Goal: Task Accomplishment & Management: Manage account settings

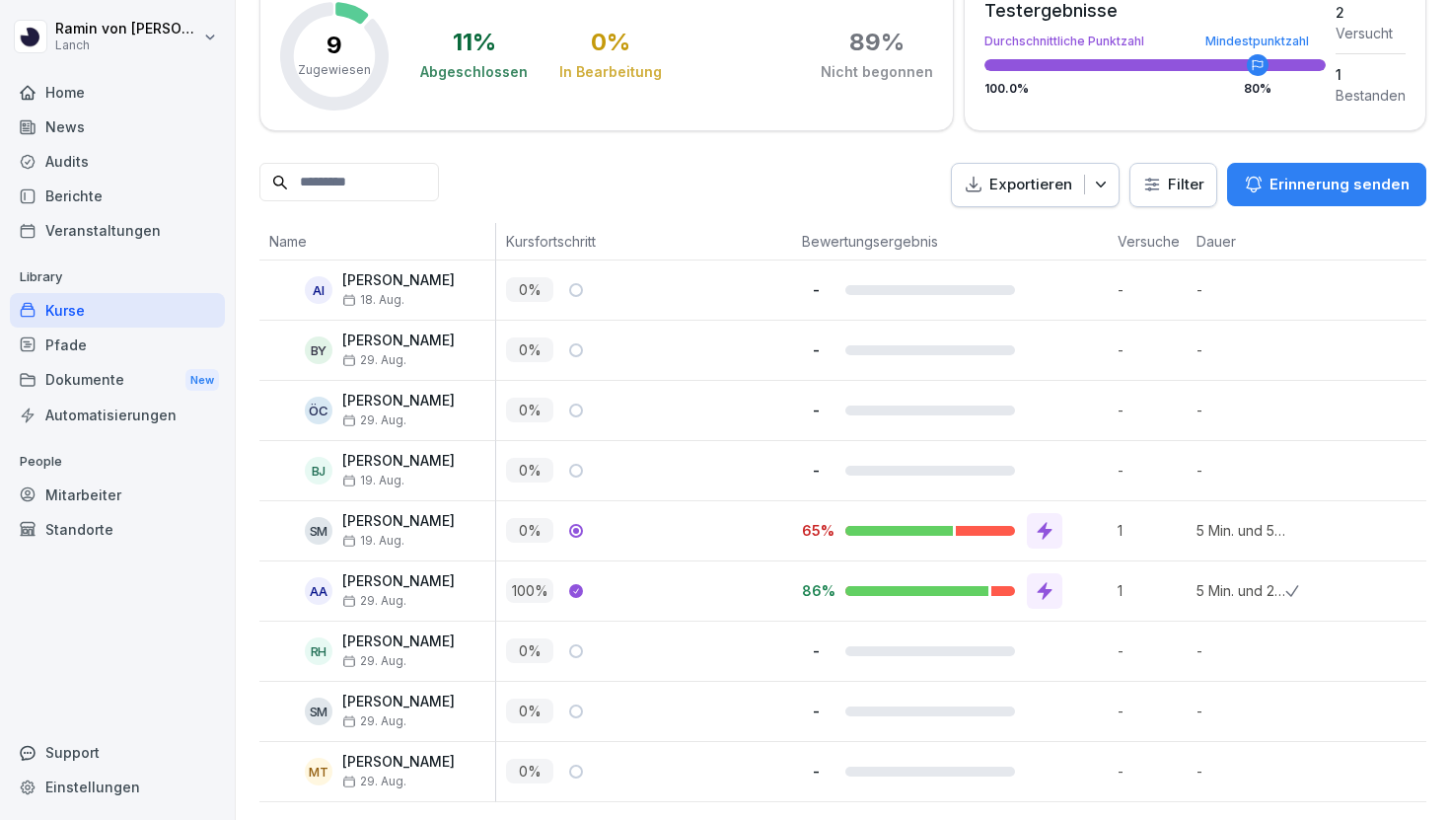
scroll to position [335, 0]
click at [1040, 588] on icon at bounding box center [1045, 590] width 15 height 18
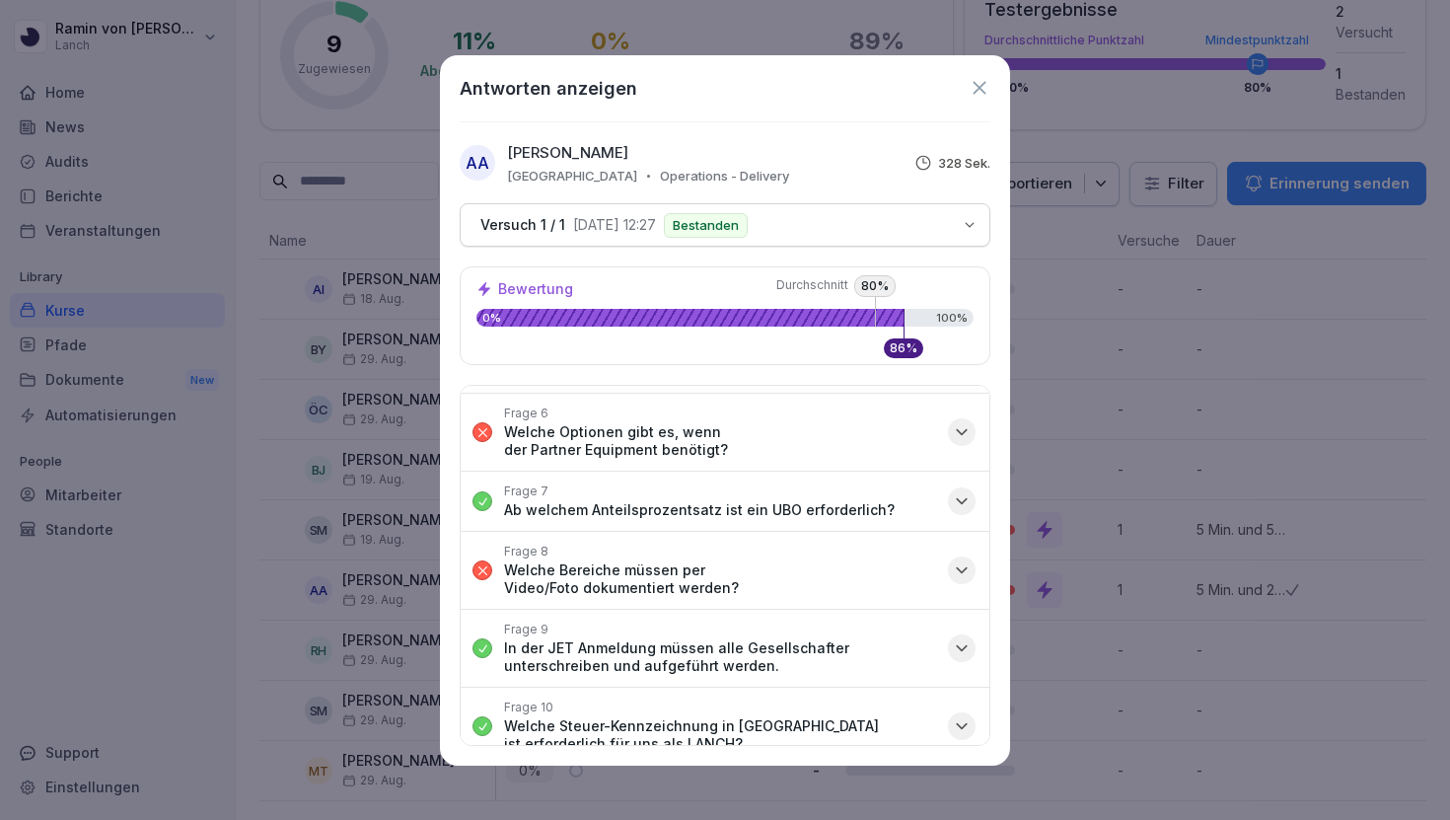
scroll to position [271, 0]
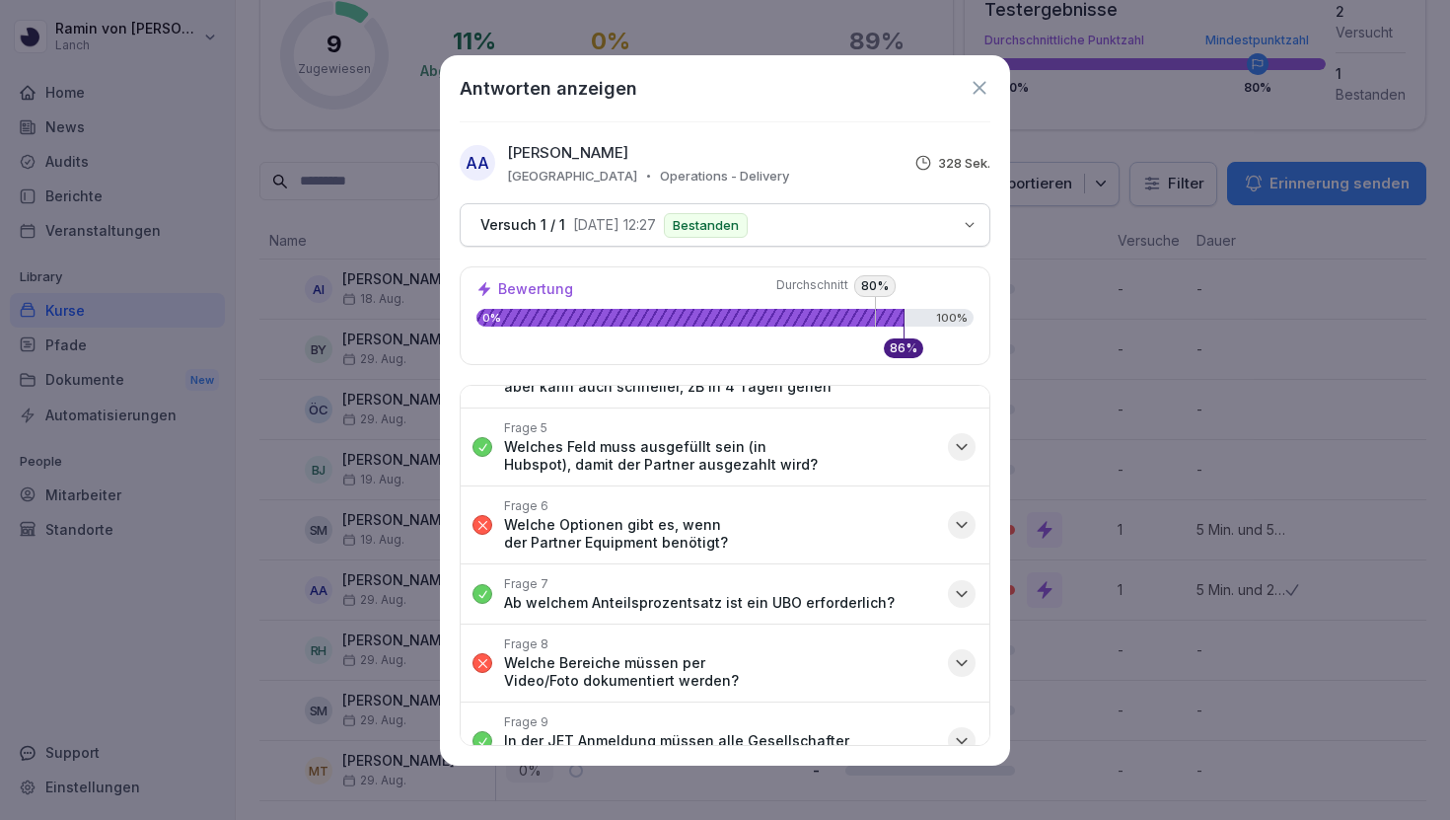
click at [950, 649] on div "button" at bounding box center [962, 663] width 28 height 28
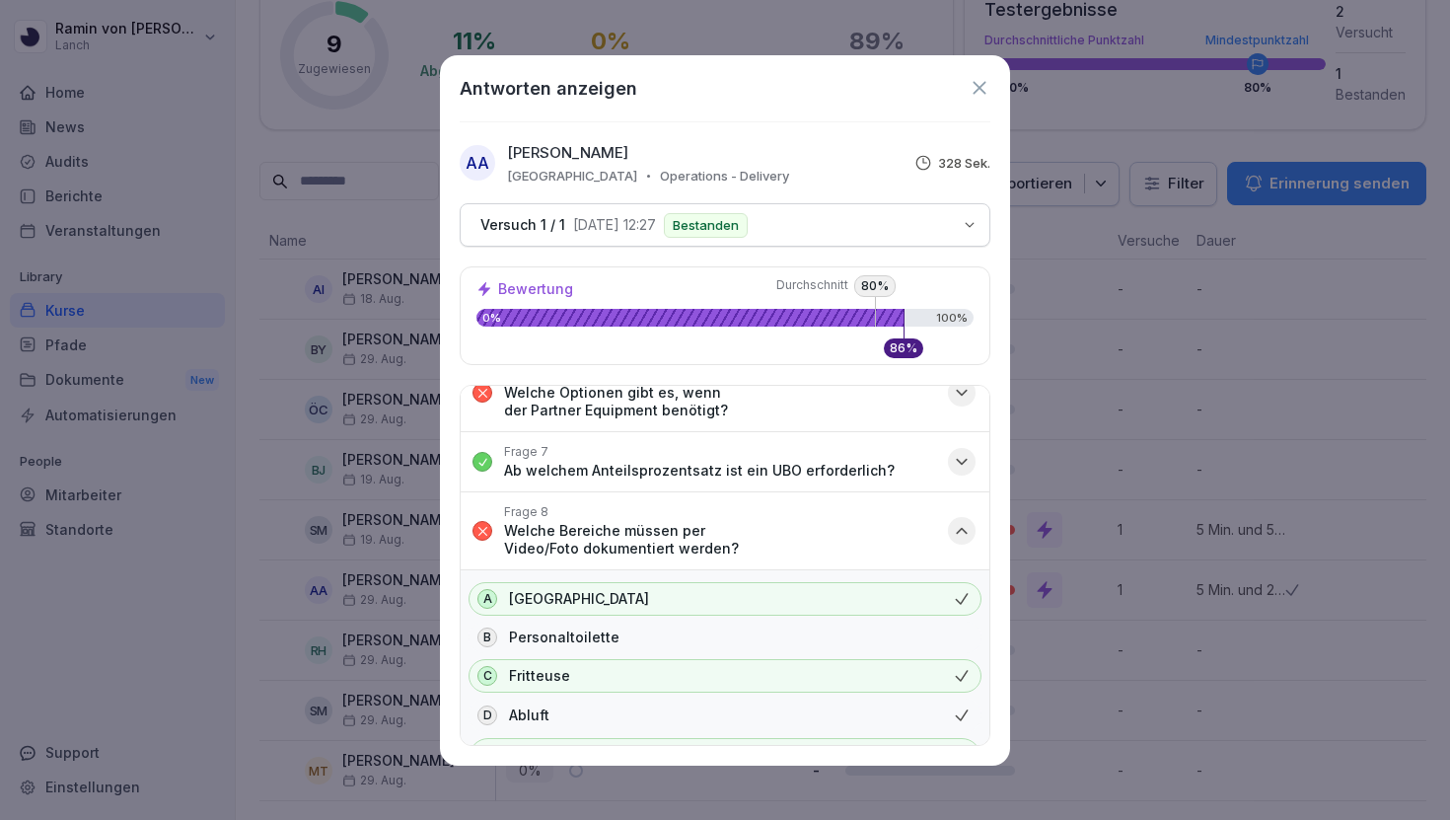
scroll to position [387, 0]
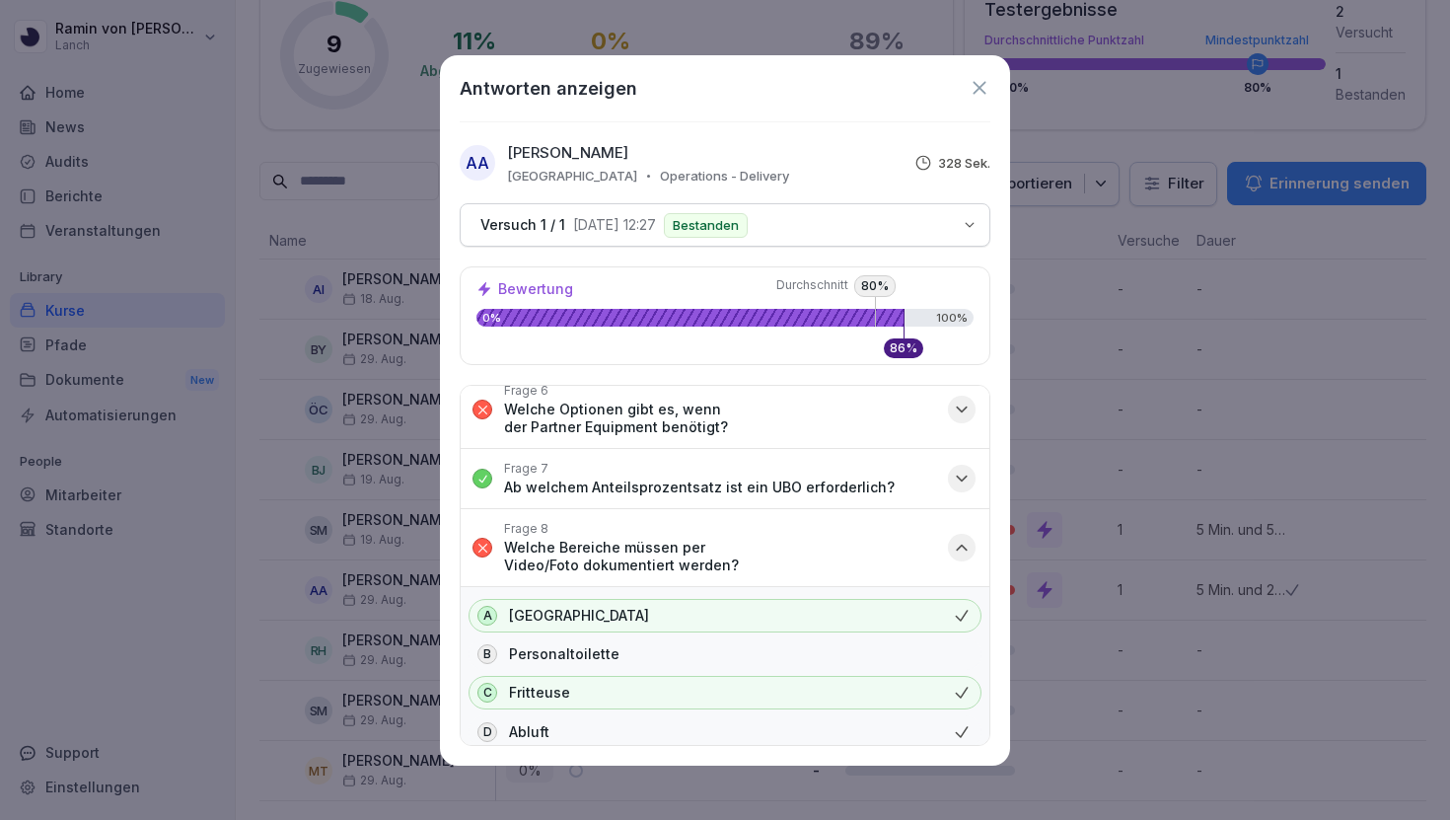
click at [964, 546] on icon "button" at bounding box center [962, 548] width 10 height 5
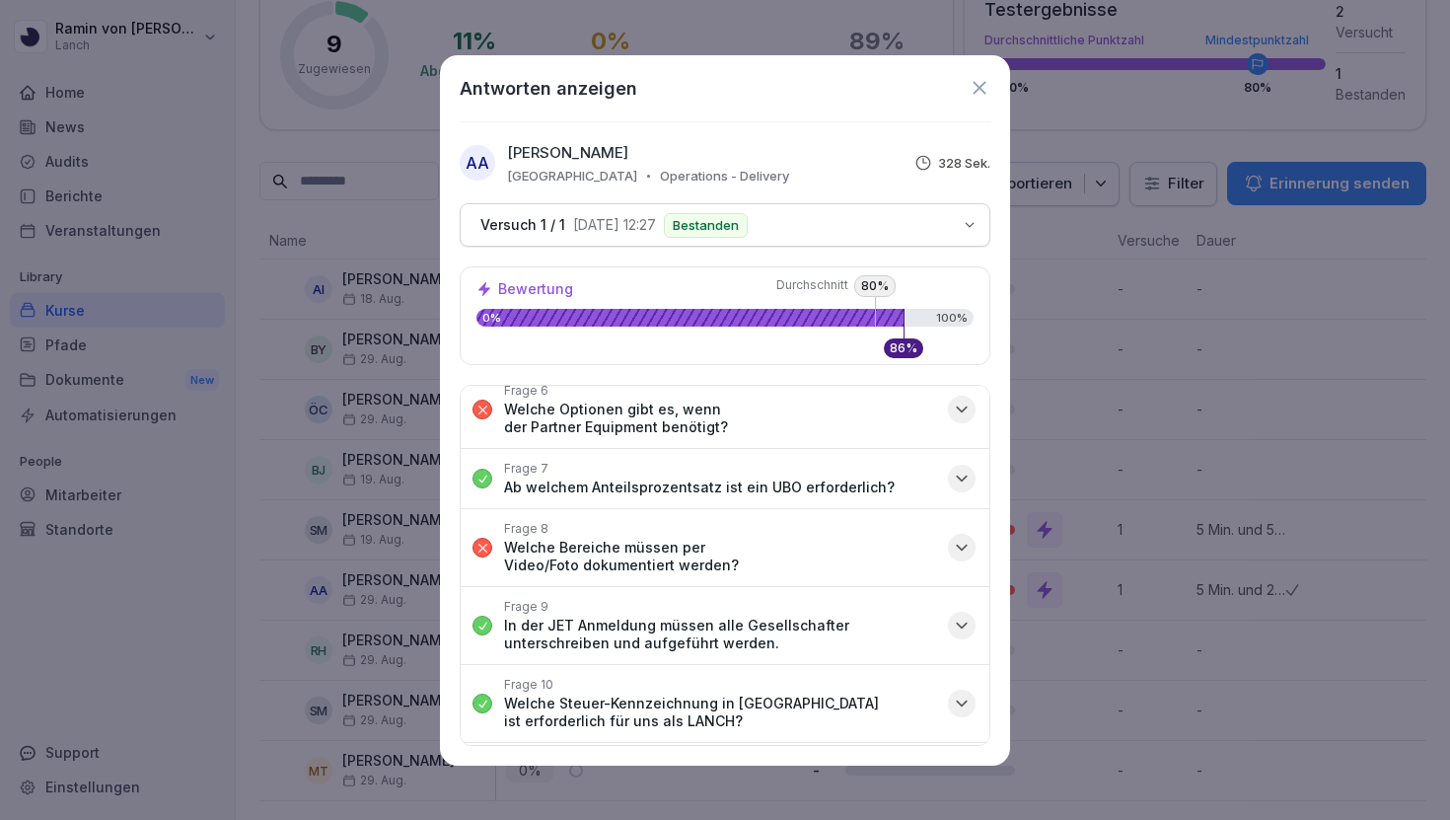
scroll to position [262, 0]
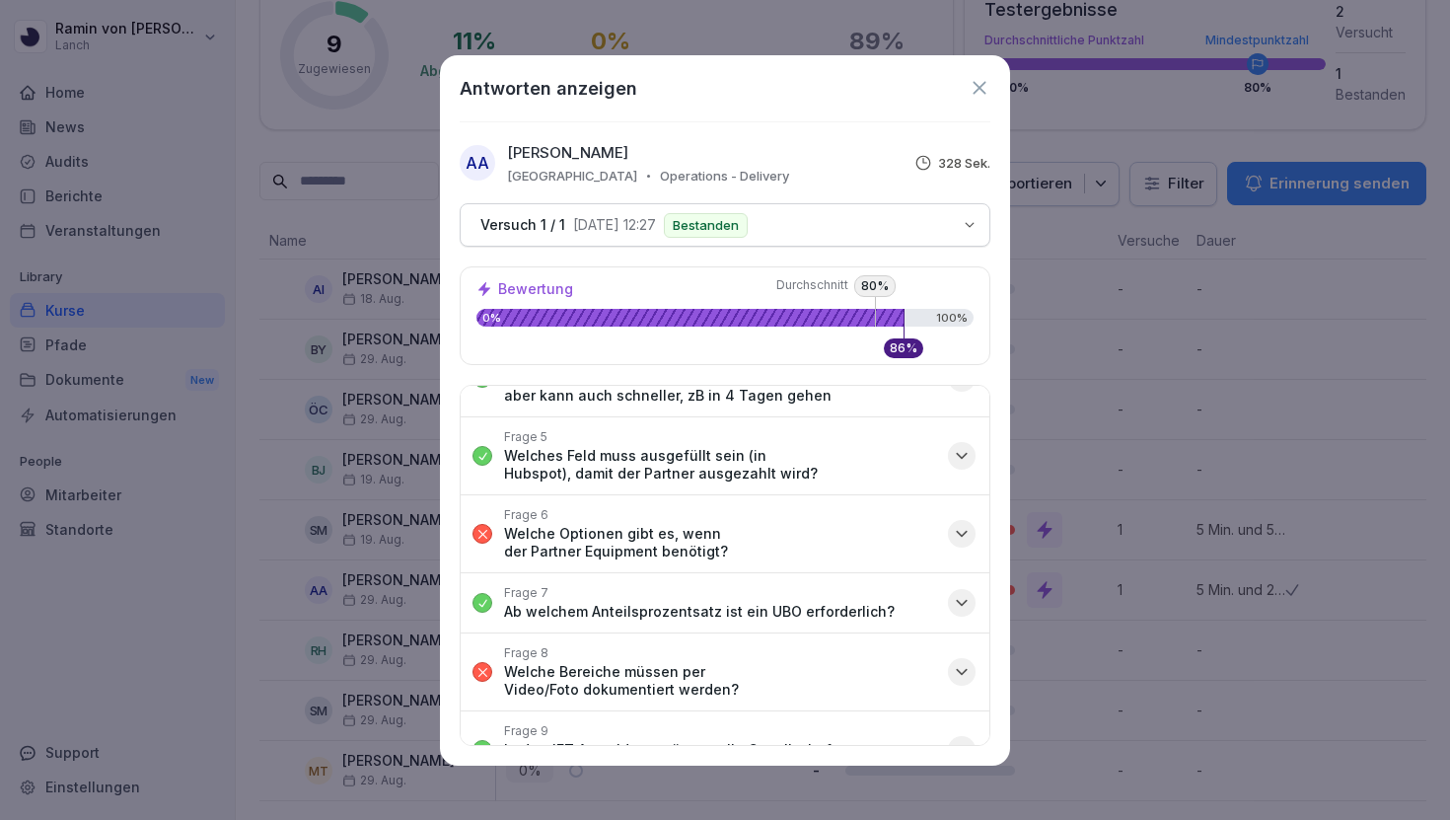
click at [956, 524] on icon "button" at bounding box center [962, 534] width 20 height 20
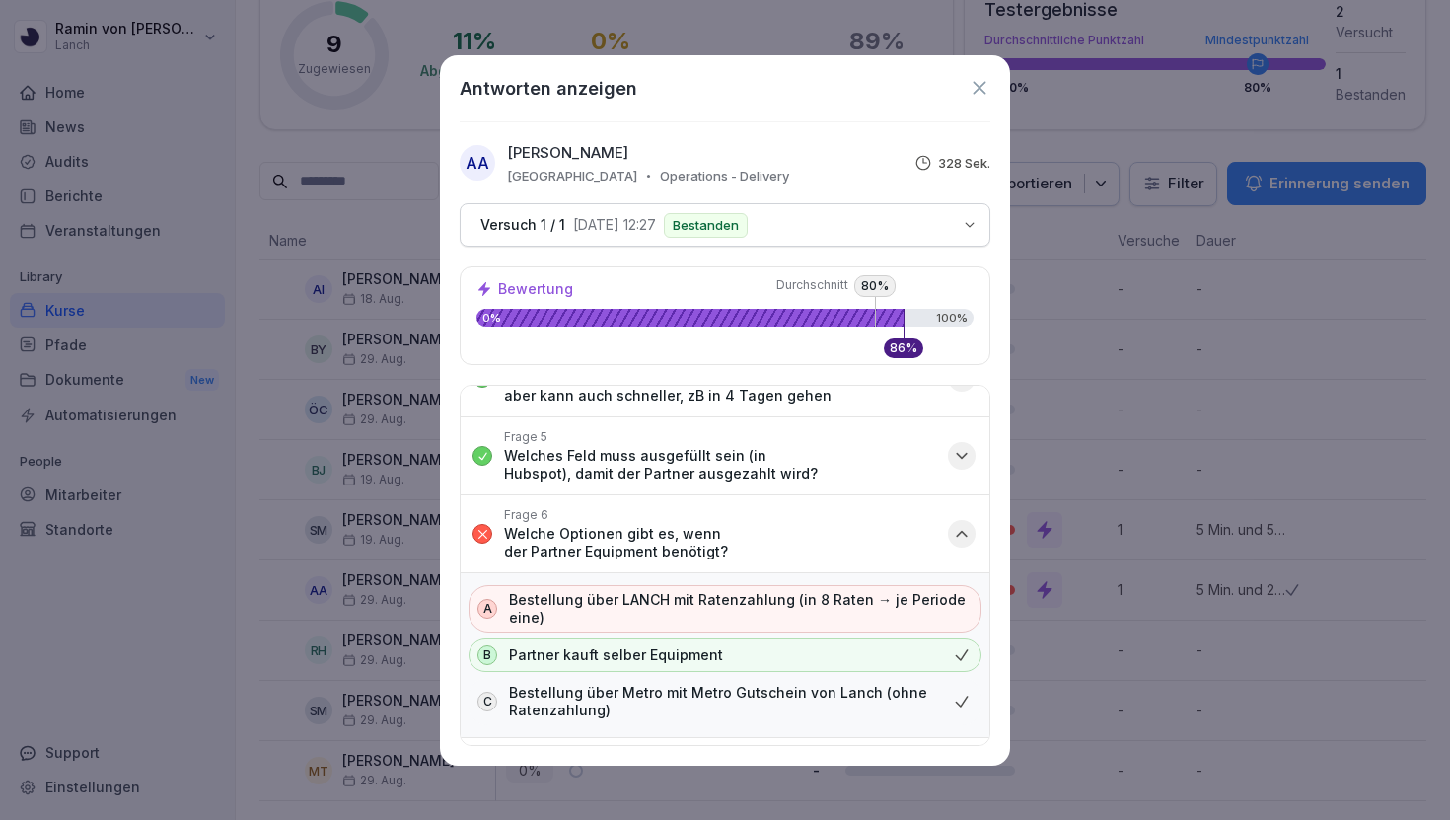
click at [956, 524] on icon "button" at bounding box center [962, 534] width 20 height 20
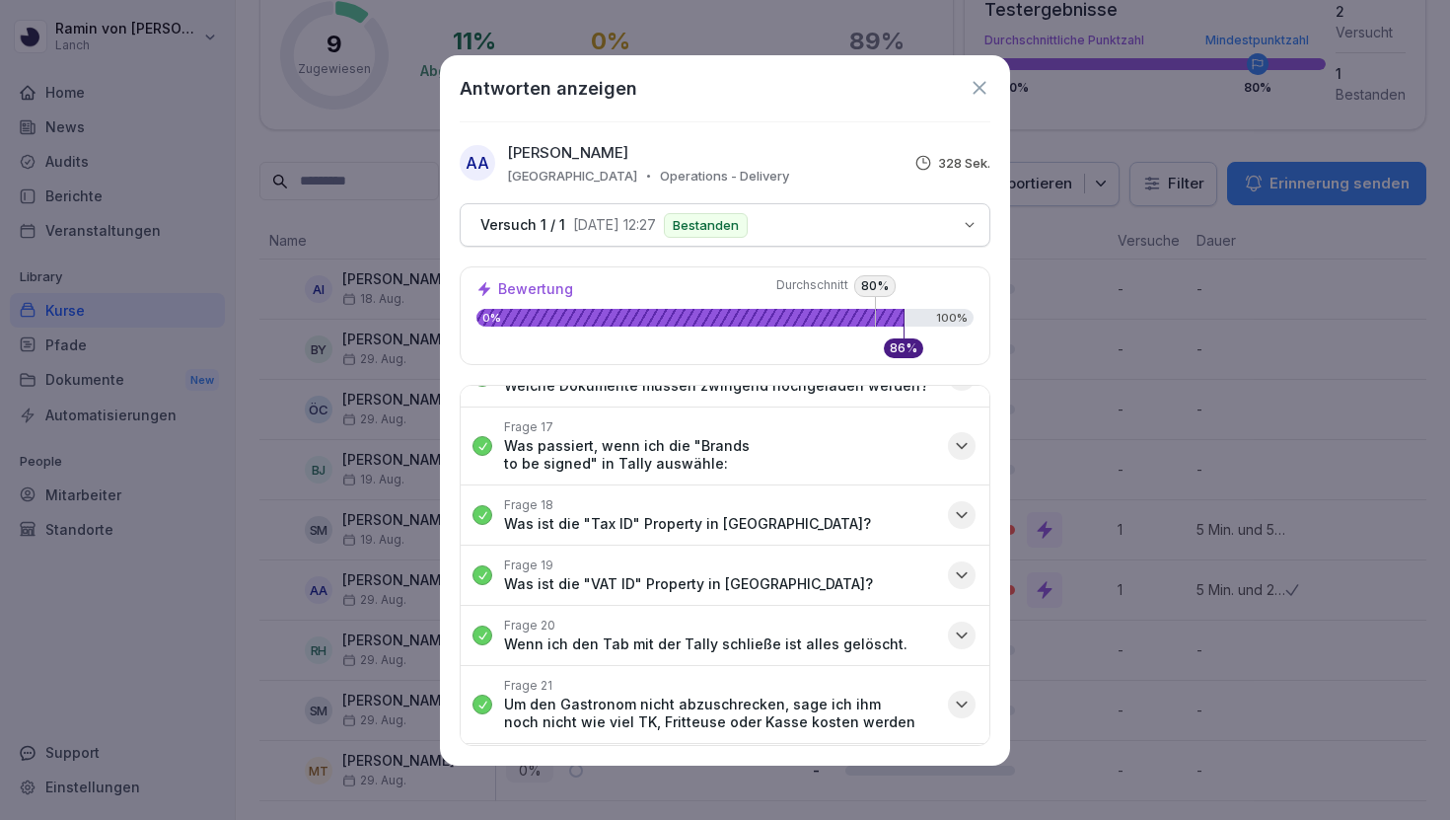
scroll to position [1195, 0]
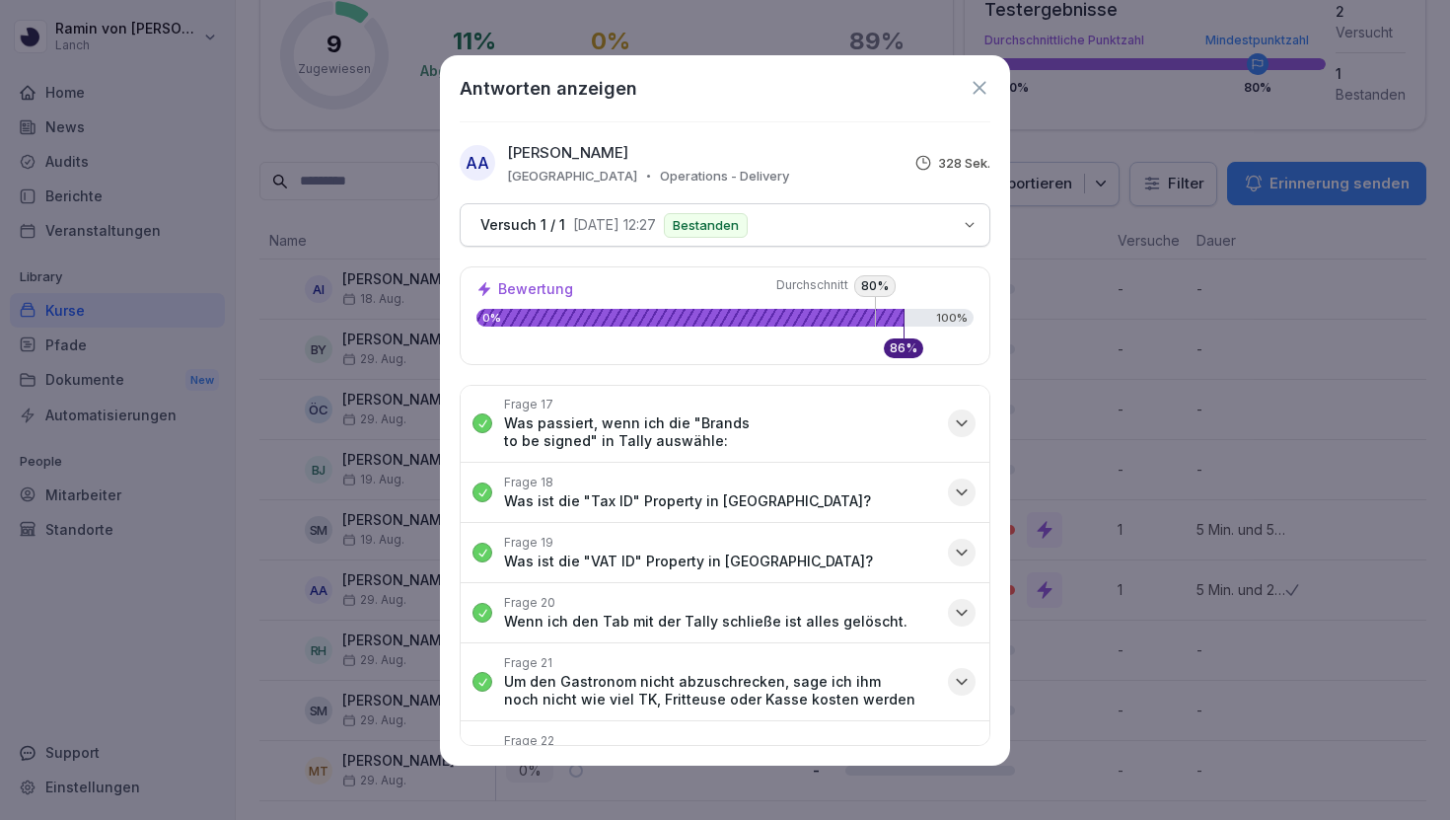
click at [961, 750] on icon "button" at bounding box center [962, 760] width 20 height 20
click at [952, 750] on icon "button" at bounding box center [962, 760] width 20 height 20
click at [950, 746] on div "button" at bounding box center [962, 760] width 28 height 28
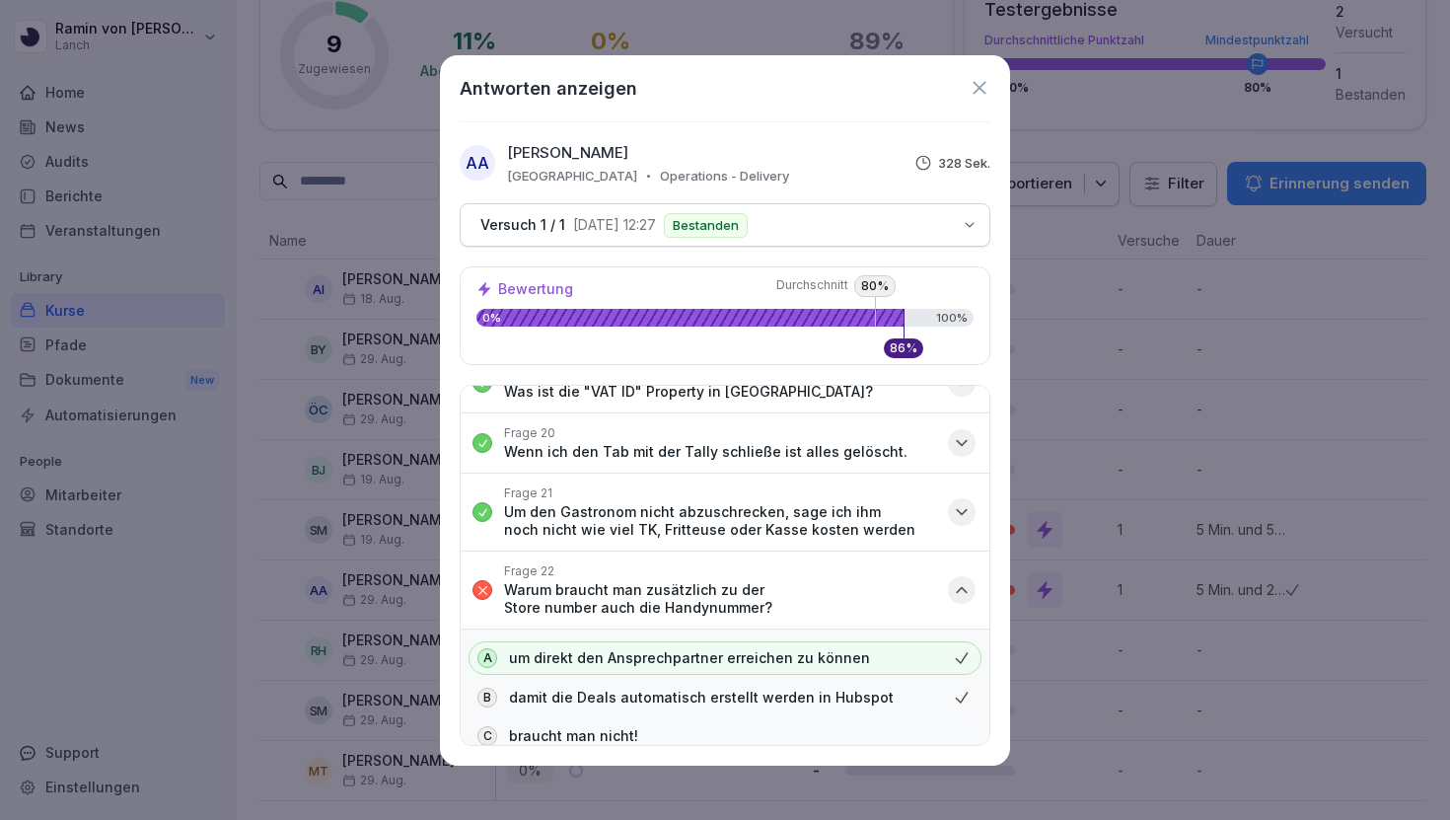
scroll to position [1369, 0]
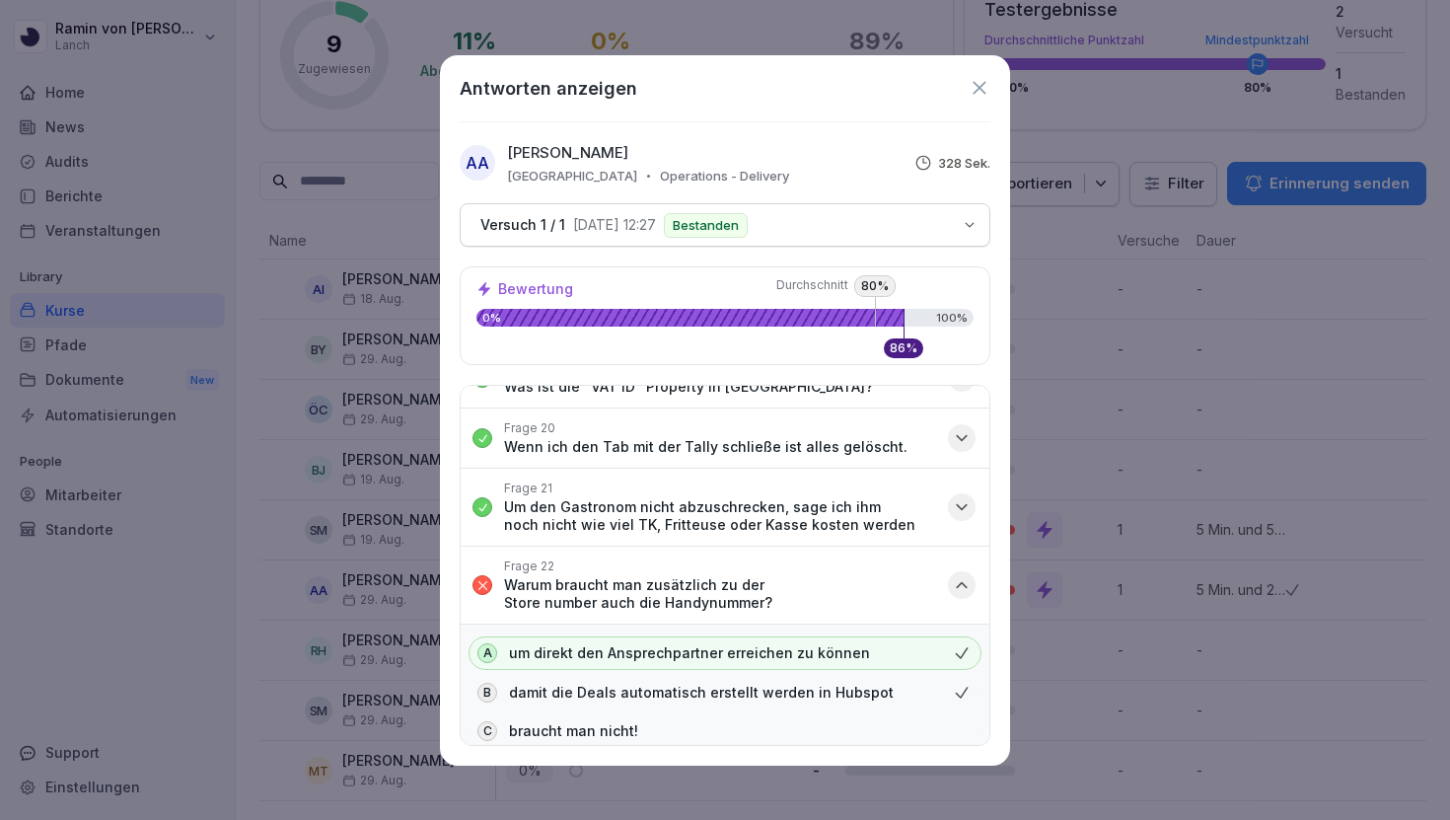
click at [978, 83] on icon at bounding box center [980, 88] width 22 height 22
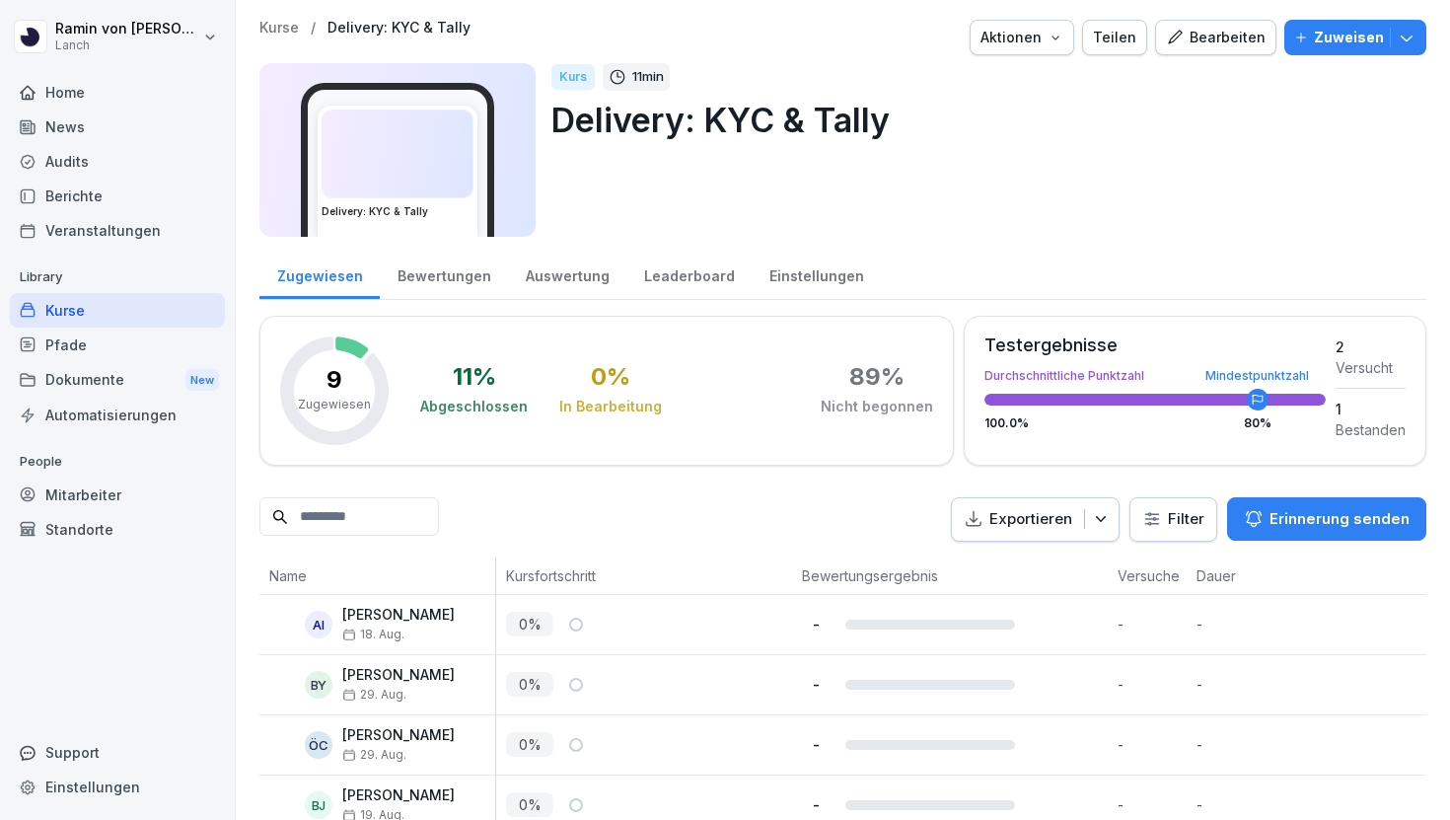
scroll to position [335, 0]
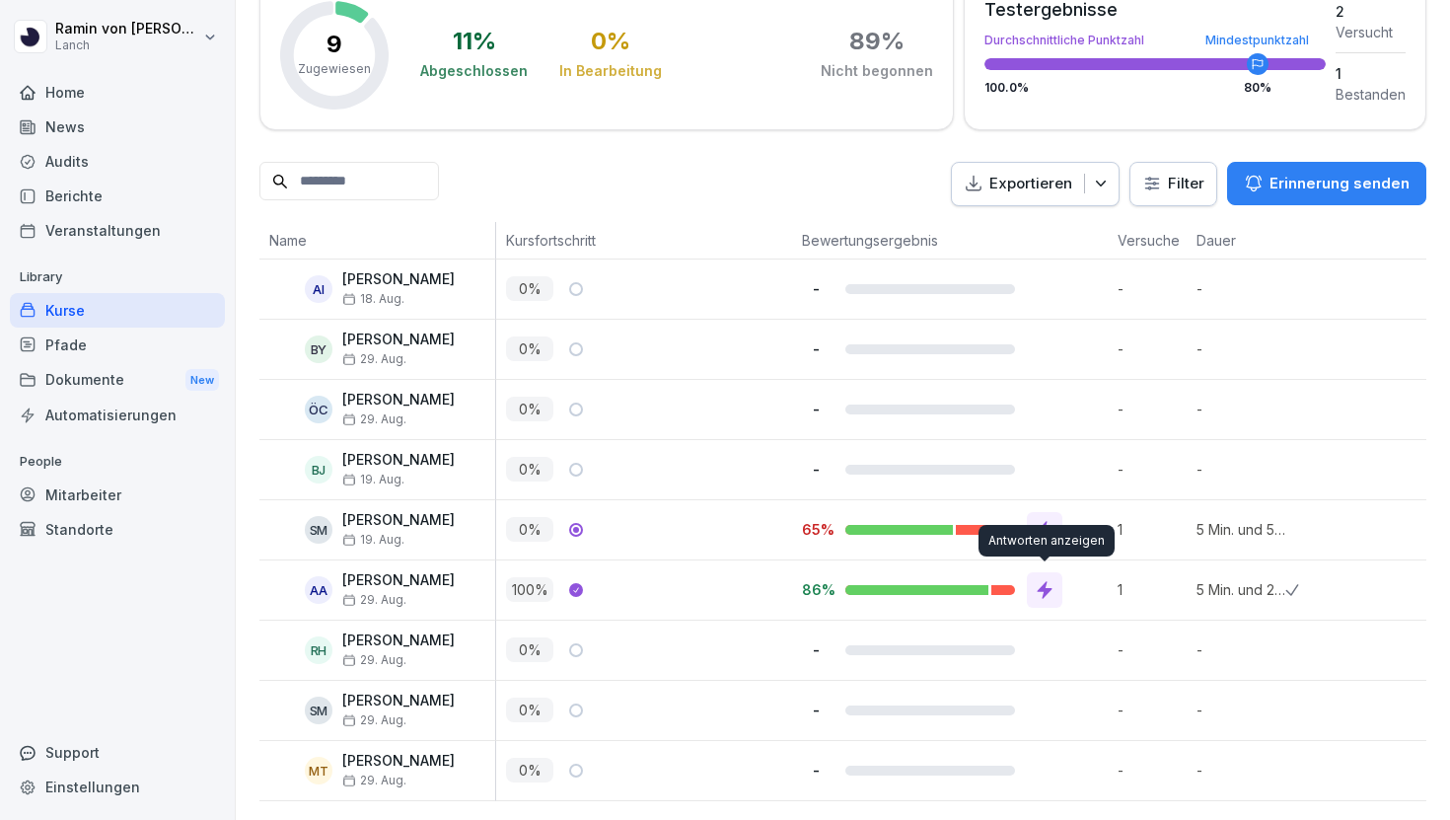
click at [1046, 587] on icon at bounding box center [1045, 590] width 15 height 18
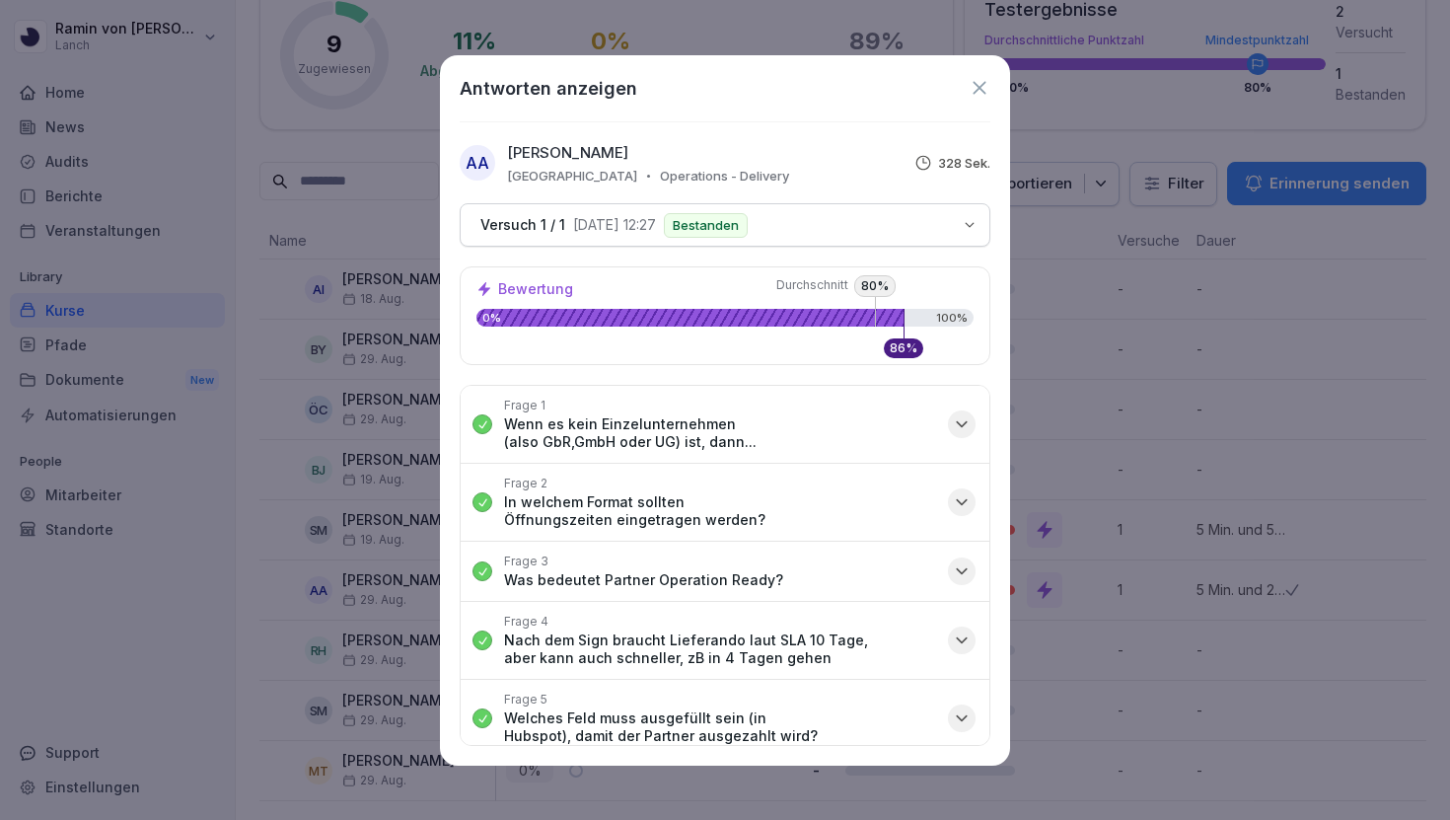
click at [969, 542] on button "Frage 3 Was bedeutet Partner Operation Ready?" at bounding box center [725, 571] width 529 height 59
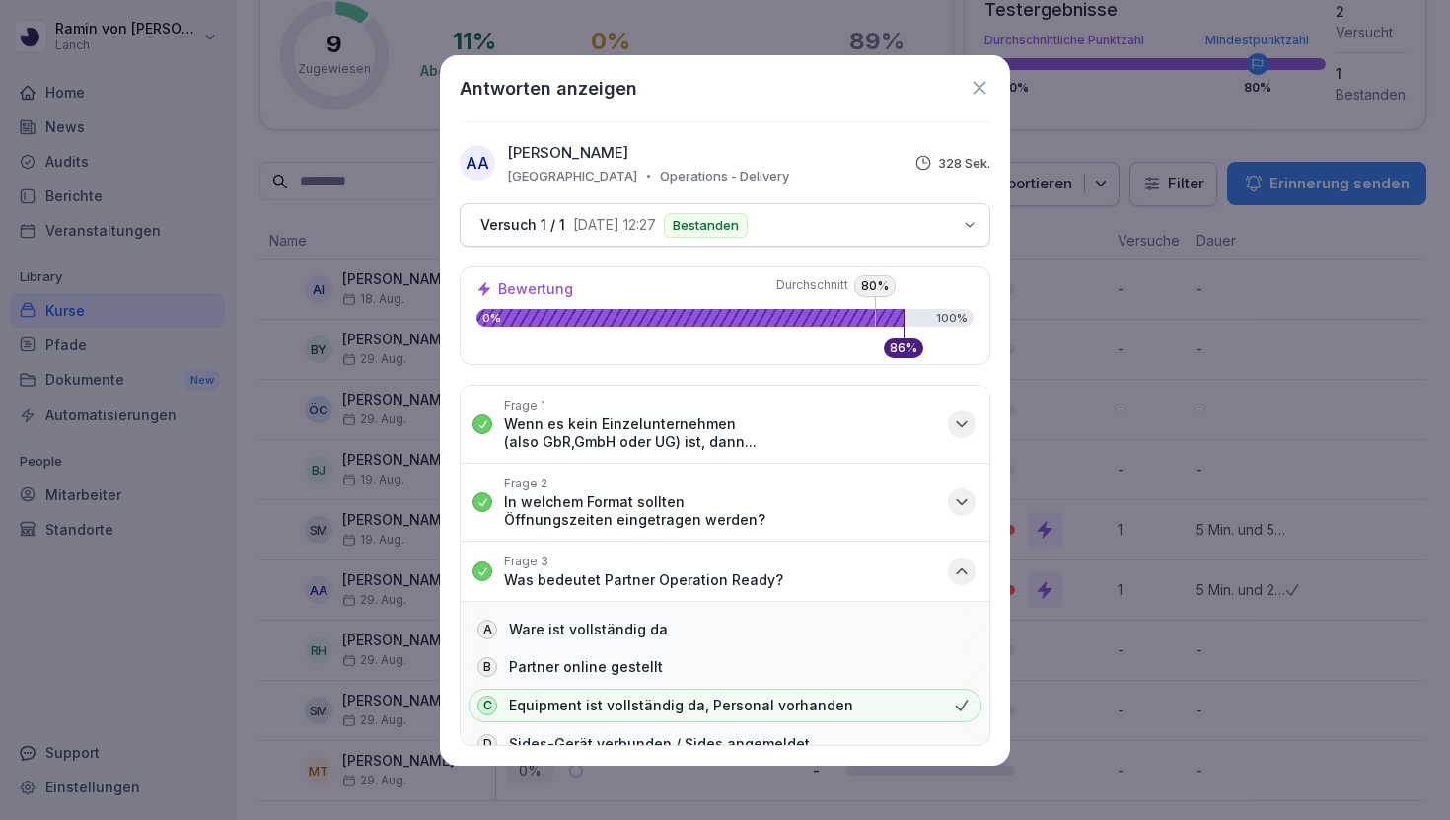
scroll to position [12, 0]
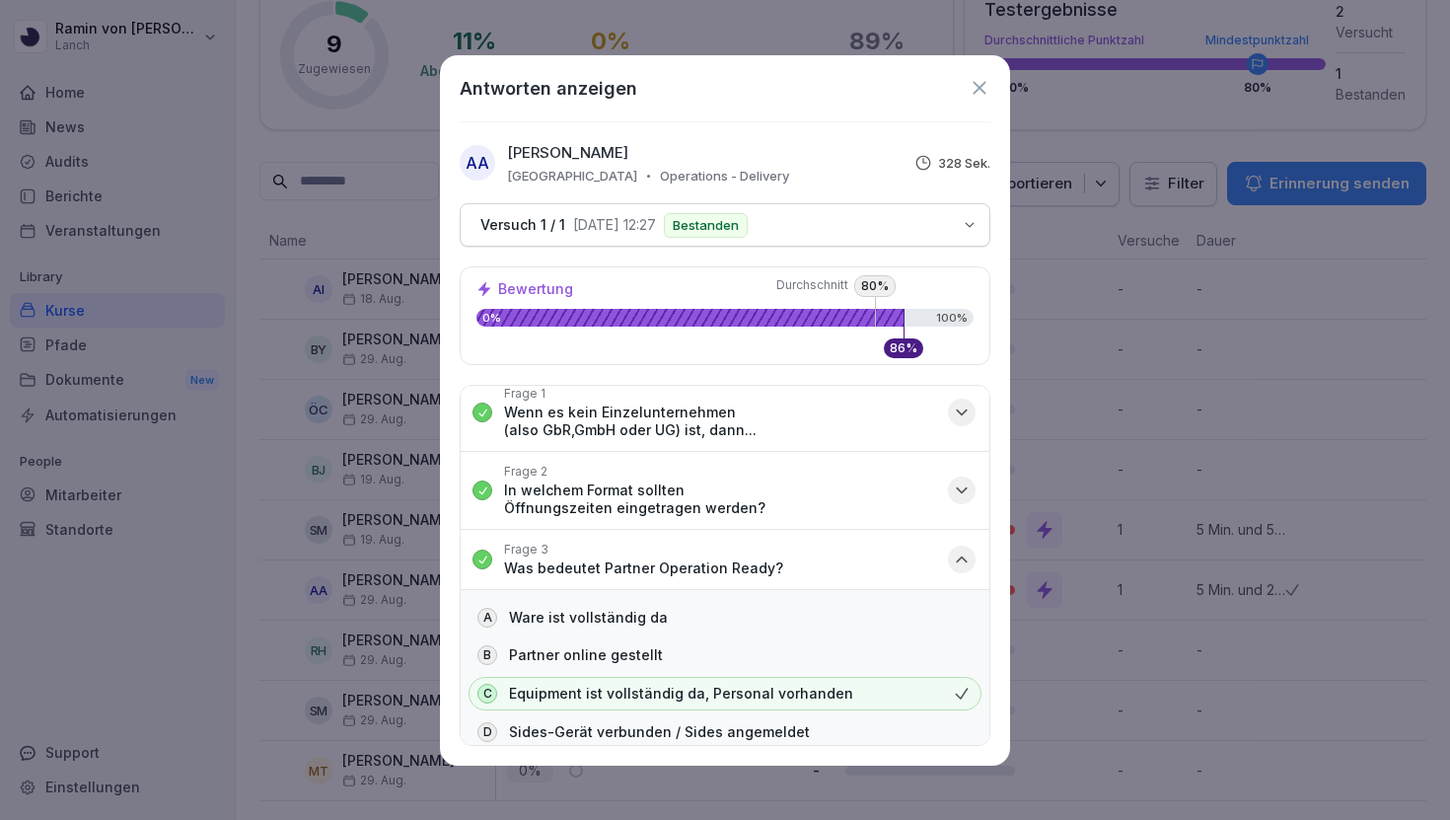
click at [966, 549] on icon "button" at bounding box center [962, 559] width 20 height 20
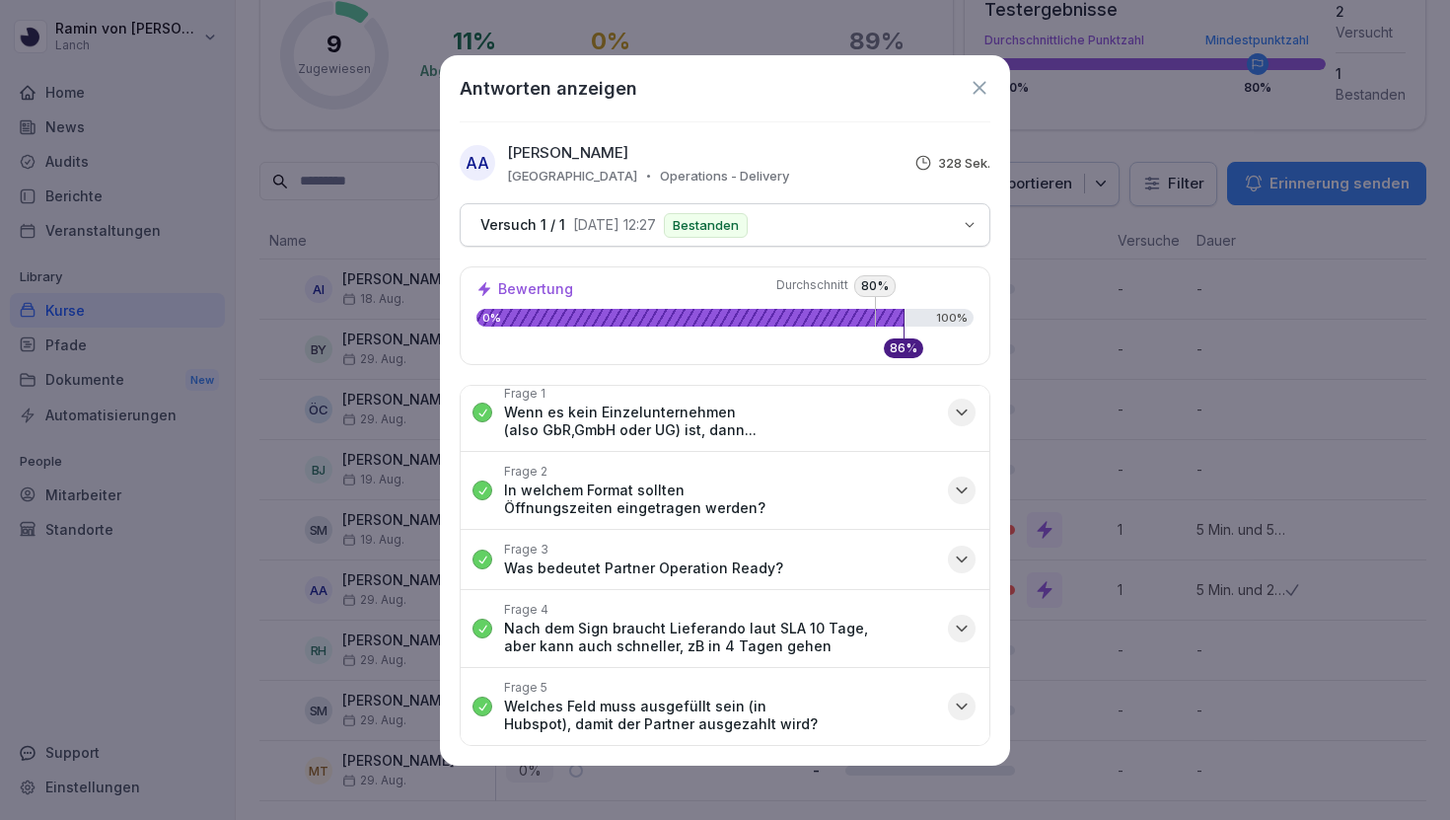
click at [957, 619] on icon "button" at bounding box center [962, 629] width 20 height 20
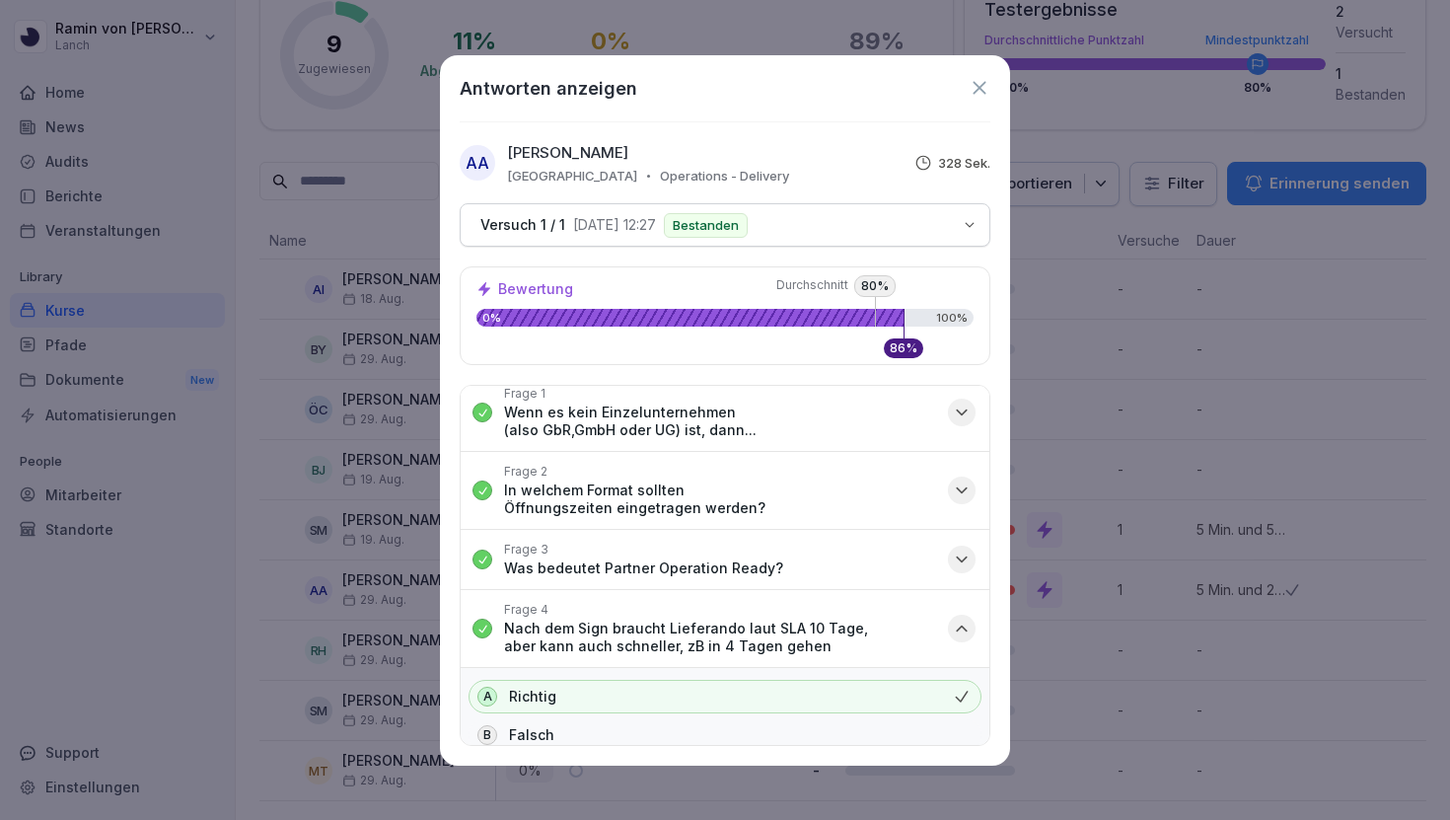
click at [959, 619] on icon "button" at bounding box center [962, 629] width 20 height 20
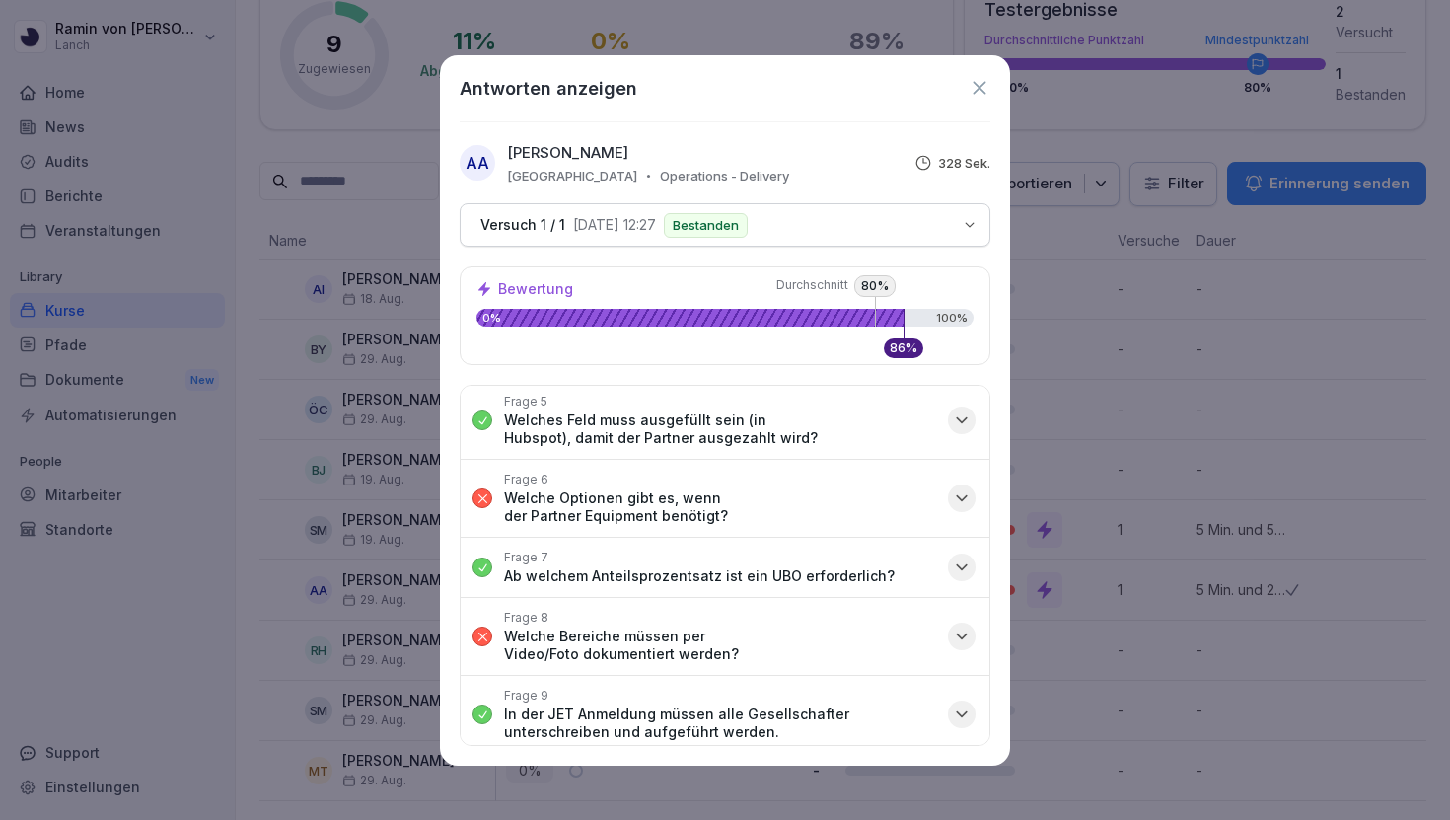
scroll to position [248, 0]
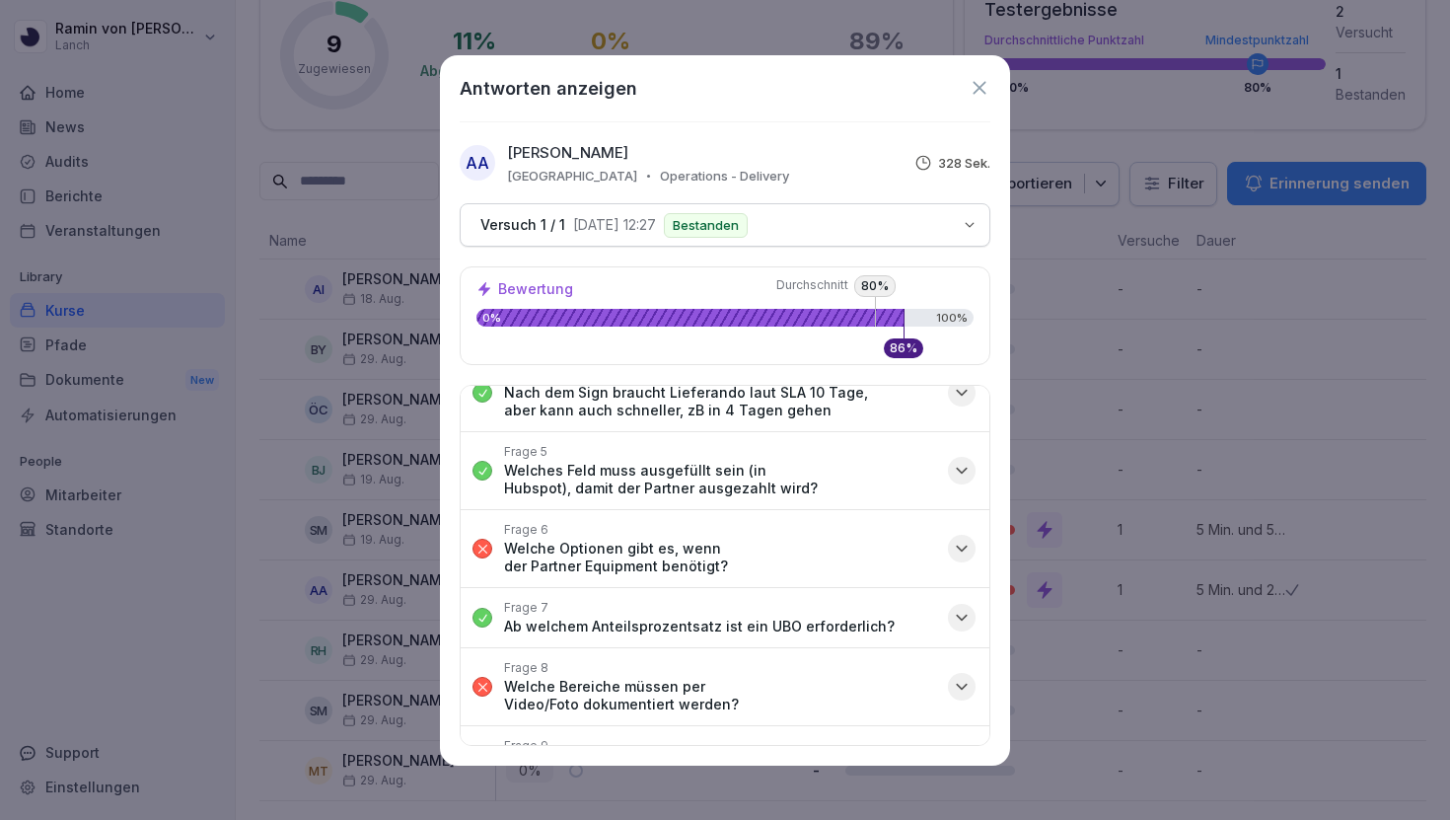
click at [961, 547] on icon "button" at bounding box center [962, 549] width 10 height 5
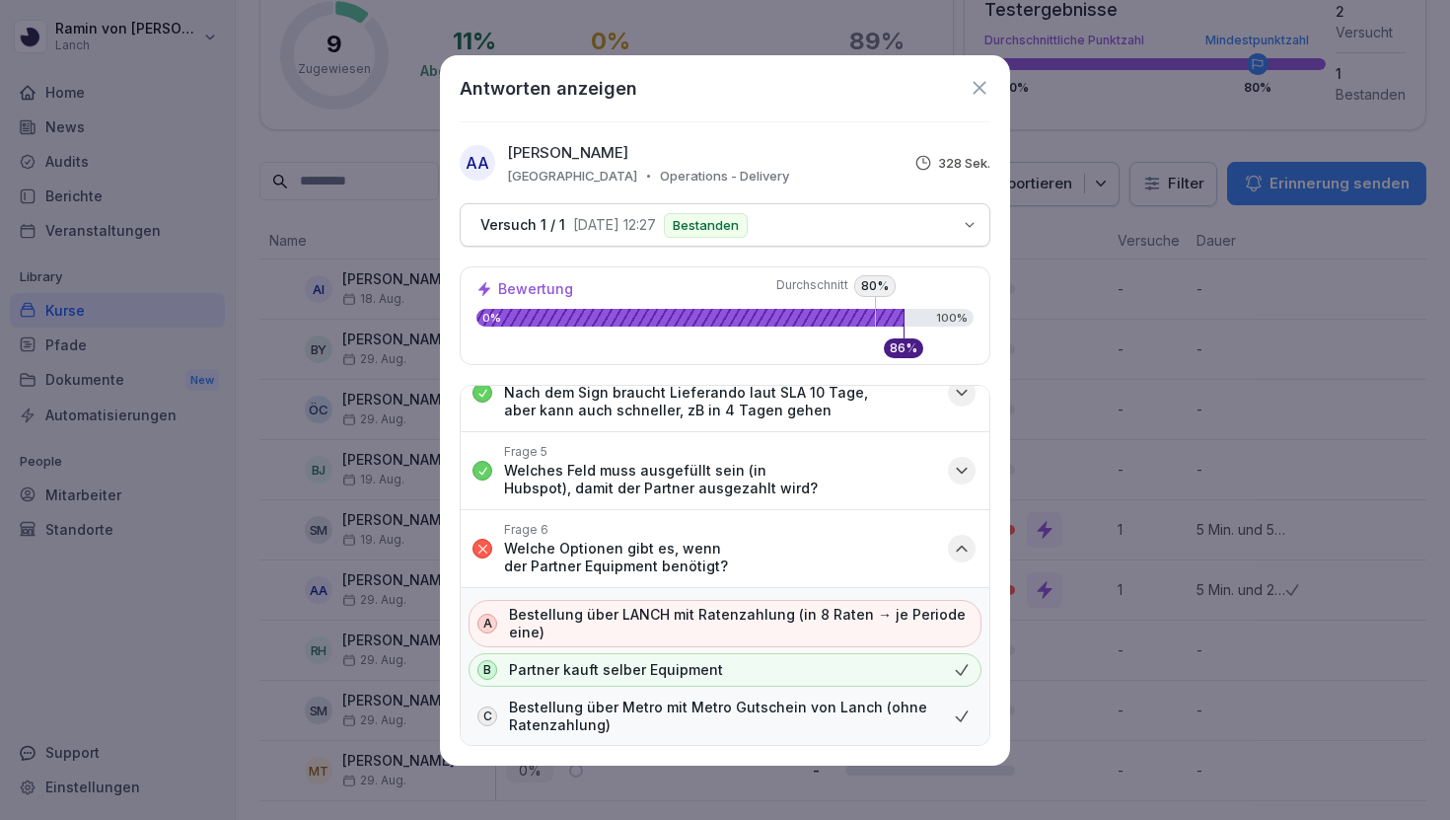
click at [961, 539] on icon "button" at bounding box center [962, 549] width 20 height 20
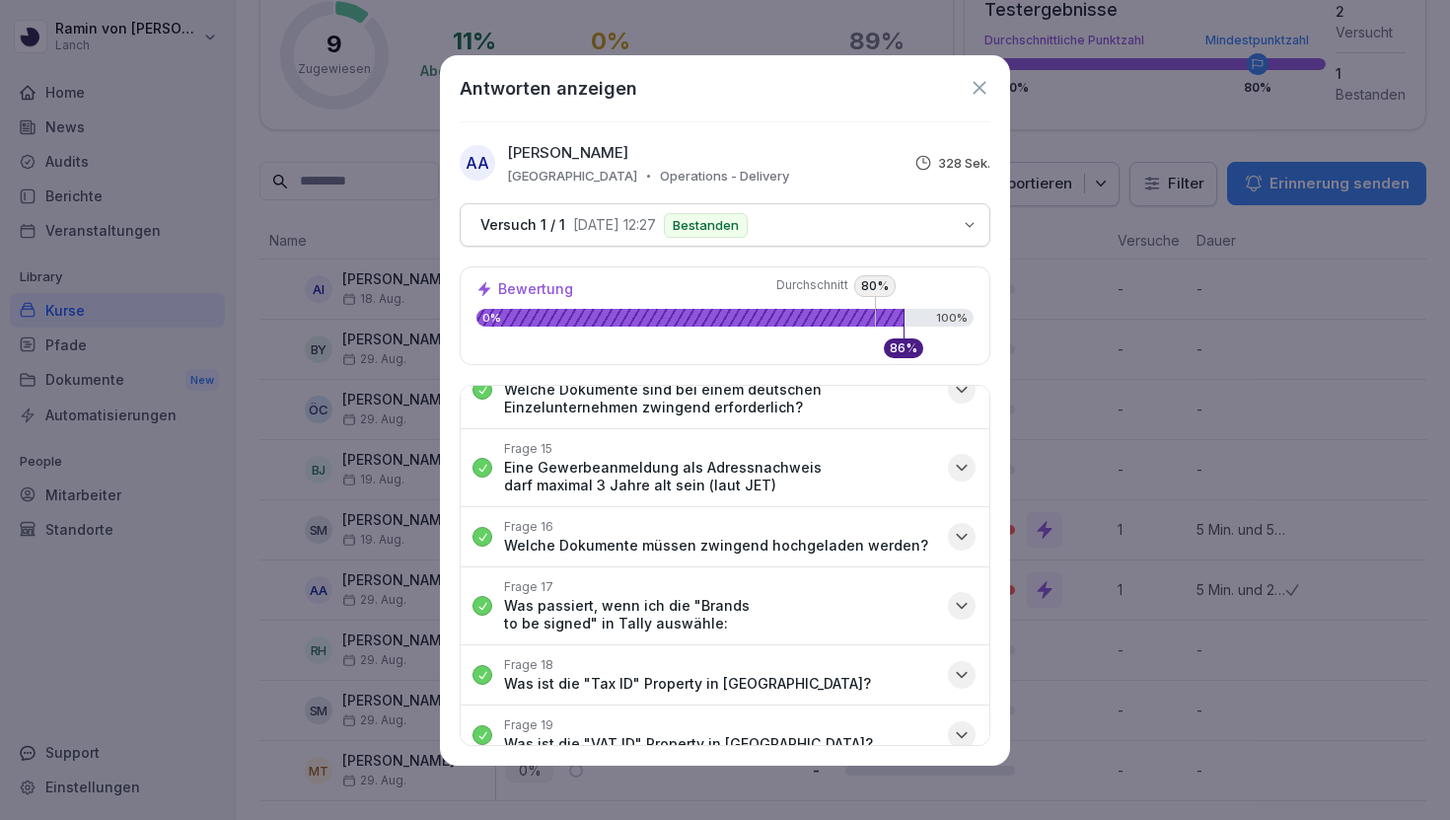
scroll to position [1195, 0]
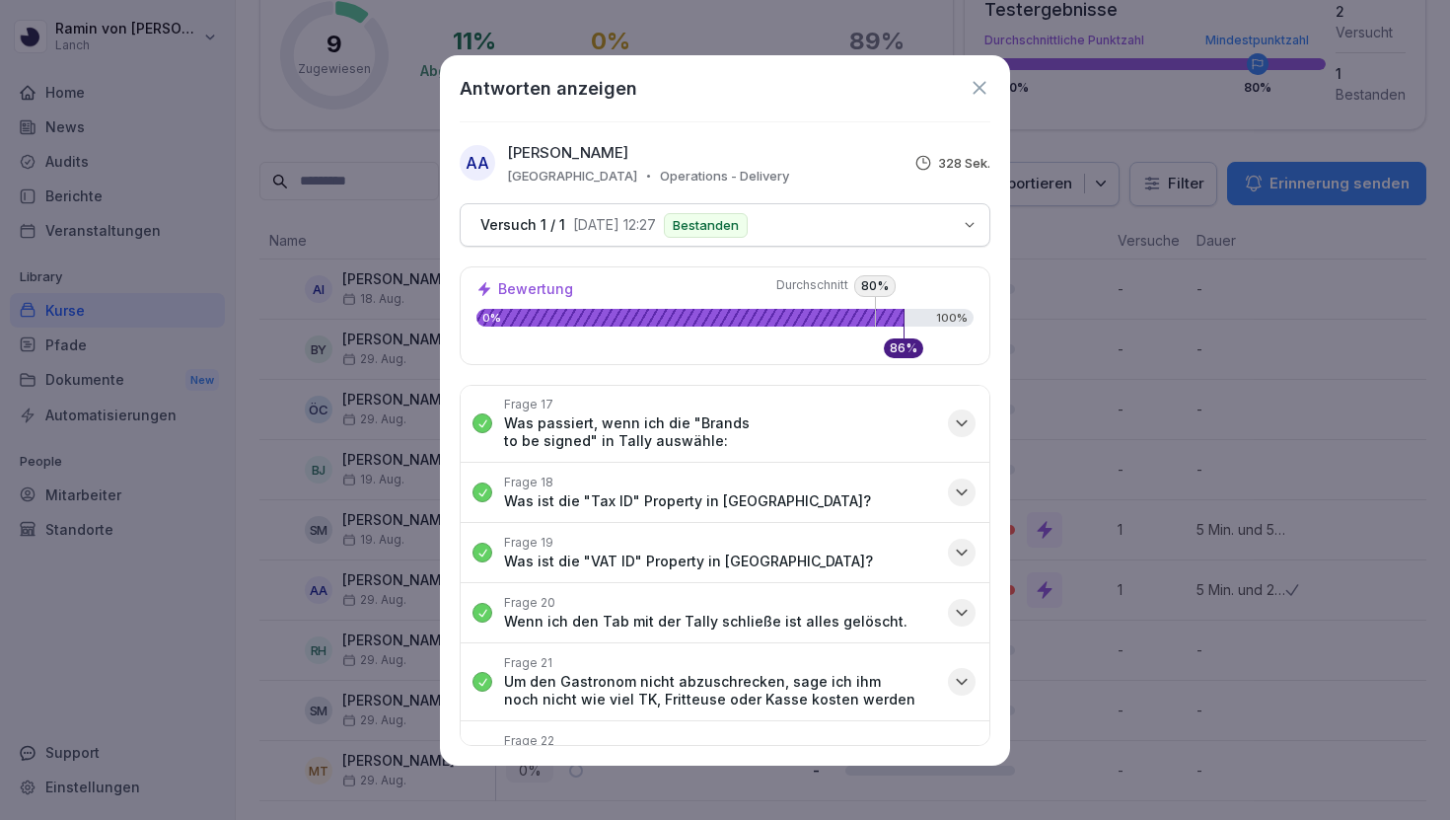
click at [975, 79] on icon at bounding box center [980, 88] width 22 height 22
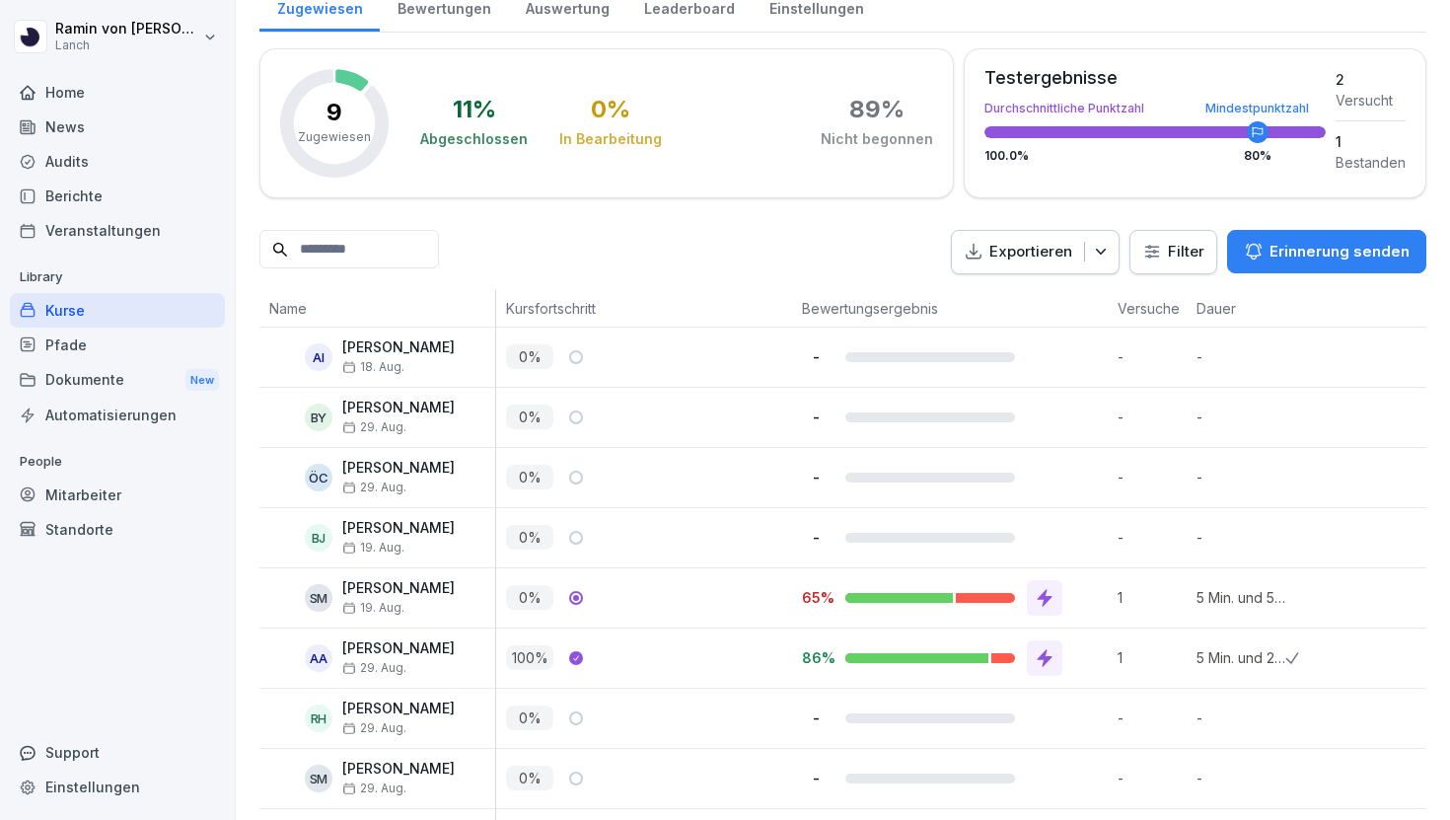
scroll to position [265, 0]
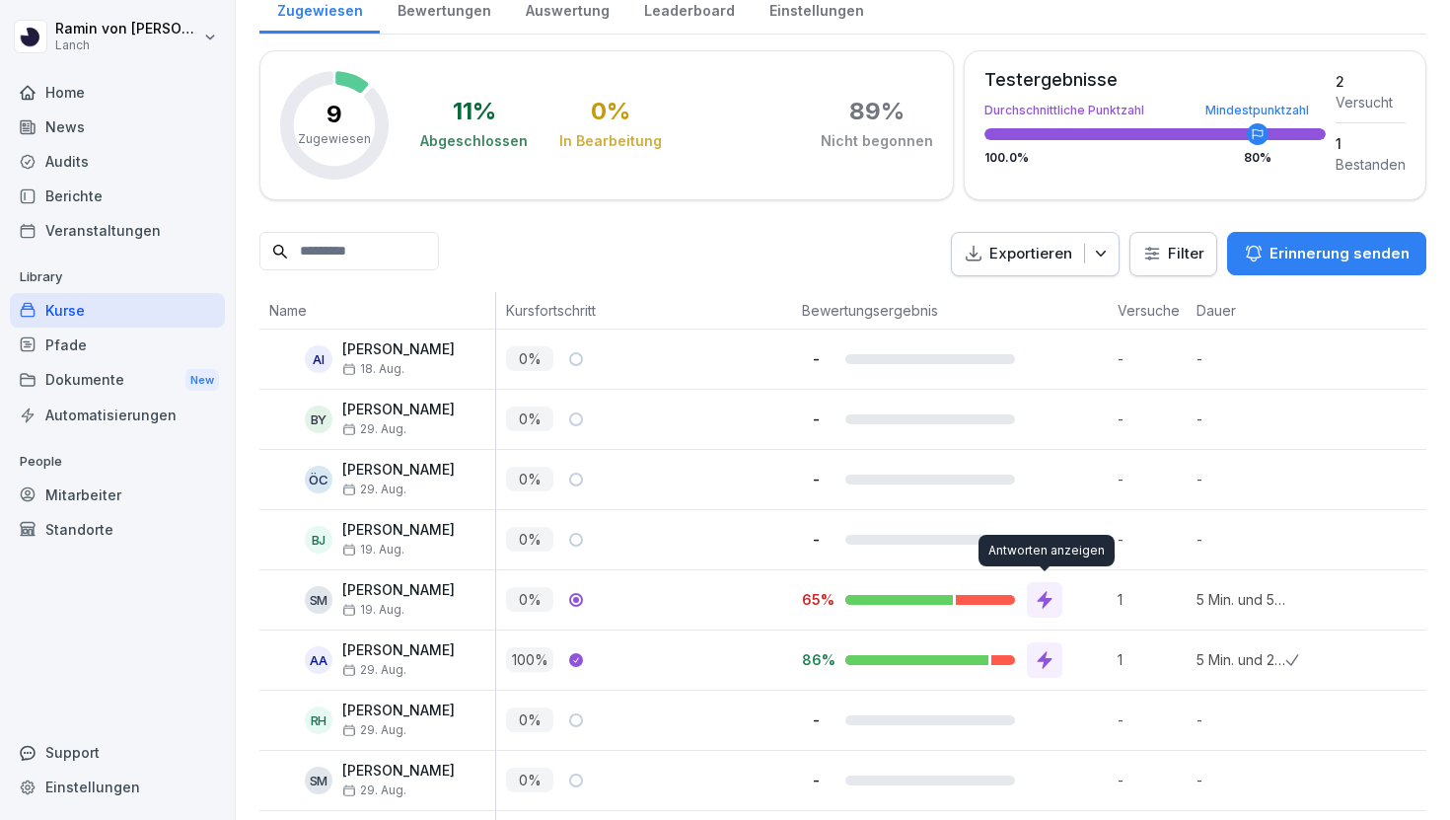
click at [1052, 595] on icon at bounding box center [1045, 600] width 20 height 20
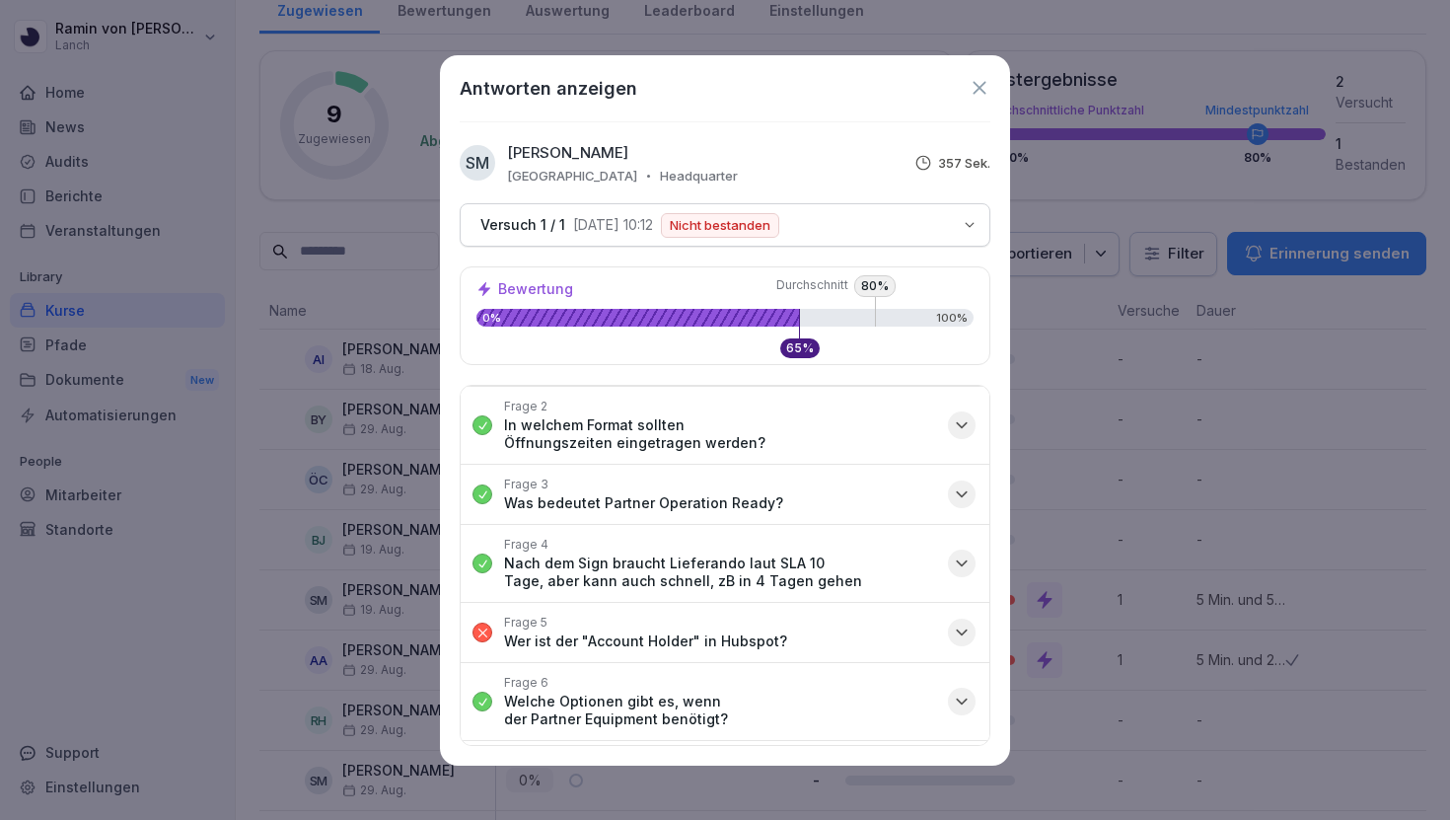
scroll to position [86, 0]
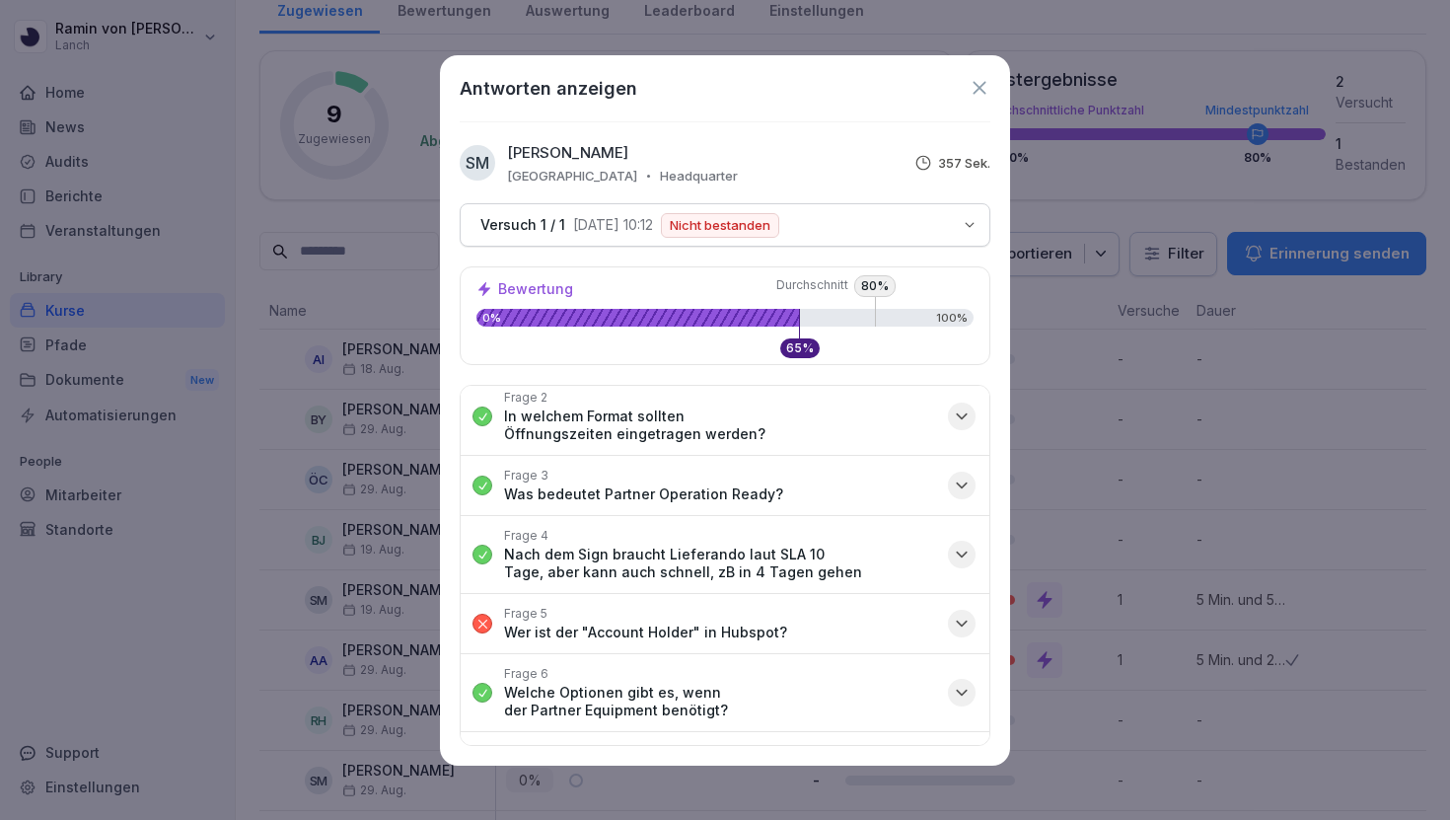
click at [953, 614] on icon "button" at bounding box center [962, 624] width 20 height 20
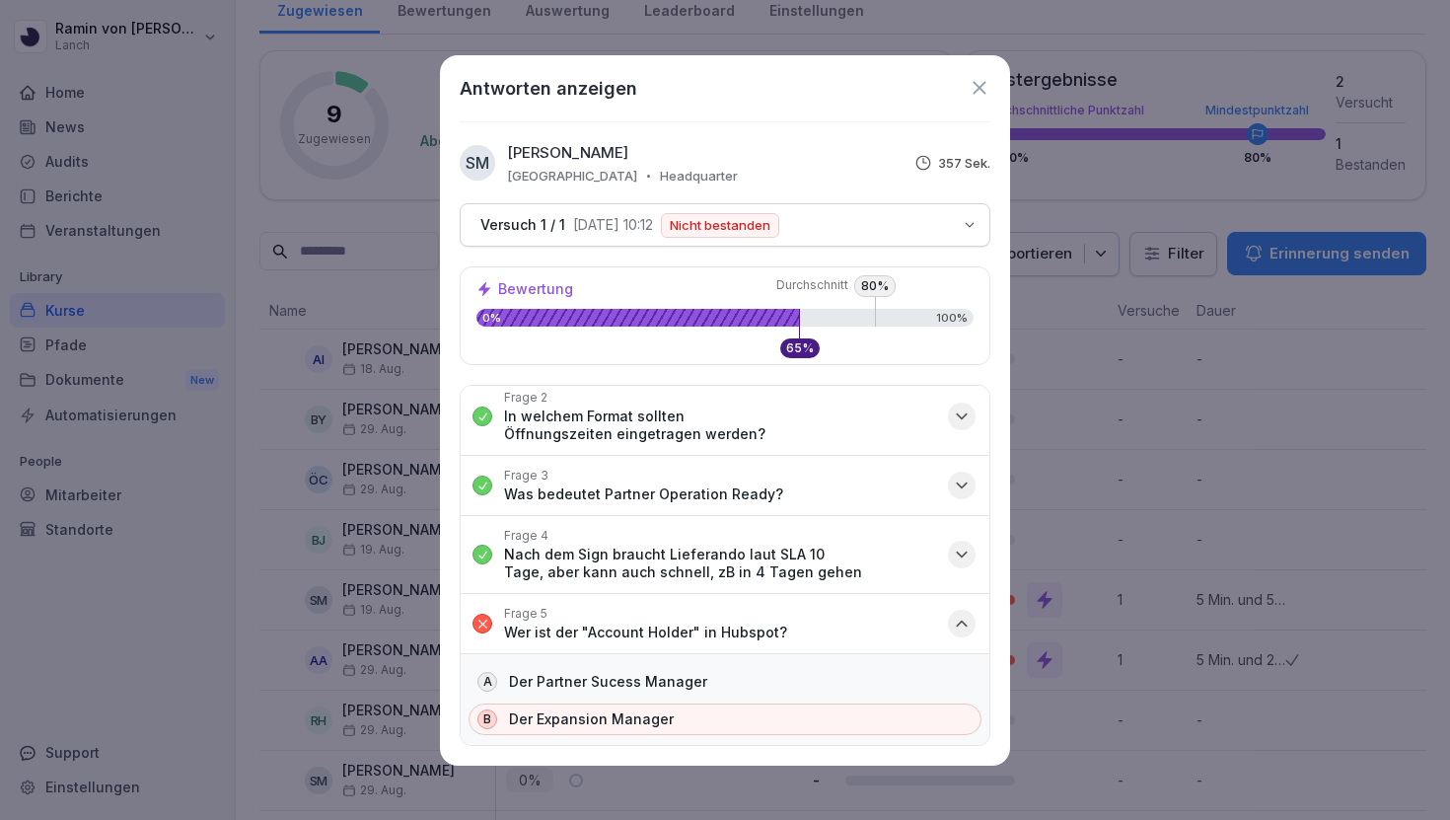
click at [953, 614] on icon "button" at bounding box center [962, 624] width 20 height 20
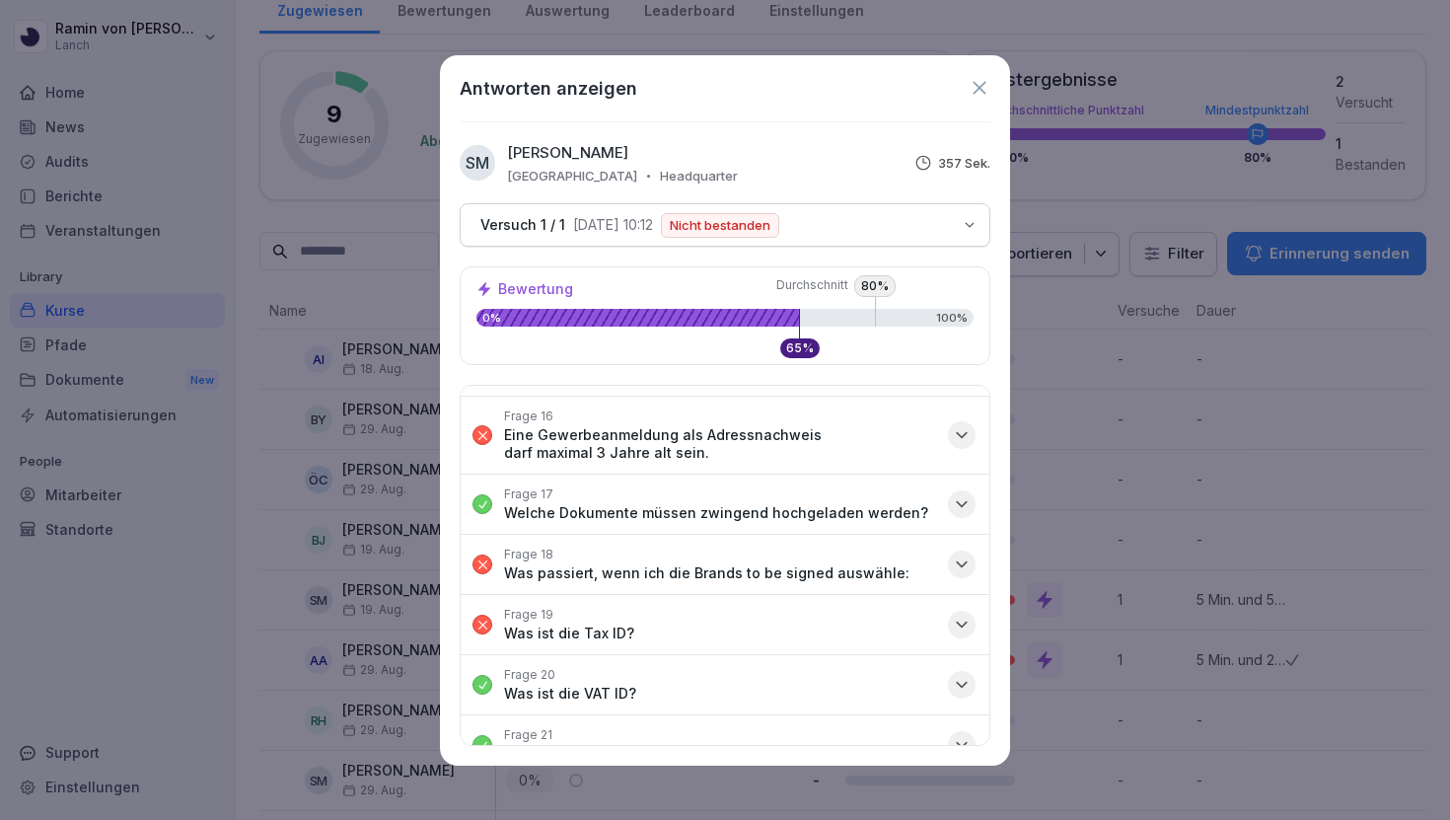
scroll to position [1202, 0]
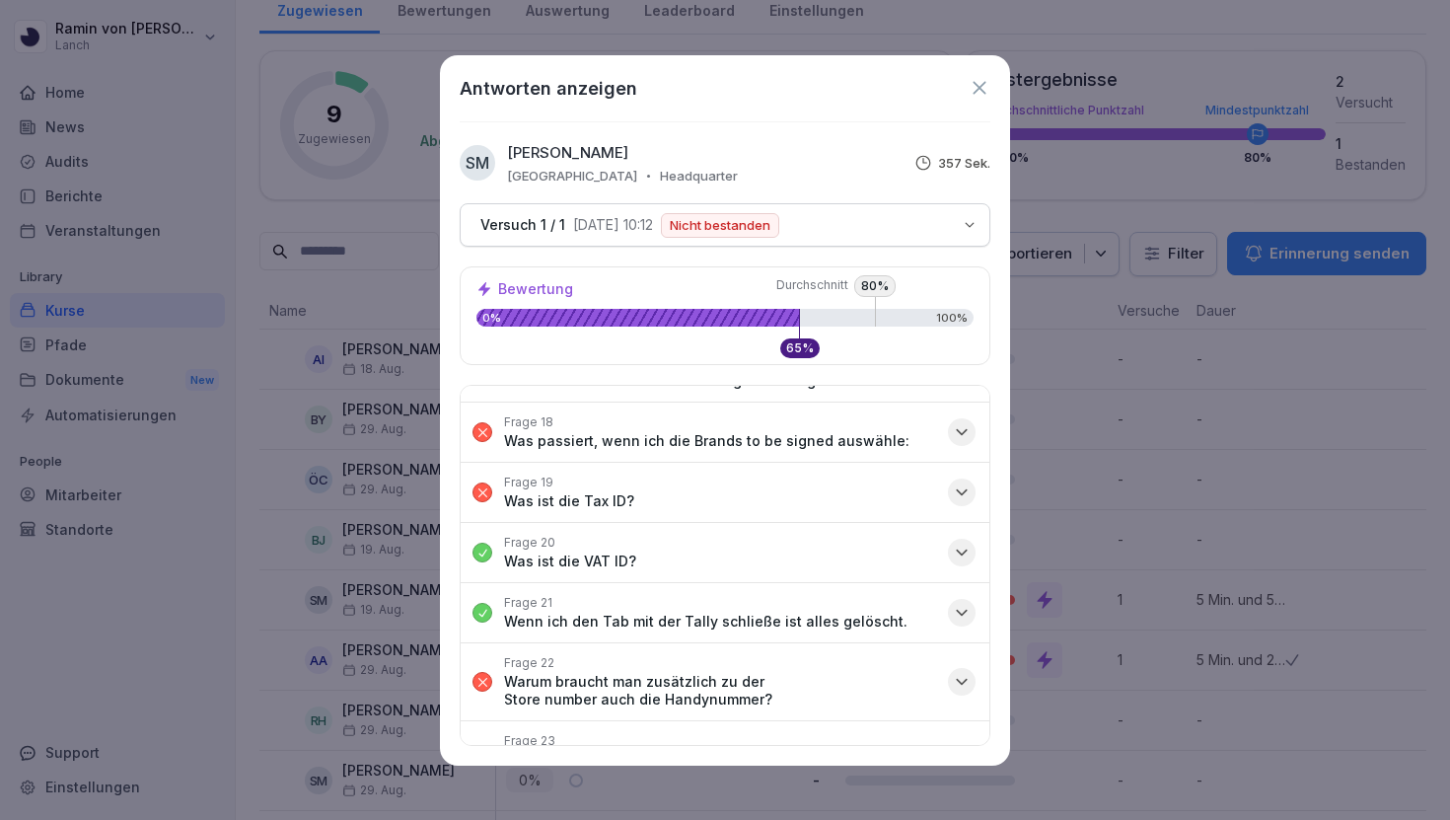
click at [980, 86] on icon at bounding box center [979, 87] width 13 height 13
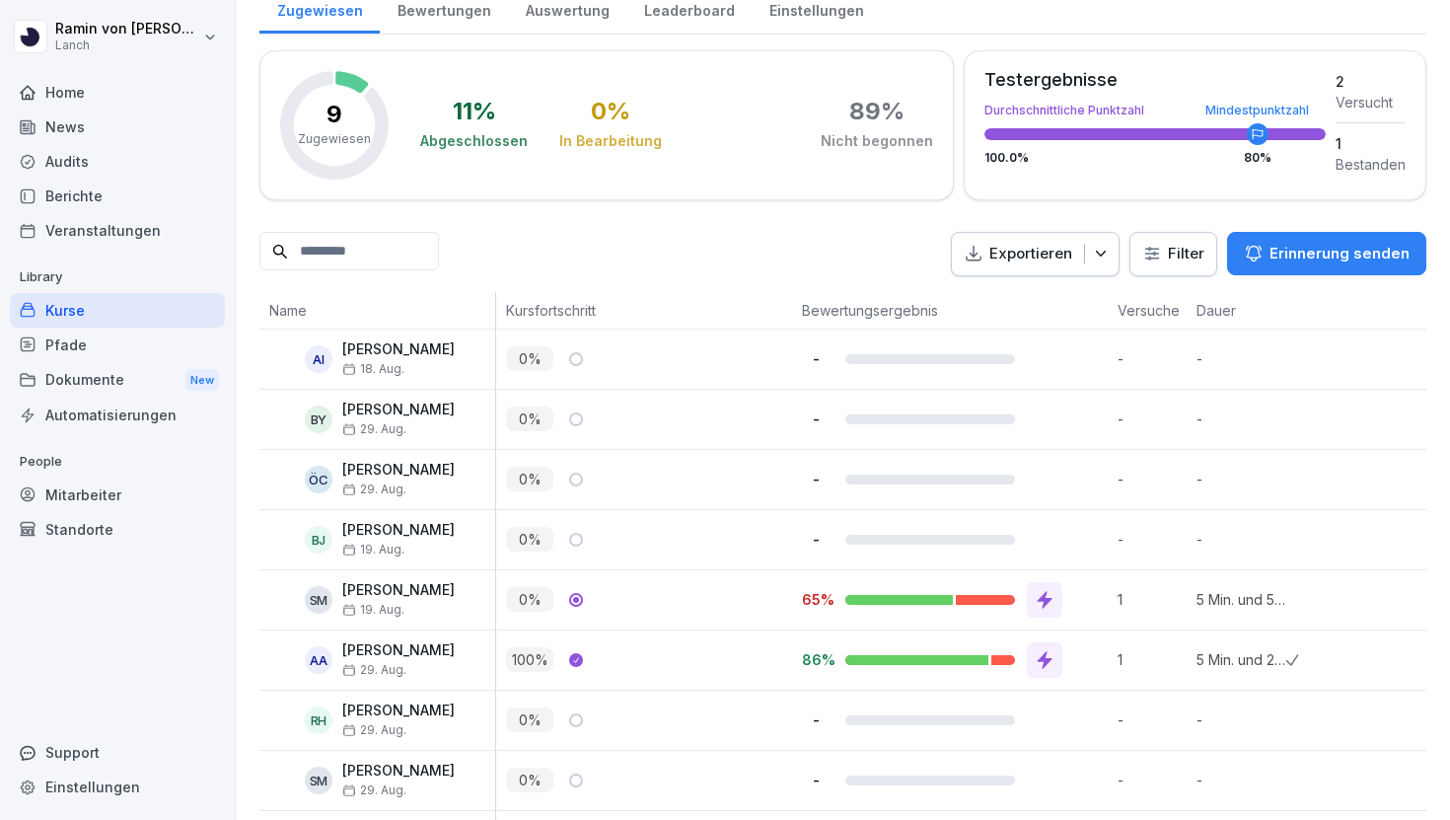
scroll to position [335, 0]
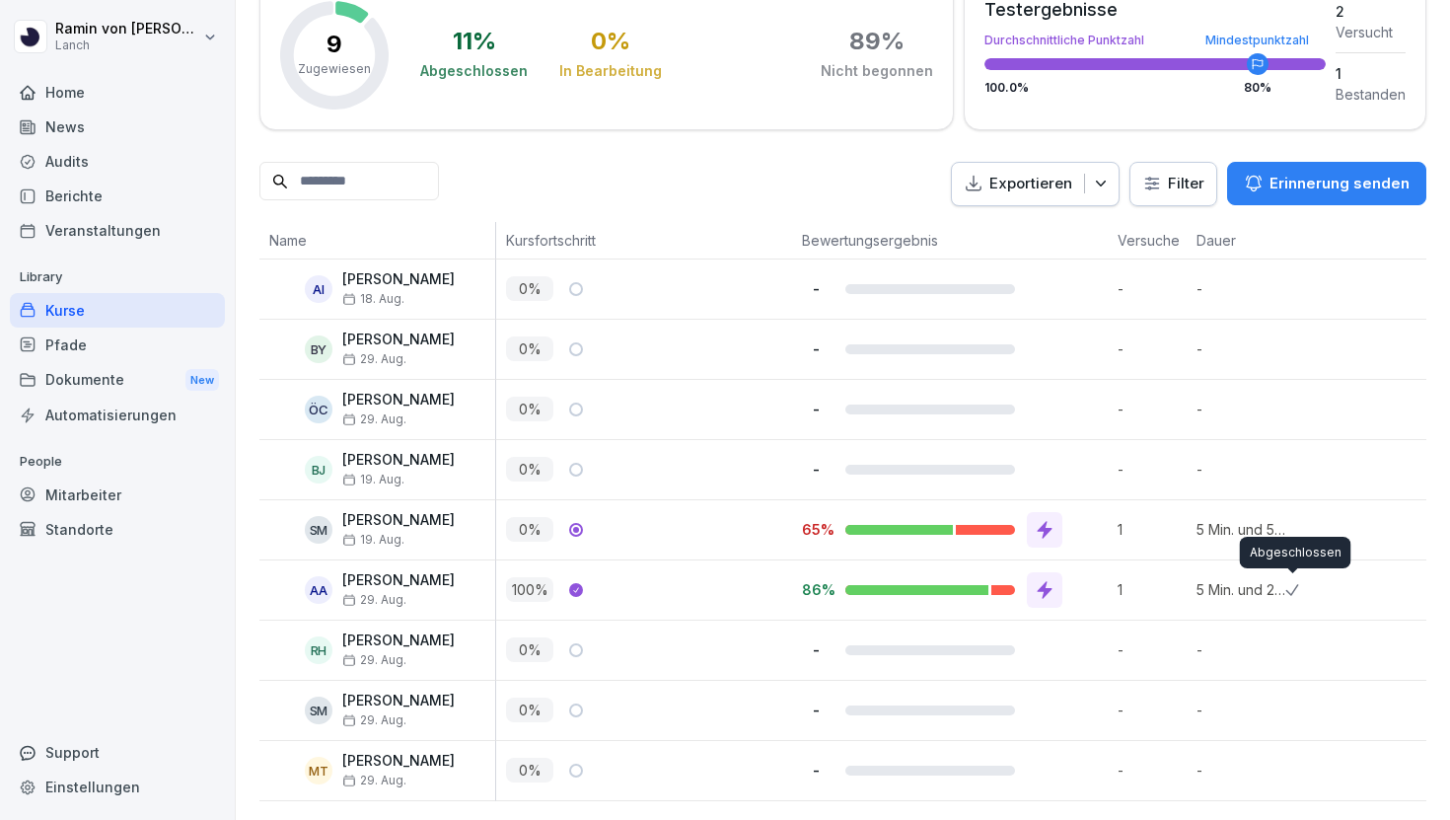
click at [1291, 591] on icon at bounding box center [1292, 590] width 14 height 12
click at [1271, 533] on p "5 Min. und 56 Sek." at bounding box center [1241, 529] width 89 height 21
drag, startPoint x: 1271, startPoint y: 533, endPoint x: 1194, endPoint y: 524, distance: 77.5
click at [1193, 524] on div "5 Min. und 56 Sek." at bounding box center [1236, 529] width 99 height 59
click at [1197, 464] on p "-" at bounding box center [1241, 469] width 89 height 21
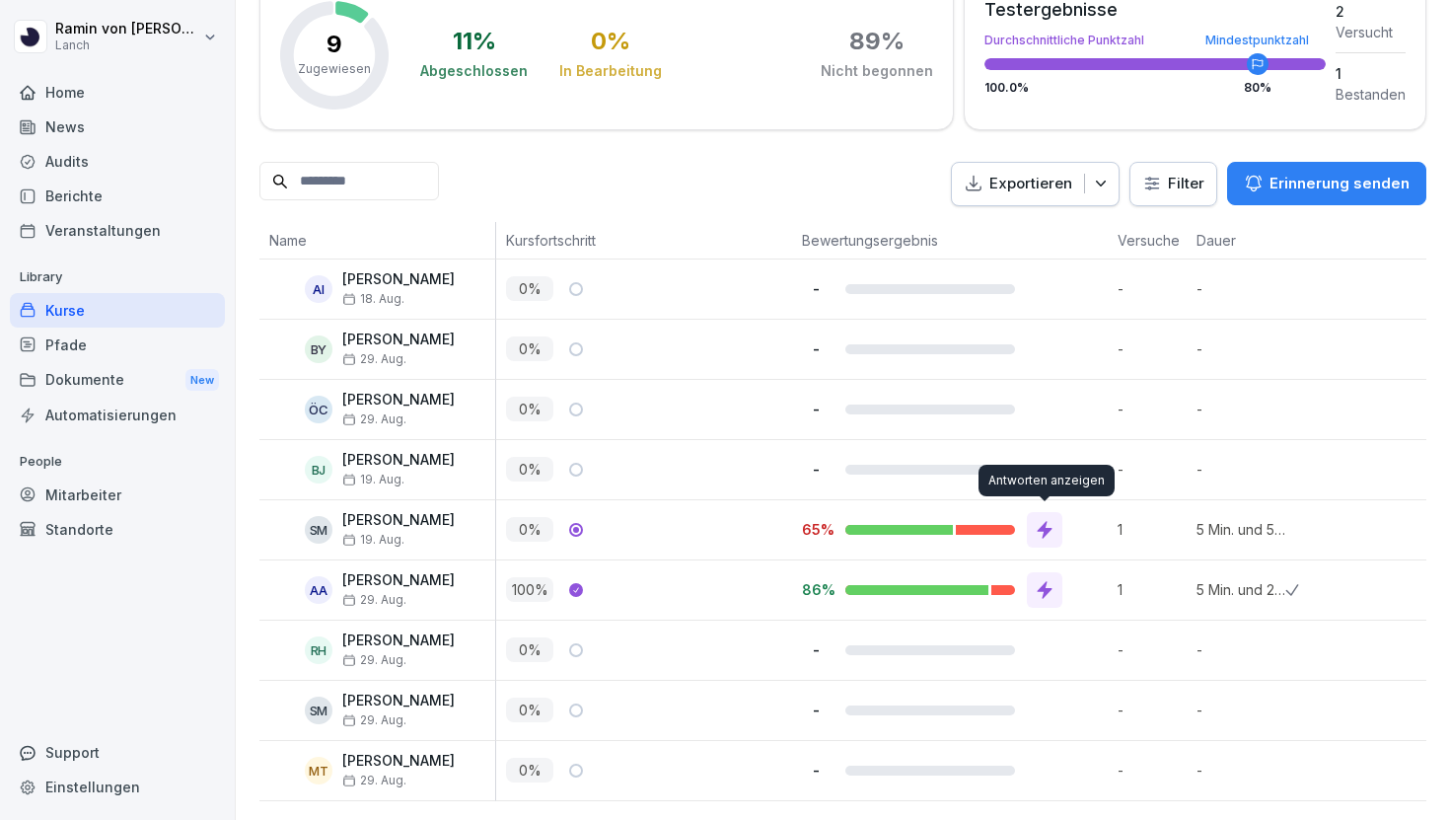
click at [1058, 522] on div at bounding box center [1045, 530] width 36 height 36
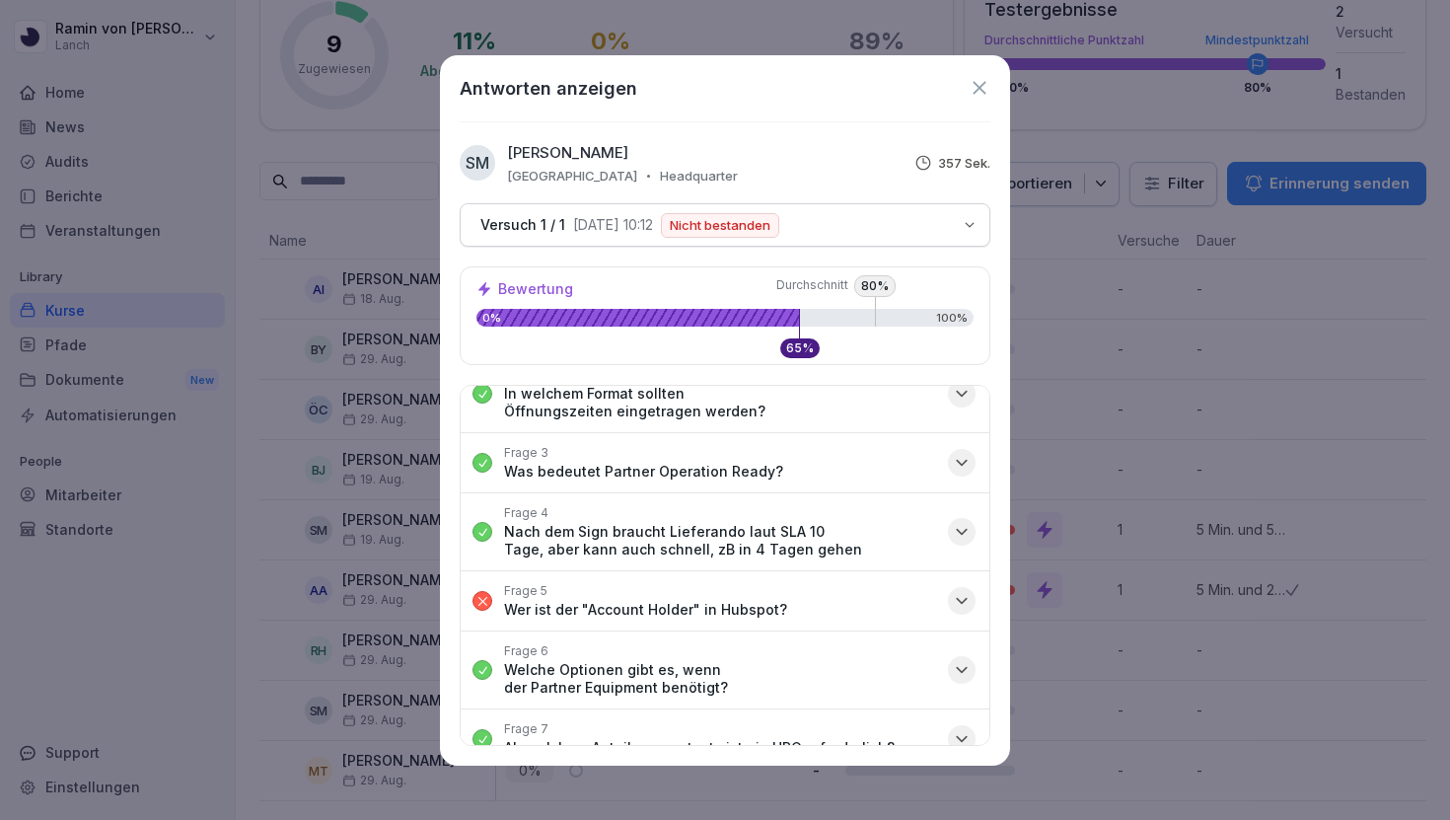
scroll to position [132, 0]
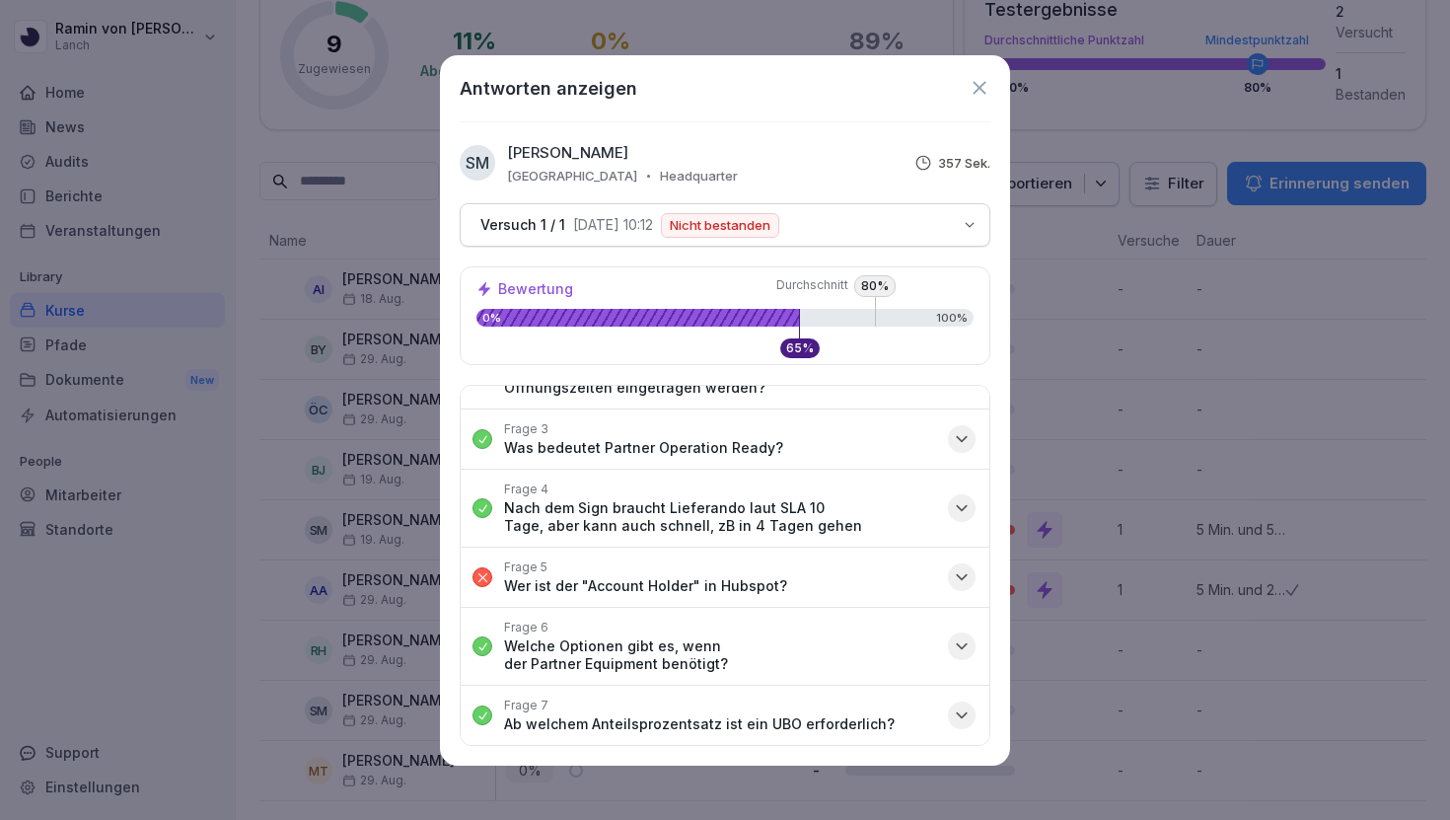
click at [841, 564] on button "Frage 5 Wer ist der "Account Holder" in Hubspot?" at bounding box center [725, 577] width 529 height 59
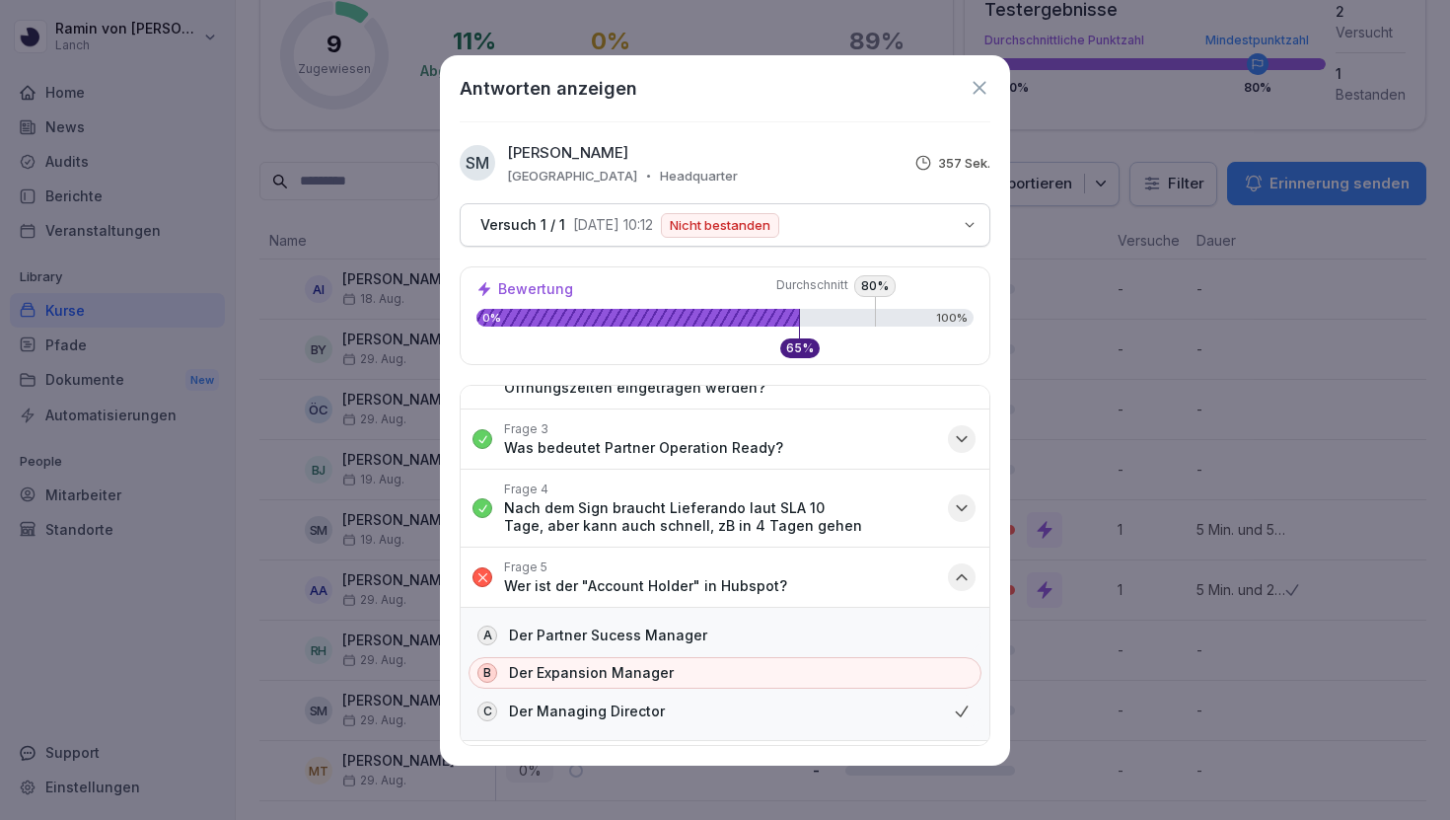
click at [841, 564] on button "Frage 5 Wer ist der "Account Holder" in Hubspot?" at bounding box center [725, 577] width 529 height 59
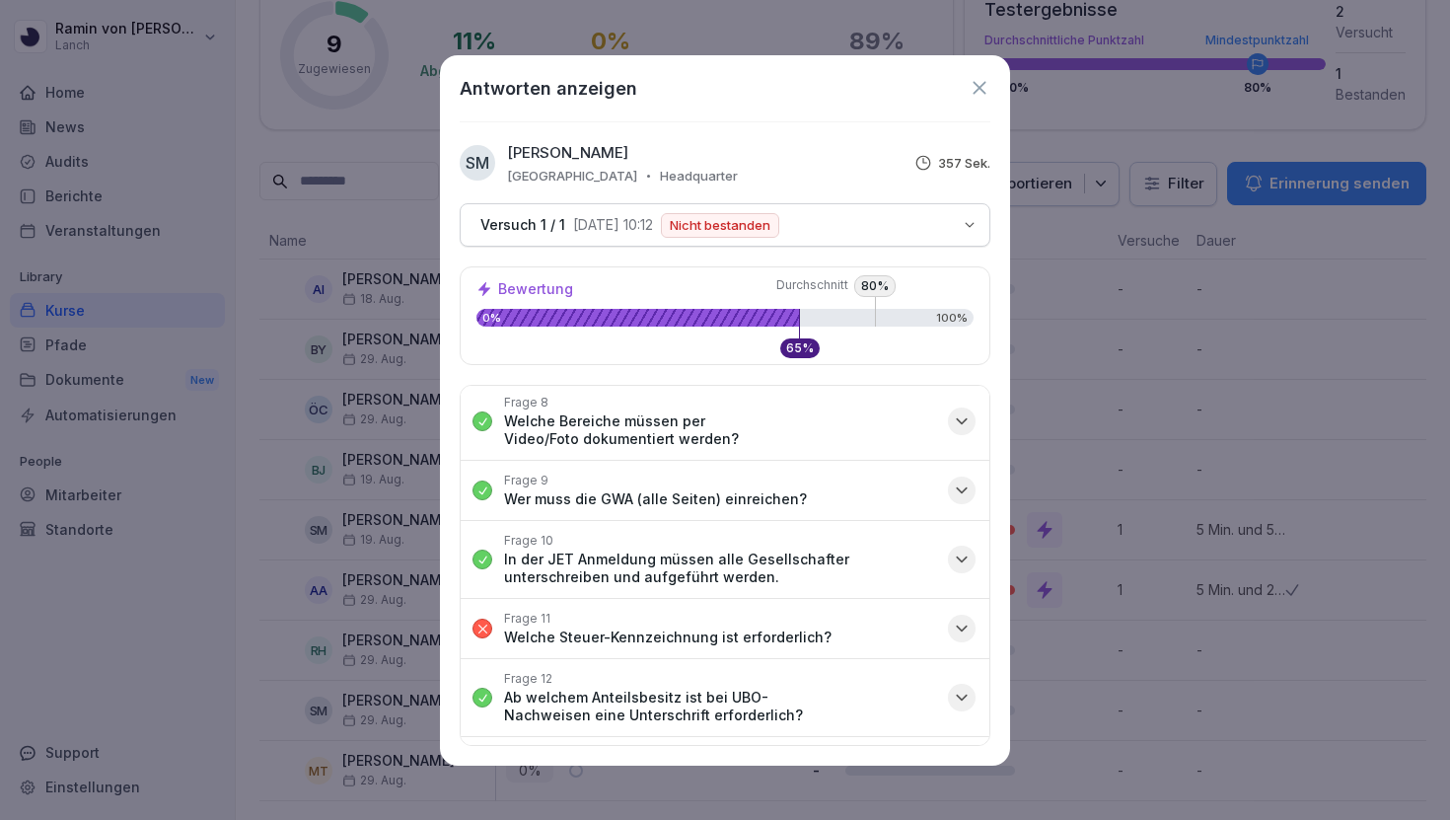
scroll to position [597, 0]
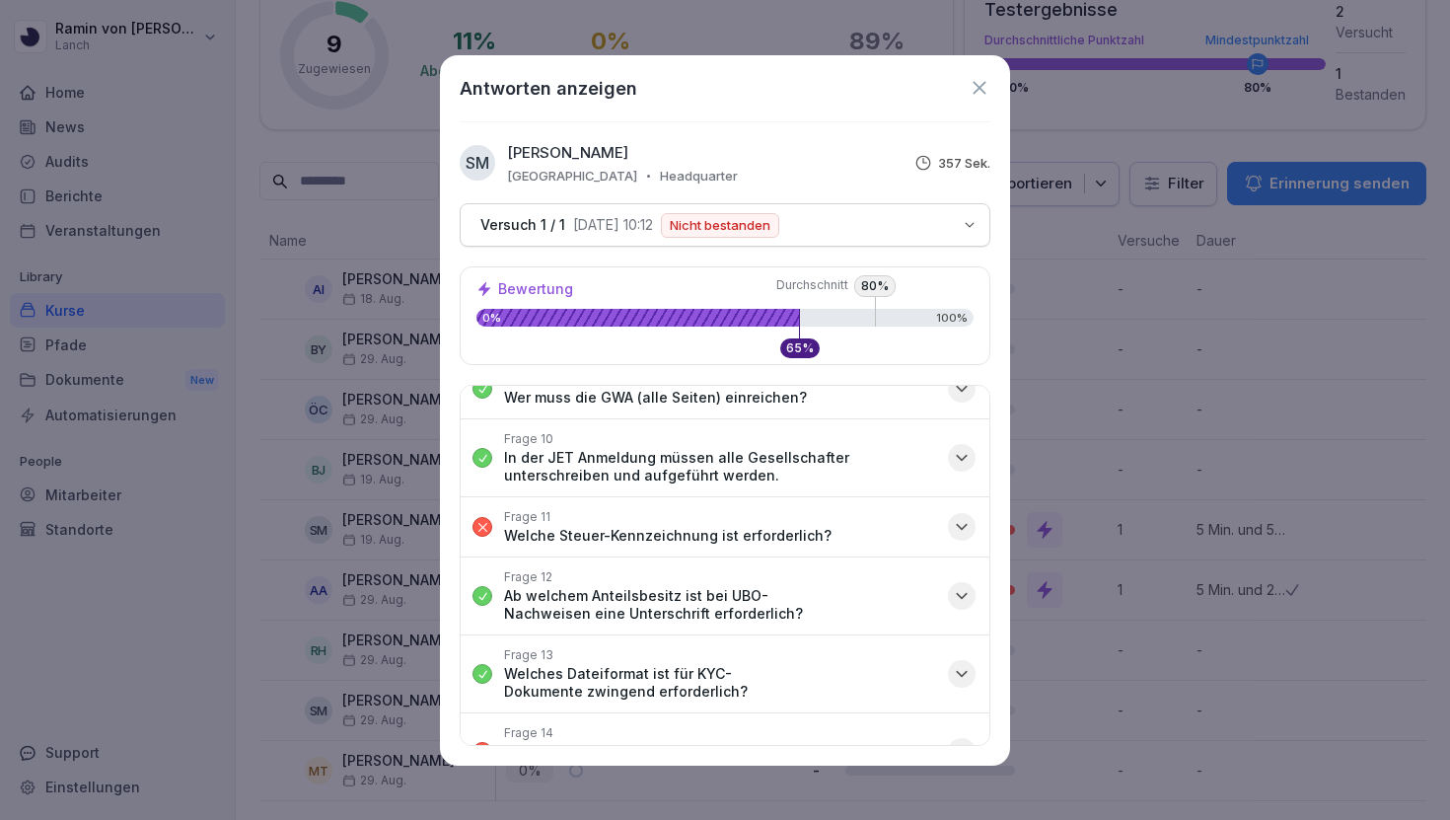
click at [975, 89] on icon at bounding box center [980, 88] width 22 height 22
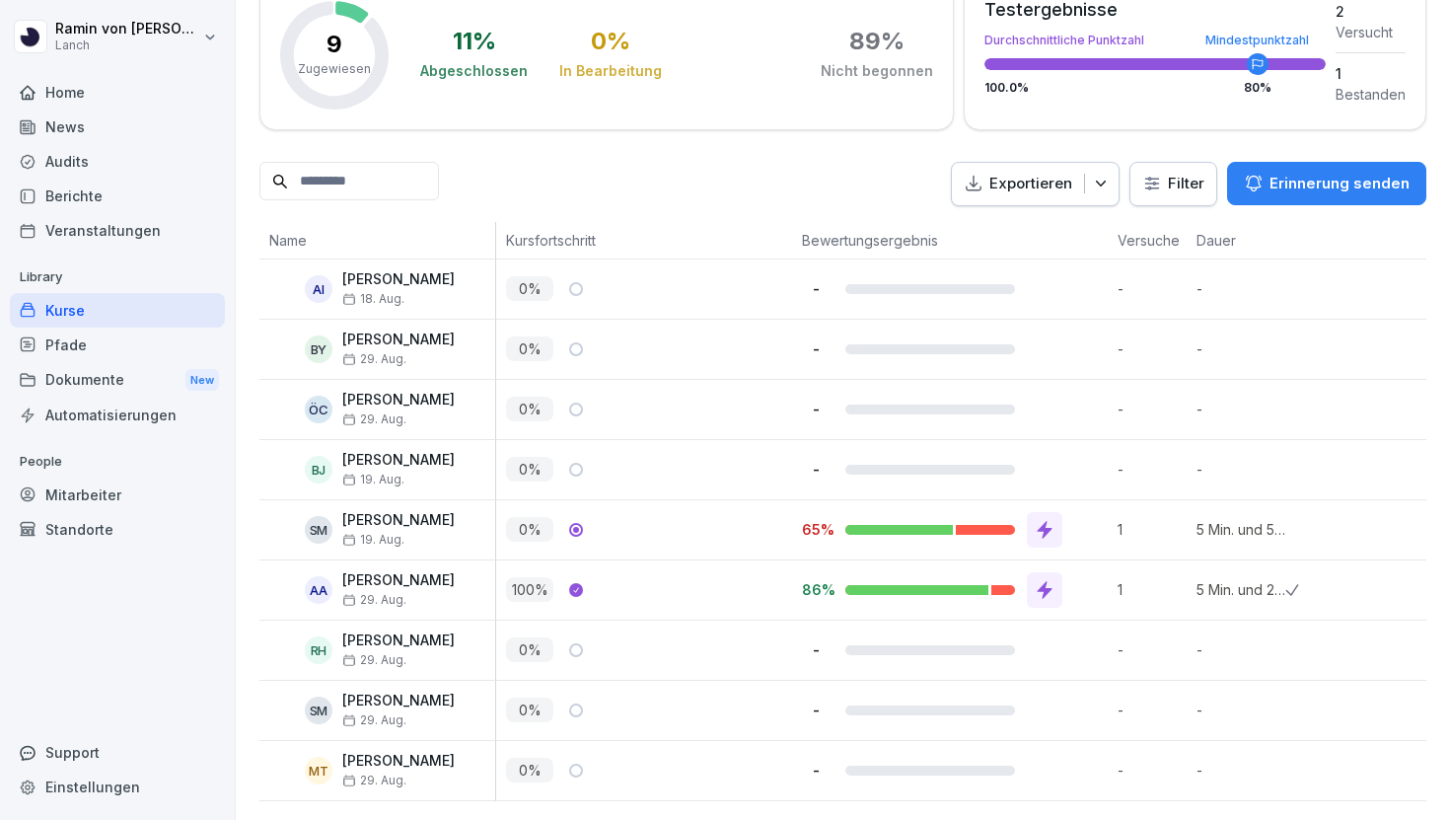
scroll to position [0, 0]
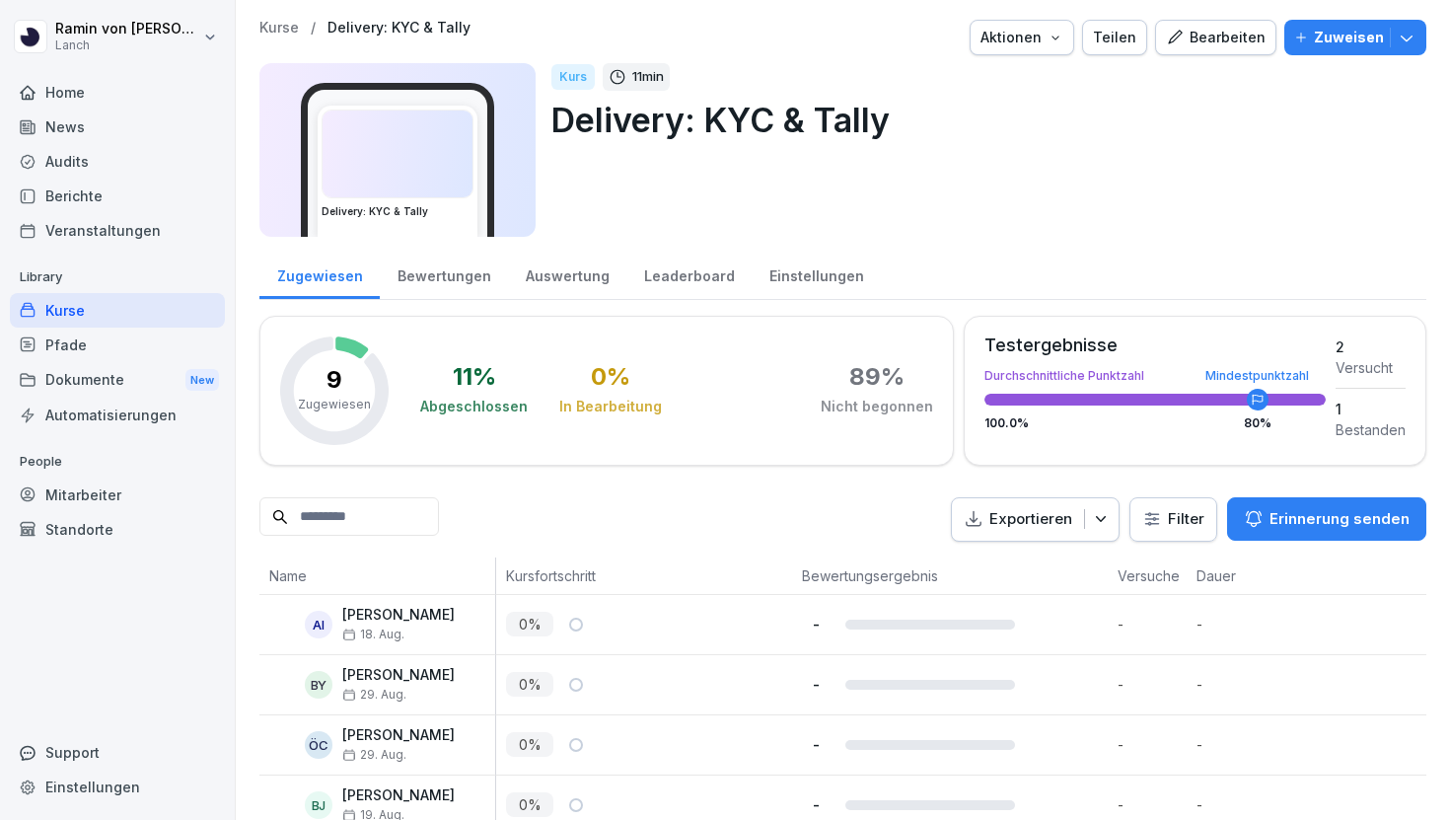
click at [1246, 32] on div "Bearbeiten" at bounding box center [1216, 38] width 100 height 22
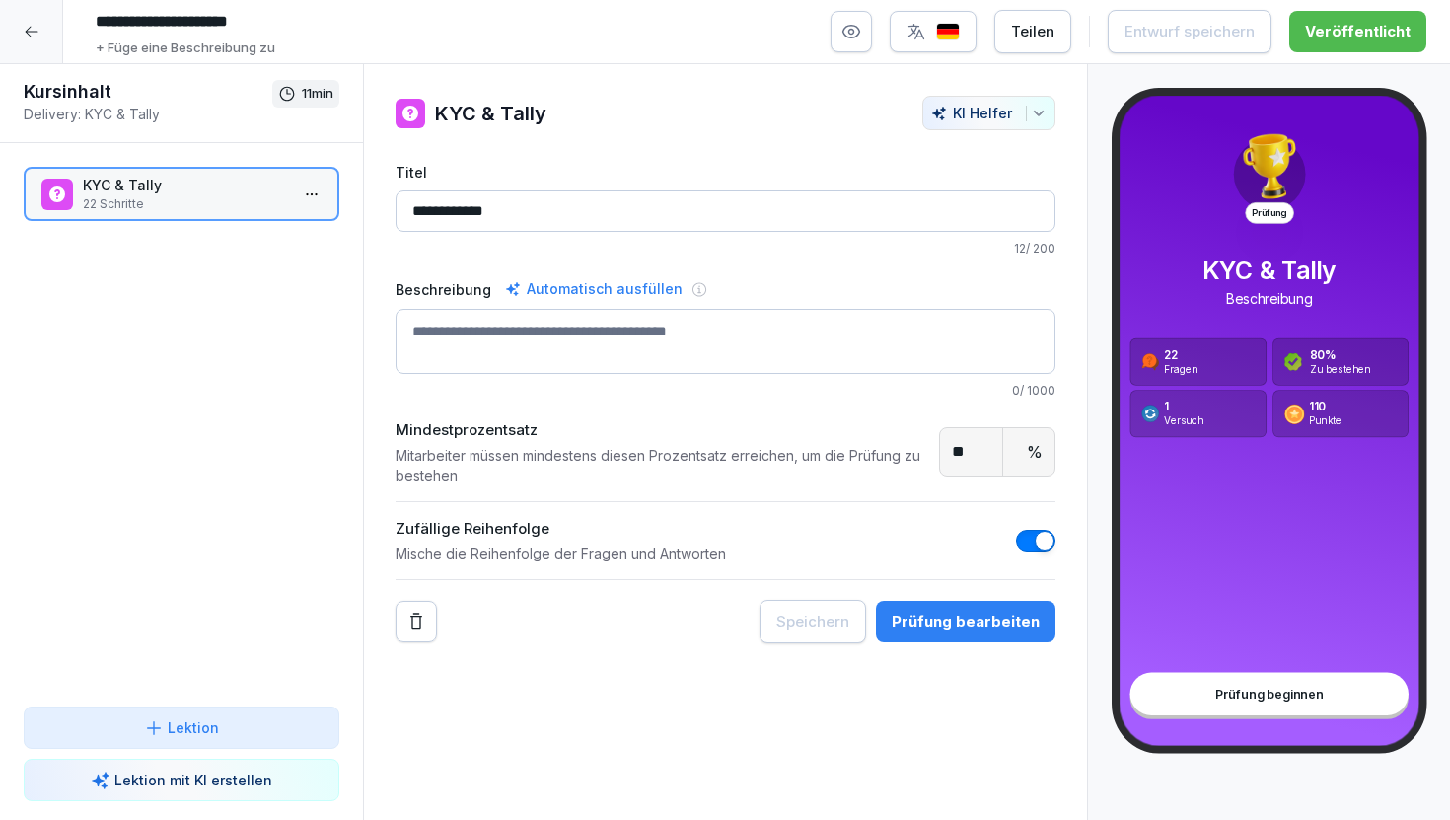
click at [950, 622] on div "Prüfung bearbeiten" at bounding box center [966, 622] width 148 height 22
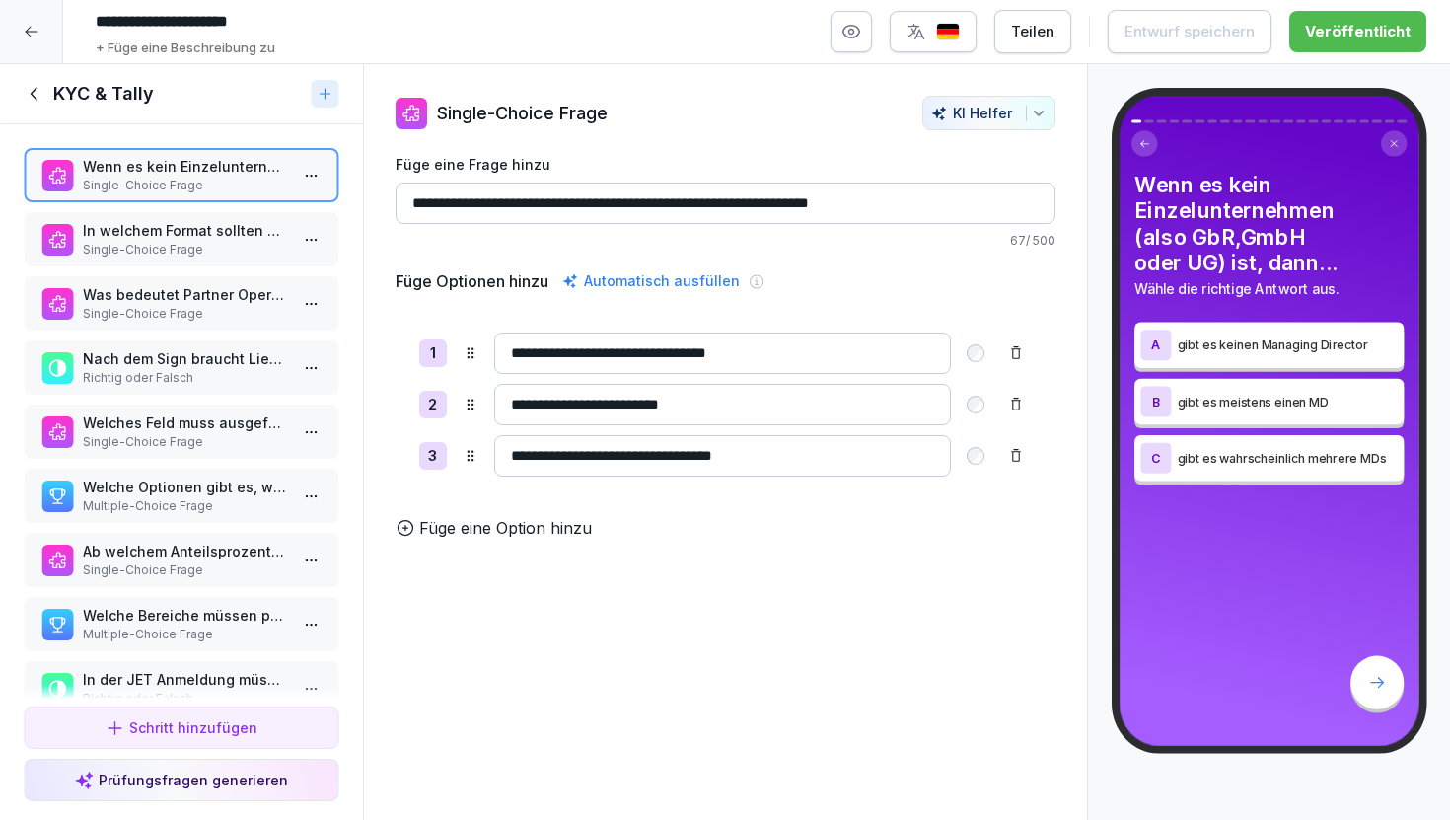
click at [190, 303] on p "Was bedeutet Partner Operation Ready?" at bounding box center [185, 294] width 205 height 21
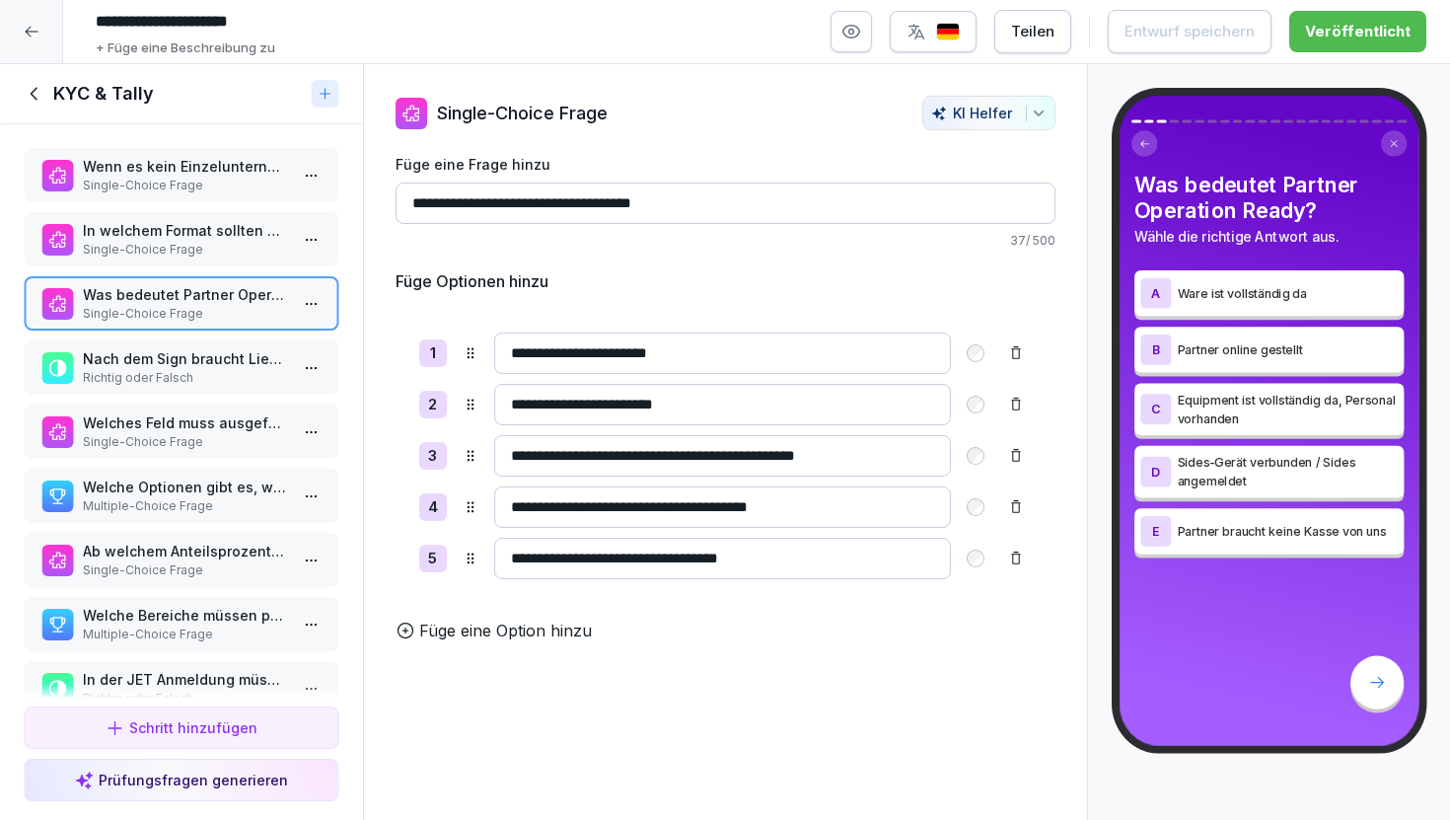
click at [197, 361] on p "Nach dem Sign braucht Lieferando laut SLA 10 Tage, aber kann auch schneller, zB…" at bounding box center [185, 358] width 205 height 21
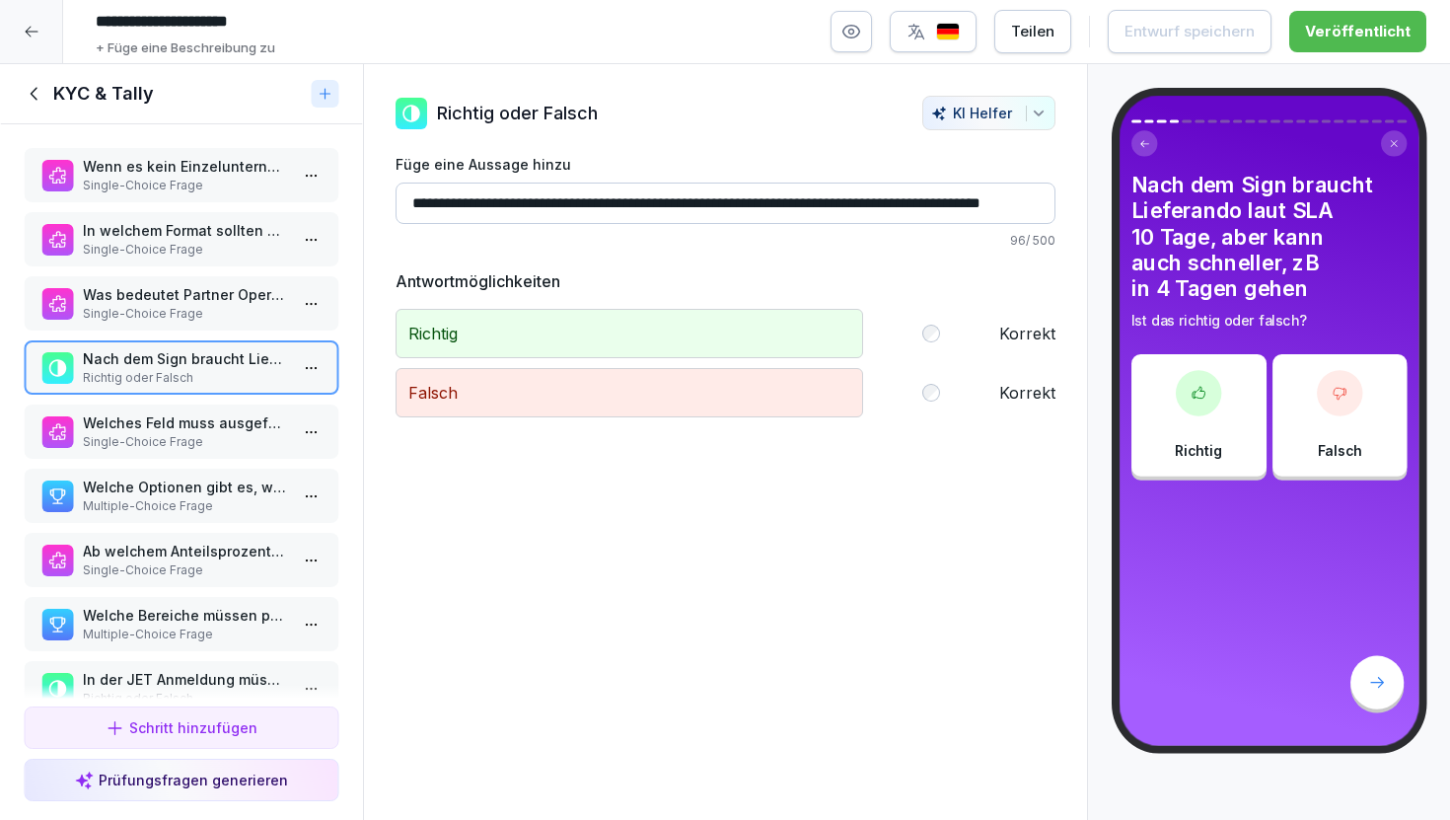
click at [202, 430] on p "Welches Feld muss ausgefüllt sein (in Hubspot), damit der Partner ausgezahlt wi…" at bounding box center [185, 422] width 205 height 21
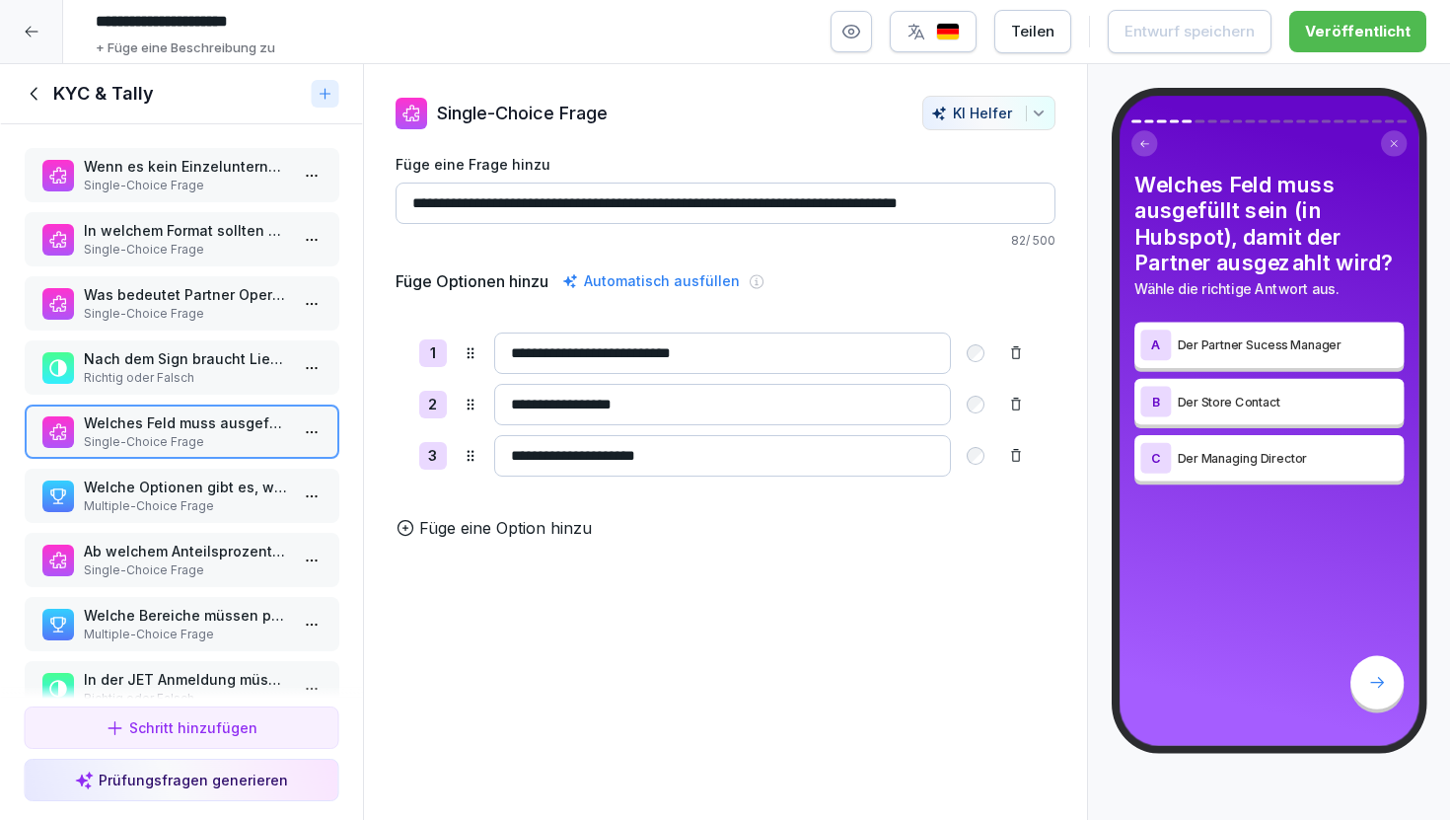
click at [207, 503] on p "Multiple-Choice Frage" at bounding box center [185, 506] width 205 height 18
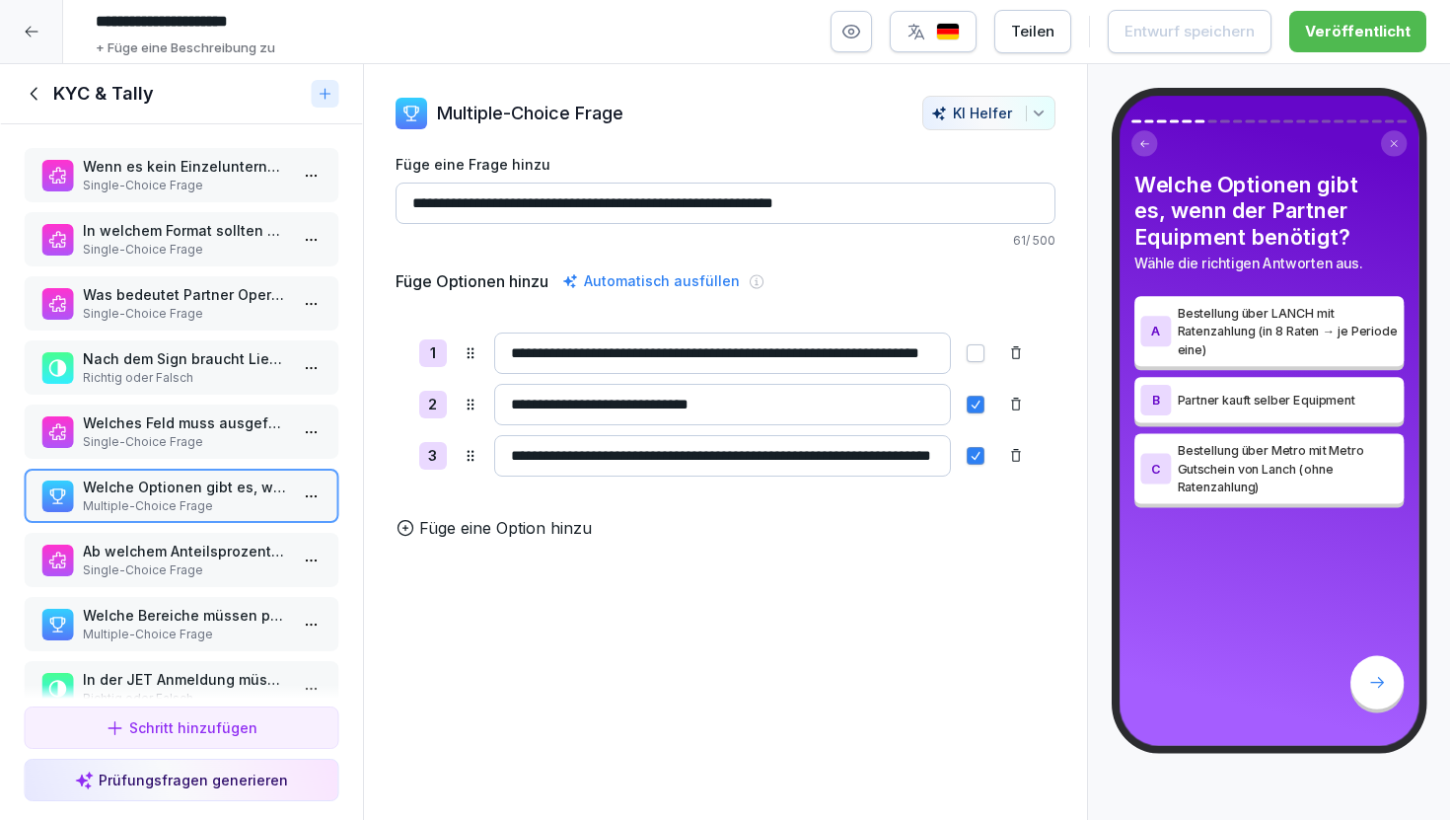
click at [37, 89] on icon at bounding box center [35, 94] width 22 height 22
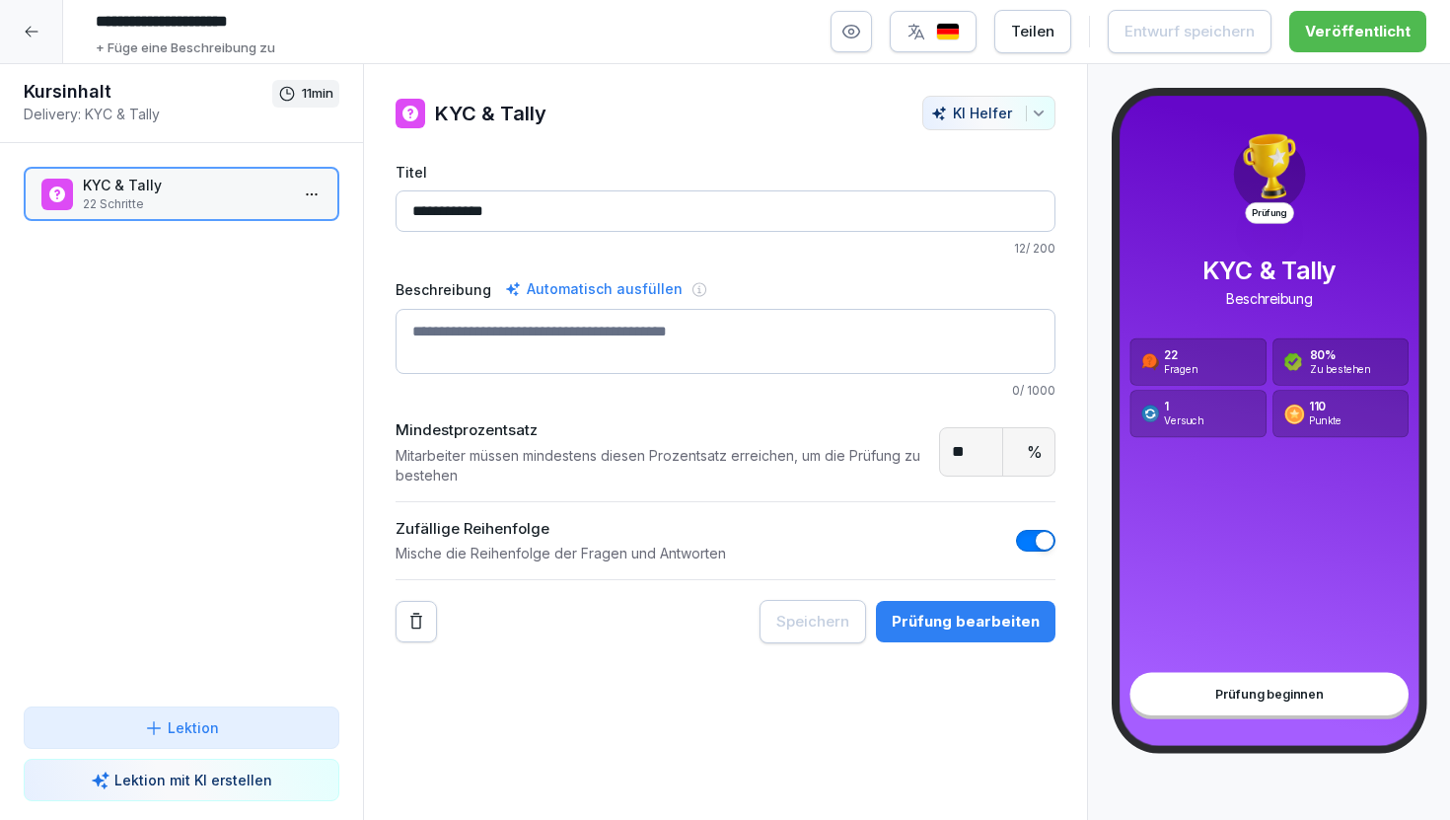
click at [37, 34] on icon at bounding box center [32, 32] width 16 height 16
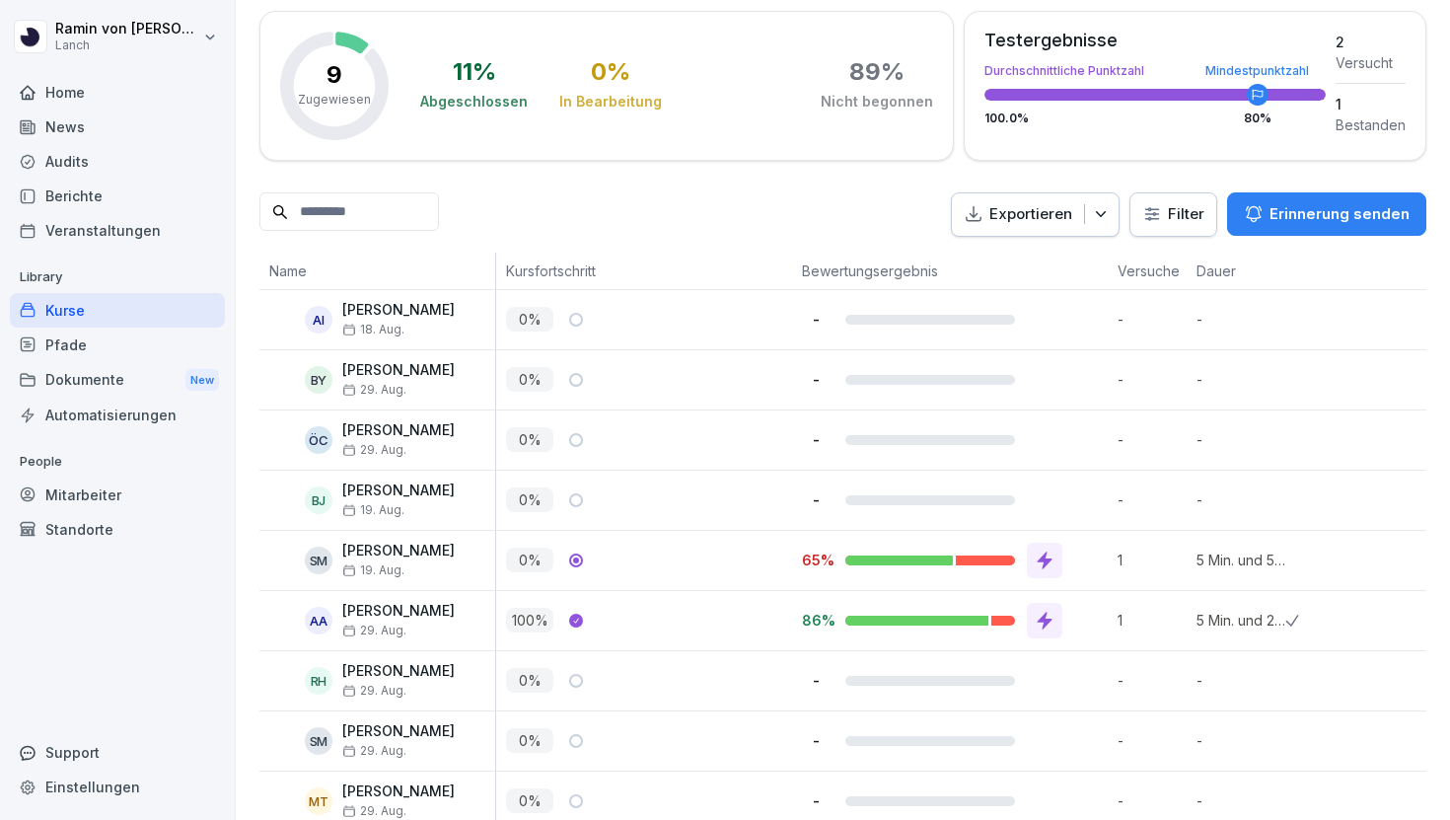
scroll to position [335, 0]
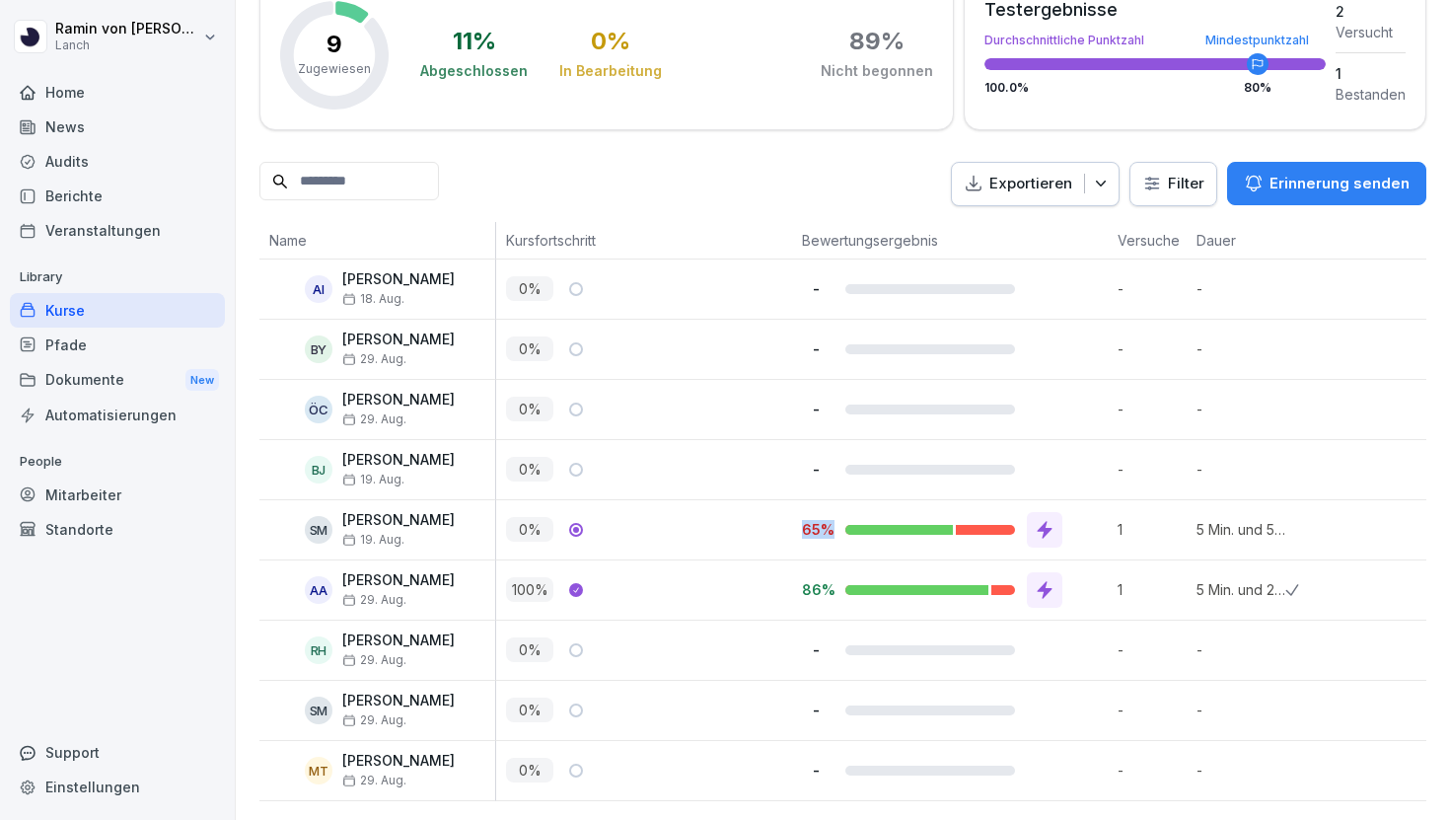
drag, startPoint x: 832, startPoint y: 536, endPoint x: 741, endPoint y: 536, distance: 90.8
click at [741, 536] on tr "SM Silas Morche 19. Aug. 0 % 65% 1 5 Min. und 56 Sek. vor 2 Wochen" at bounding box center [1038, 530] width 1559 height 60
click at [741, 536] on div "0 %" at bounding box center [649, 529] width 286 height 25
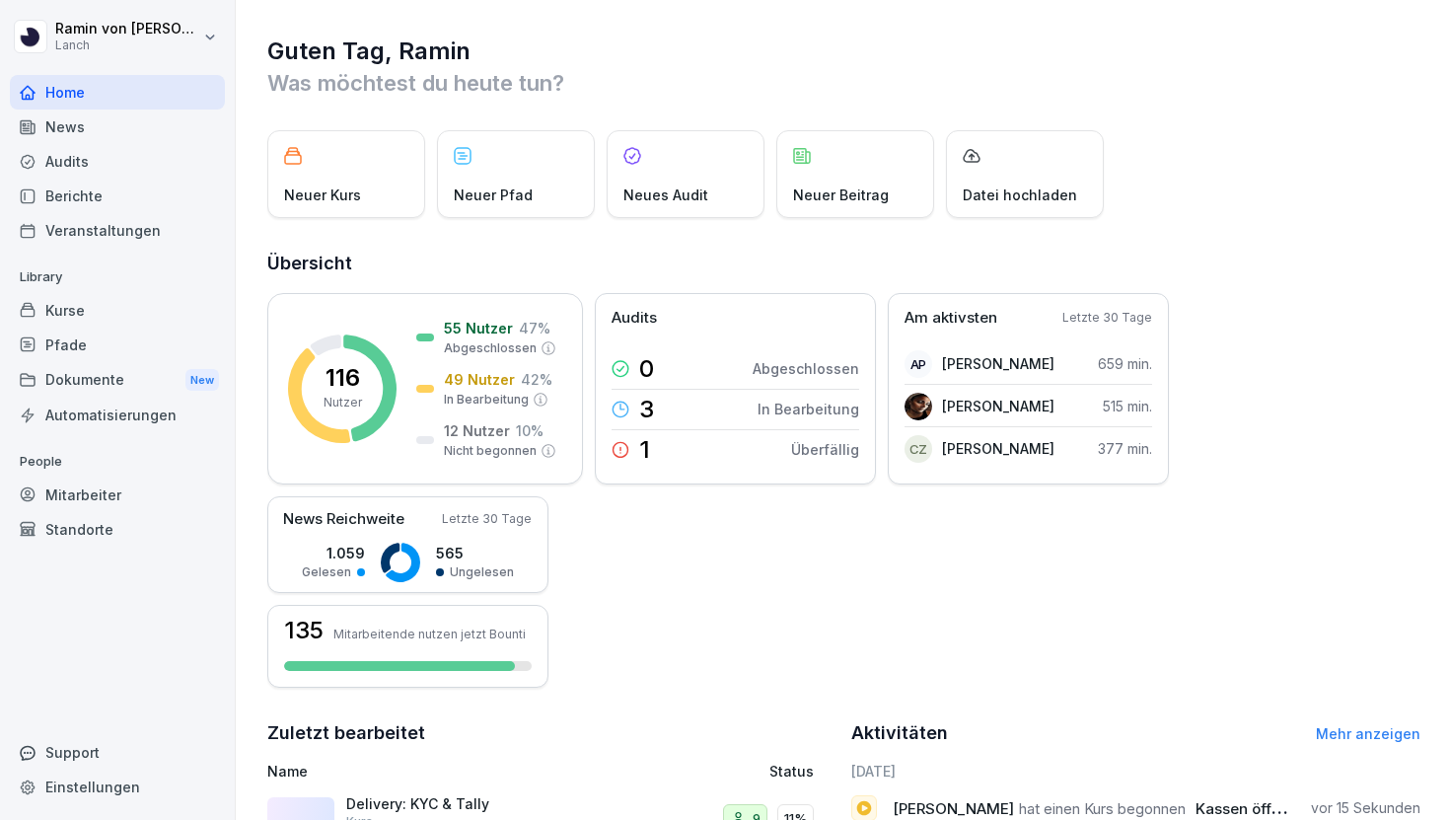
click at [91, 492] on div "Mitarbeiter" at bounding box center [117, 494] width 215 height 35
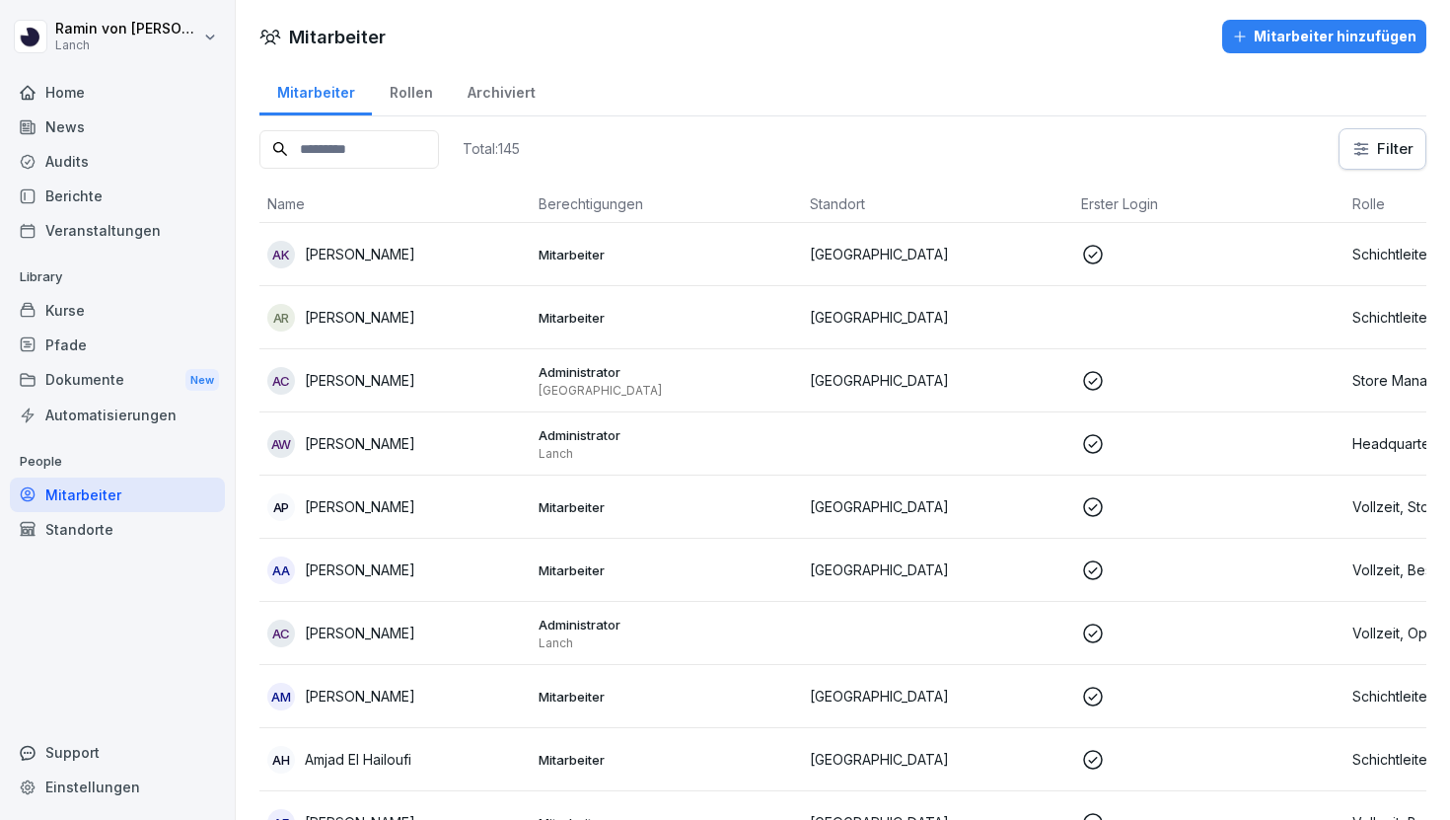
click at [366, 157] on input at bounding box center [349, 149] width 180 height 38
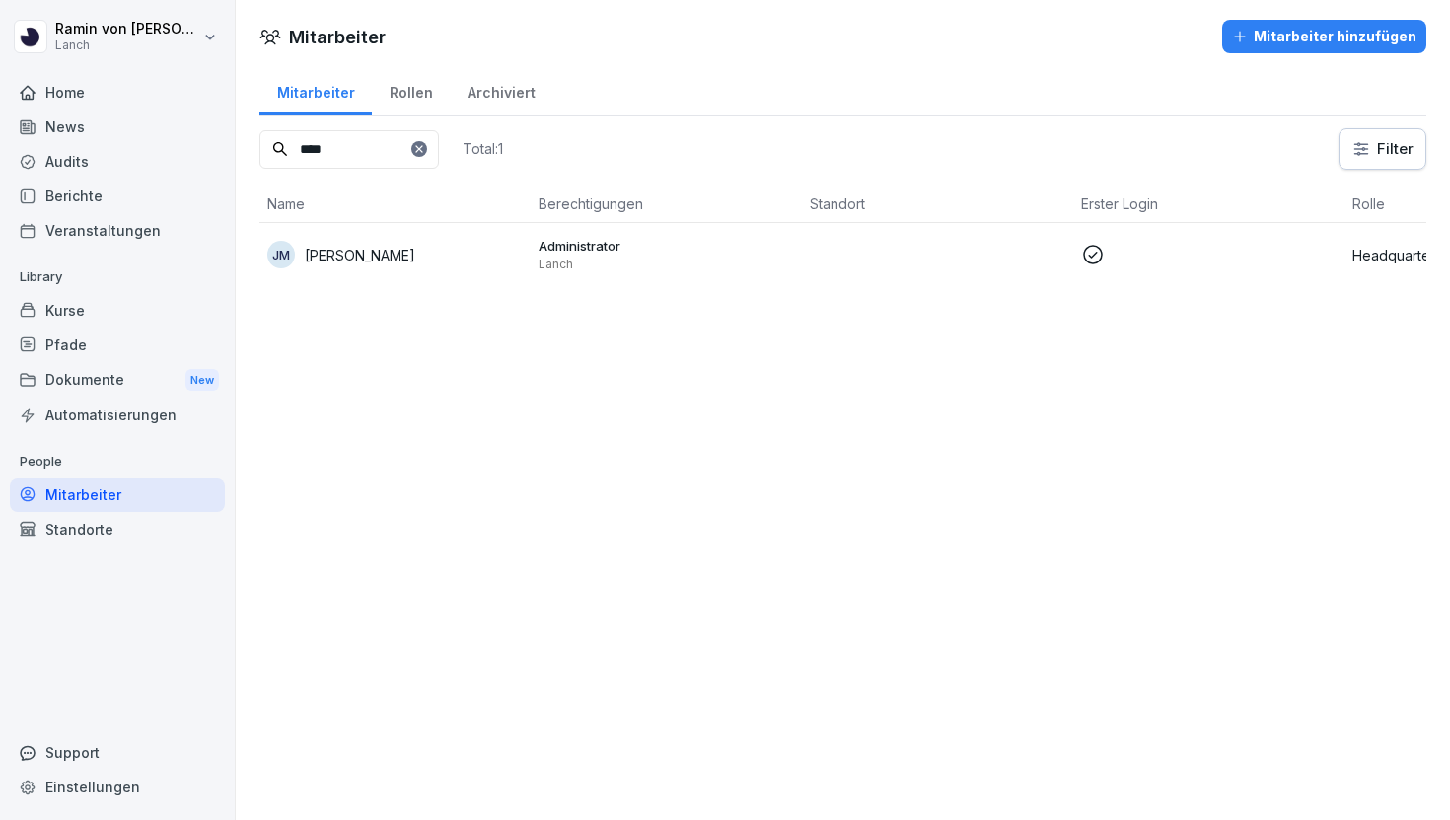
type input "****"
click at [425, 151] on icon at bounding box center [419, 149] width 12 height 12
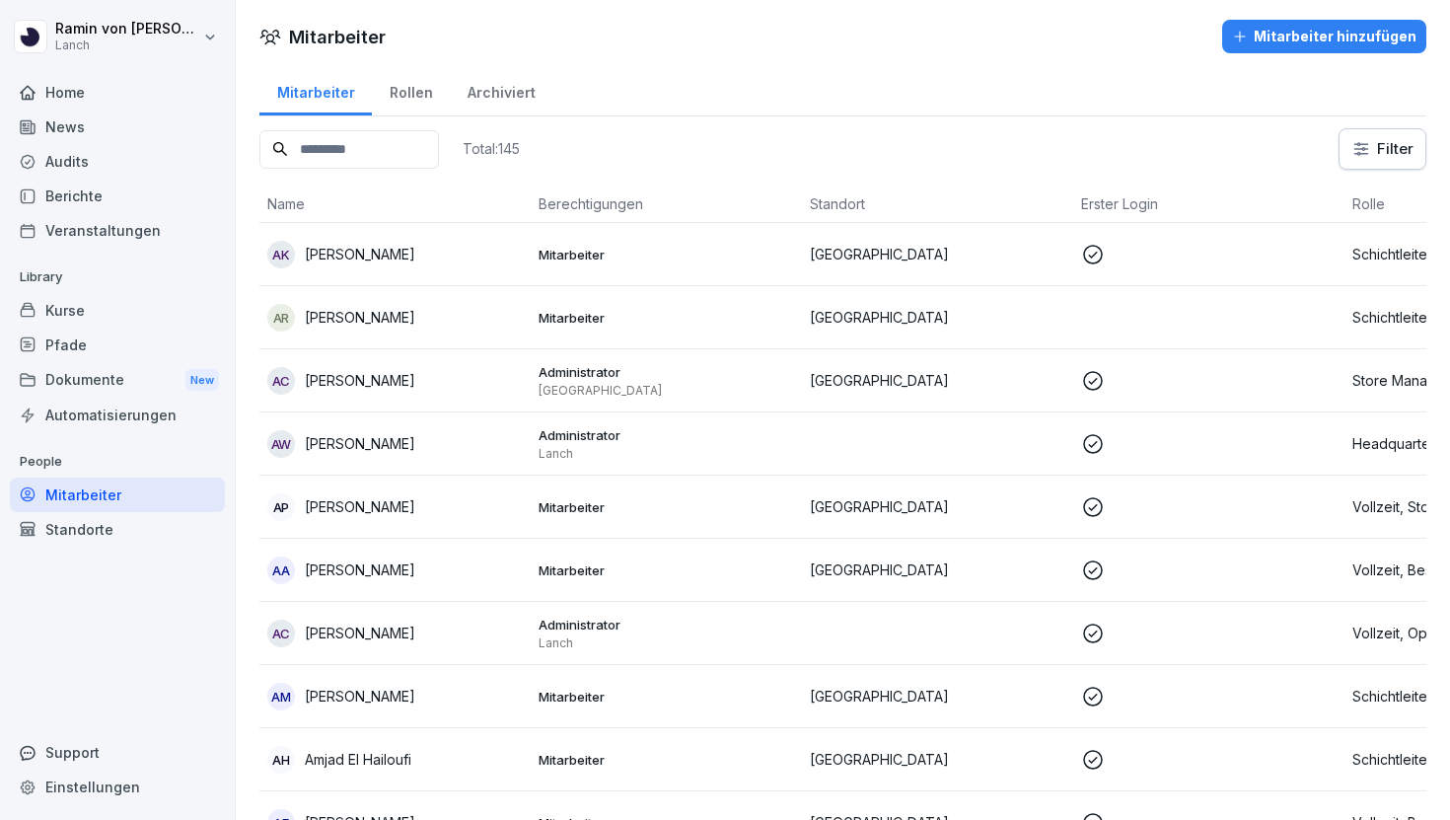
click at [1312, 30] on div "Mitarbeiter hinzufügen" at bounding box center [1324, 37] width 184 height 22
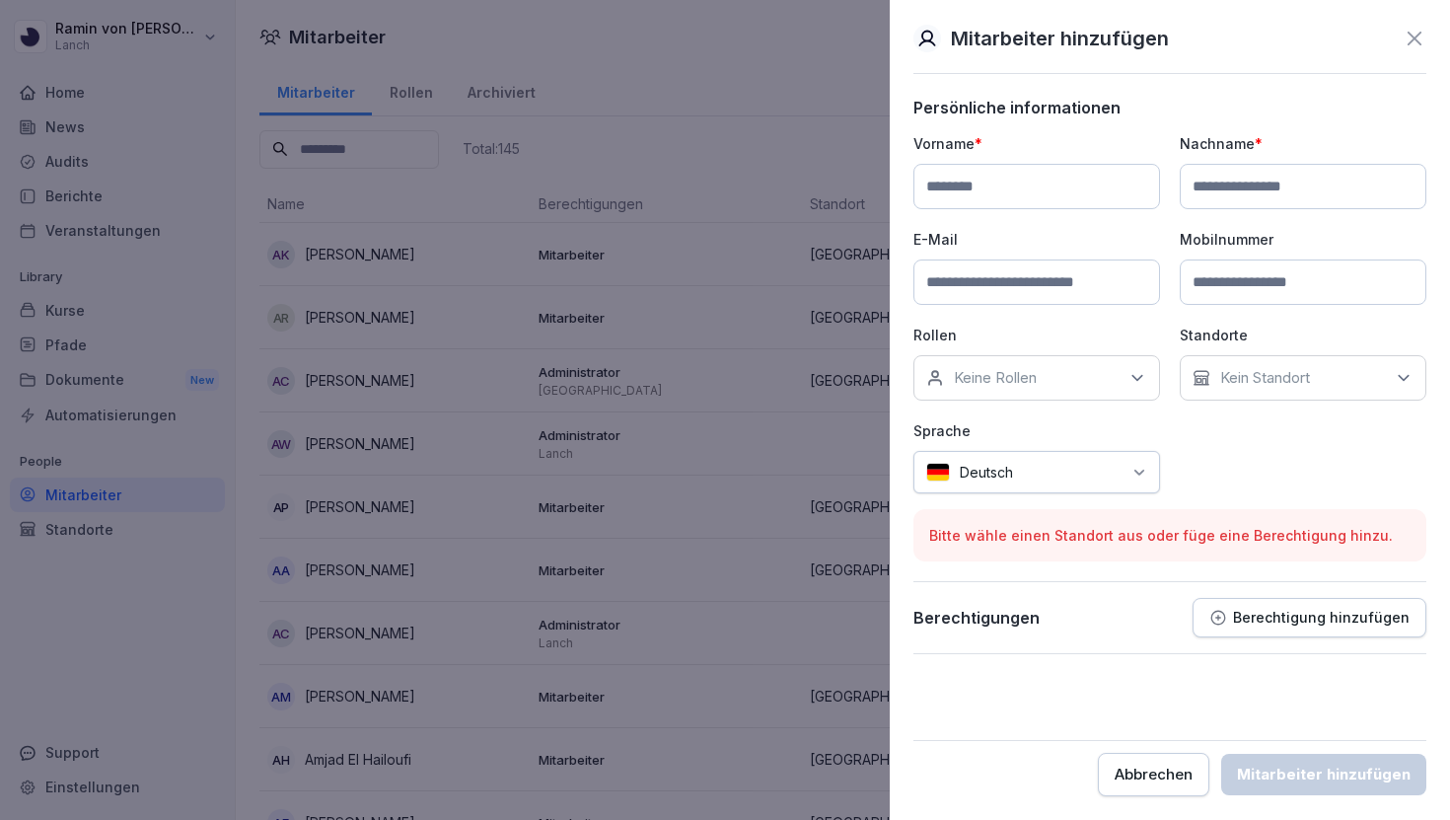
click at [1064, 165] on input at bounding box center [1037, 186] width 247 height 45
paste input "********"
type input "********"
click at [1226, 201] on input at bounding box center [1303, 186] width 247 height 45
paste input "*******"
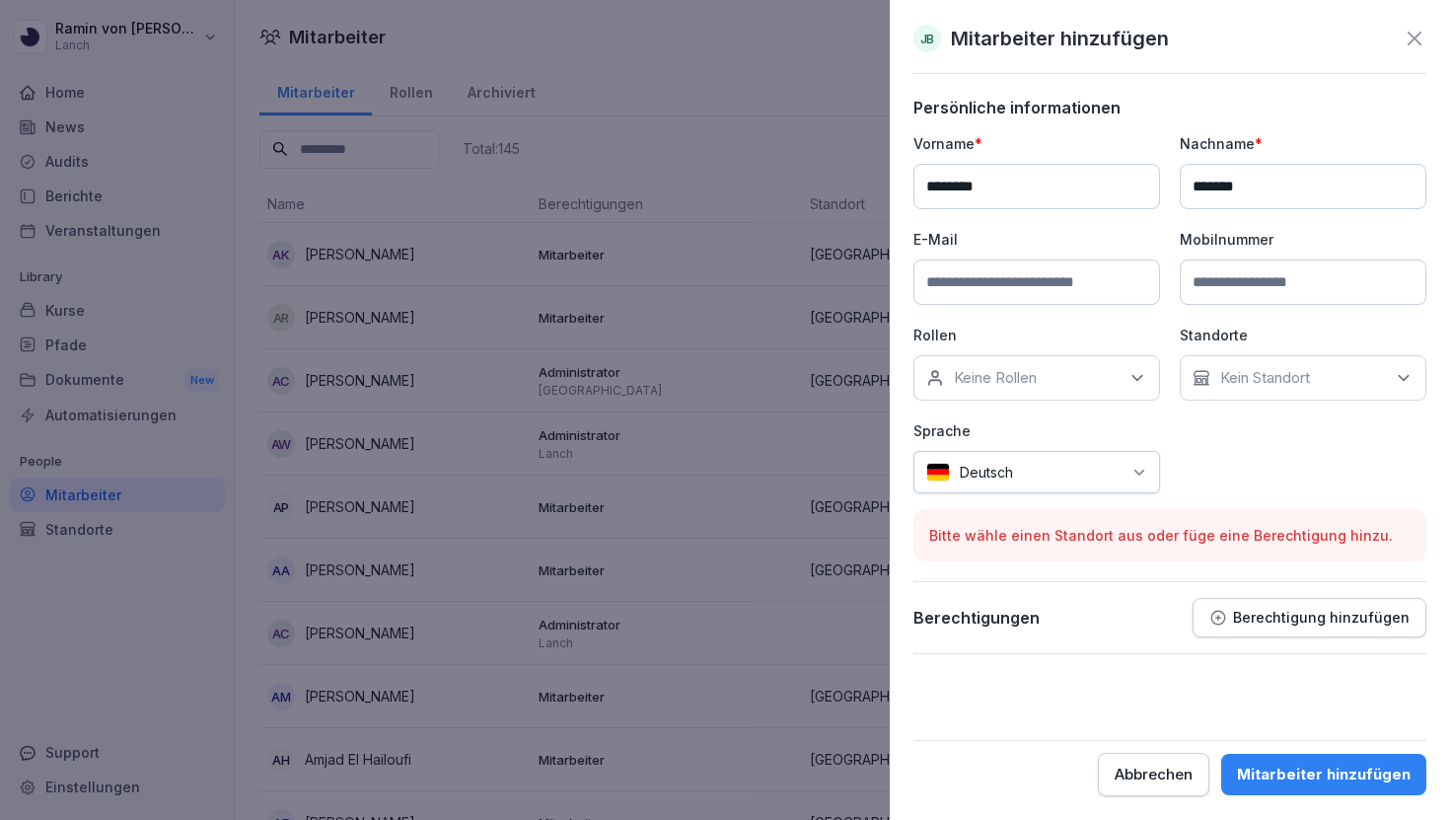
type input "*******"
click at [980, 282] on input at bounding box center [1037, 281] width 247 height 45
paste input "**********"
type input "**********"
click at [1050, 377] on div "Keine Rollen" at bounding box center [1037, 377] width 247 height 45
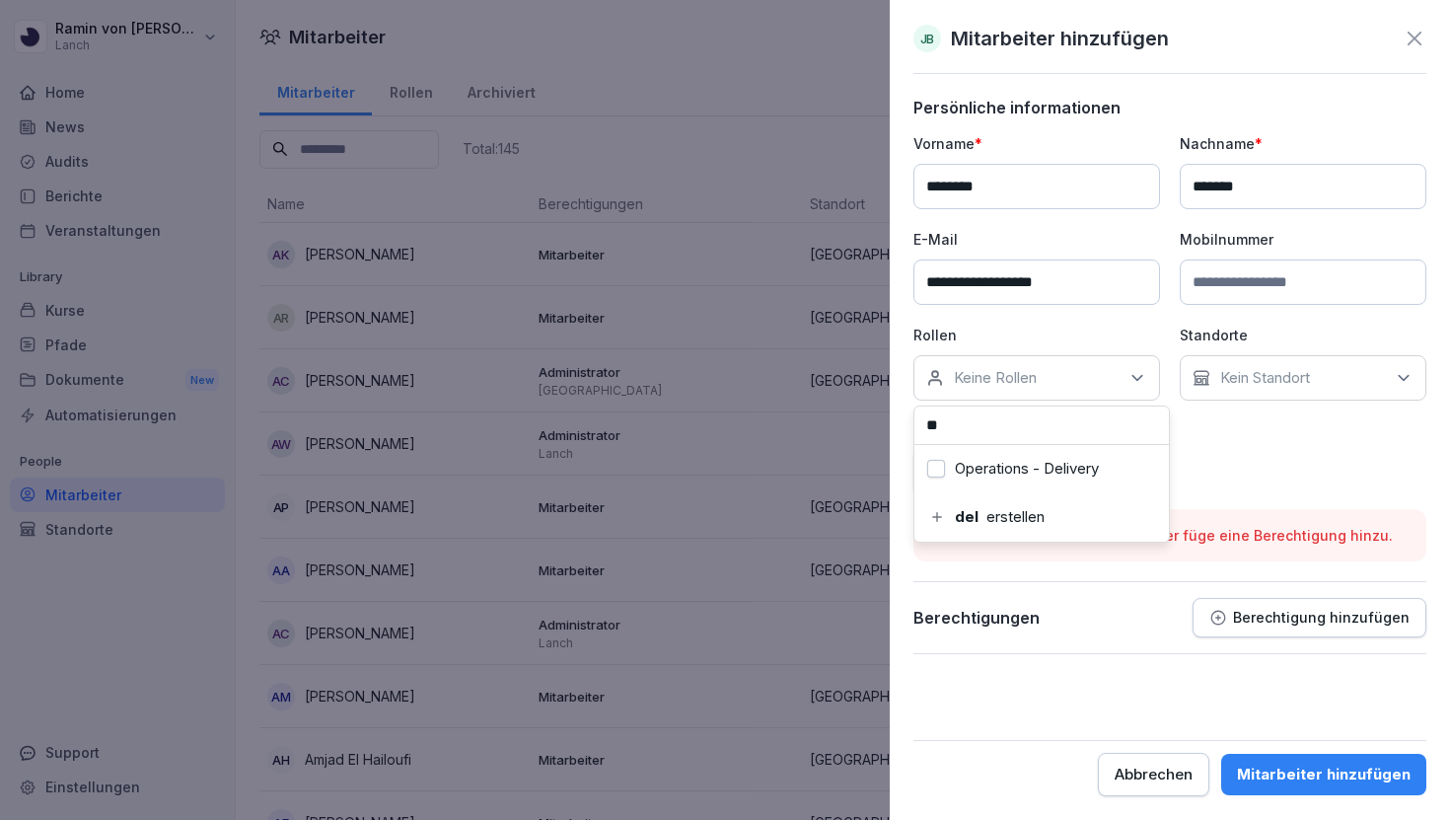
type input "*"
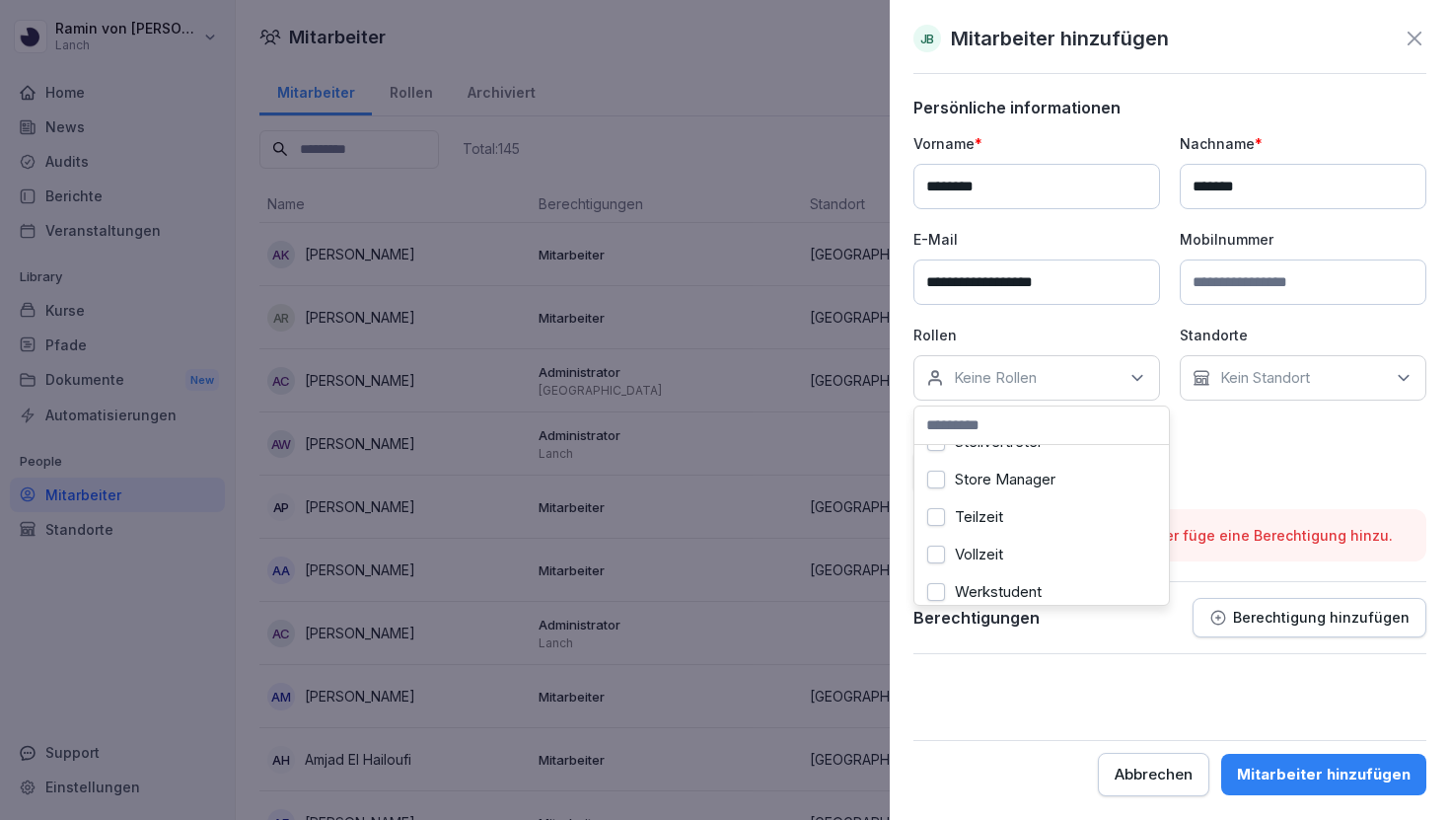
click at [1034, 564] on div "Vollzeit" at bounding box center [1041, 554] width 245 height 37
click at [1032, 562] on div "Vollzeit" at bounding box center [1041, 554] width 245 height 37
click at [1032, 542] on label "Headquarter" at bounding box center [997, 540] width 85 height 18
click at [1176, 634] on div "Berechtigungen Berechtigung hinzufügen" at bounding box center [1170, 617] width 513 height 39
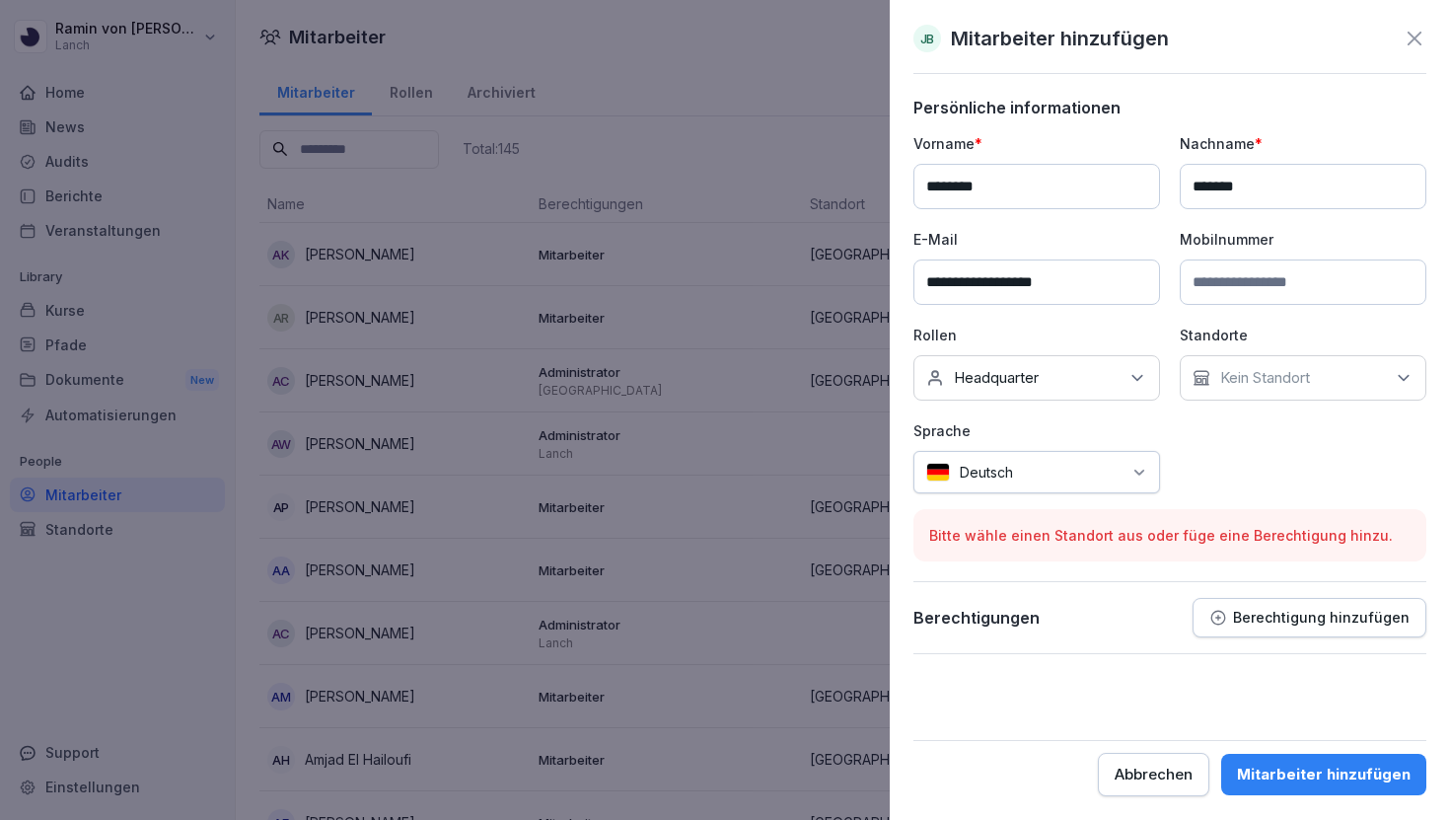
click at [1232, 387] on p "Kein Standort" at bounding box center [1265, 378] width 90 height 20
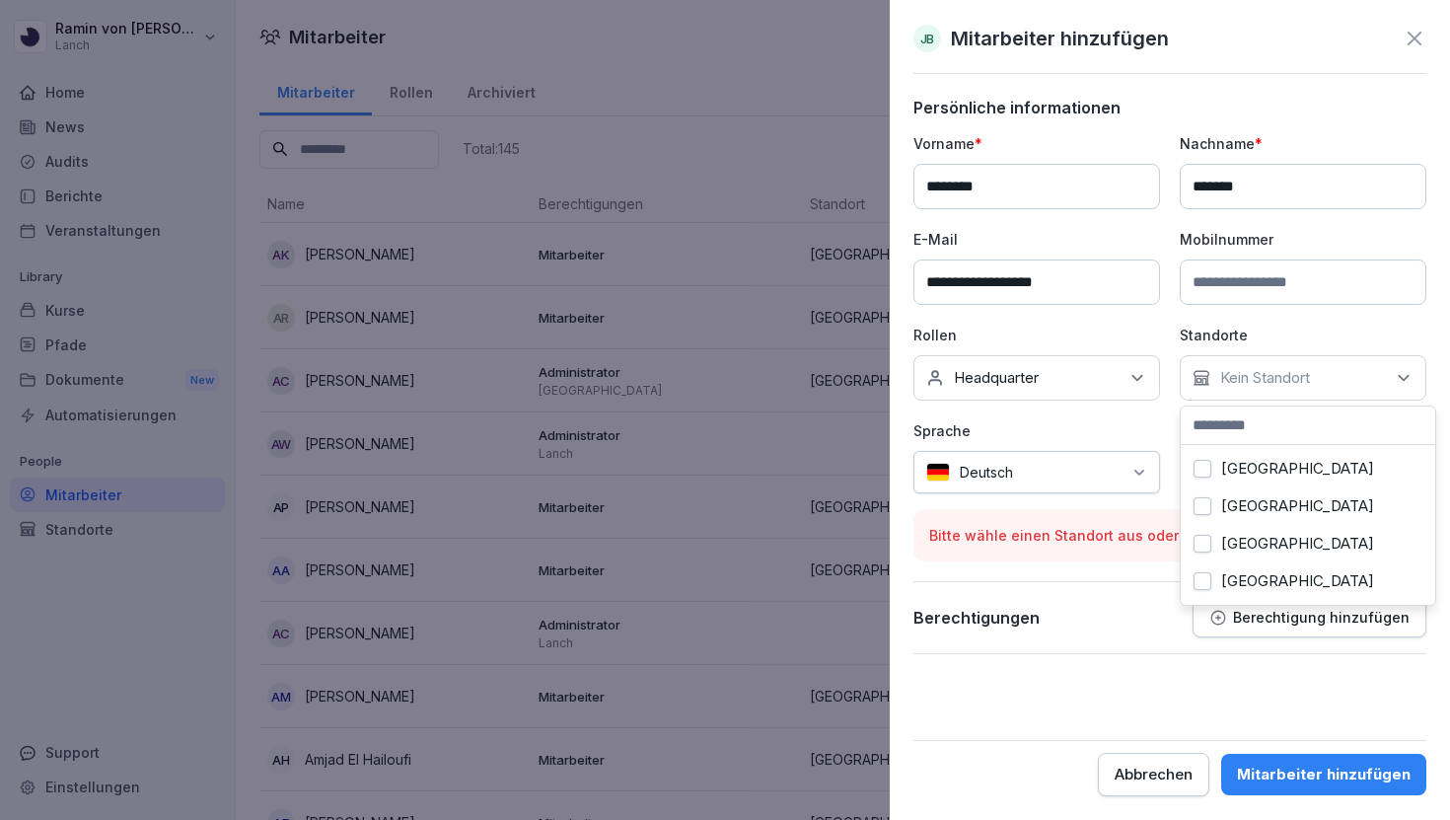
click at [1237, 481] on div "Berlin" at bounding box center [1308, 468] width 245 height 37
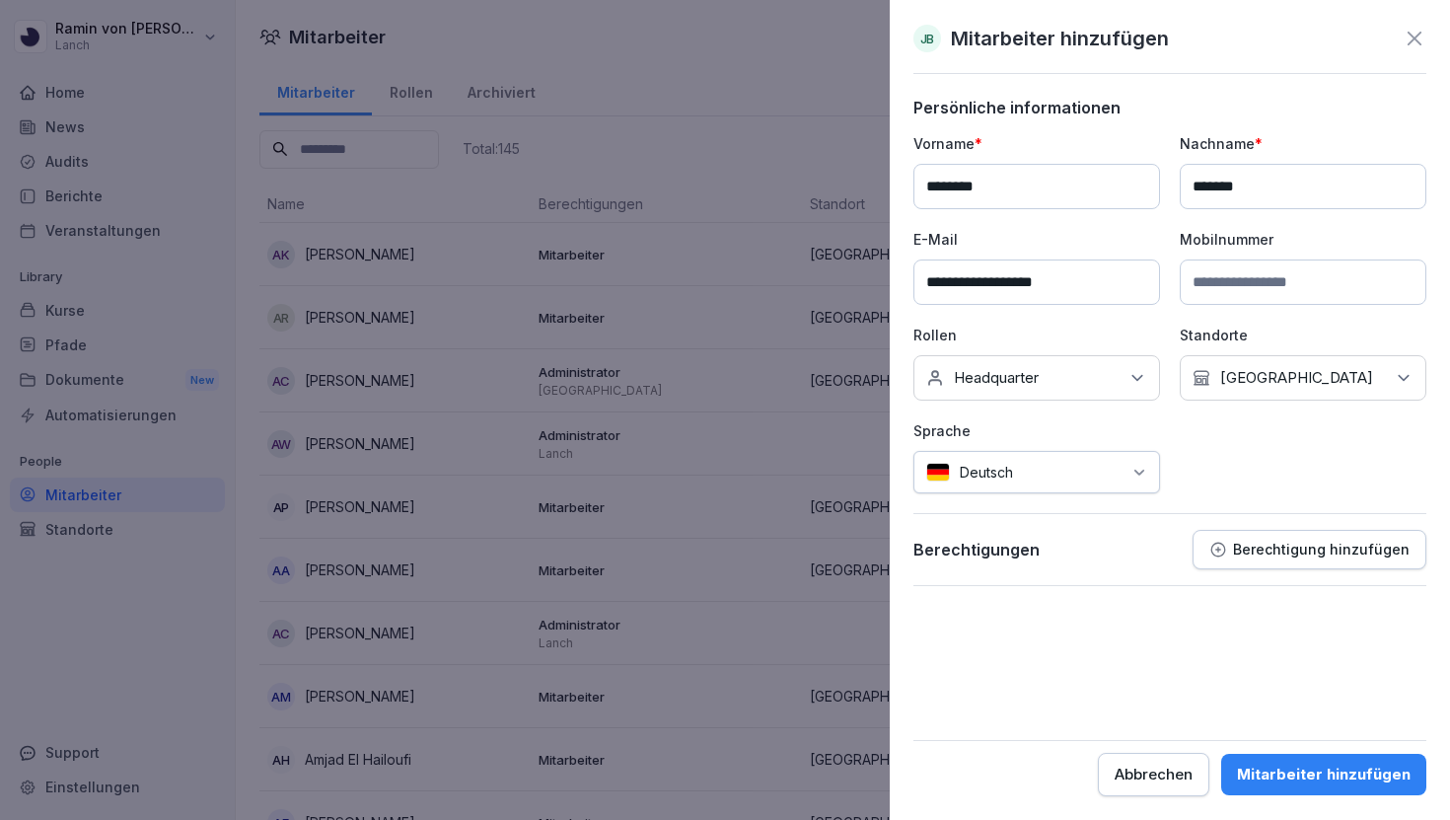
click at [1164, 519] on div "**********" at bounding box center [1170, 342] width 513 height 488
click at [1292, 773] on div "Mitarbeiter hinzufügen" at bounding box center [1324, 775] width 174 height 22
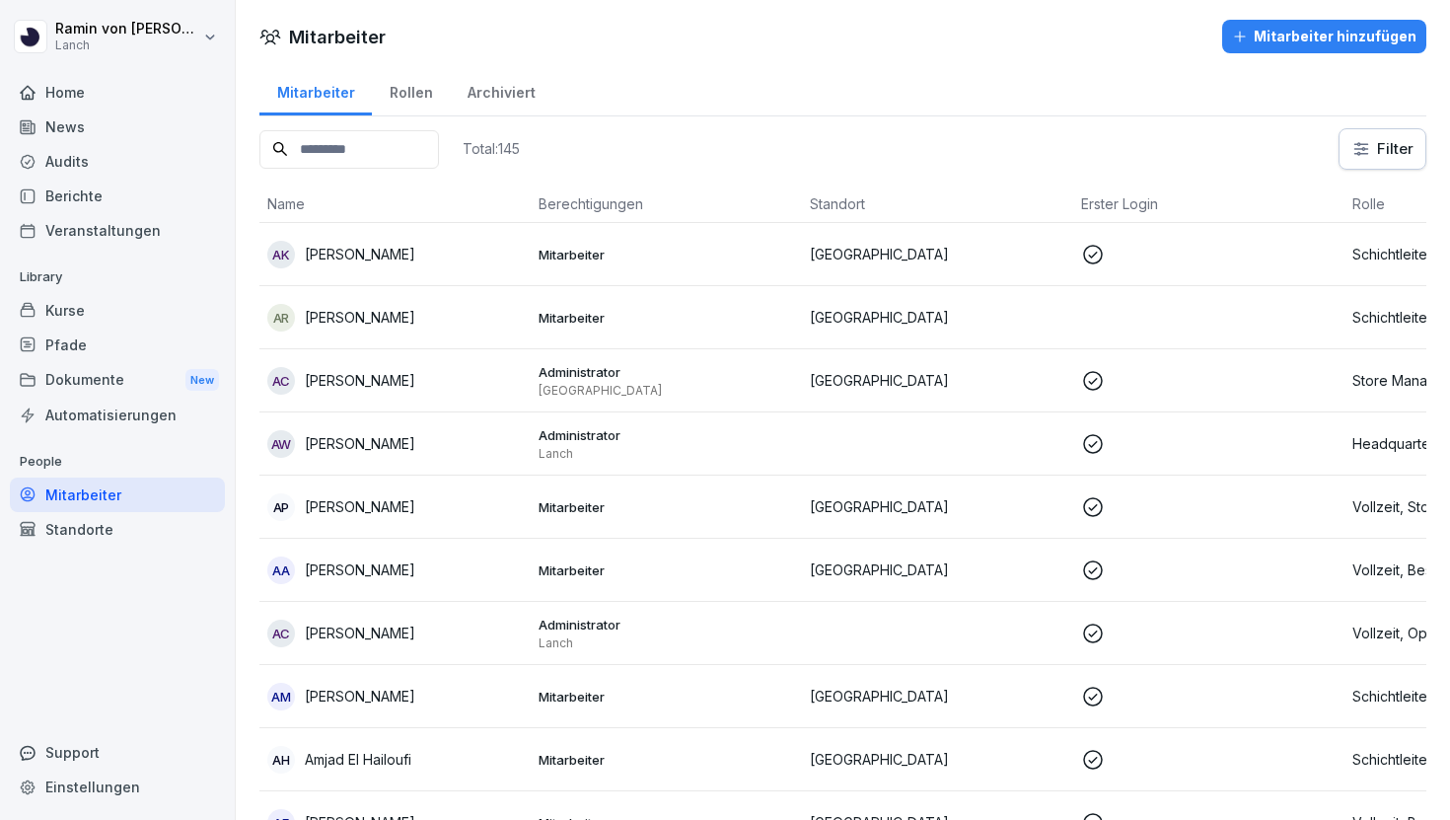
click at [80, 303] on div "Kurse" at bounding box center [117, 310] width 215 height 35
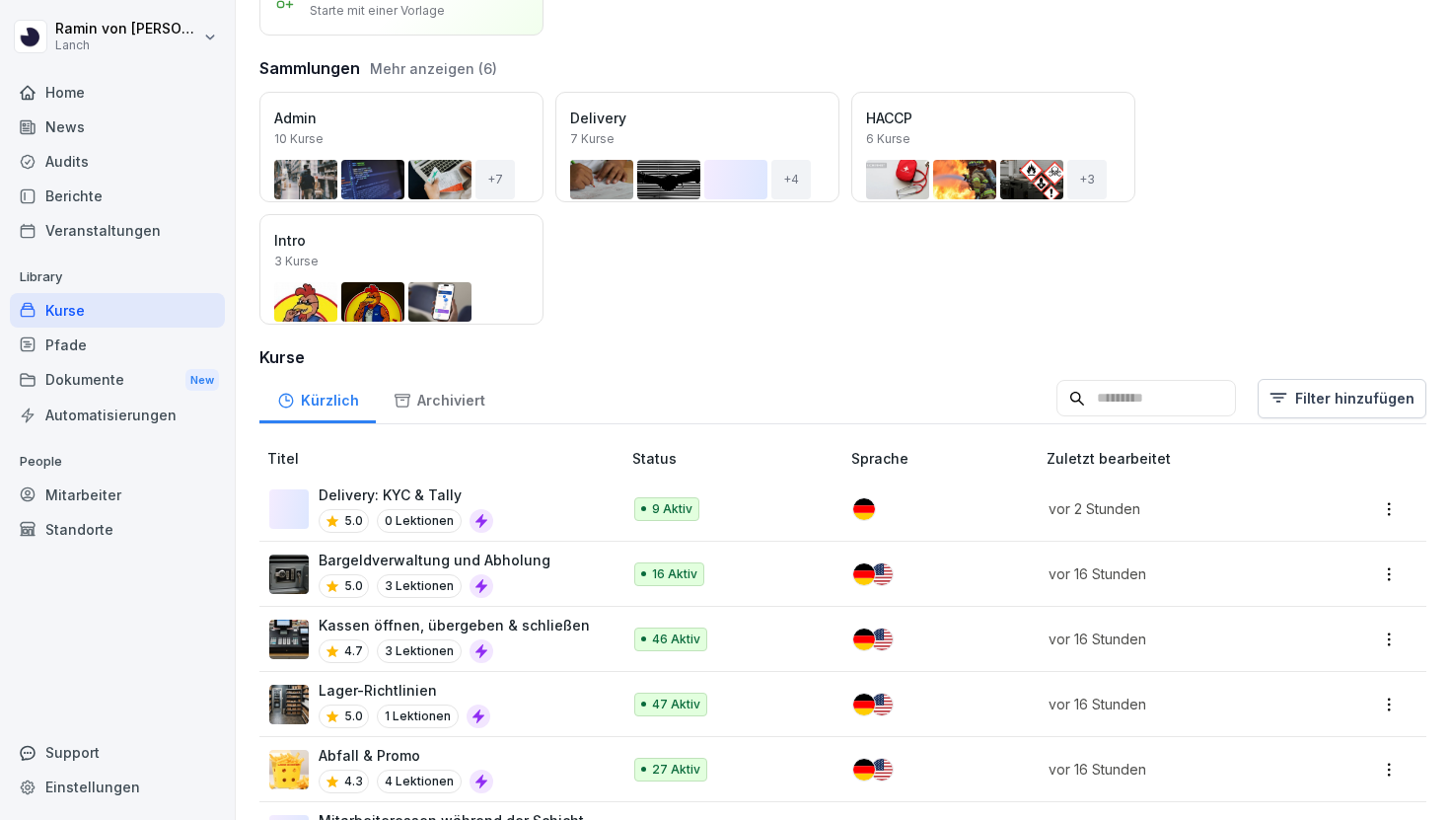
scroll to position [229, 0]
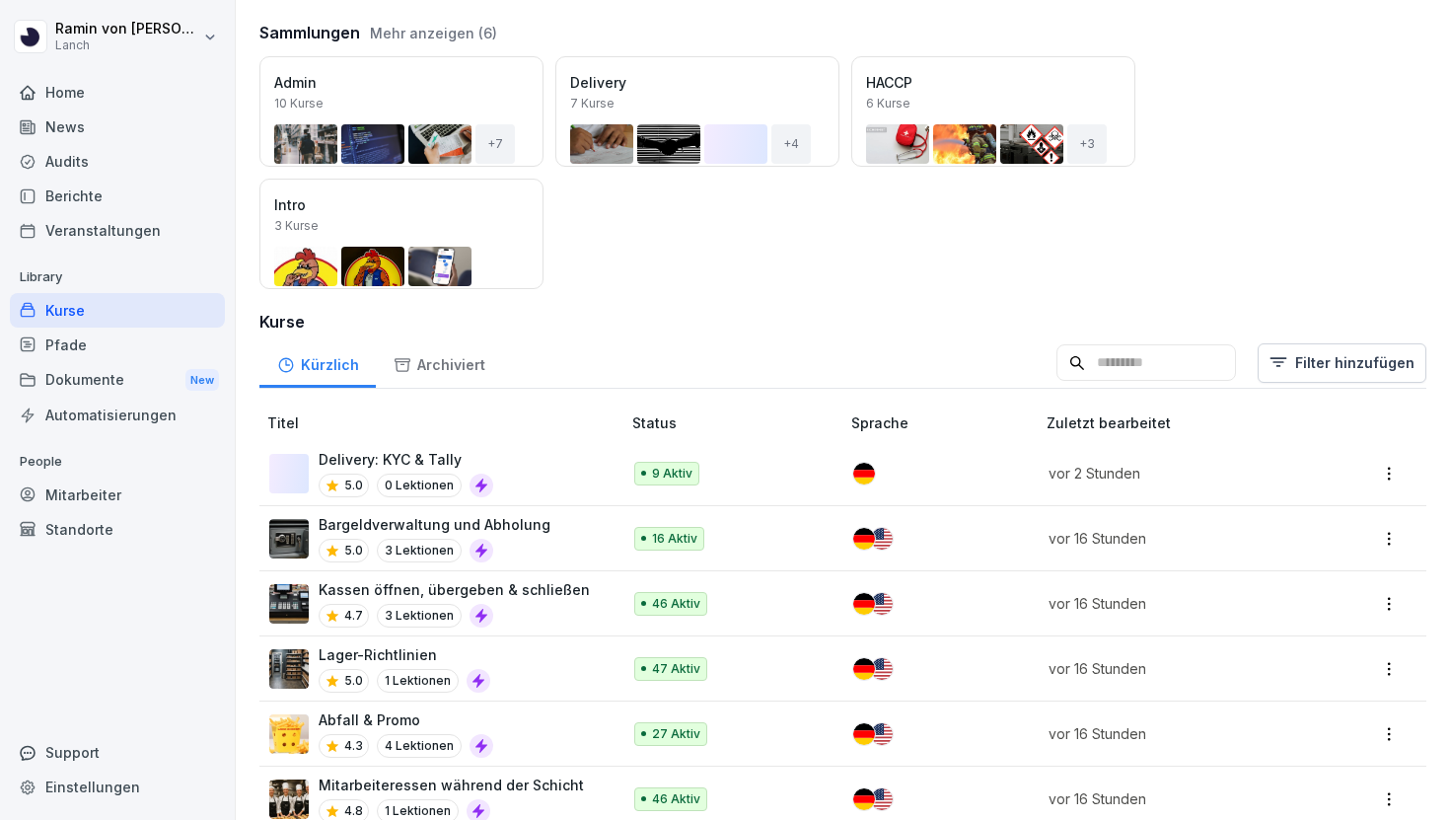
click at [517, 471] on div "Delivery: KYC & Tally 5.0 0 Lektionen" at bounding box center [434, 473] width 331 height 48
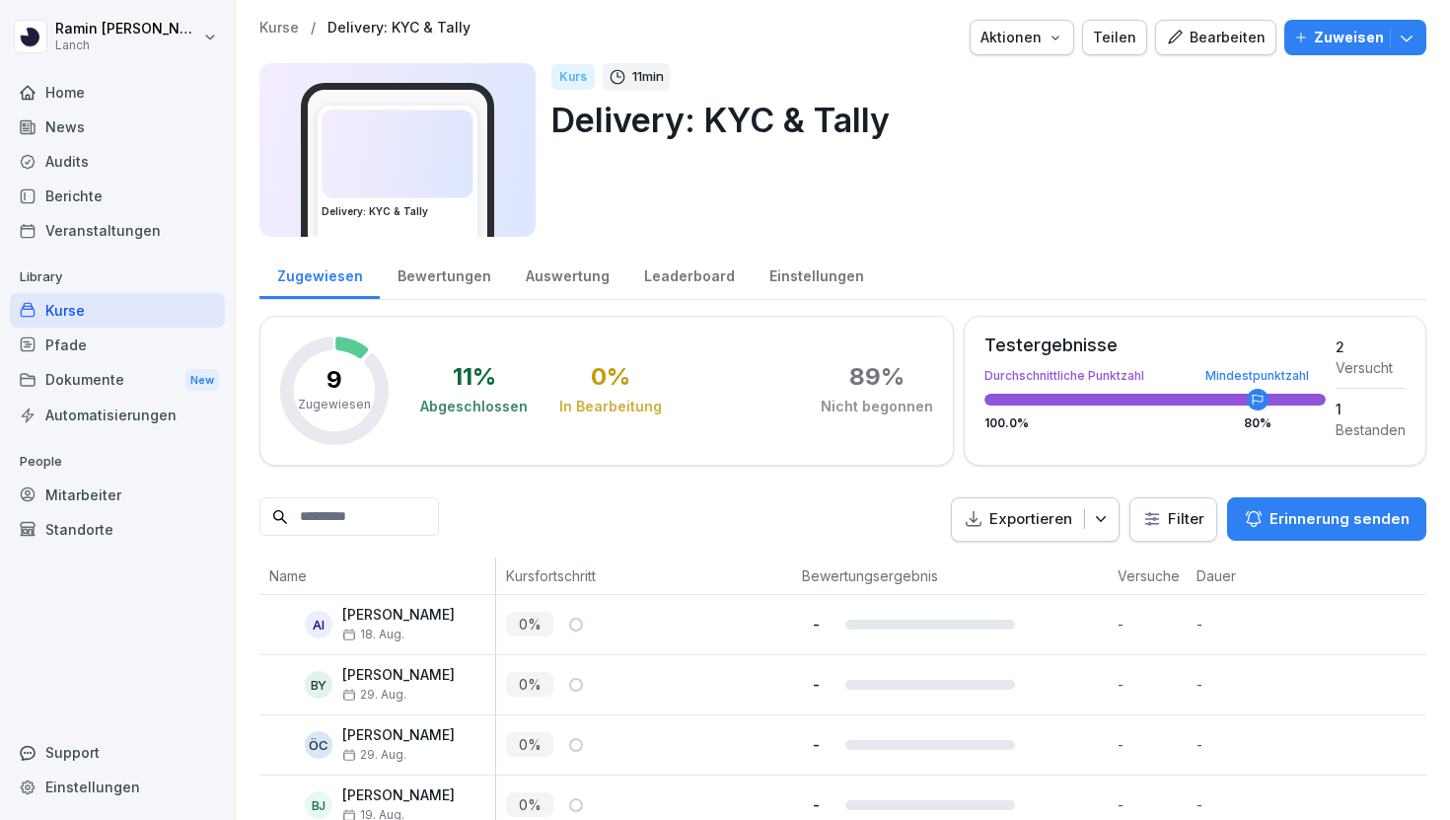
click at [1338, 34] on p "Zuweisen" at bounding box center [1349, 38] width 70 height 22
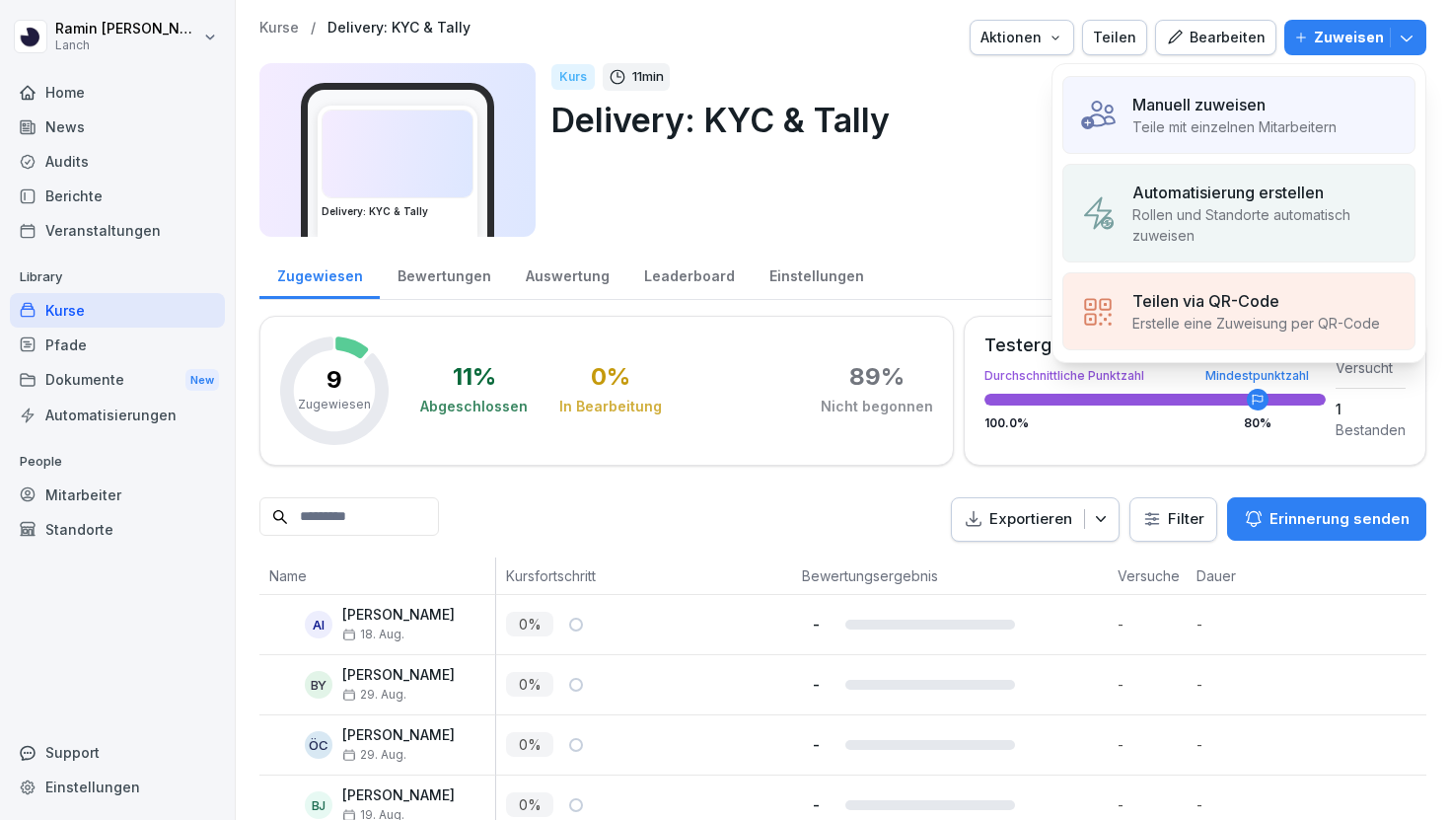
click at [1218, 113] on p "Manuell zuweisen" at bounding box center [1199, 105] width 133 height 24
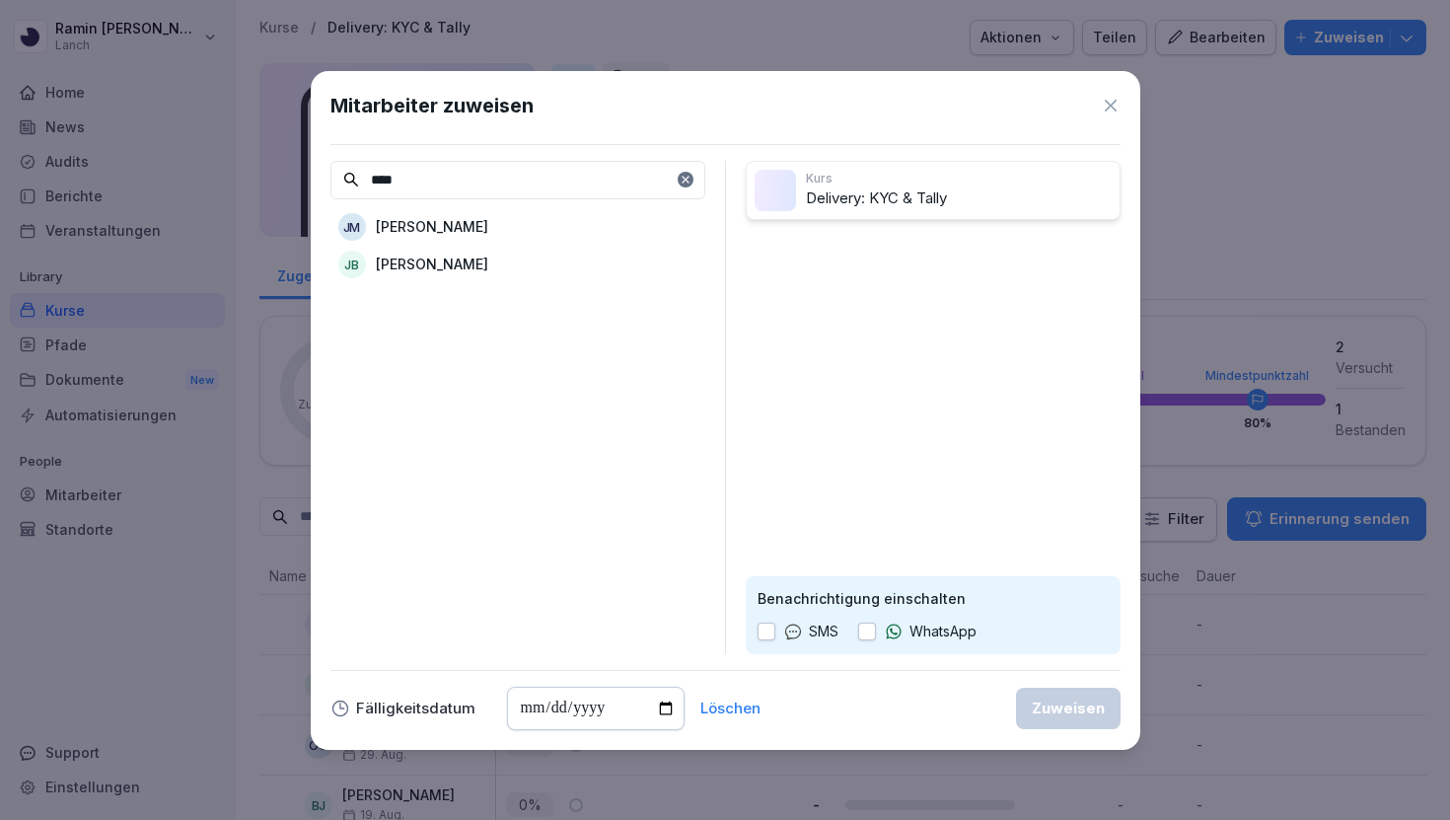
type input "****"
click at [517, 264] on div "JB Jonathan Brandes" at bounding box center [517, 265] width 375 height 36
click at [1067, 709] on div "Zuweisen" at bounding box center [1068, 708] width 73 height 22
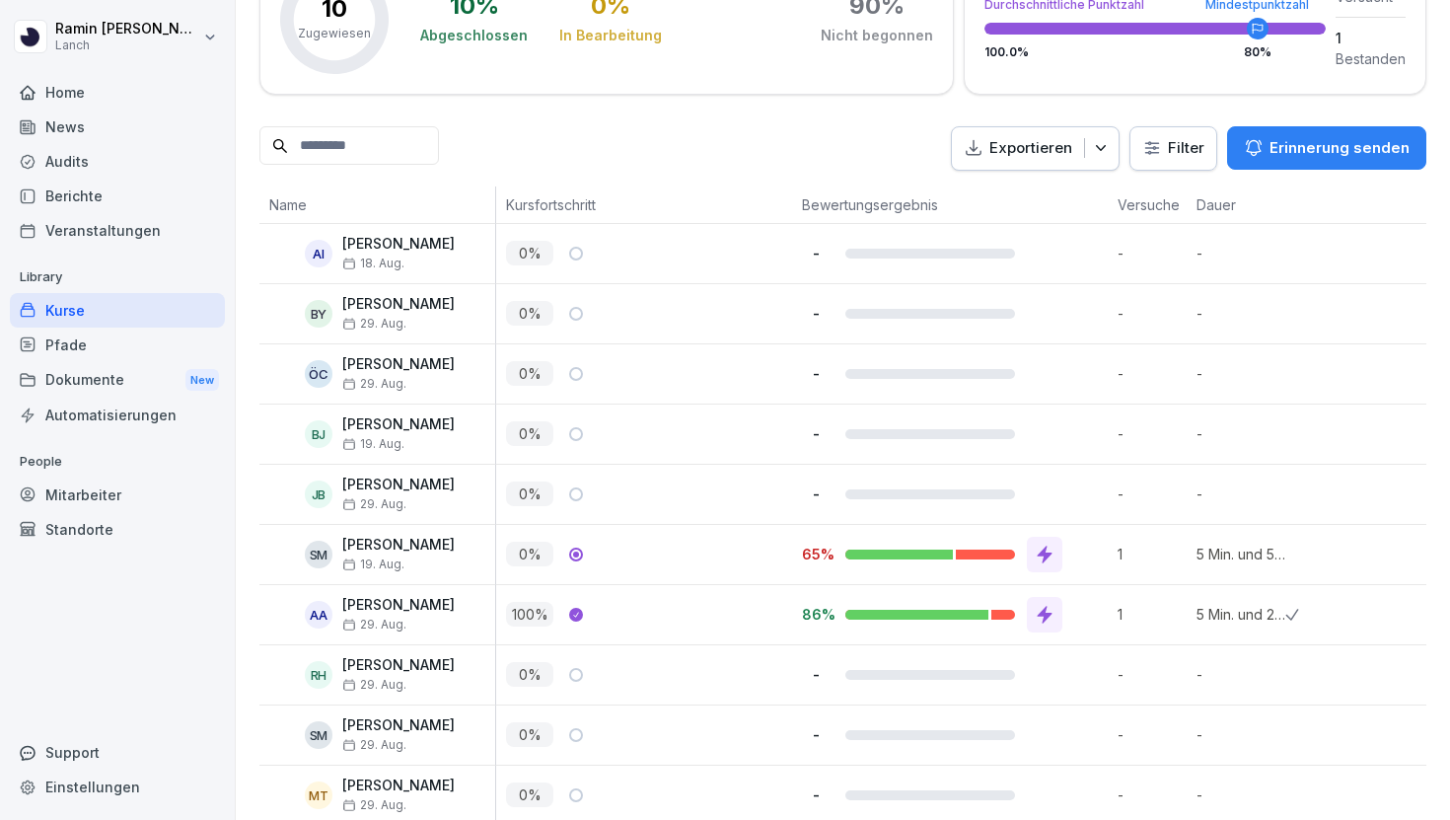
scroll to position [396, 0]
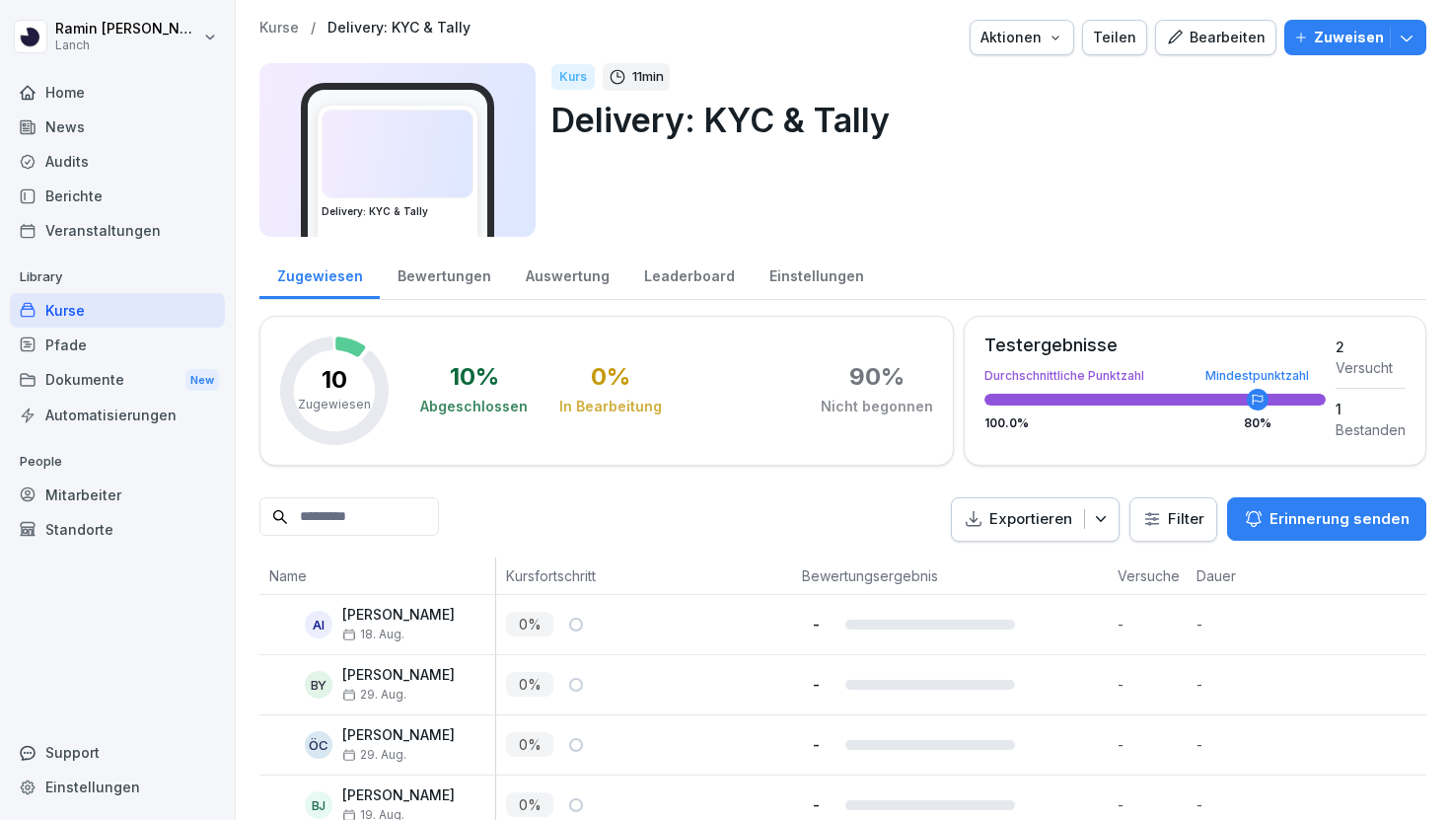
scroll to position [396, 0]
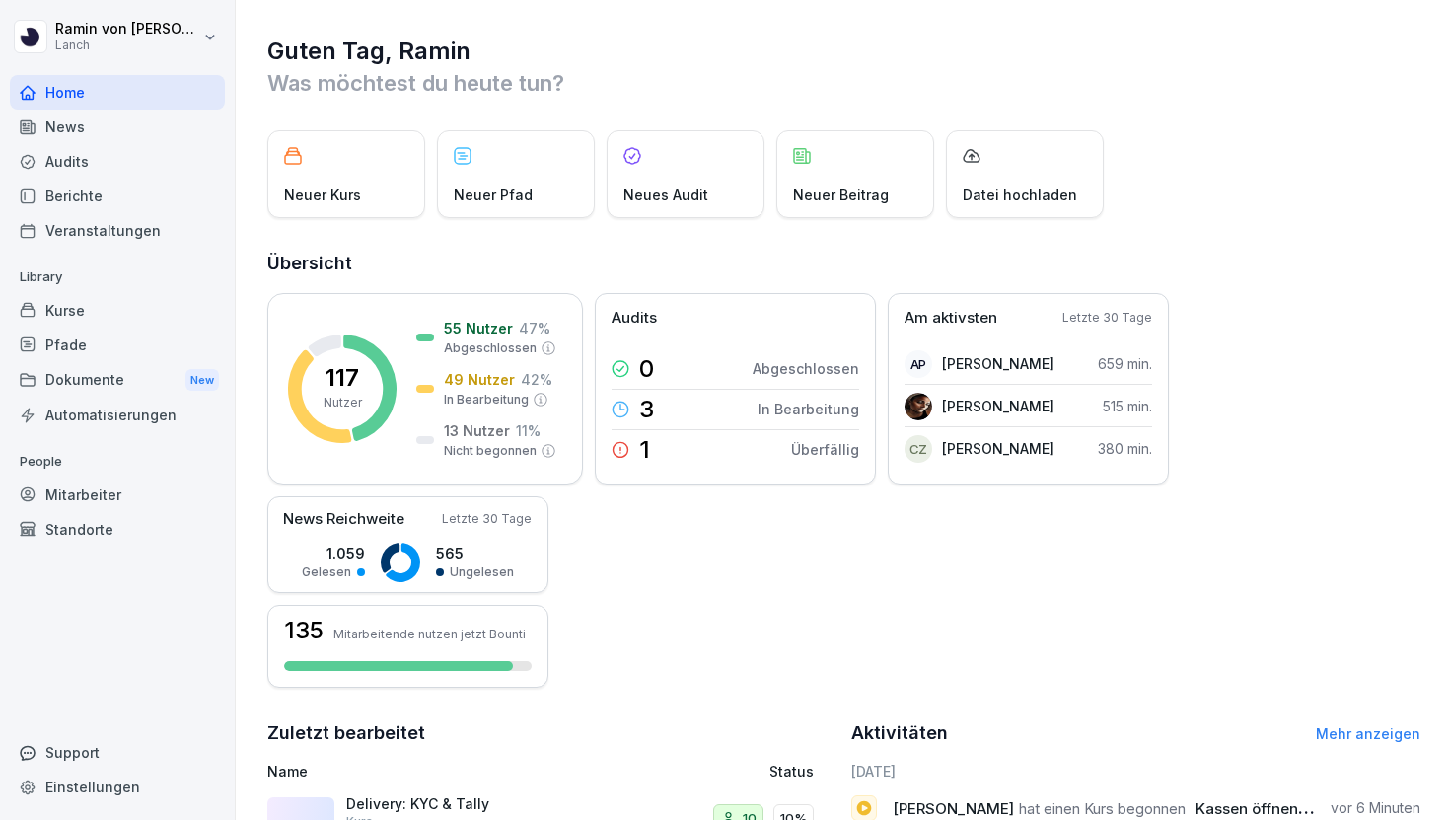
click at [122, 306] on div "Kurse" at bounding box center [117, 310] width 215 height 35
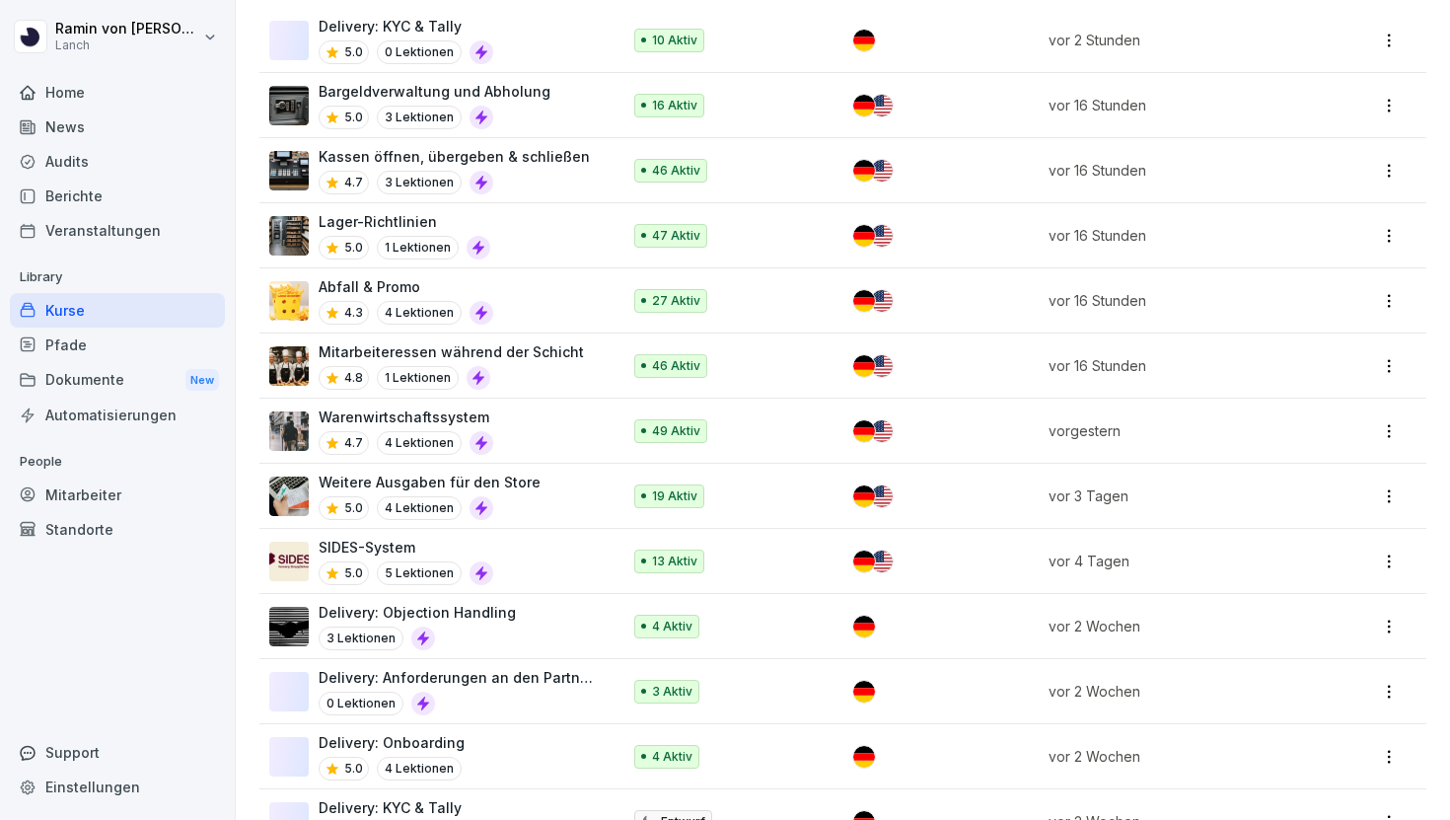
scroll to position [740, 0]
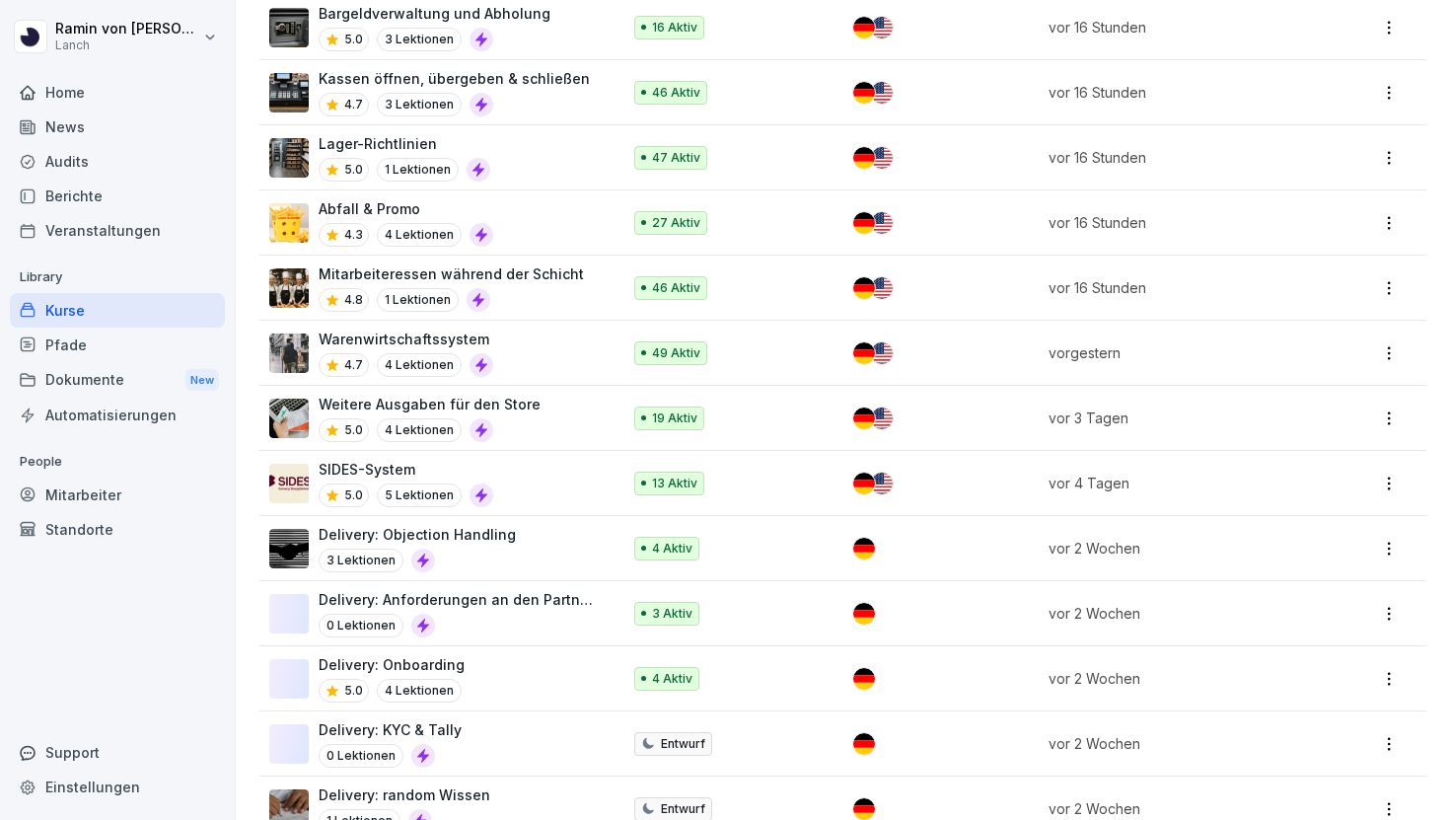
click at [485, 734] on div "Delivery: KYC & Tally 0 Lektionen" at bounding box center [434, 743] width 331 height 48
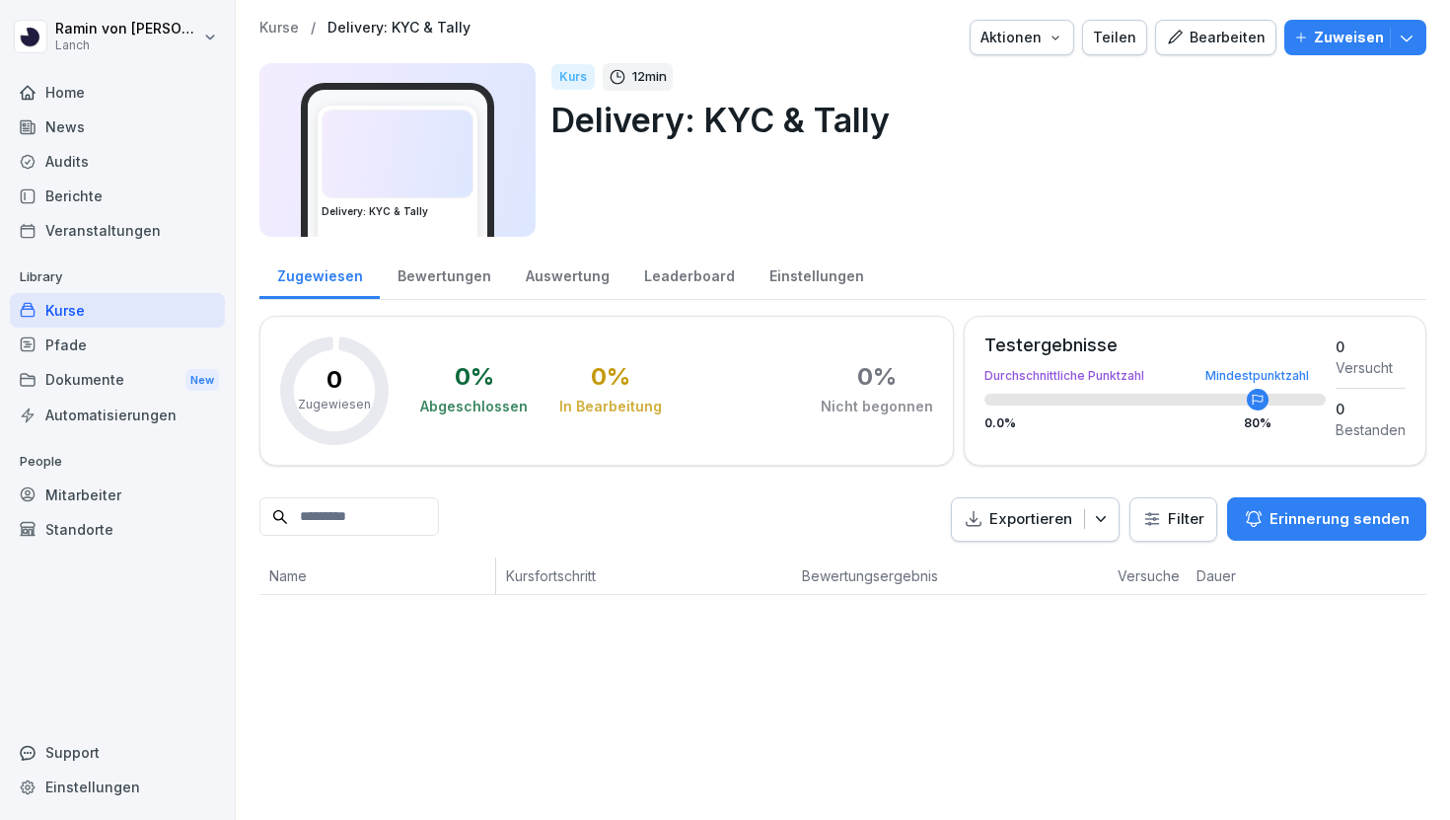
click at [1208, 44] on div "Bearbeiten" at bounding box center [1216, 38] width 100 height 22
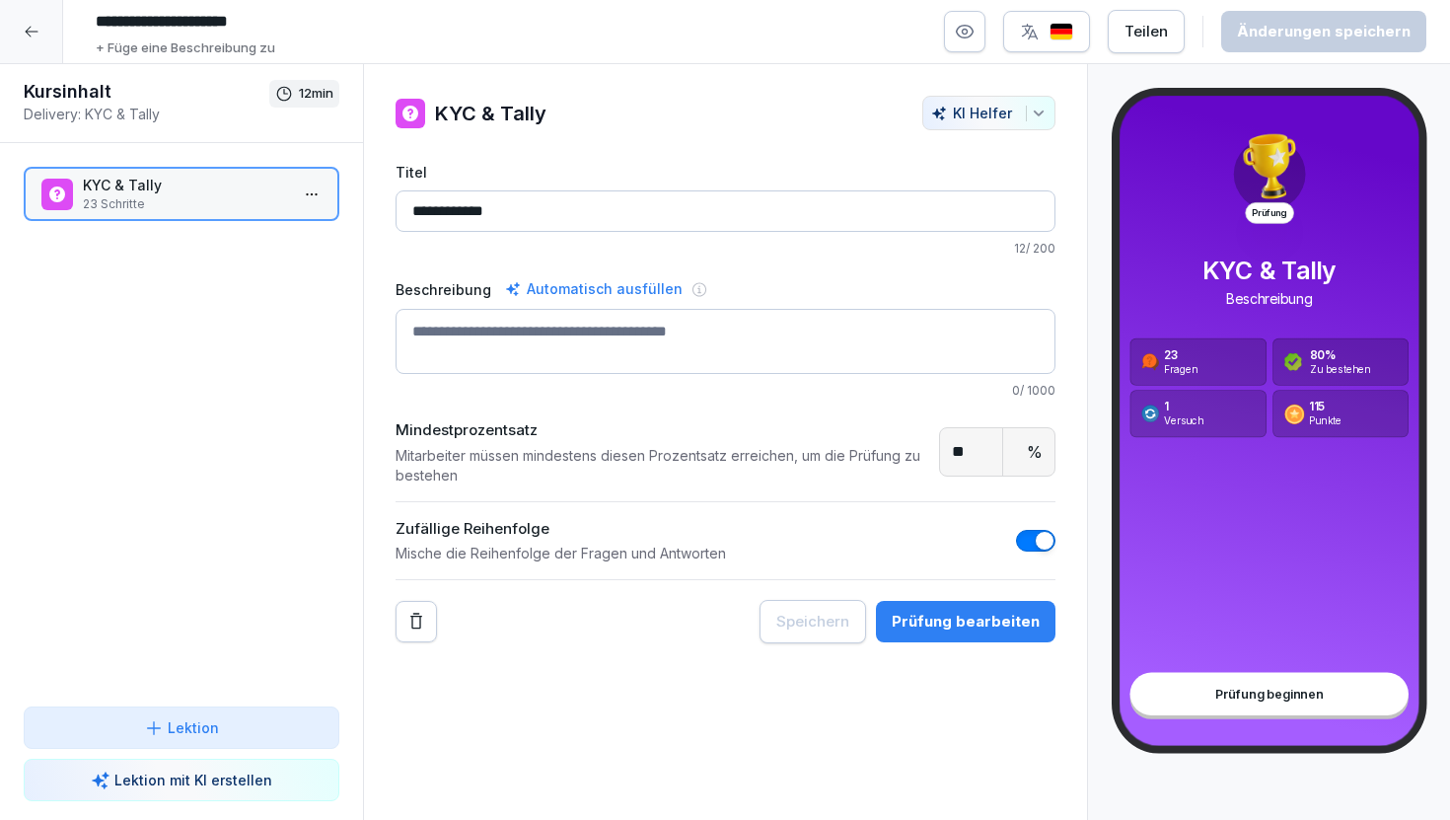
click at [24, 27] on icon at bounding box center [32, 32] width 16 height 16
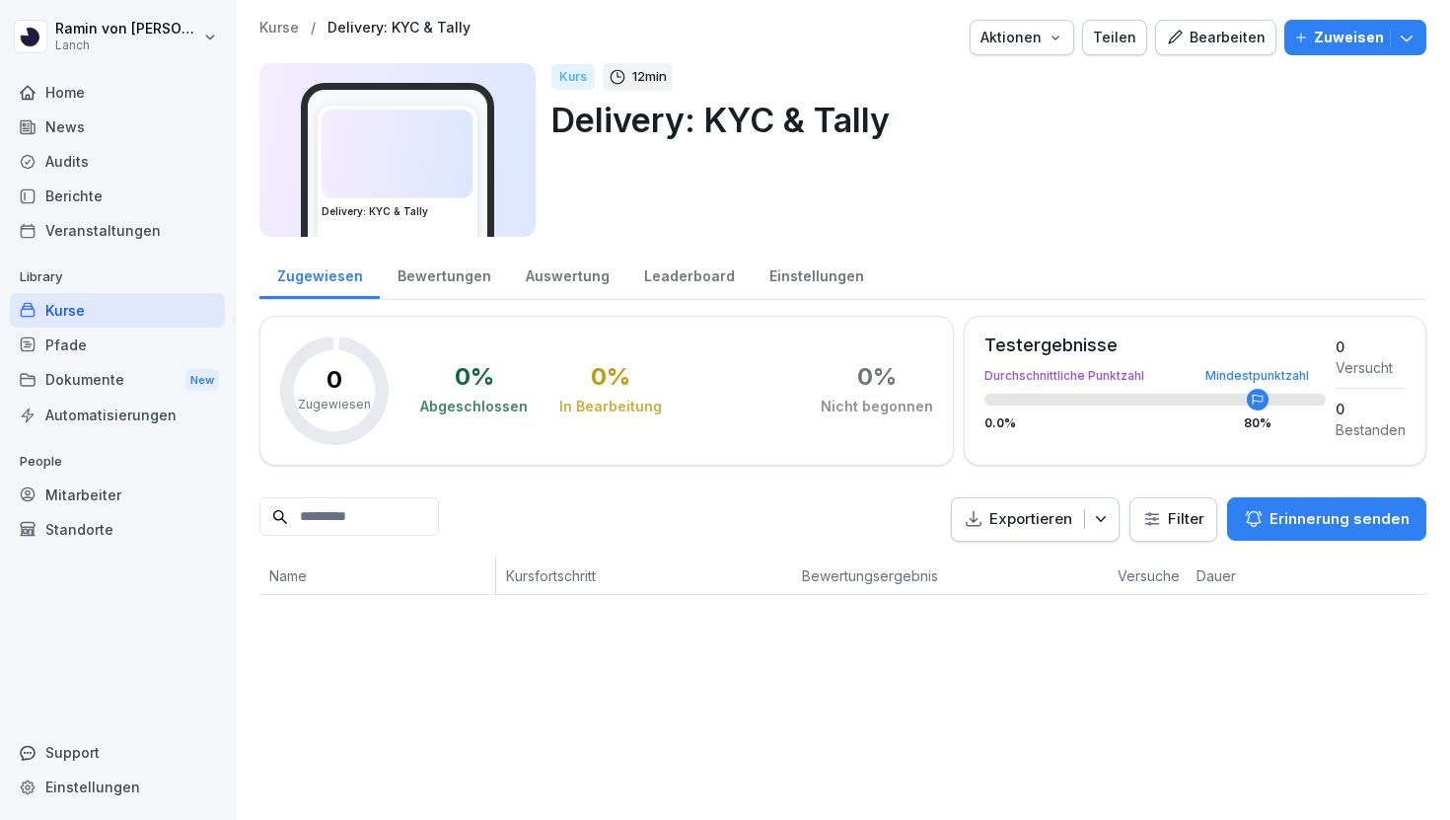
click at [276, 18] on div "Kurse / Delivery: KYC & Tally Aktionen Teilen Bearbeiten Zuweisen Delivery: KYC…" at bounding box center [843, 307] width 1214 height 615
click at [278, 23] on p "Kurse" at bounding box center [278, 28] width 39 height 17
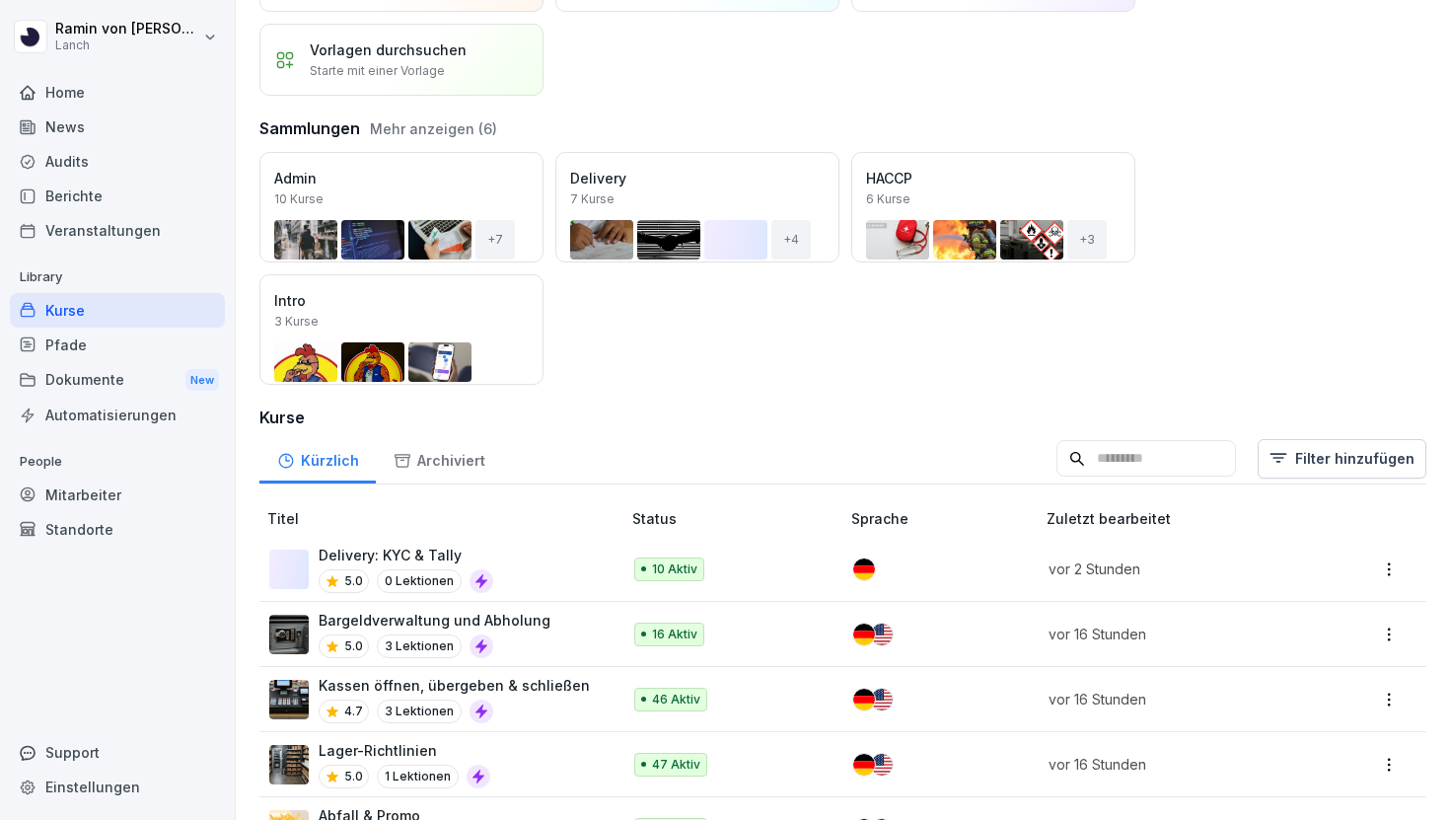
scroll to position [145, 0]
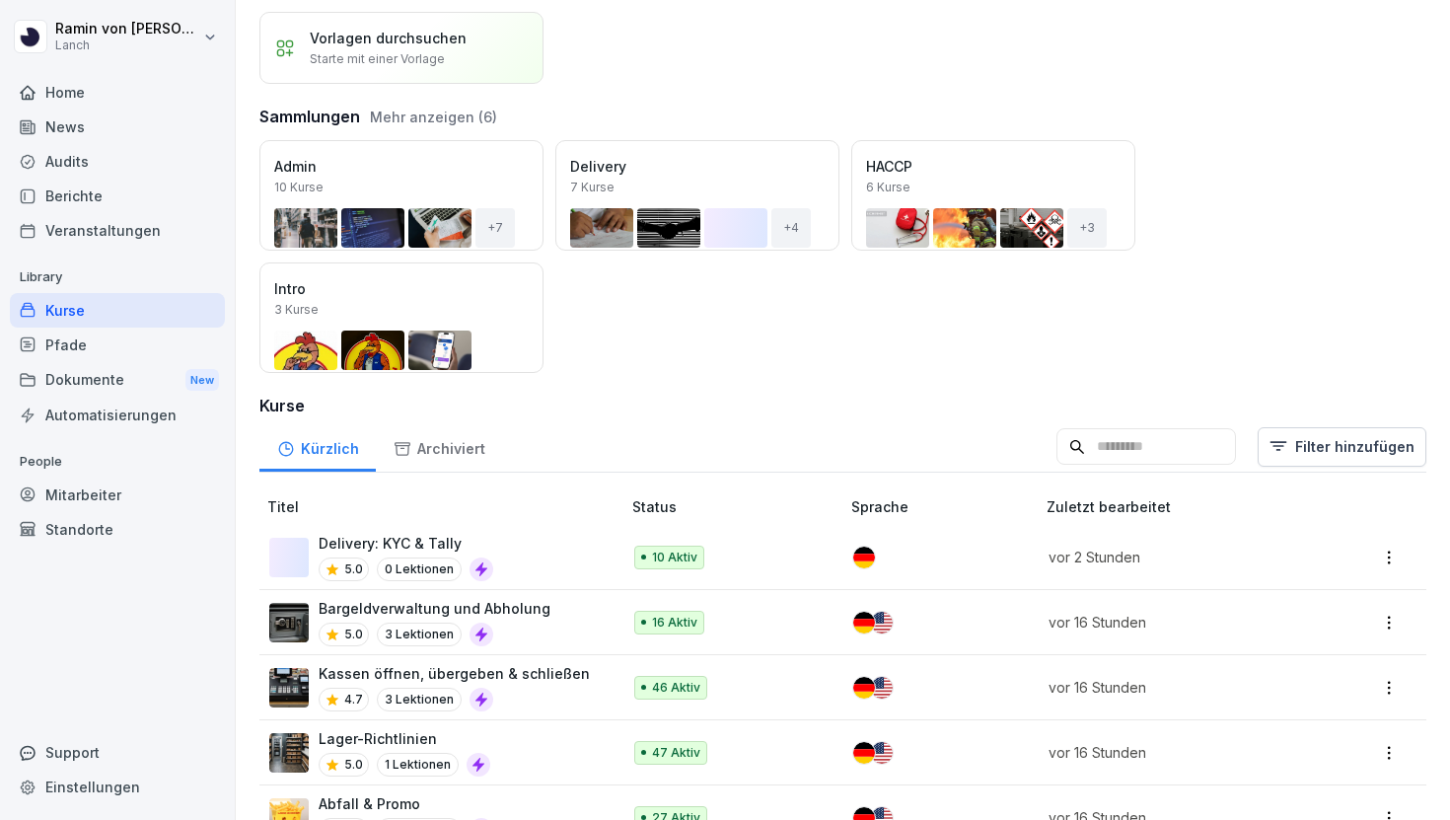
click at [515, 543] on div "Delivery: KYC & Tally 5.0 0 Lektionen" at bounding box center [434, 557] width 331 height 48
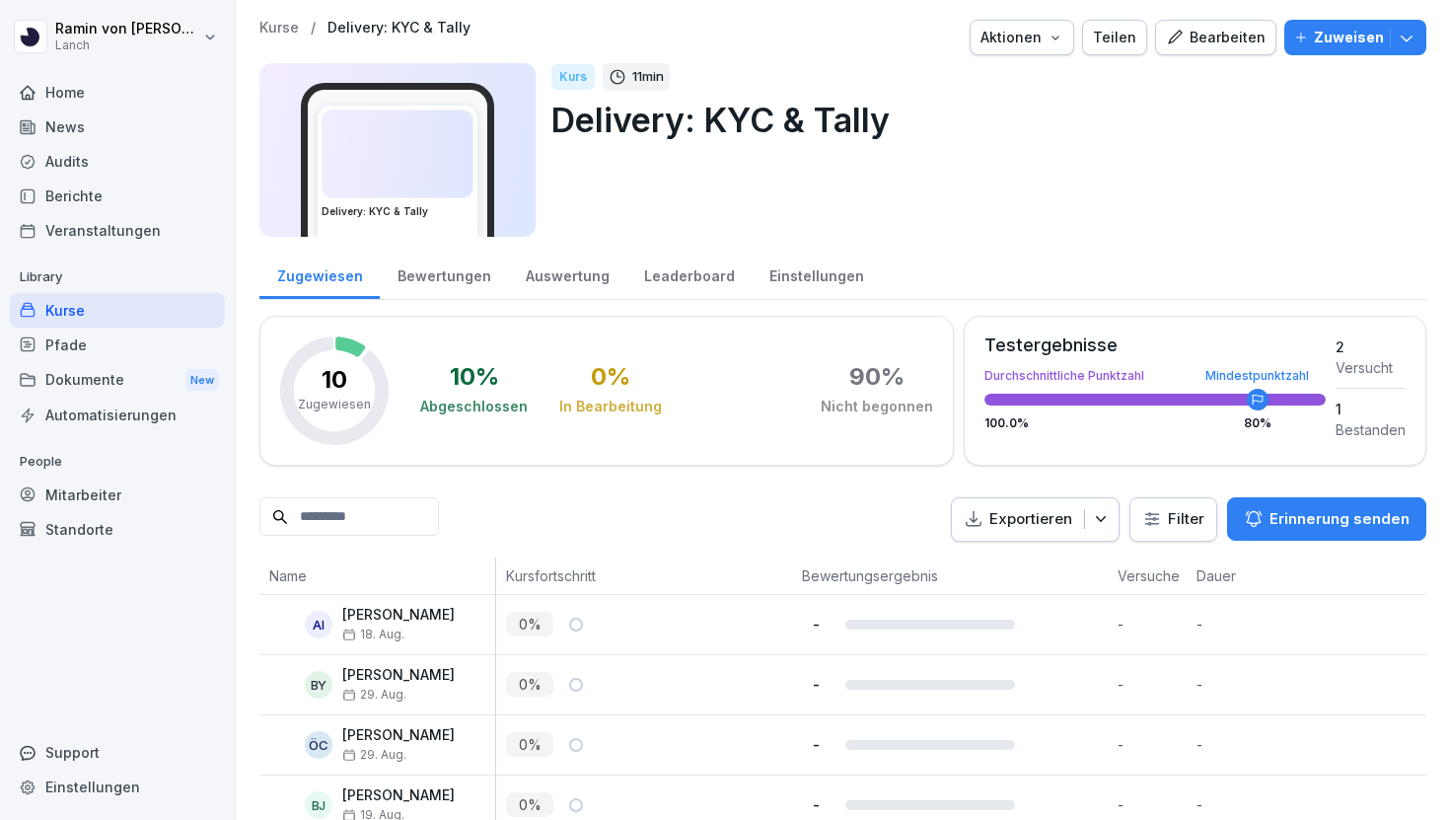
click at [1232, 41] on div "Bearbeiten" at bounding box center [1216, 38] width 100 height 22
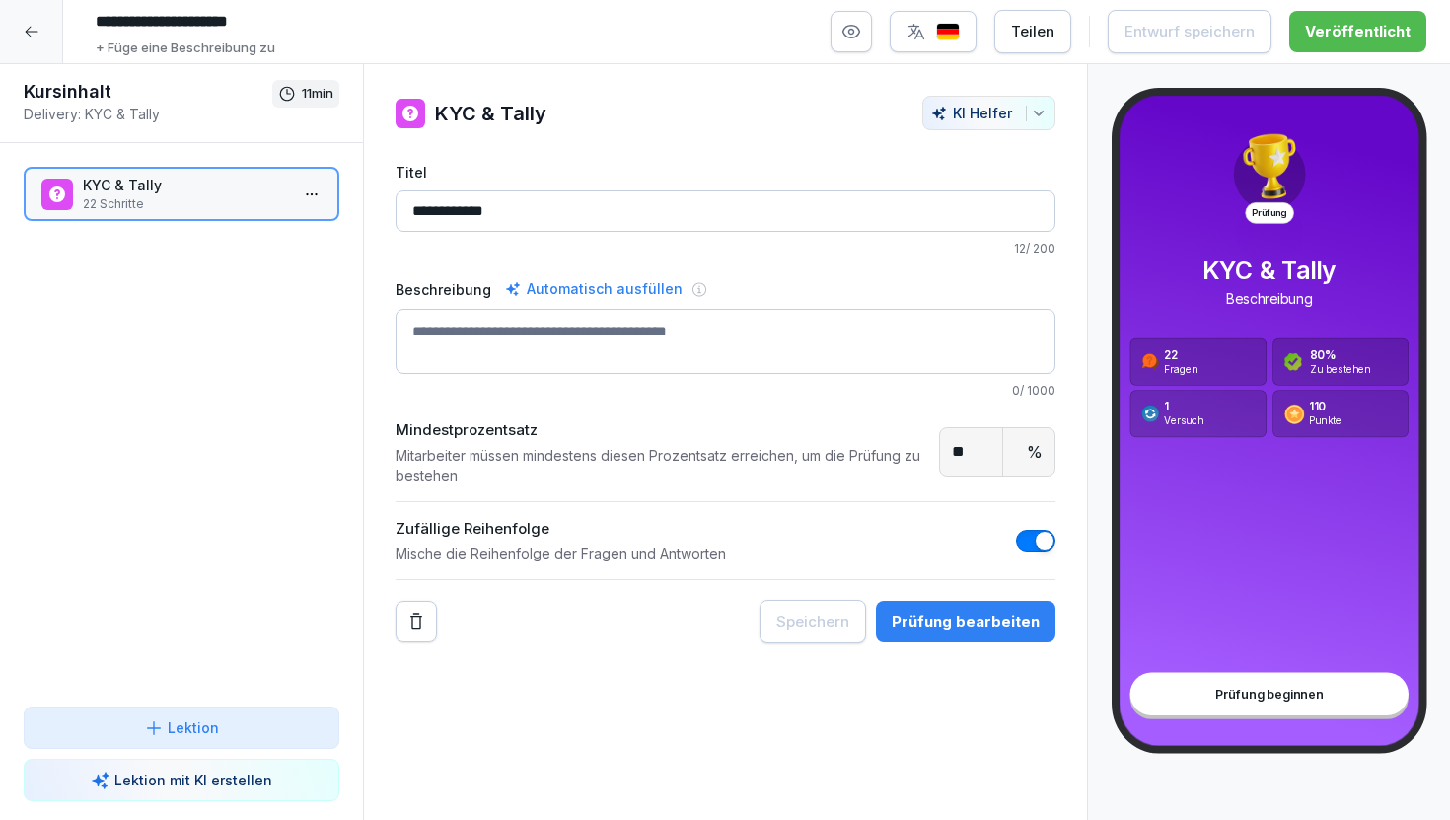
click at [978, 619] on div "Prüfung bearbeiten" at bounding box center [966, 622] width 148 height 22
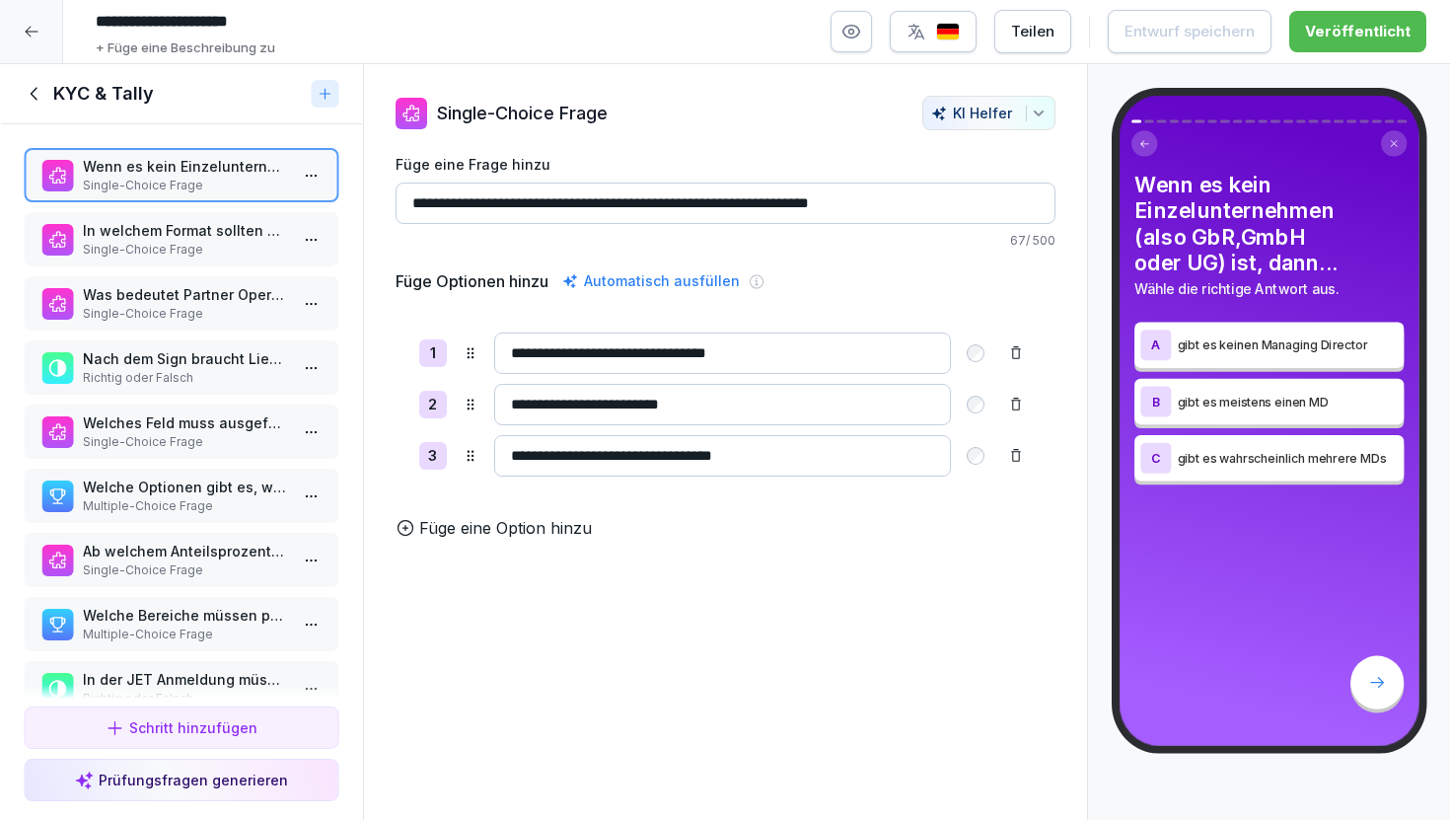
click at [28, 69] on div "KYC & Tally" at bounding box center [181, 94] width 363 height 60
click at [33, 87] on icon at bounding box center [35, 94] width 22 height 22
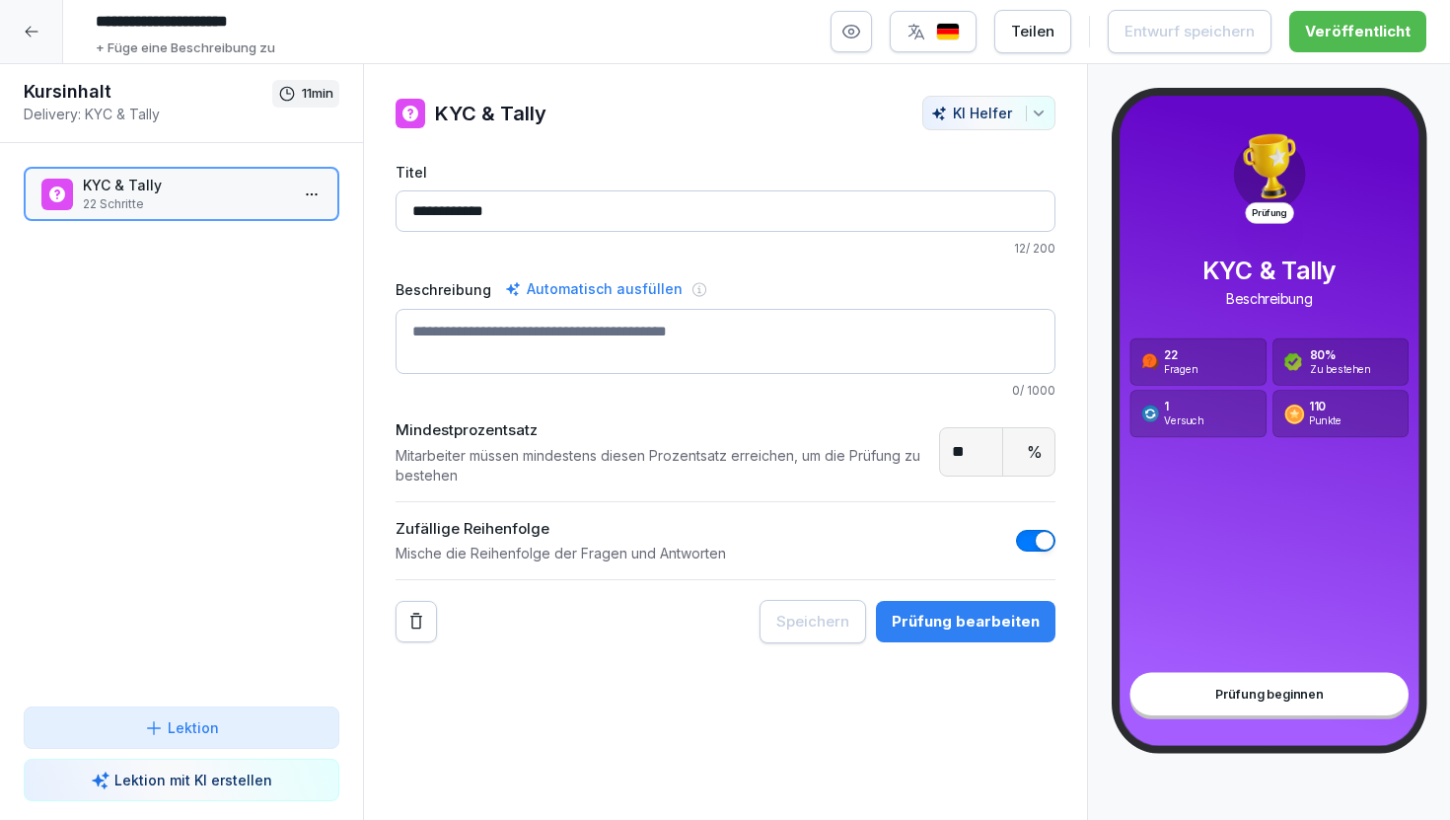
click at [33, 50] on div at bounding box center [31, 31] width 63 height 63
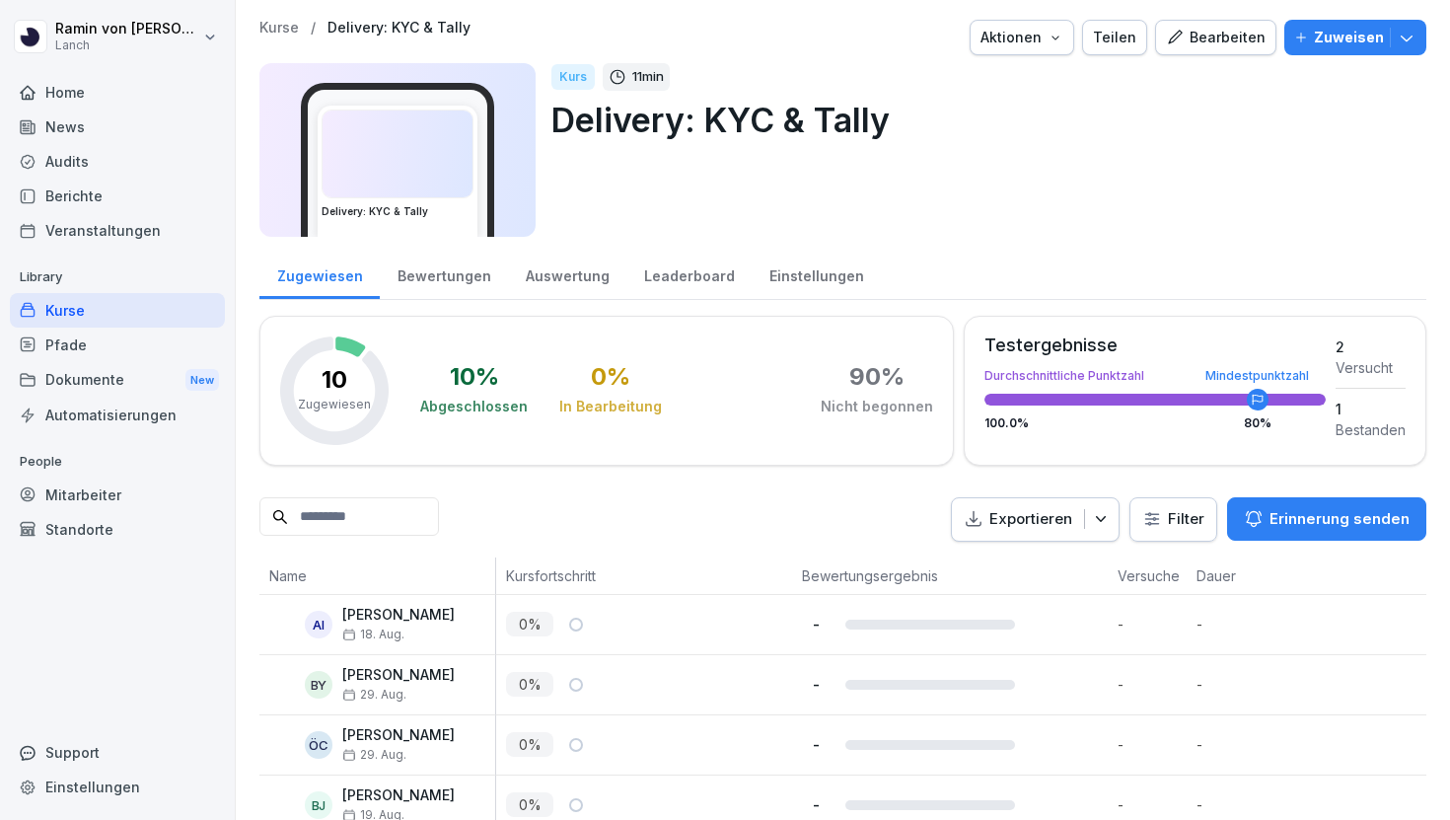
click at [275, 32] on p "Kurse" at bounding box center [278, 28] width 39 height 17
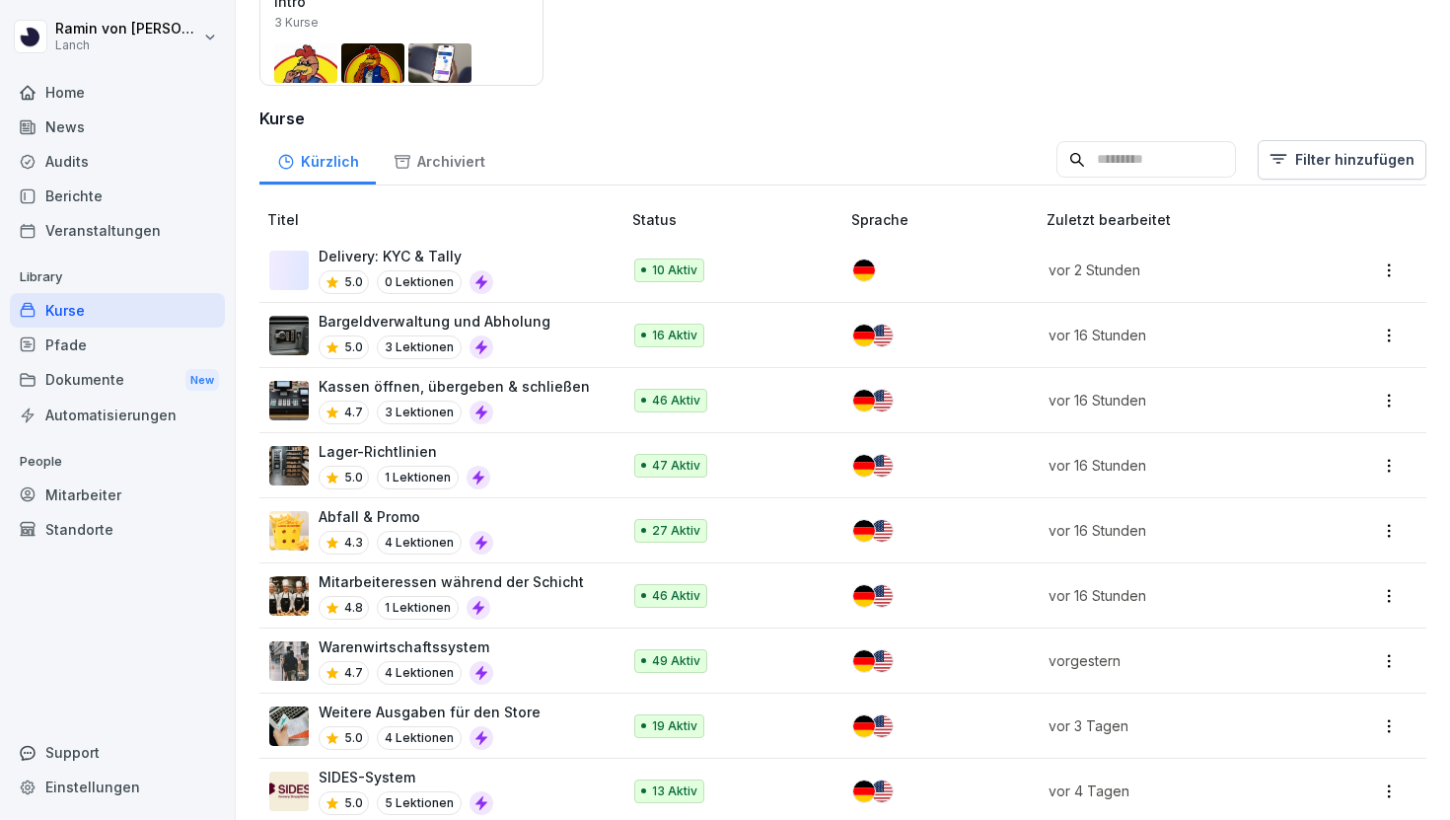
scroll to position [427, 0]
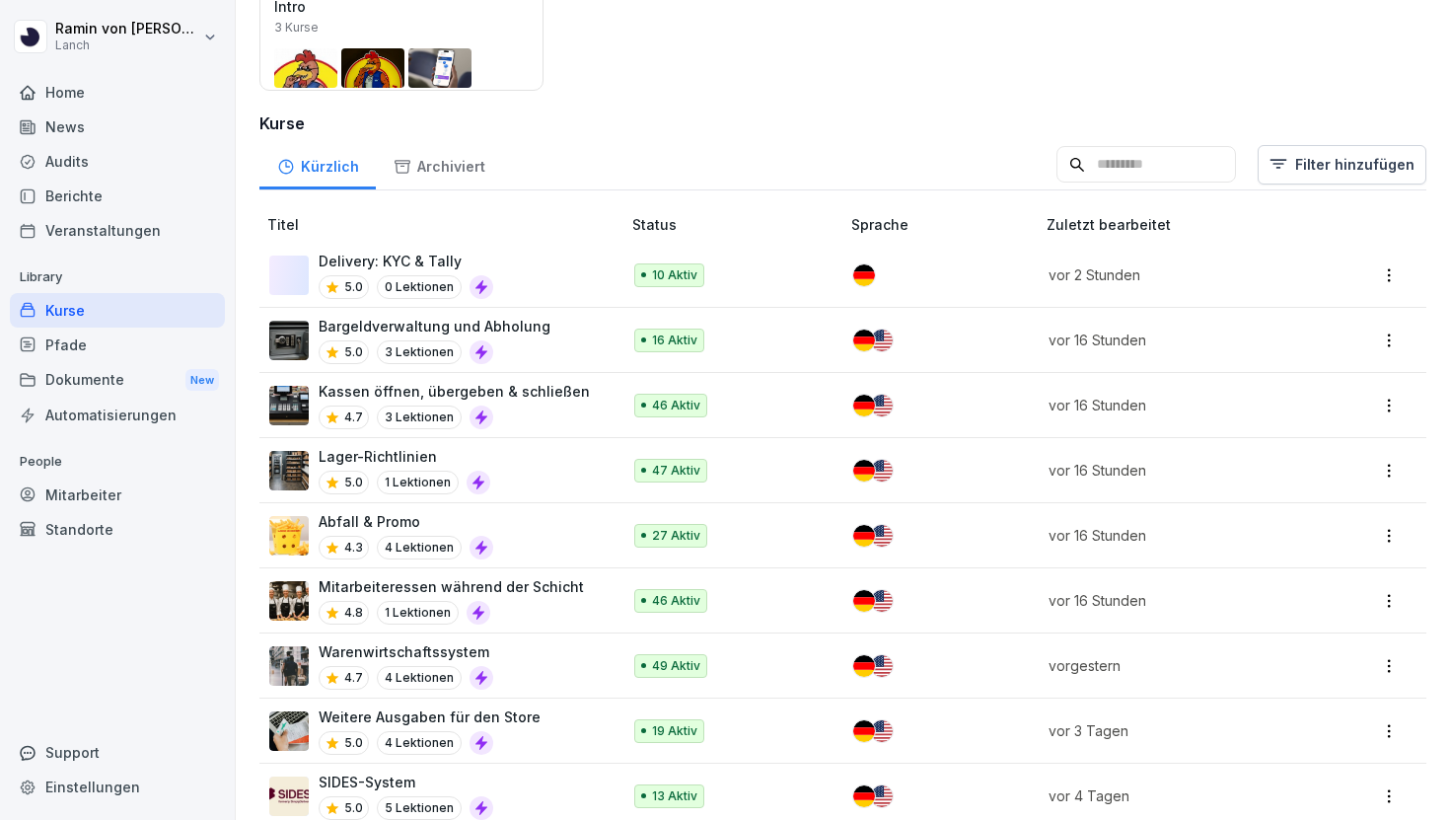
click at [1129, 178] on input at bounding box center [1147, 164] width 180 height 37
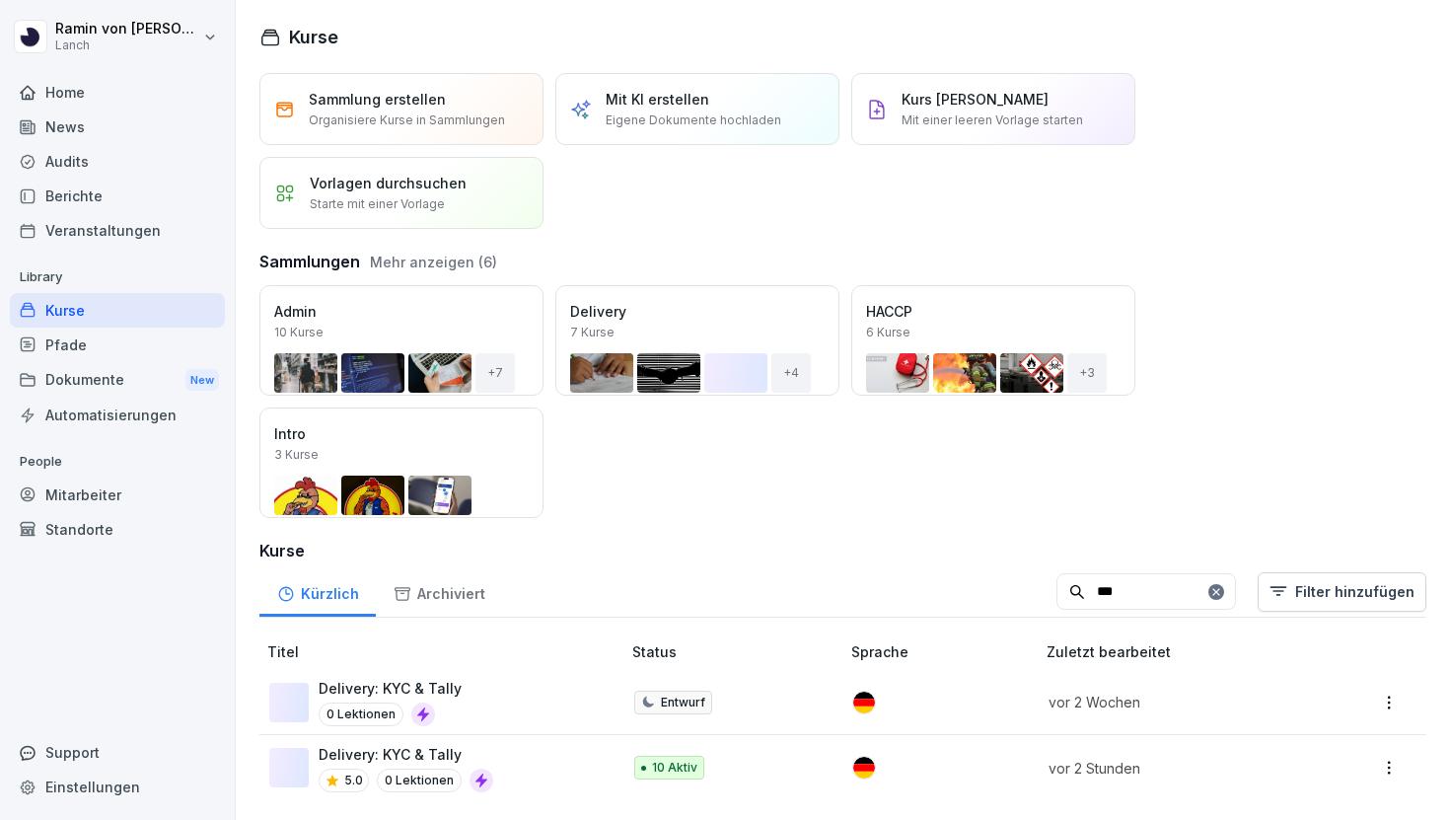
type input "***"
click at [442, 679] on p "Delivery: KYC & Tally" at bounding box center [390, 688] width 143 height 21
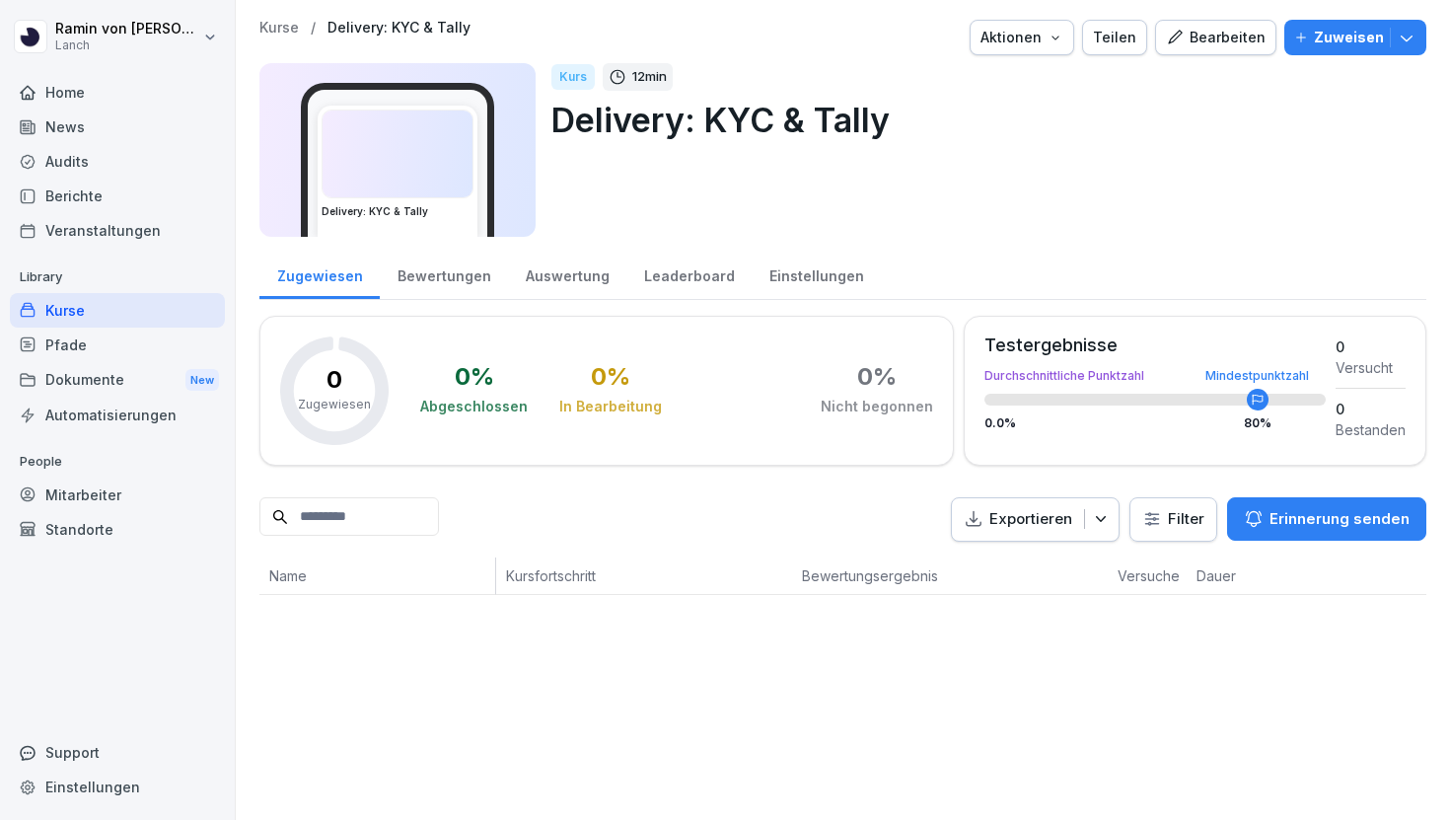
click at [1207, 55] on div "Kurse / Delivery: KYC & Tally Aktionen Teilen Bearbeiten Zuweisen Delivery: KYC…" at bounding box center [842, 134] width 1167 height 229
click at [1207, 45] on div "Bearbeiten" at bounding box center [1216, 38] width 100 height 22
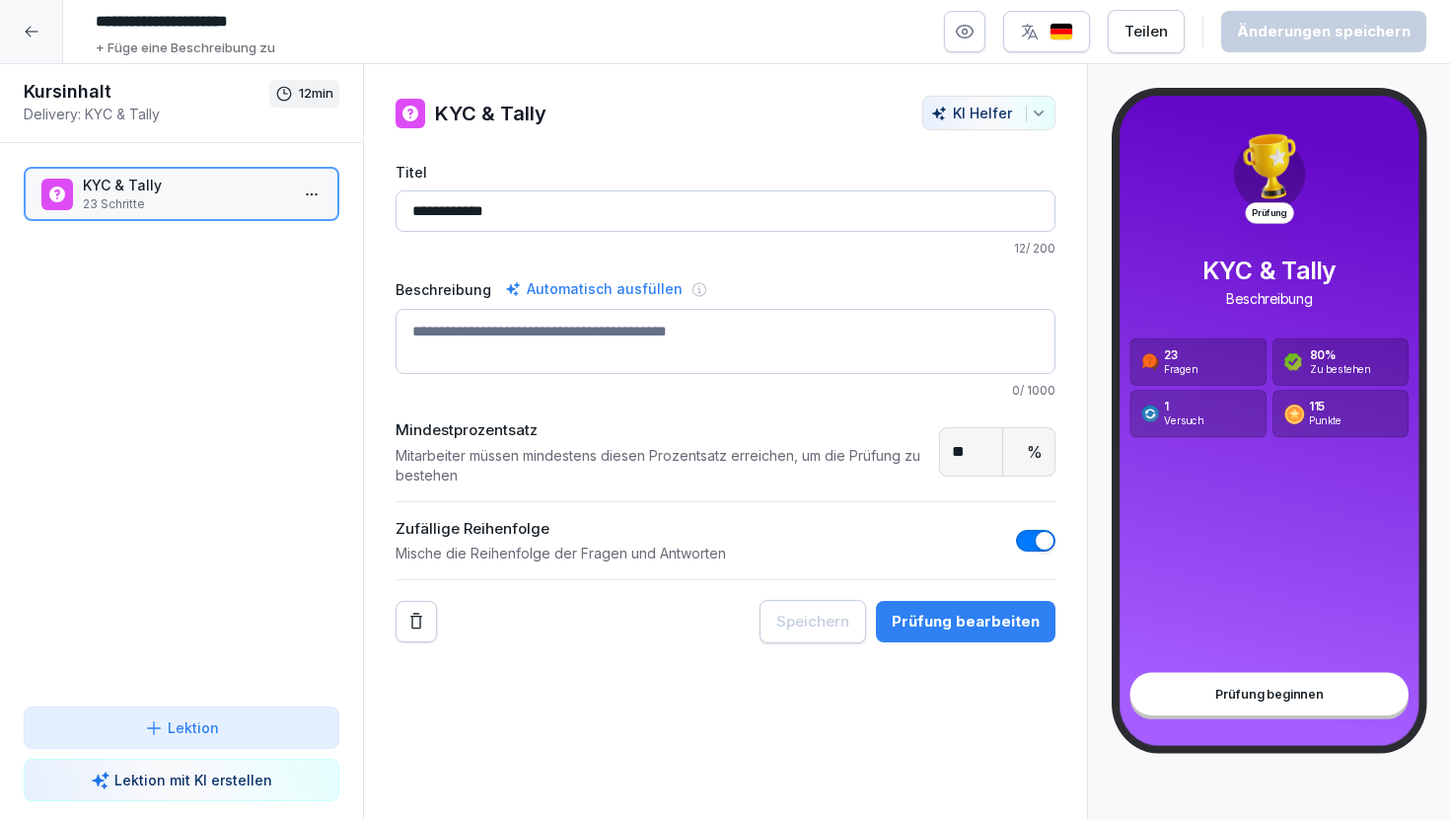
click at [942, 604] on button "Prüfung bearbeiten" at bounding box center [966, 621] width 180 height 41
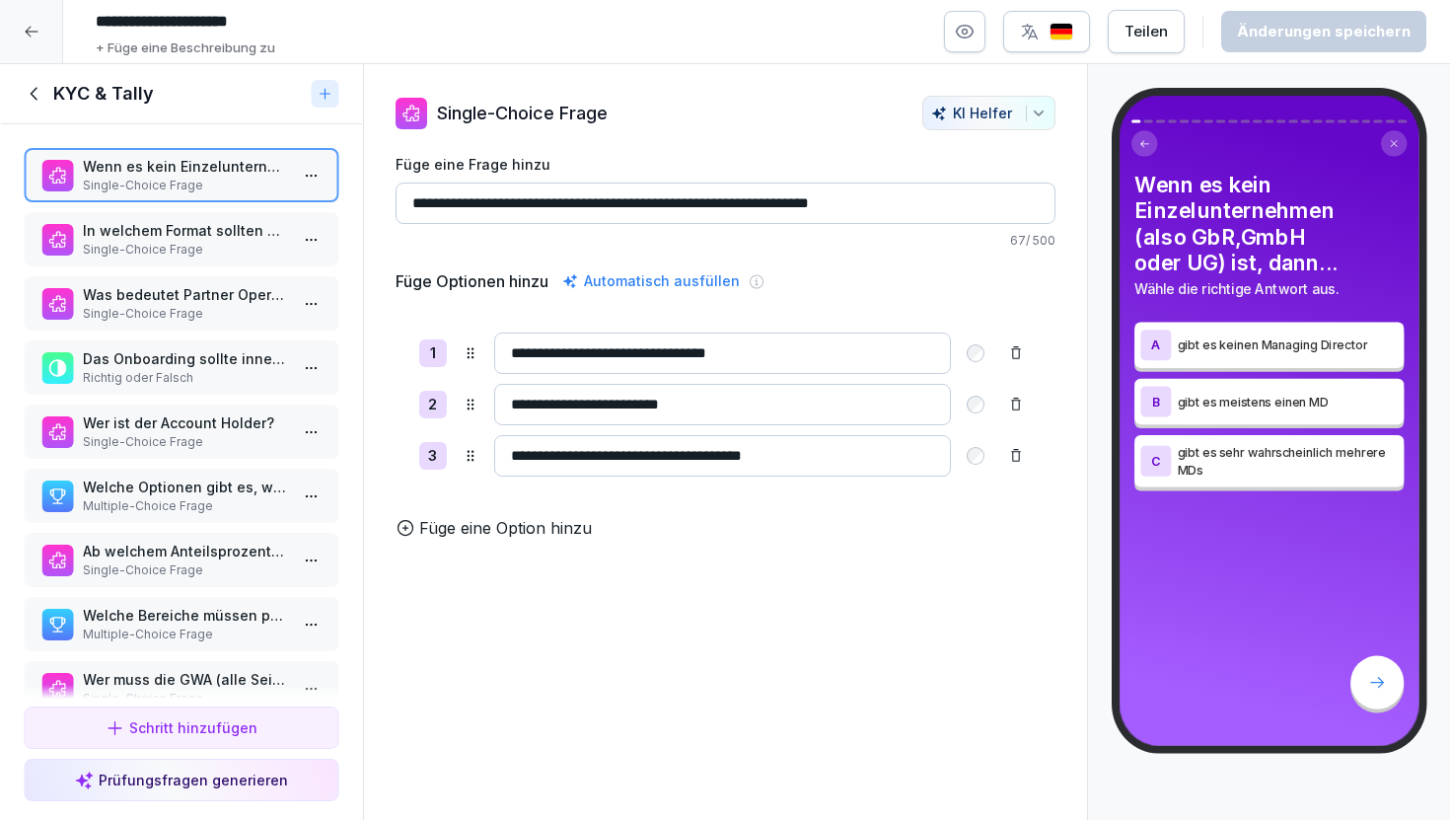
click at [163, 248] on p "Single-Choice Frage" at bounding box center [185, 250] width 205 height 18
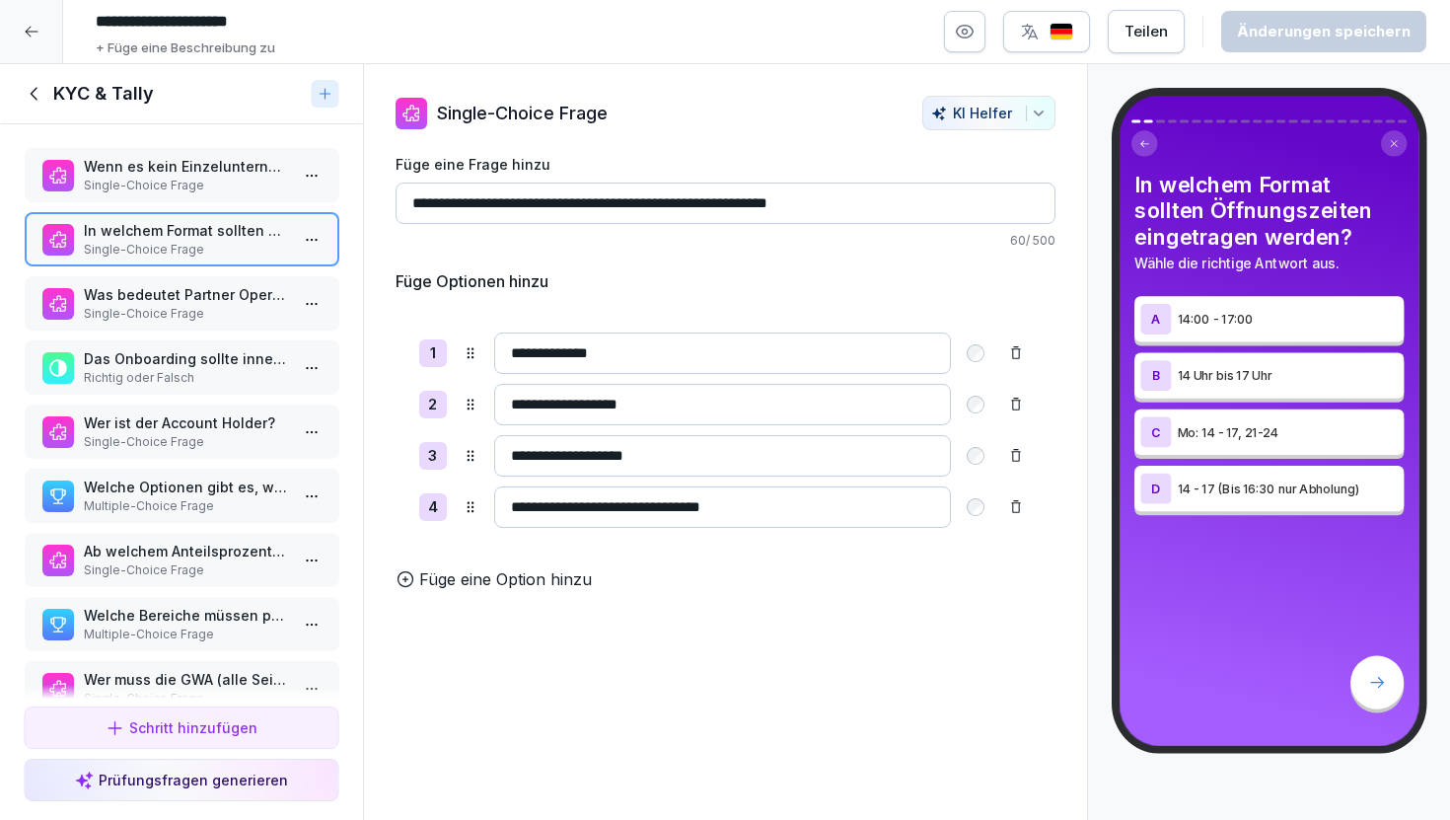
click at [180, 301] on p "Was bedeutet Partner Operation Ready?" at bounding box center [185, 294] width 205 height 21
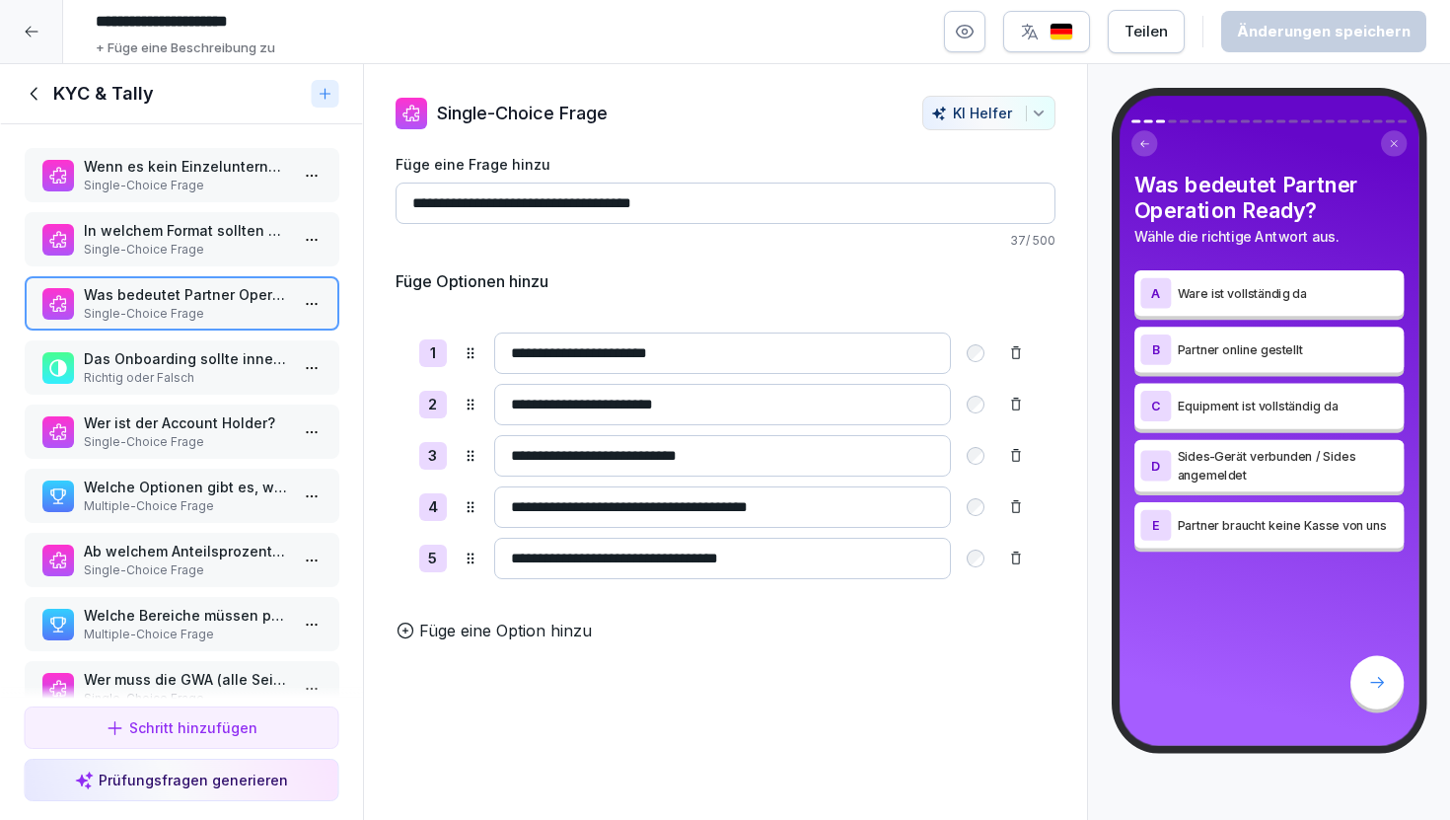
click at [202, 378] on p "Richtig oder Falsch" at bounding box center [185, 378] width 205 height 18
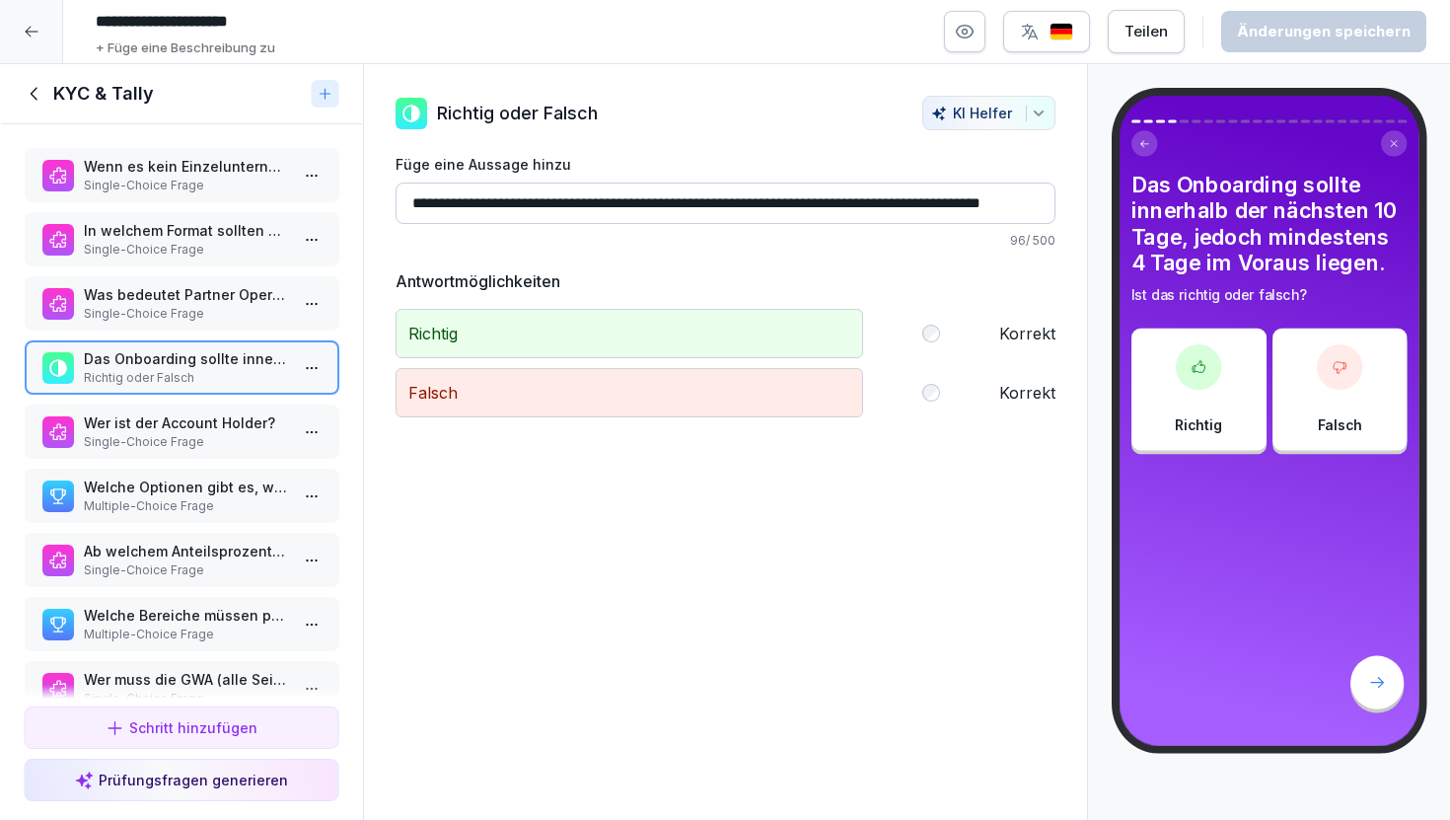
click at [213, 428] on p "Wer ist der Account Holder?" at bounding box center [185, 422] width 205 height 21
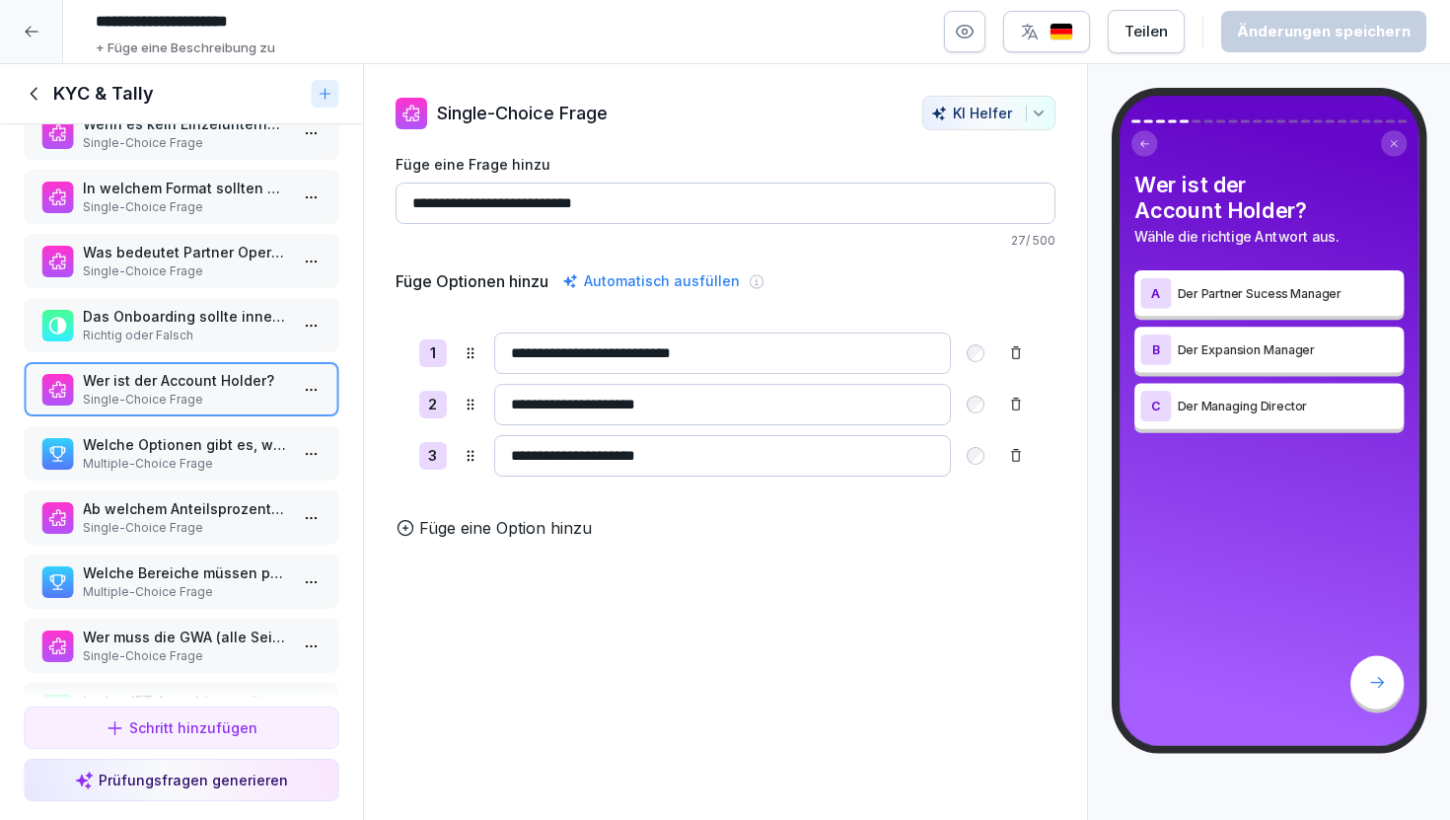
scroll to position [43, 0]
click at [217, 462] on p "Multiple-Choice Frage" at bounding box center [185, 463] width 205 height 18
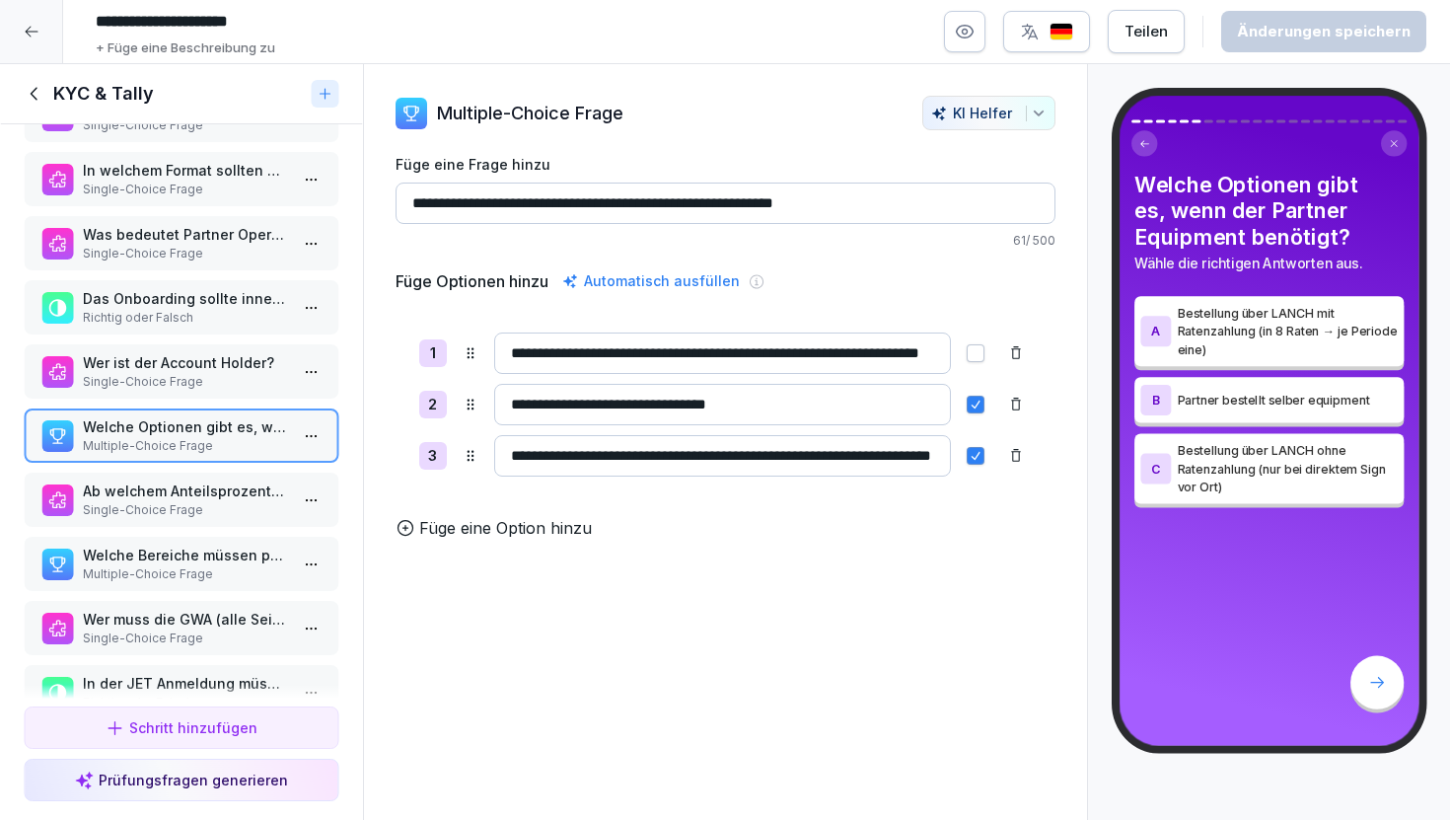
scroll to position [63, 0]
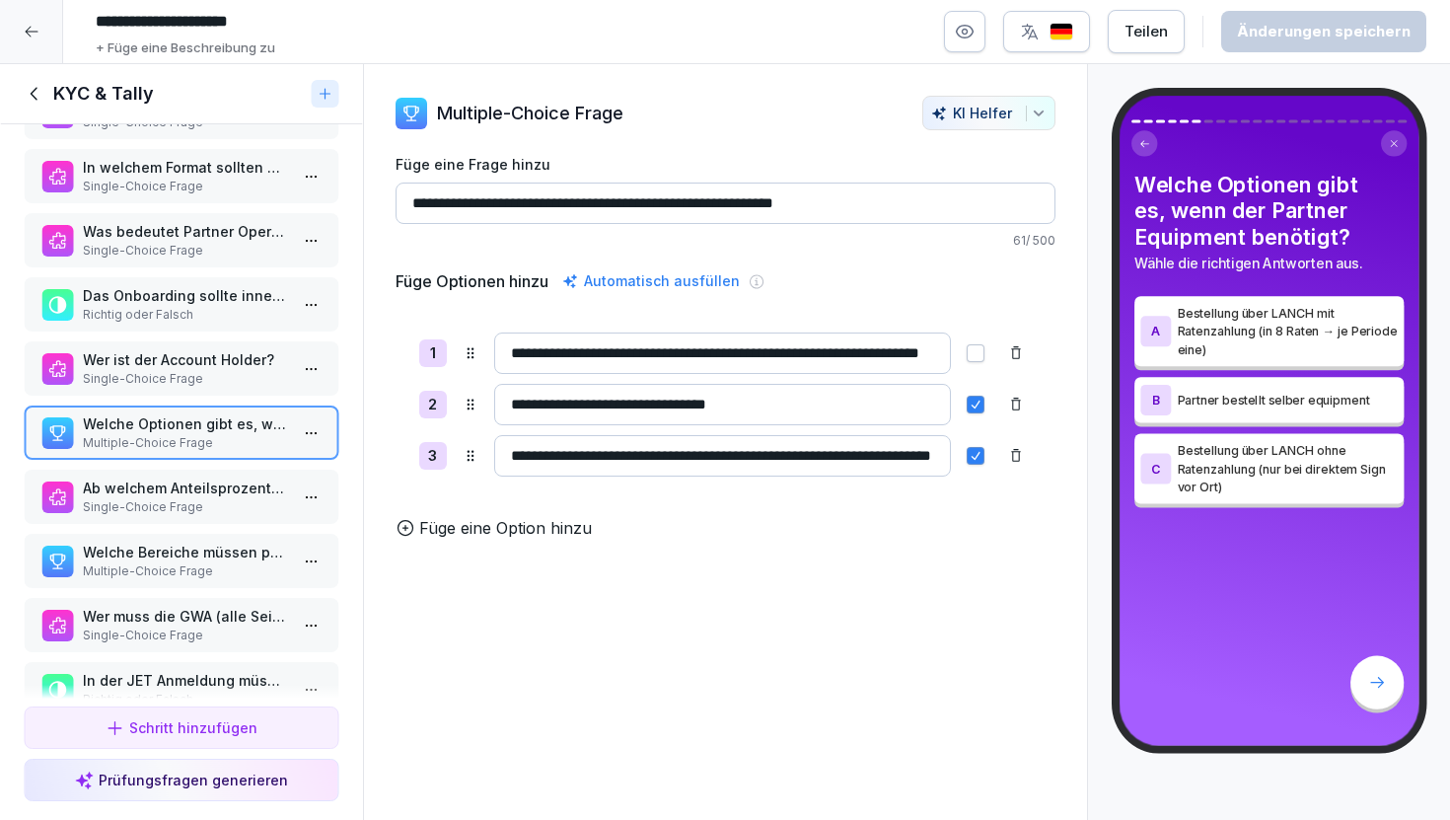
click at [36, 103] on icon at bounding box center [35, 94] width 22 height 22
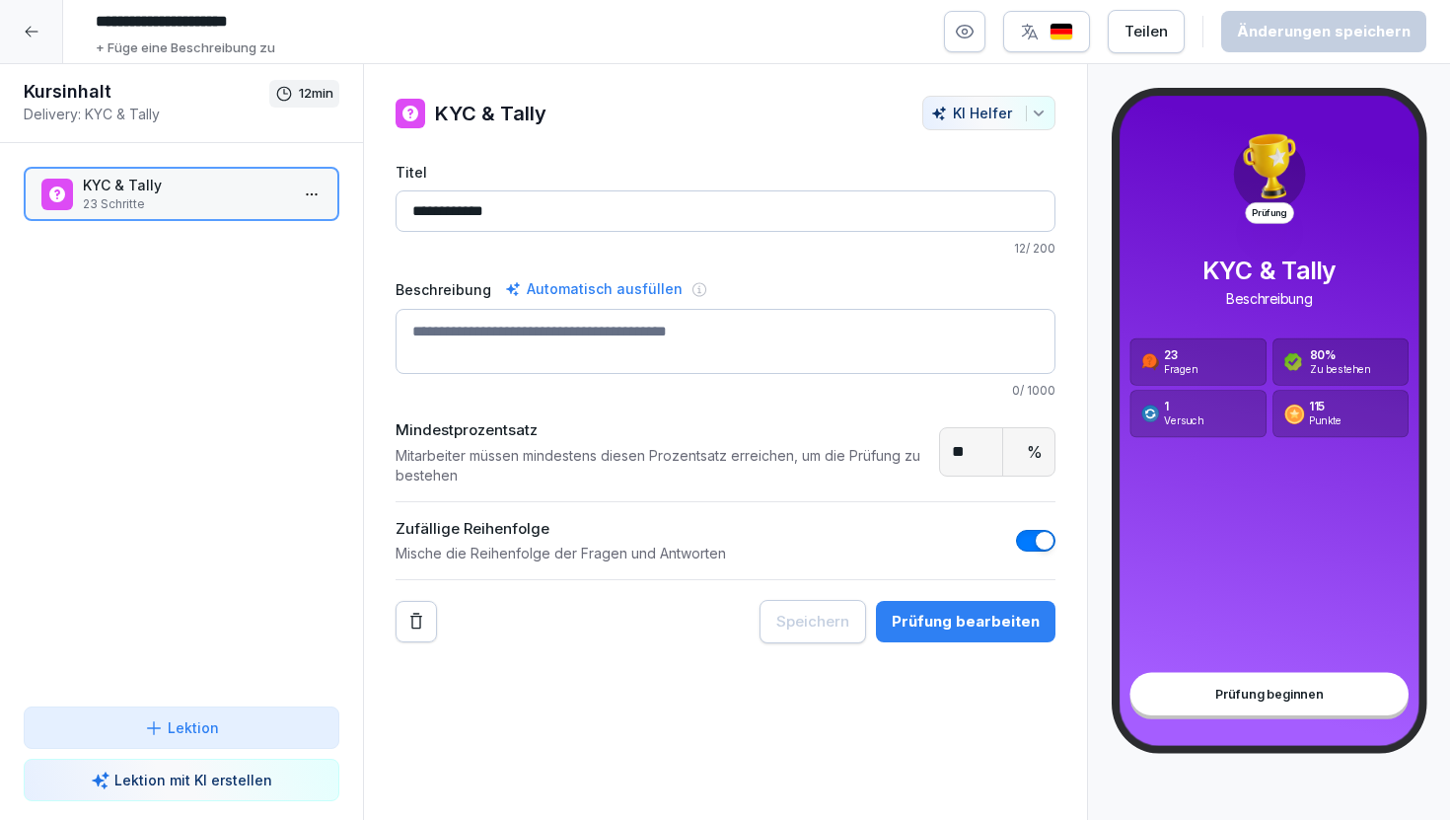
click at [31, 41] on div at bounding box center [31, 31] width 63 height 63
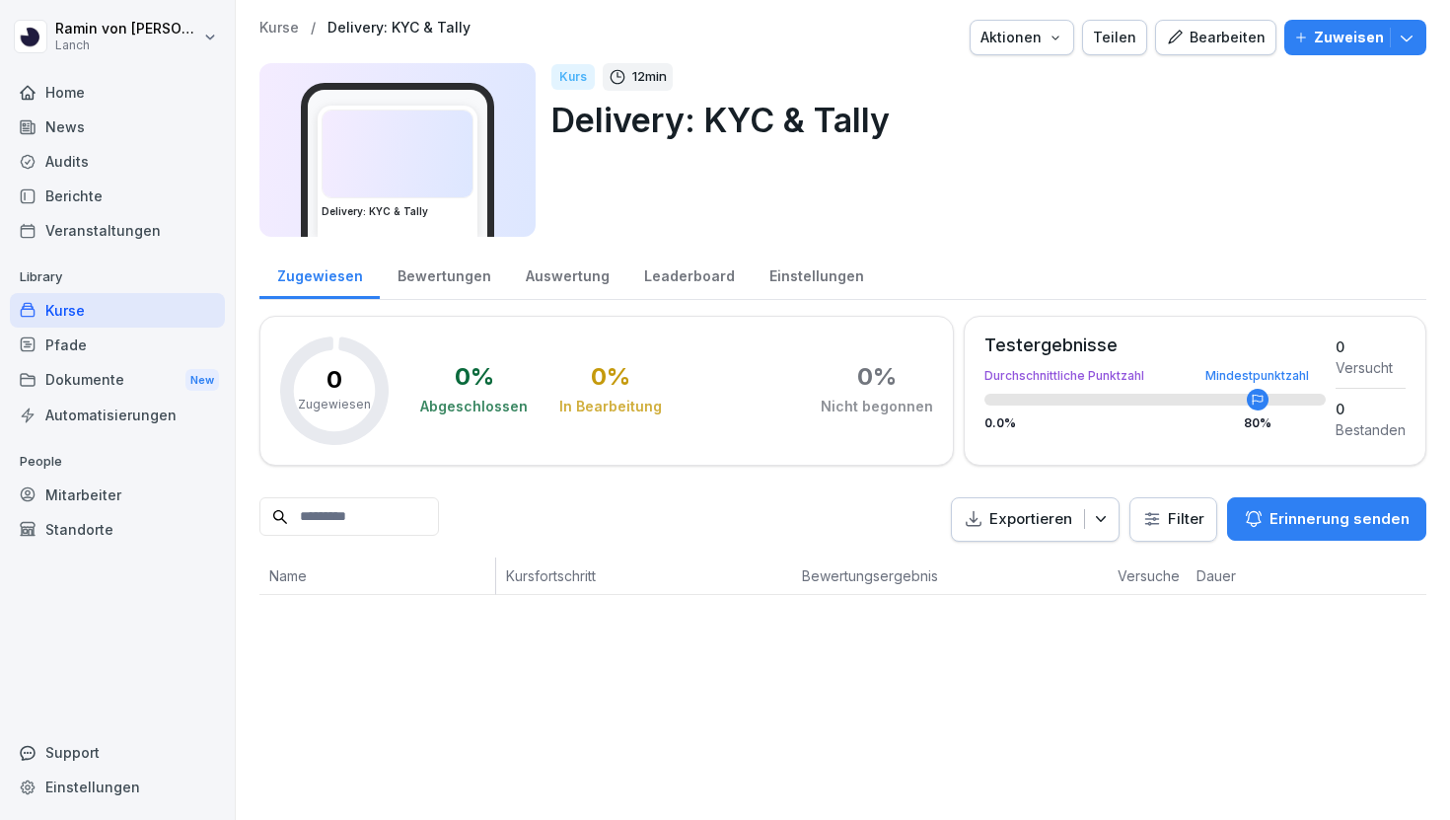
click at [1212, 40] on div "Bearbeiten" at bounding box center [1216, 38] width 100 height 22
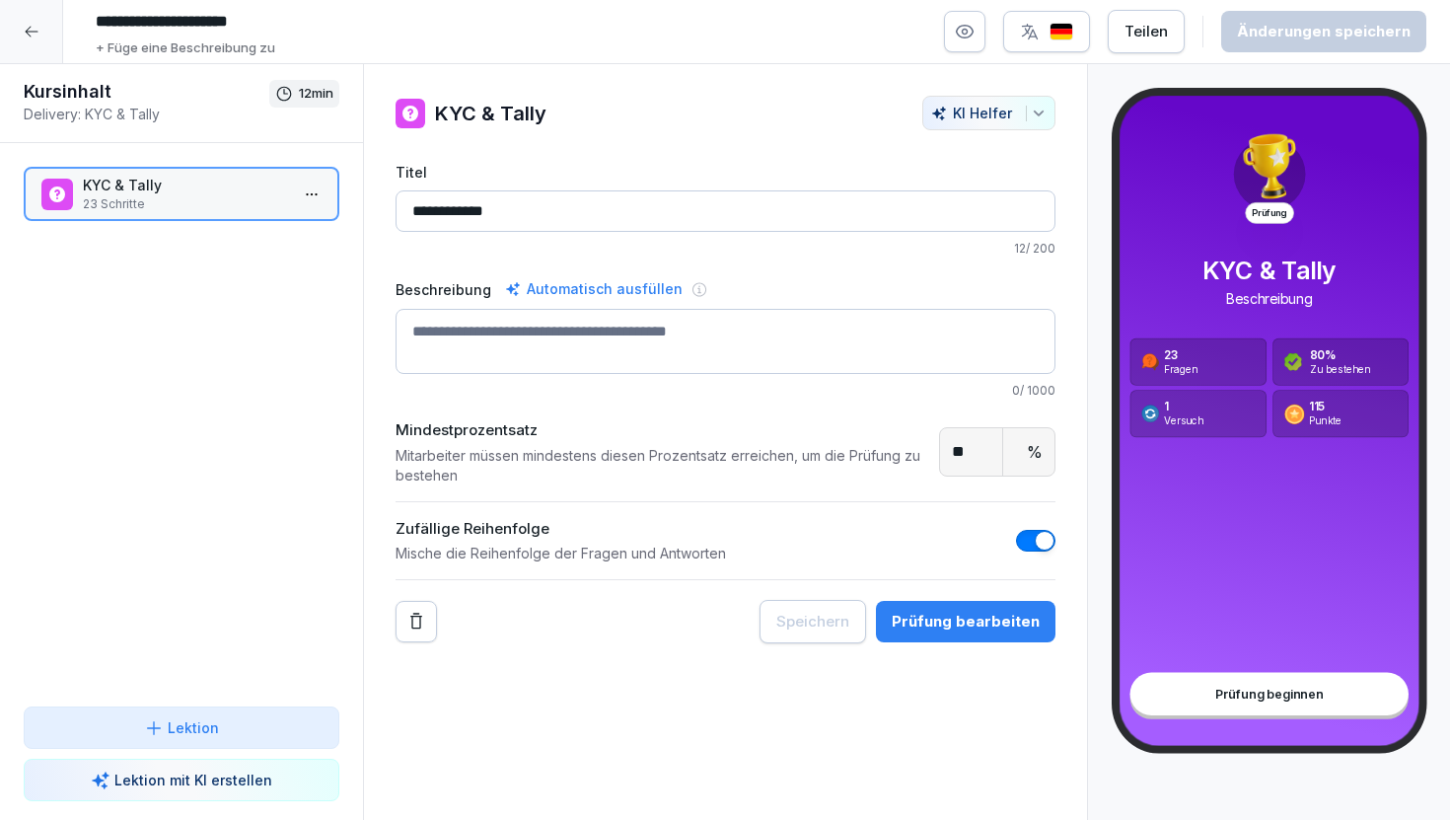
click at [993, 615] on div "Prüfung bearbeiten" at bounding box center [966, 622] width 148 height 22
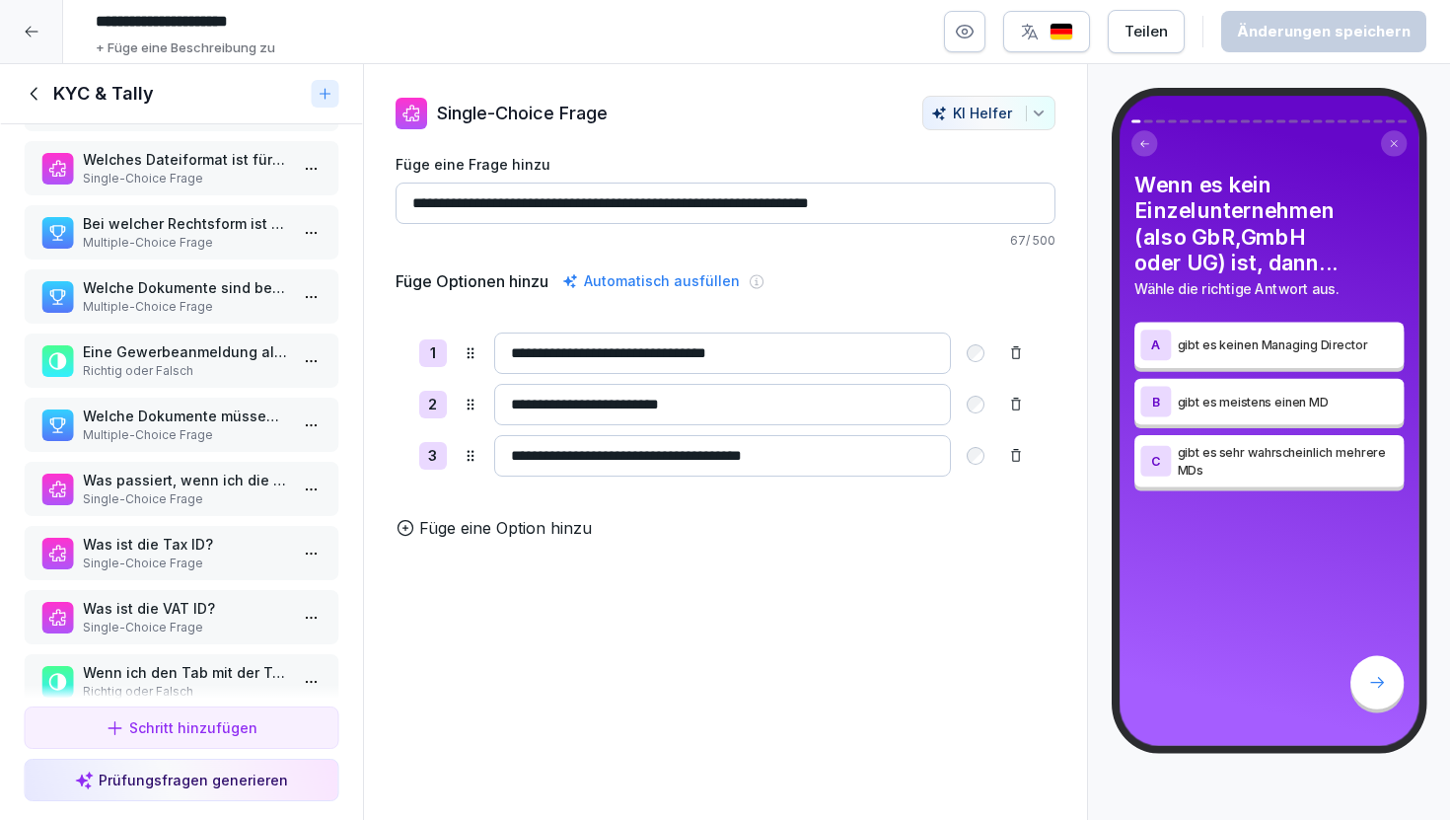
scroll to position [938, 0]
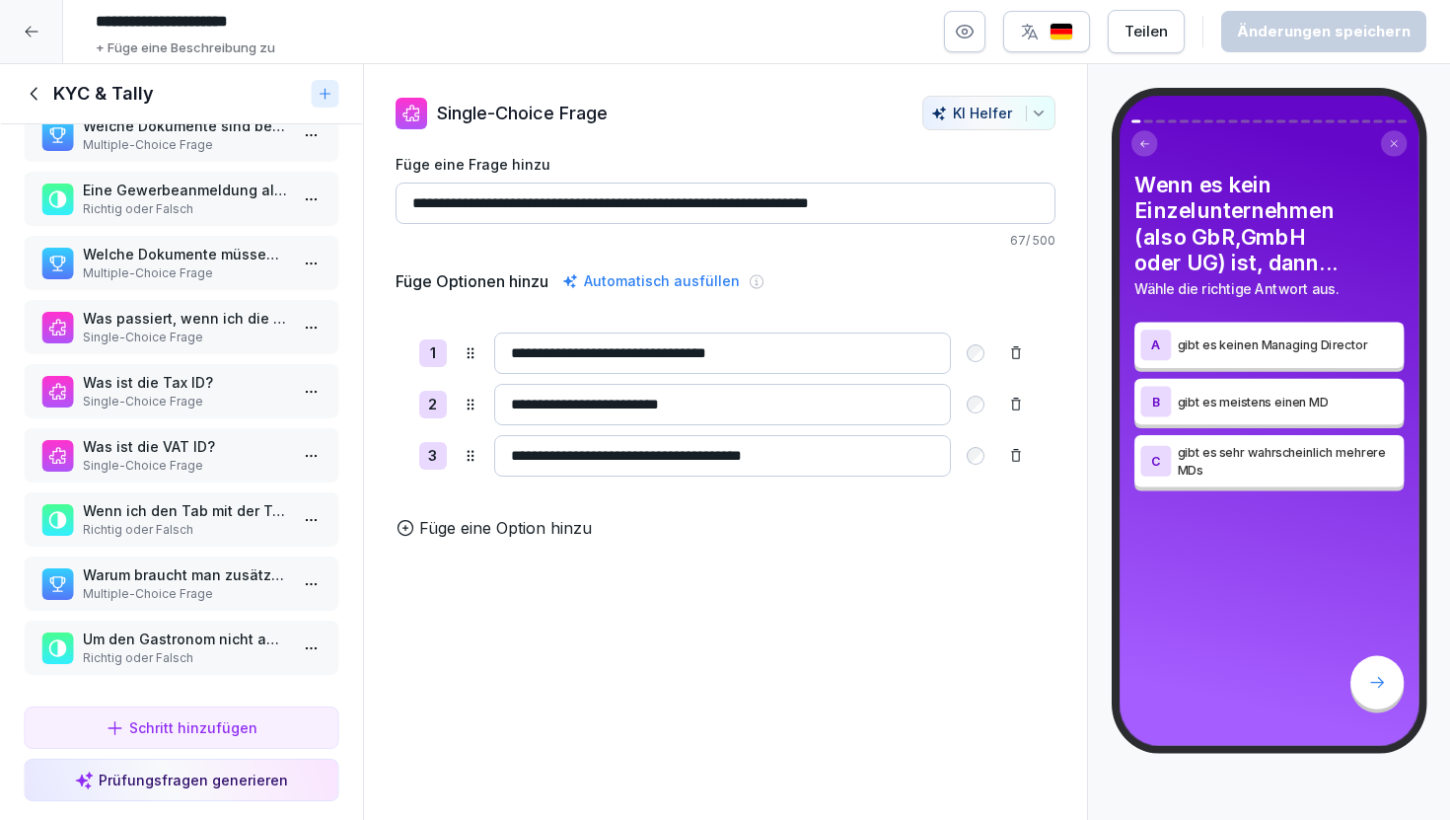
click at [224, 581] on p "Warum braucht man zusätzlich zu der Store number auch die Handynummer?" at bounding box center [185, 574] width 205 height 21
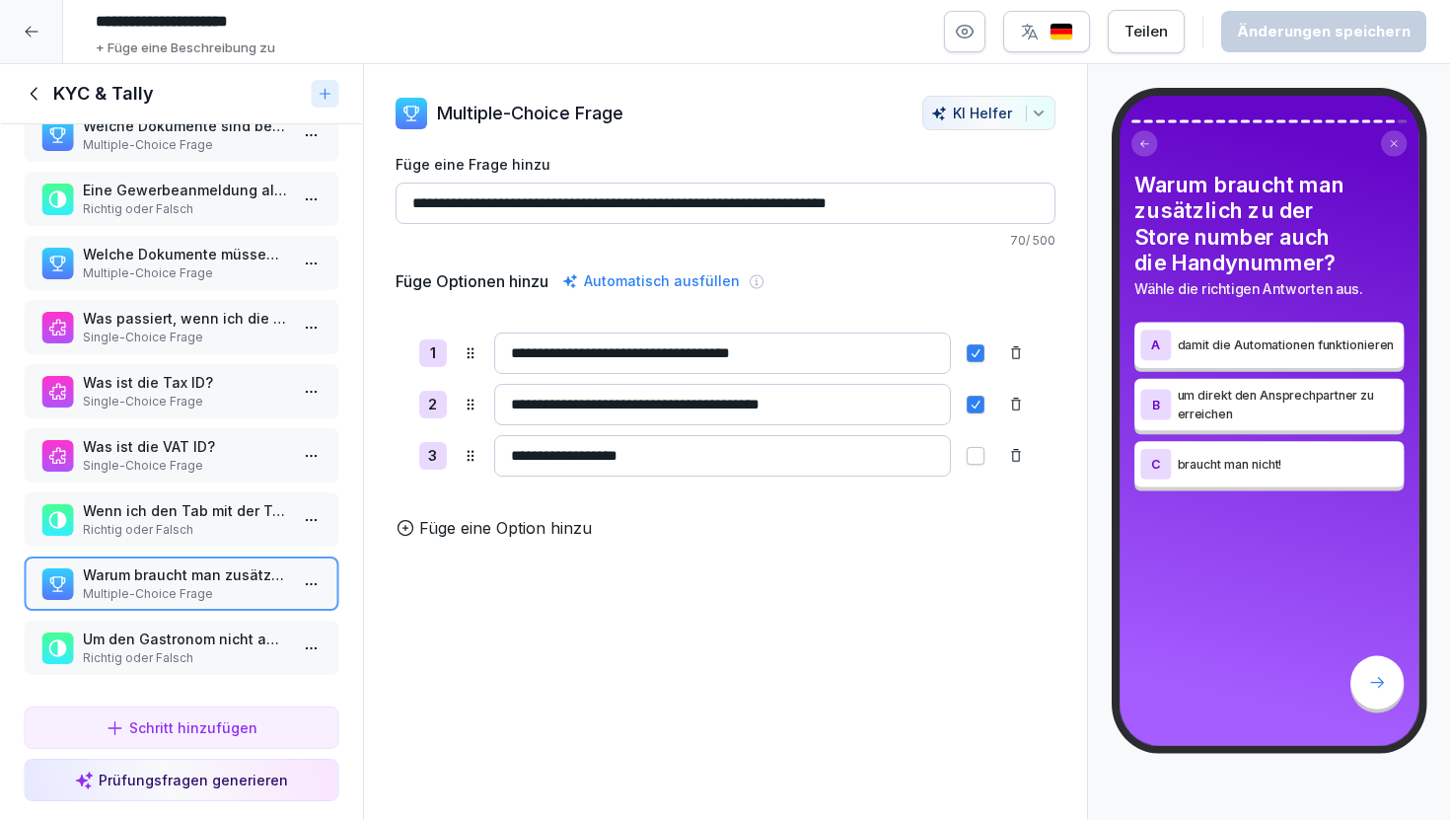
scroll to position [934, 0]
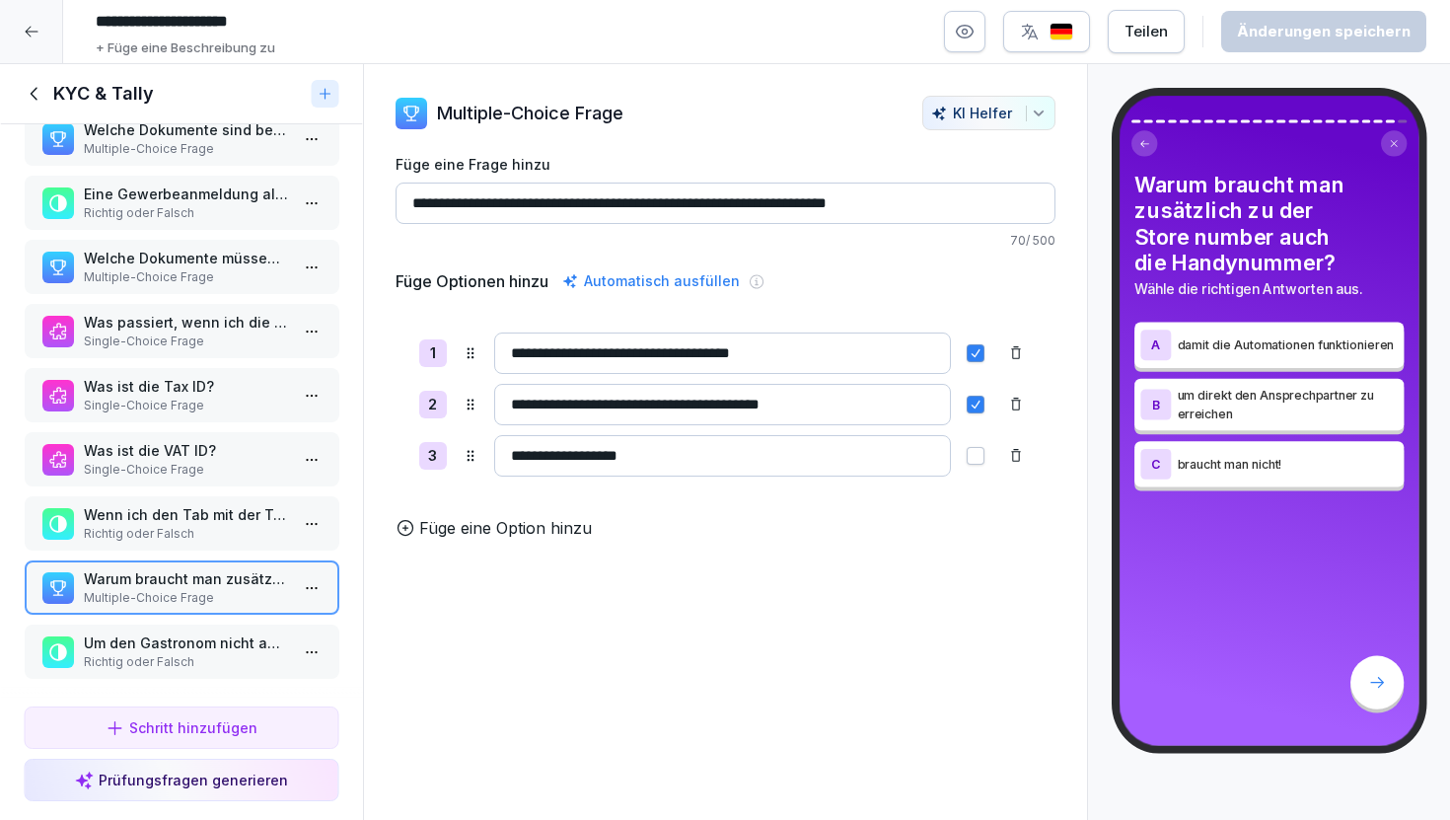
click at [216, 636] on p "Um den Gastronom nicht abzuschrecken, sage ich ihm noch nicht wie viel TK, Frit…" at bounding box center [185, 642] width 205 height 21
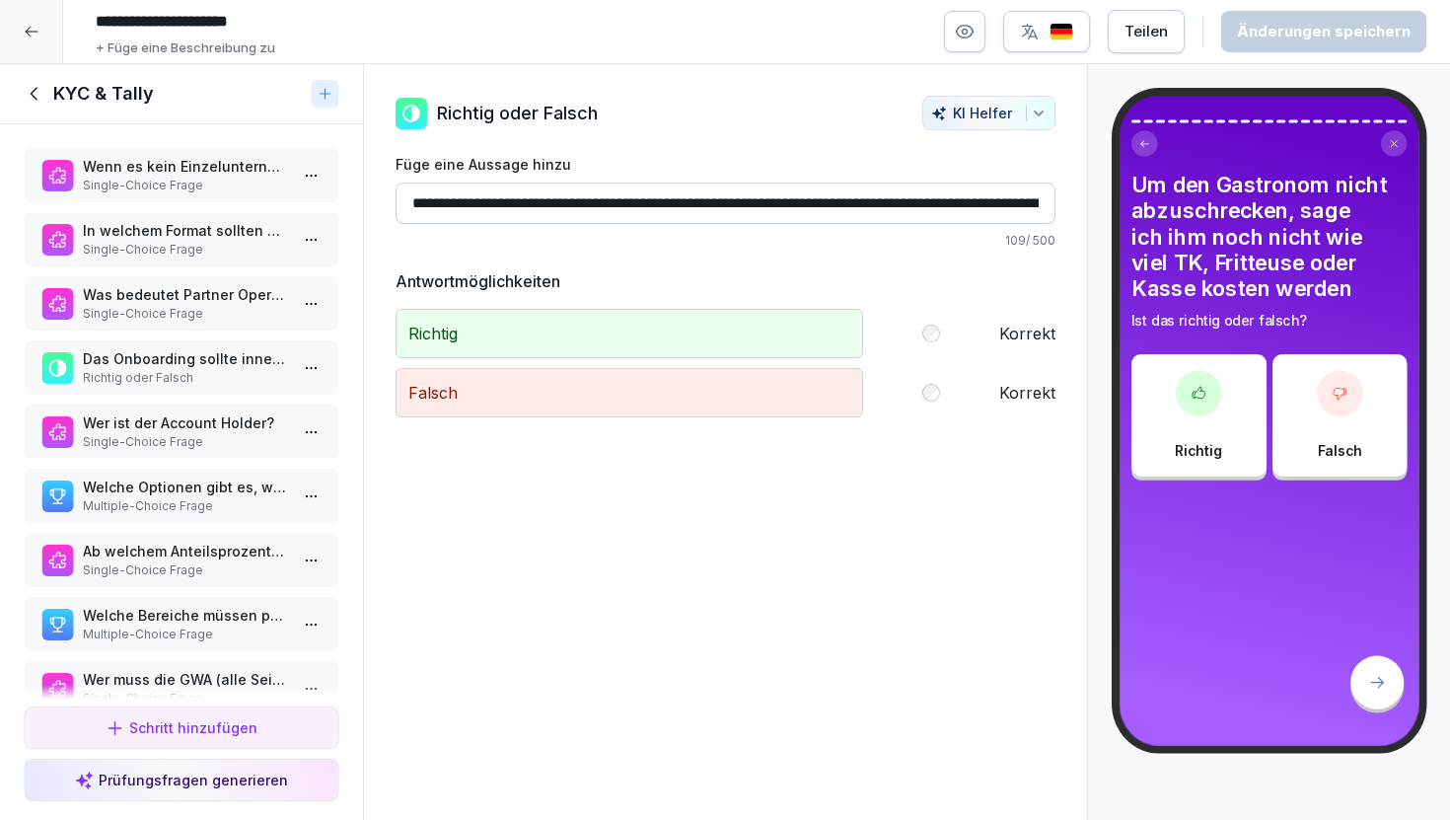
click at [222, 324] on div "Was bedeutet Partner Operation Ready? Single-Choice Frage" at bounding box center [182, 303] width 316 height 54
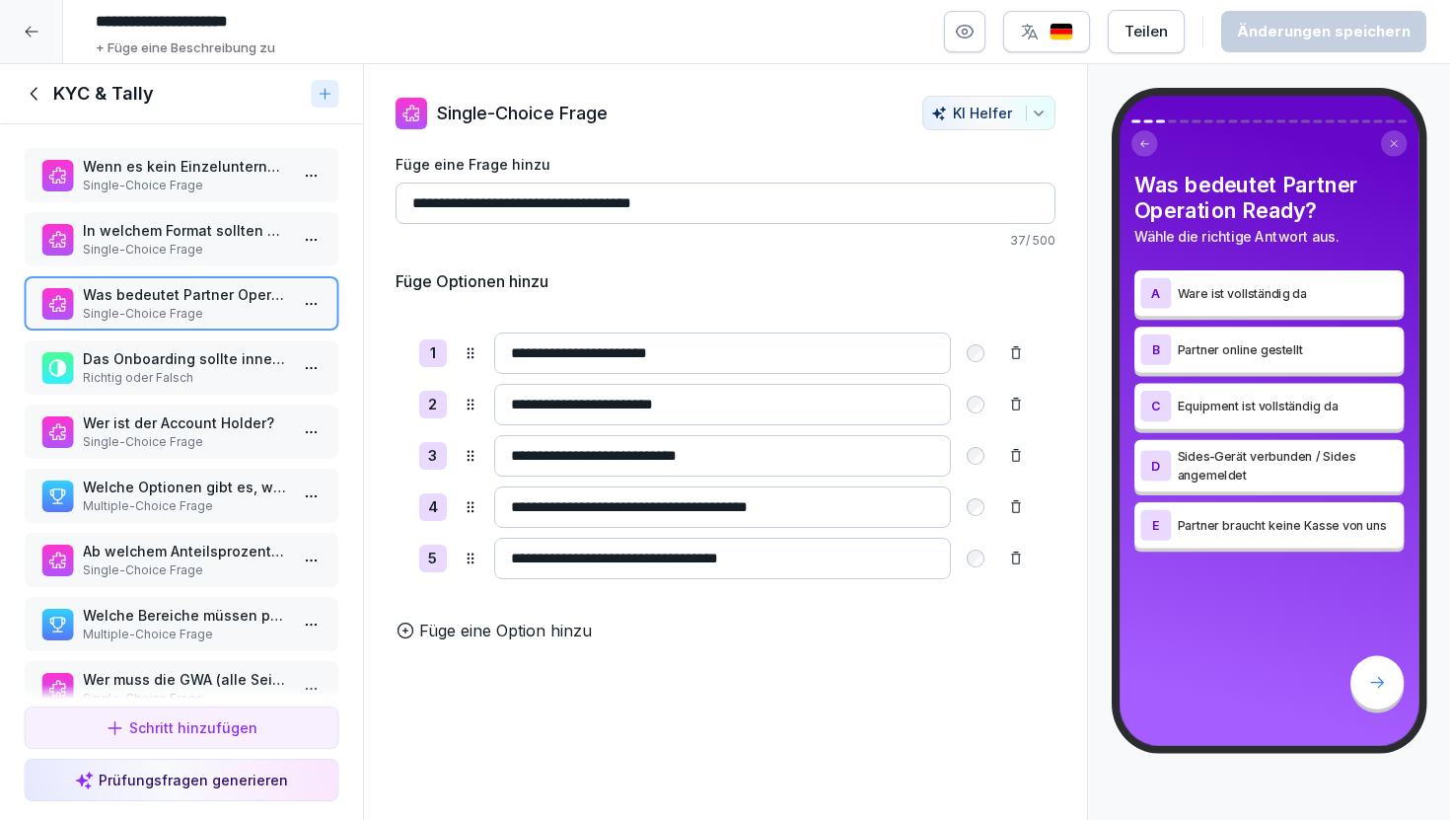
click at [220, 373] on p "Richtig oder Falsch" at bounding box center [185, 378] width 205 height 18
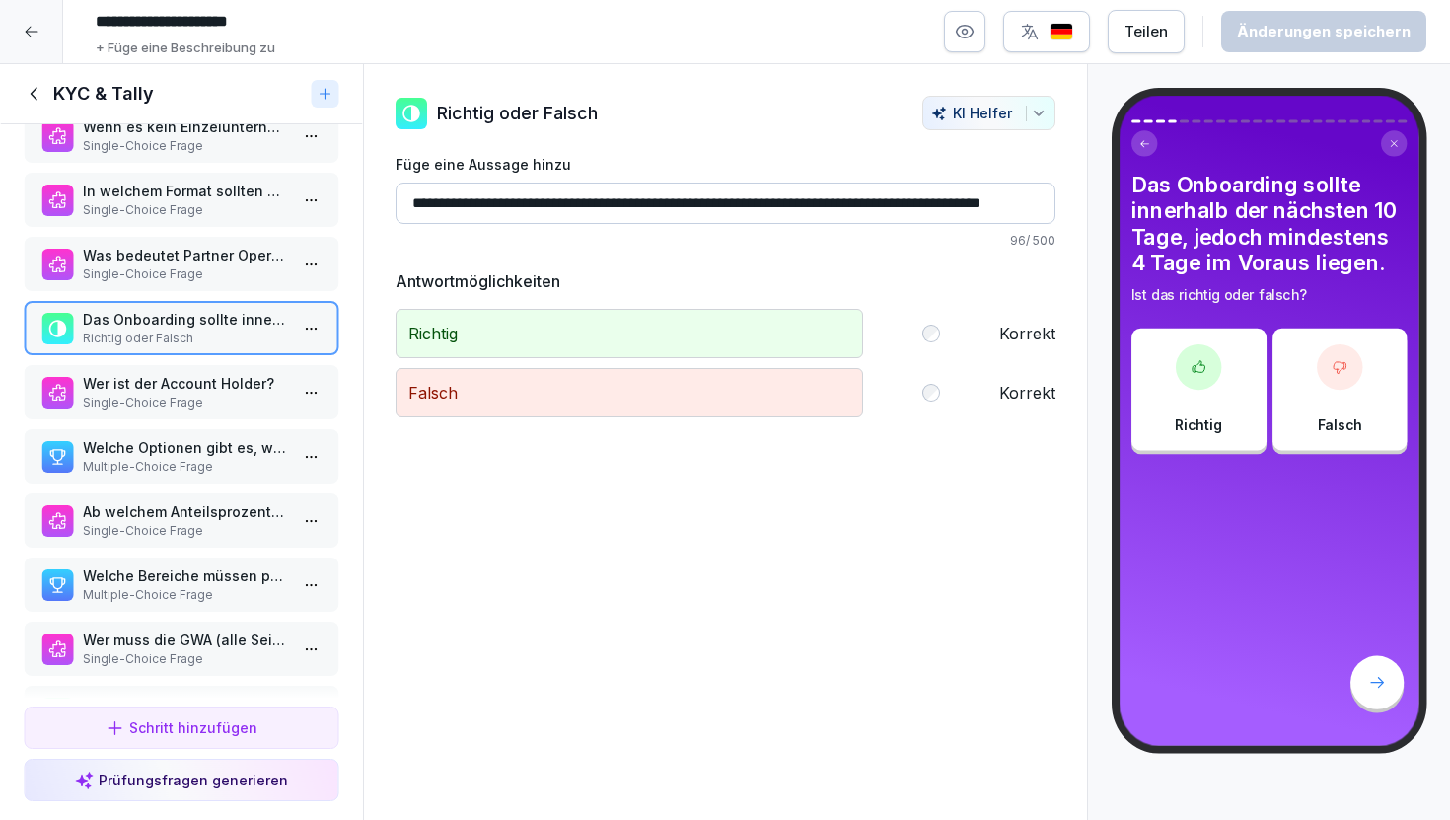
scroll to position [40, 0]
click at [220, 389] on p "Wer ist der Account Holder?" at bounding box center [185, 382] width 205 height 21
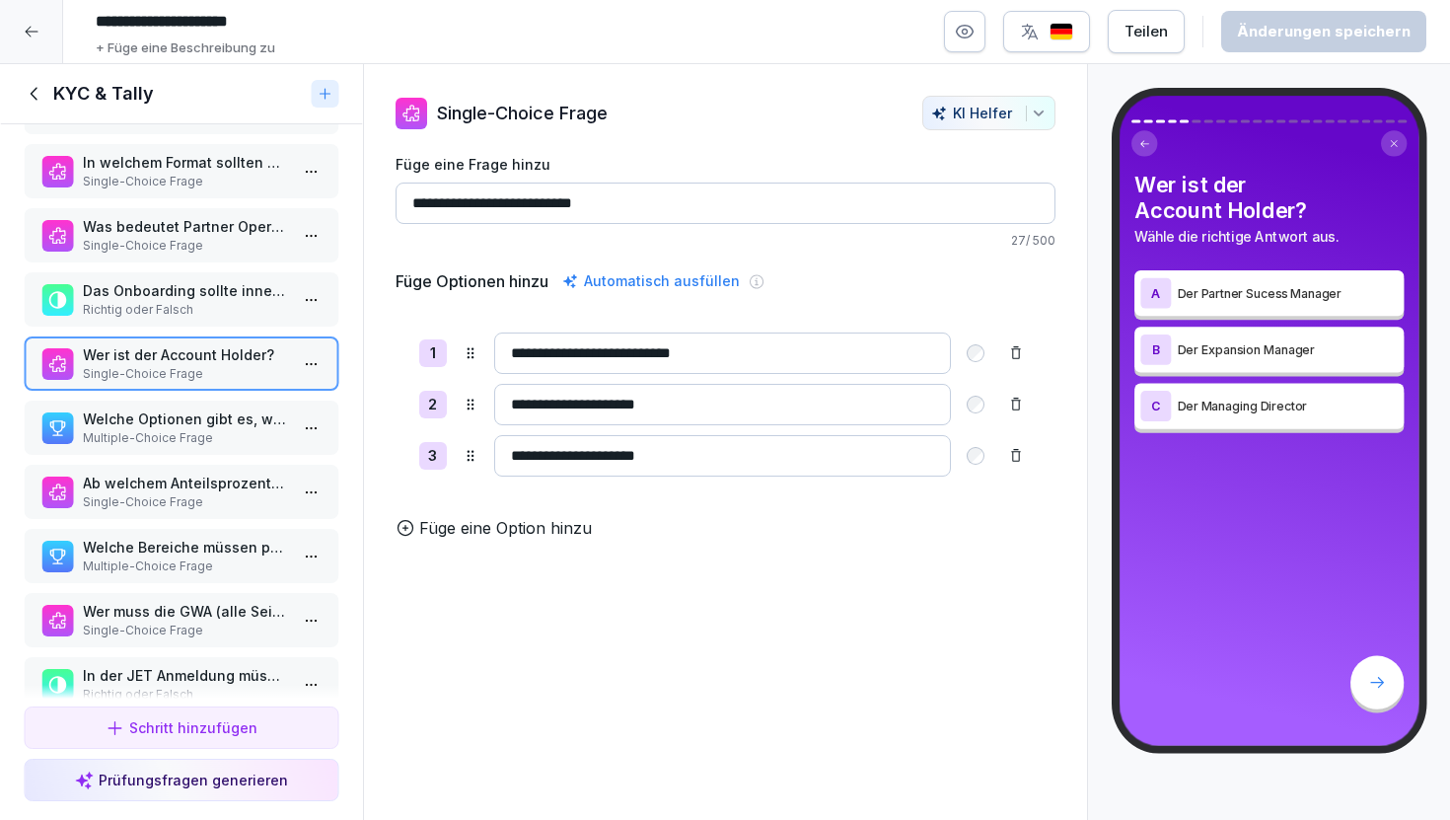
scroll to position [70, 0]
click at [234, 433] on p "Multiple-Choice Frage" at bounding box center [185, 436] width 205 height 18
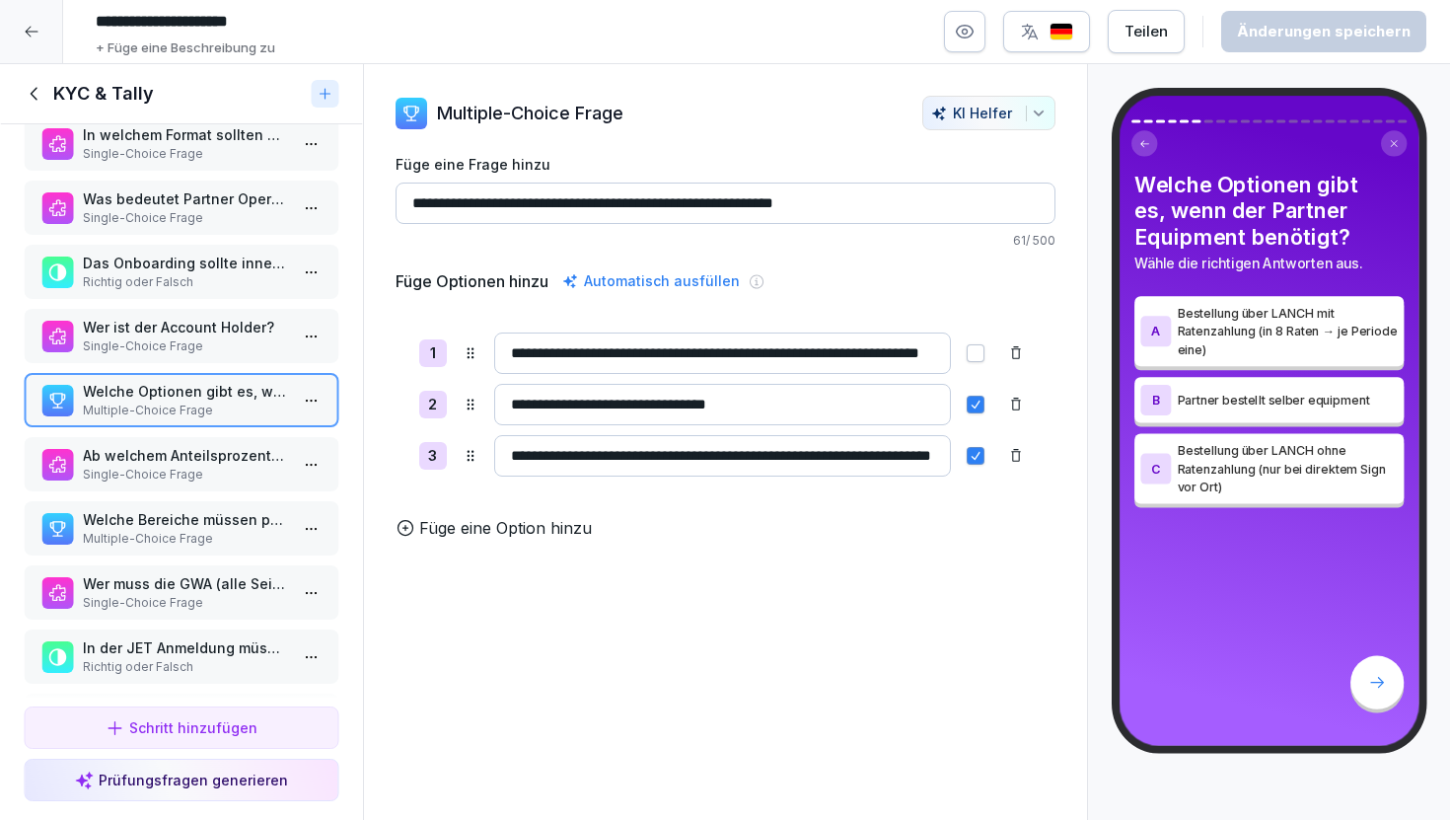
scroll to position [97, 0]
click at [236, 475] on p "Single-Choice Frage" at bounding box center [185, 474] width 205 height 18
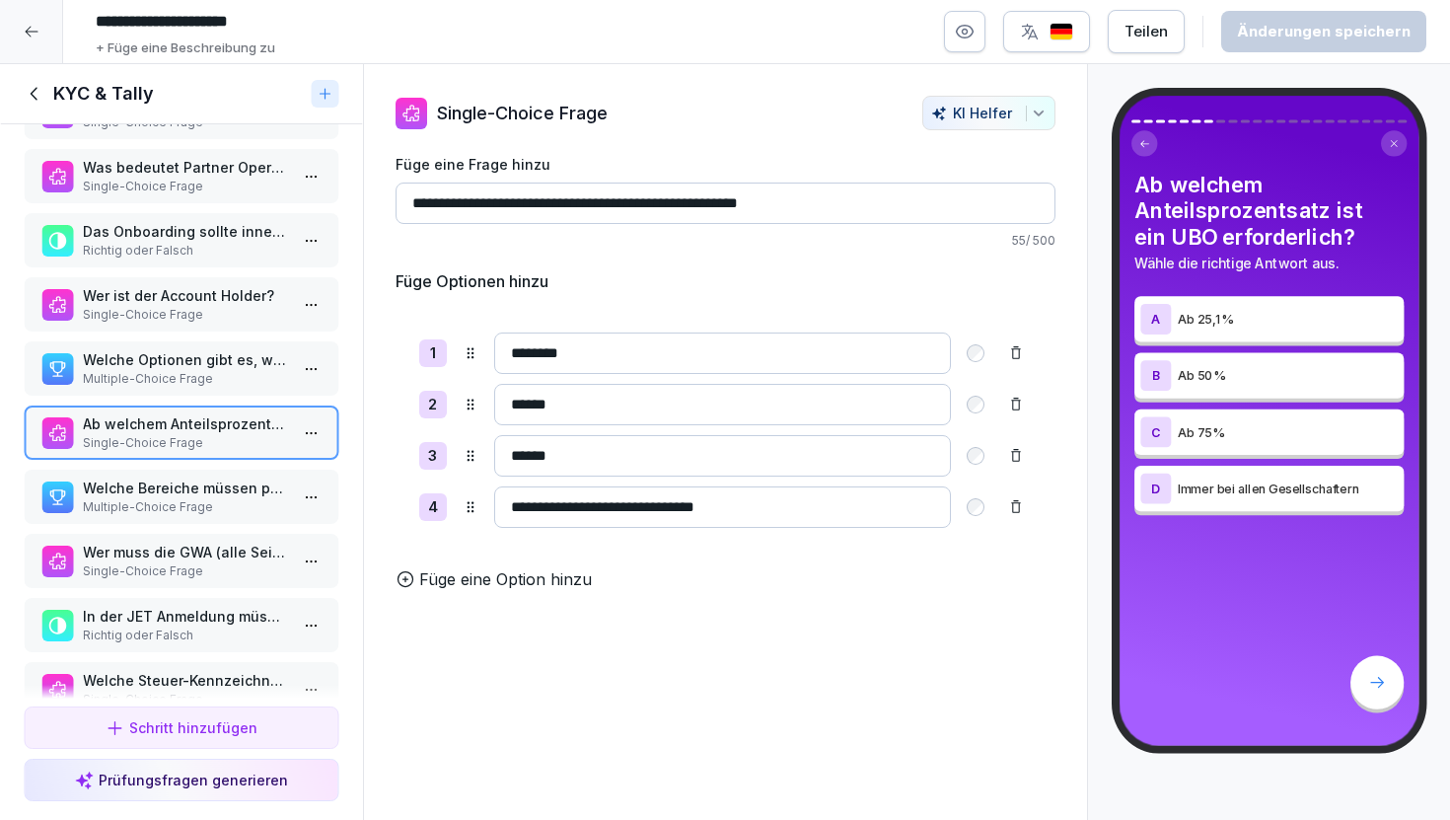
scroll to position [134, 0]
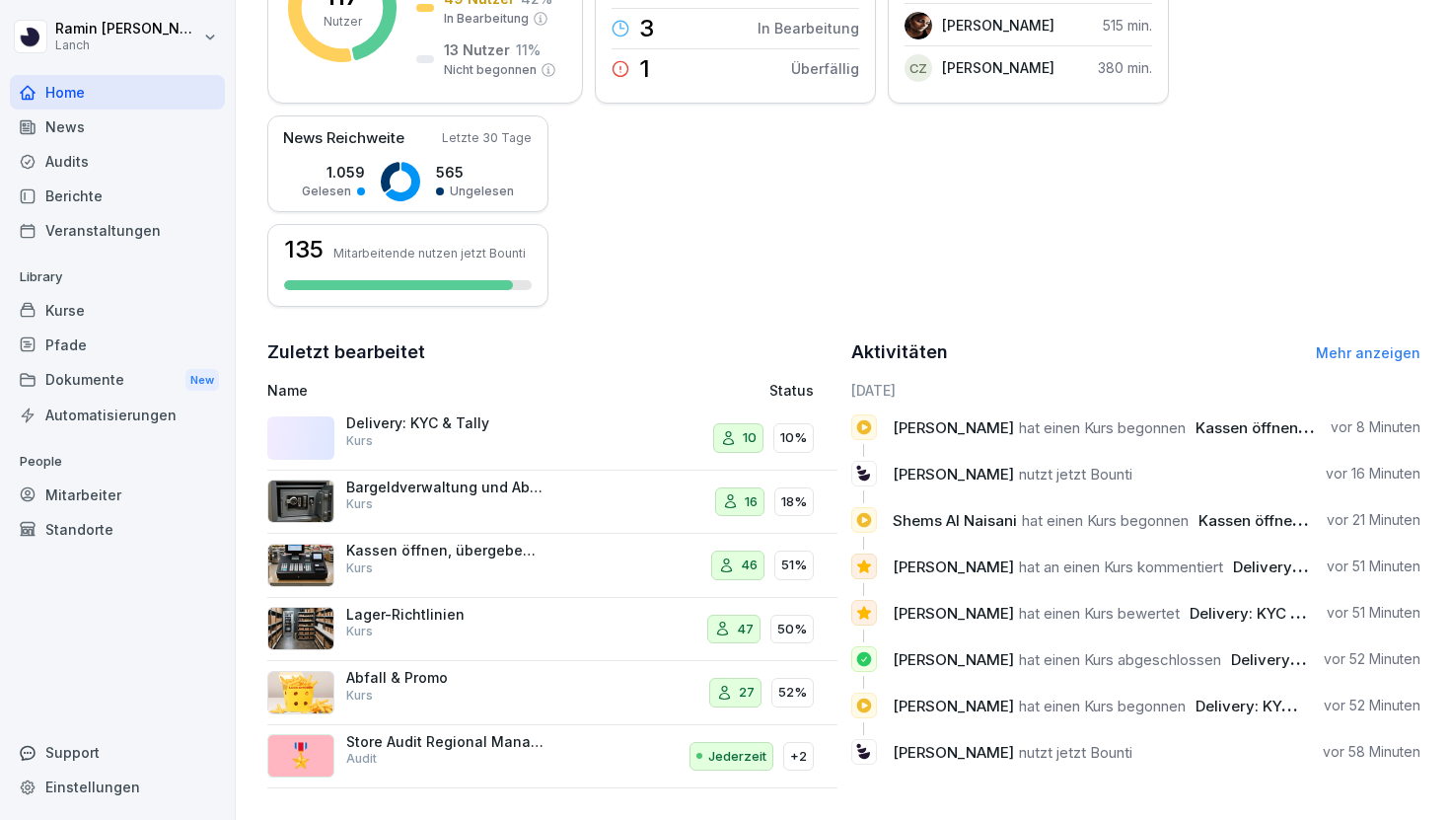
scroll to position [385, 0]
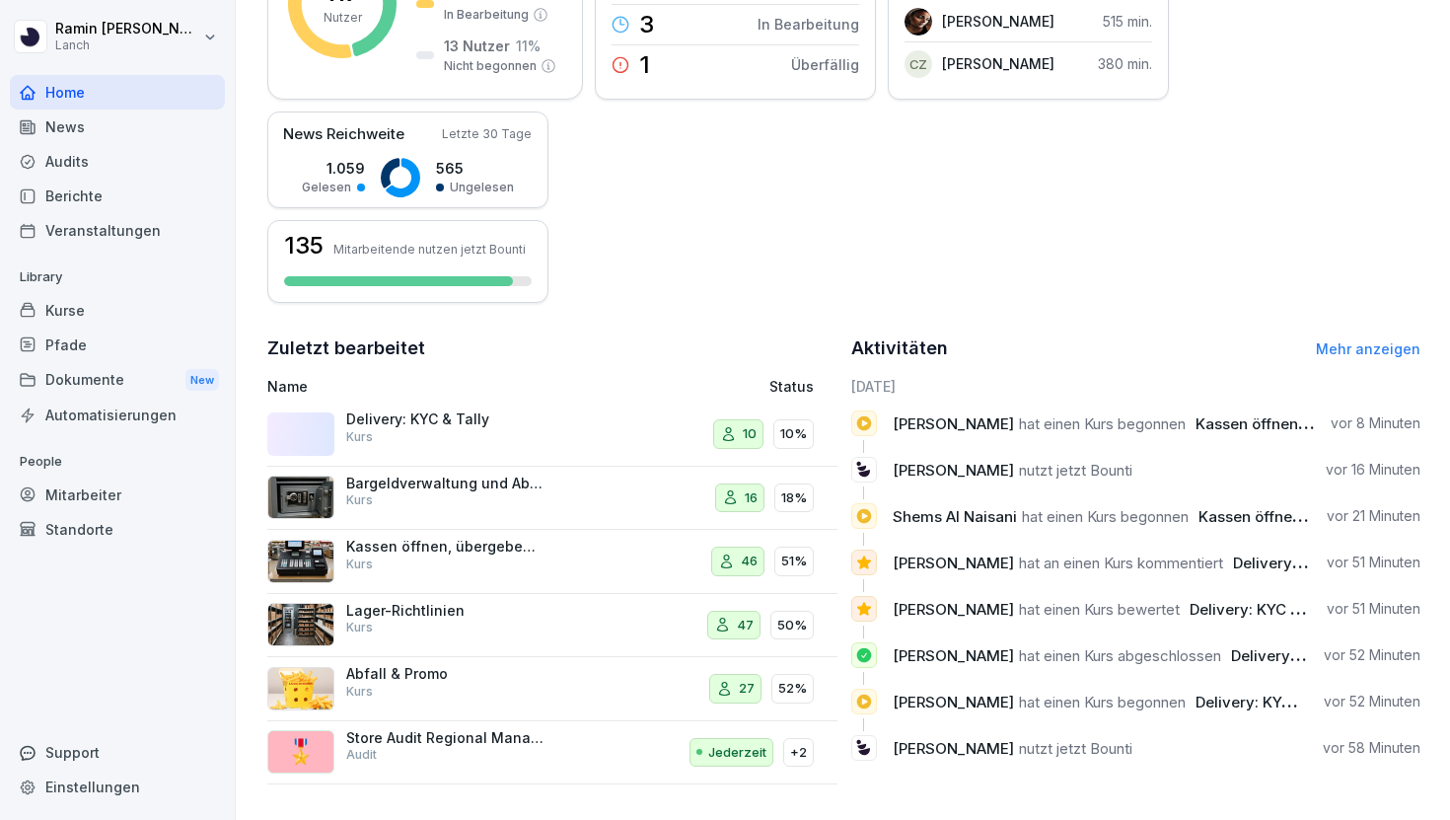
click at [477, 433] on div "Delivery: KYC & Tally Kurs" at bounding box center [444, 428] width 197 height 36
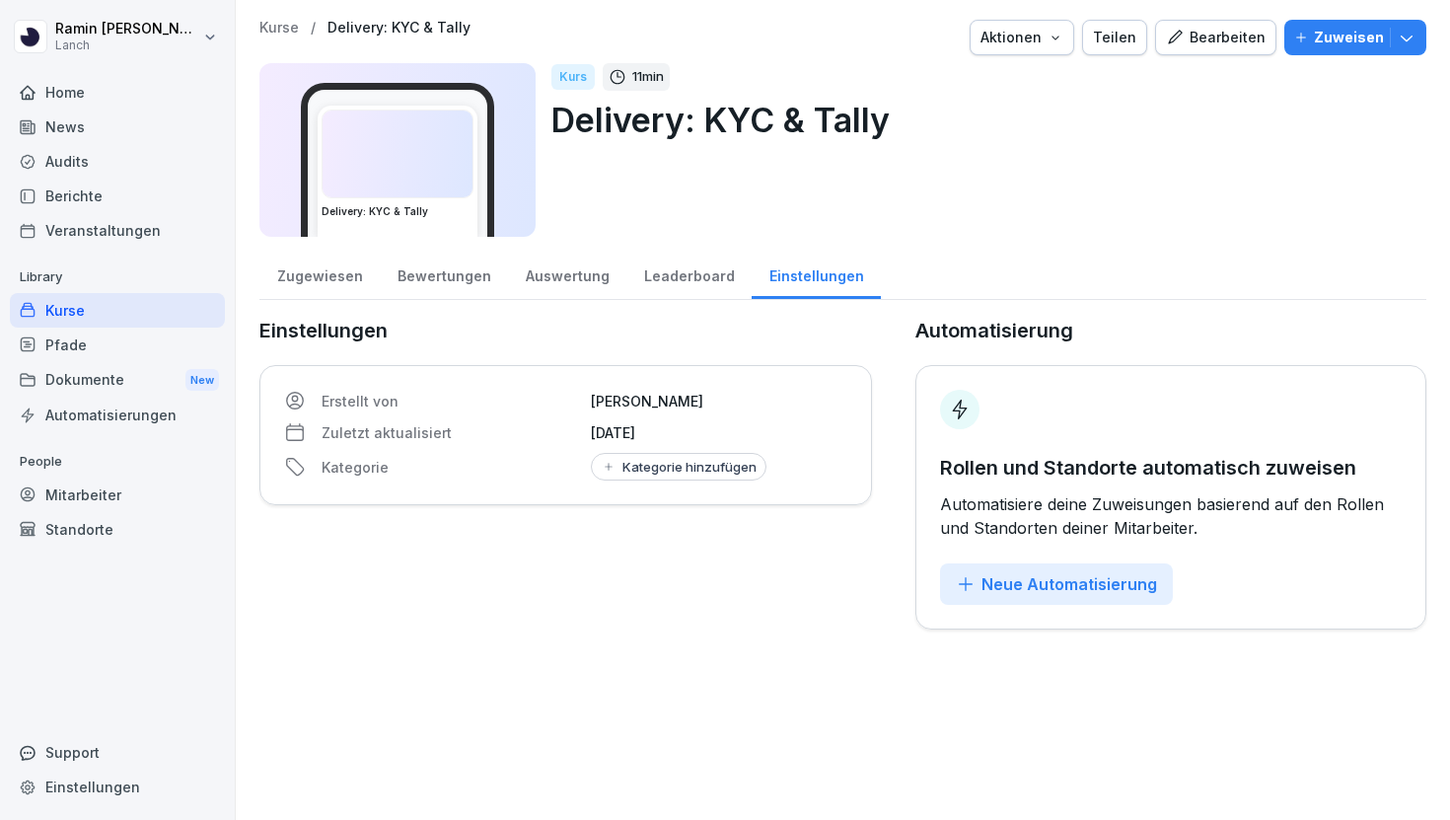
click at [431, 278] on div "Bewertungen" at bounding box center [444, 274] width 128 height 50
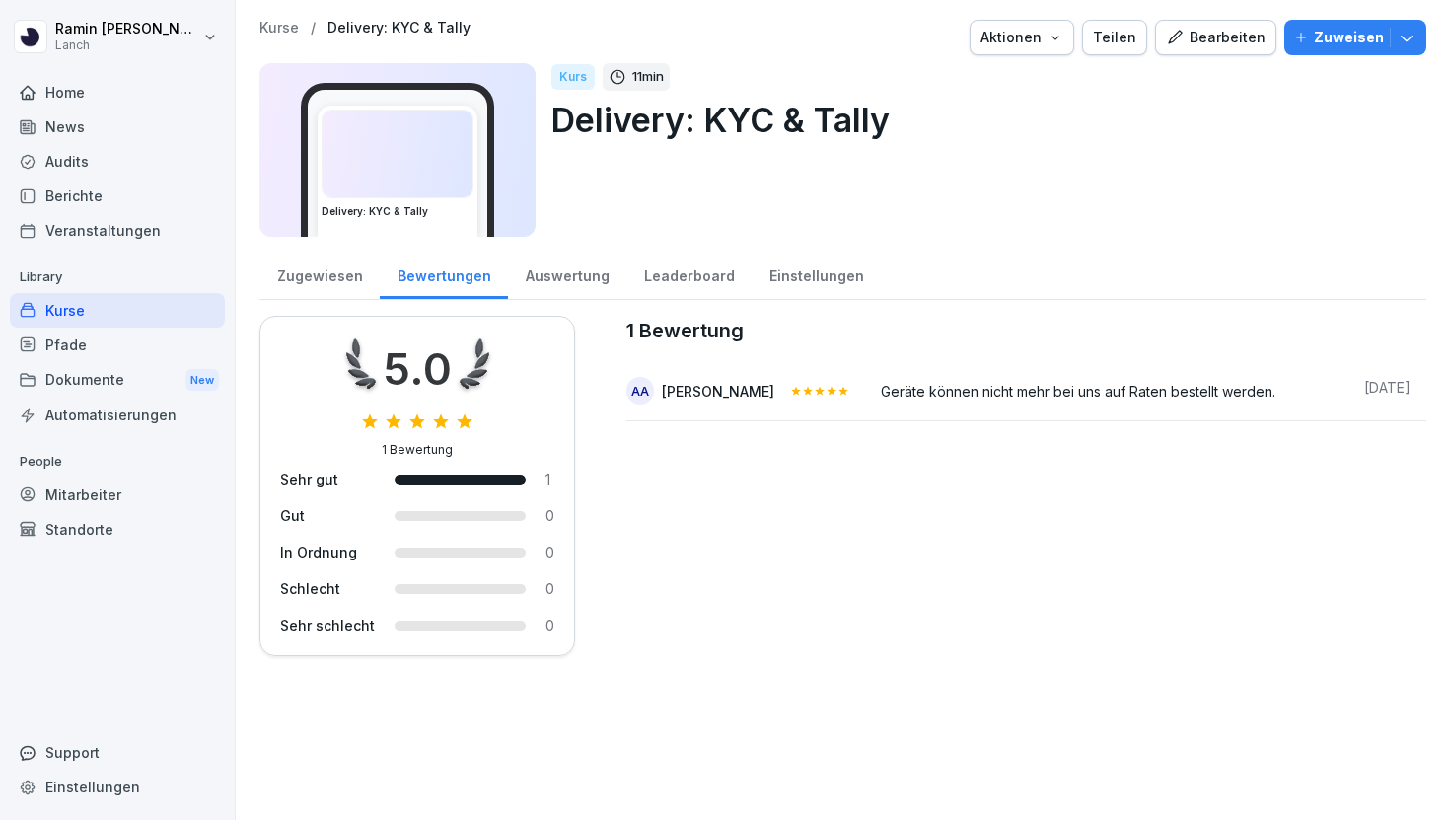
click at [881, 389] on div "Geräte können nicht mehr bei uns auf Raten bestellt werden." at bounding box center [1107, 389] width 452 height 25
click at [86, 300] on div "Kurse" at bounding box center [117, 310] width 215 height 35
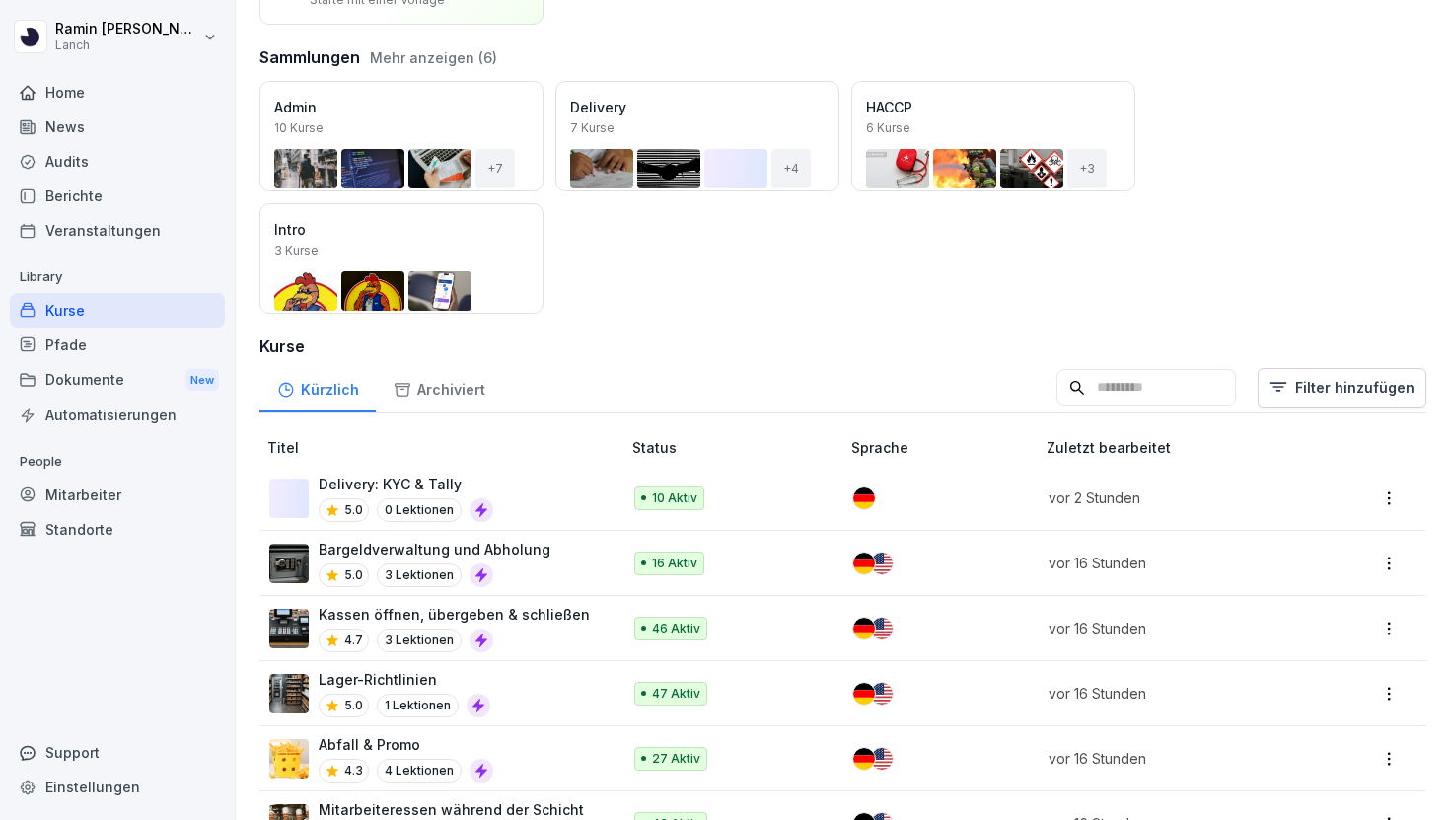
scroll to position [274, 0]
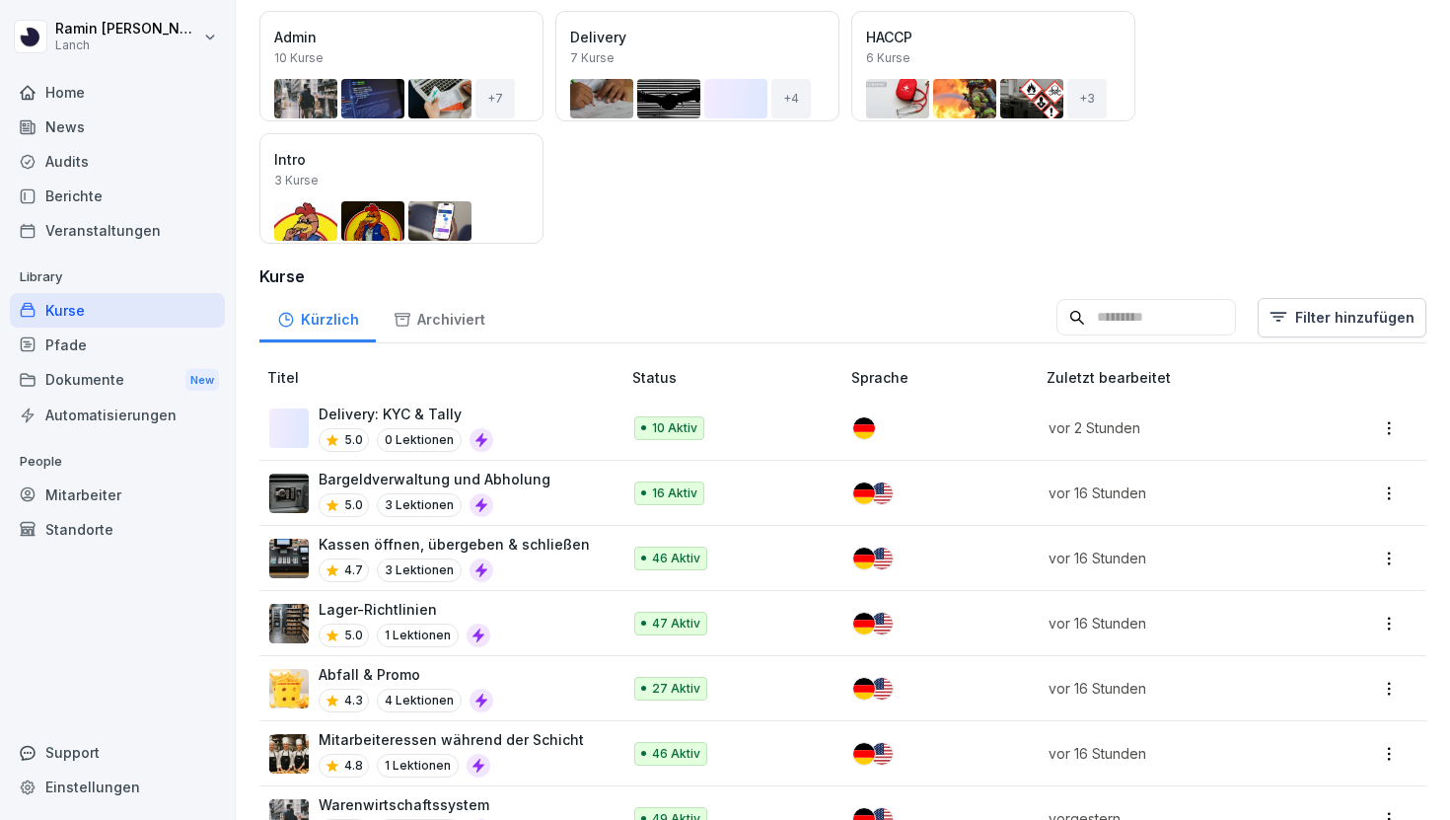
click at [491, 421] on div "Delivery: KYC & Tally 5.0 0 Lektionen" at bounding box center [434, 427] width 331 height 48
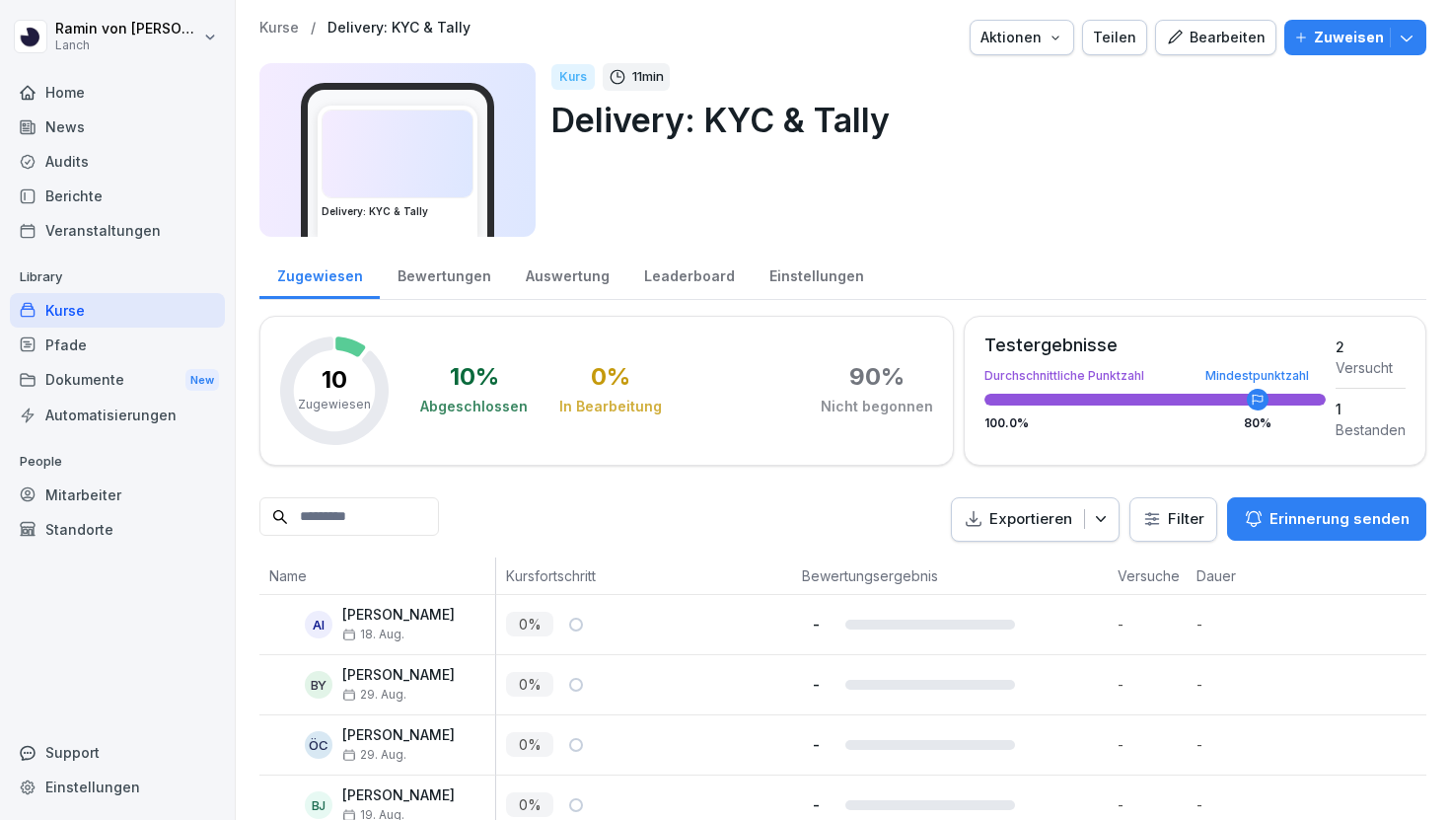
click at [1211, 29] on div "Bearbeiten" at bounding box center [1216, 38] width 100 height 22
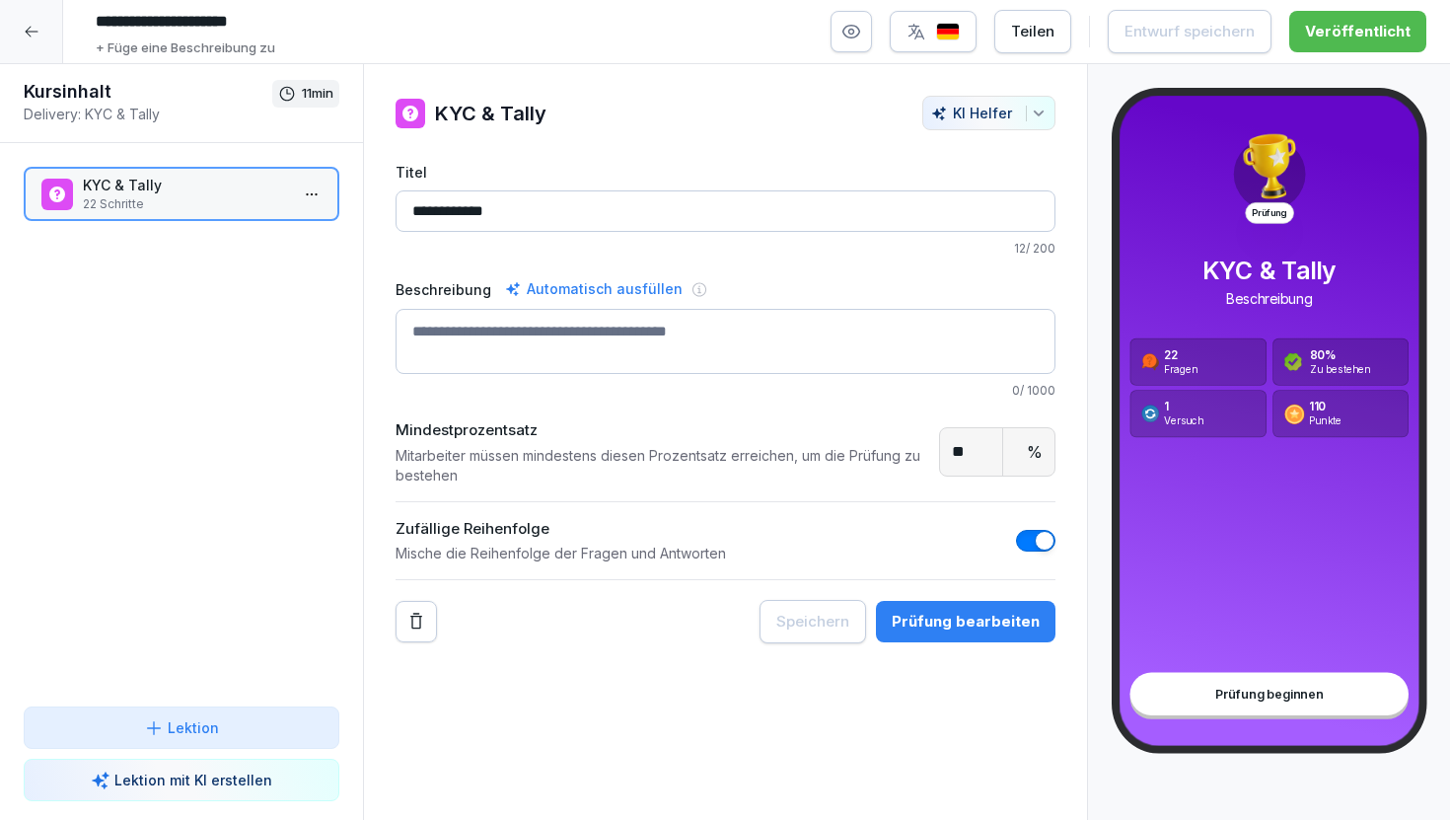
click at [932, 619] on div "Prüfung bearbeiten" at bounding box center [966, 622] width 148 height 22
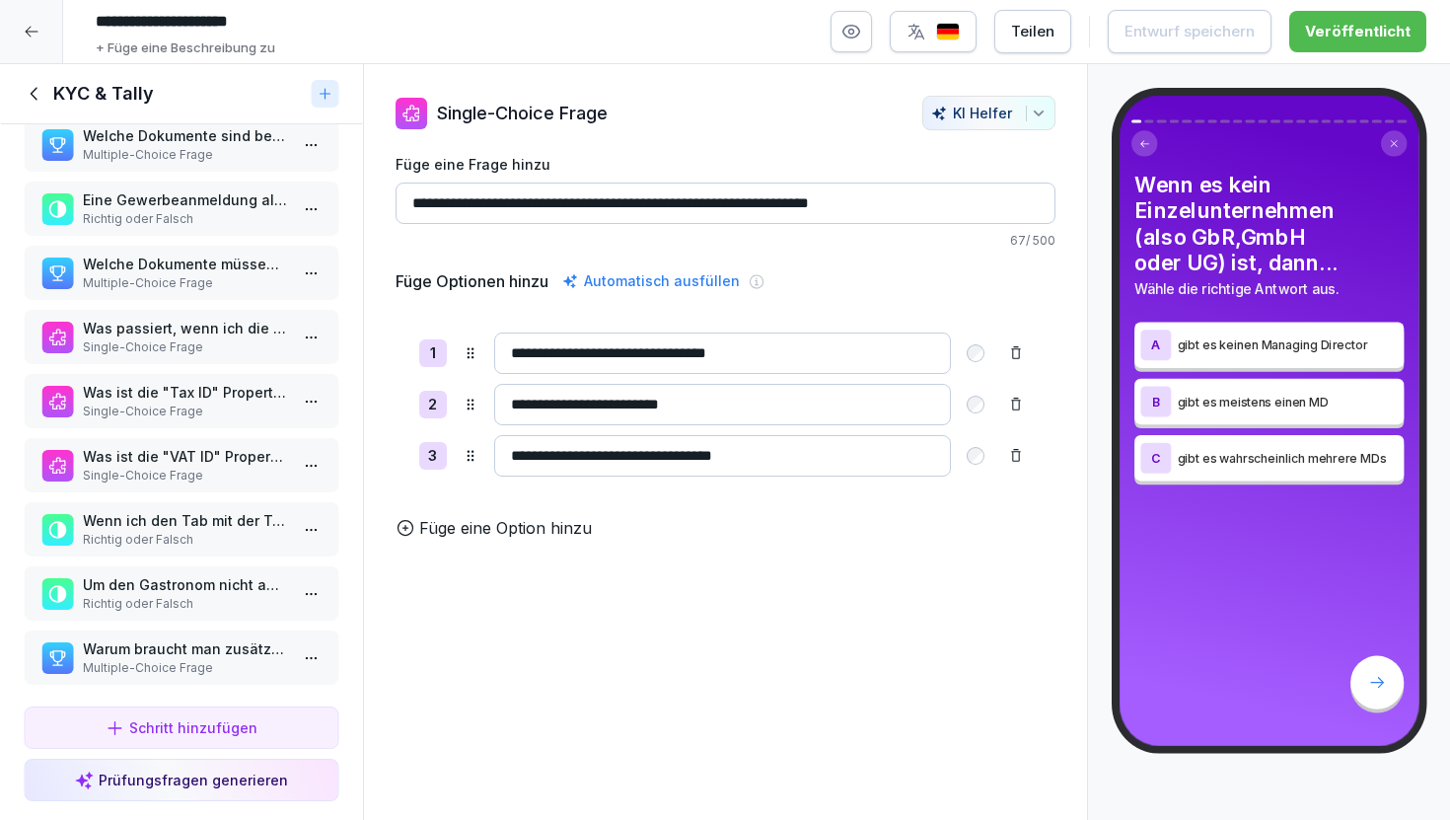
scroll to position [874, 0]
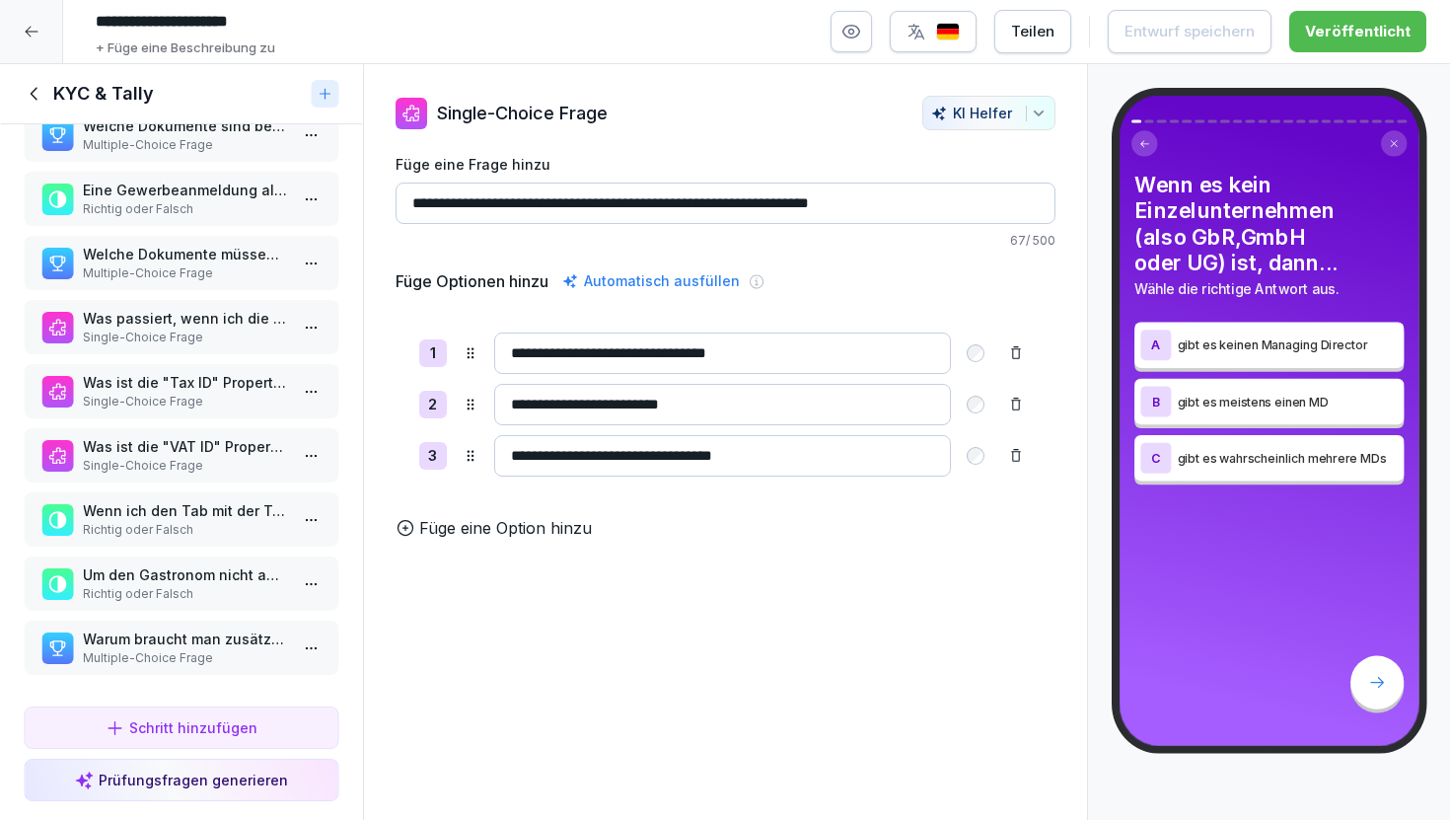
click at [198, 575] on p "Um den Gastronom nicht abzuschrecken, sage ich ihm noch nicht wie viel TK, Frit…" at bounding box center [185, 574] width 205 height 21
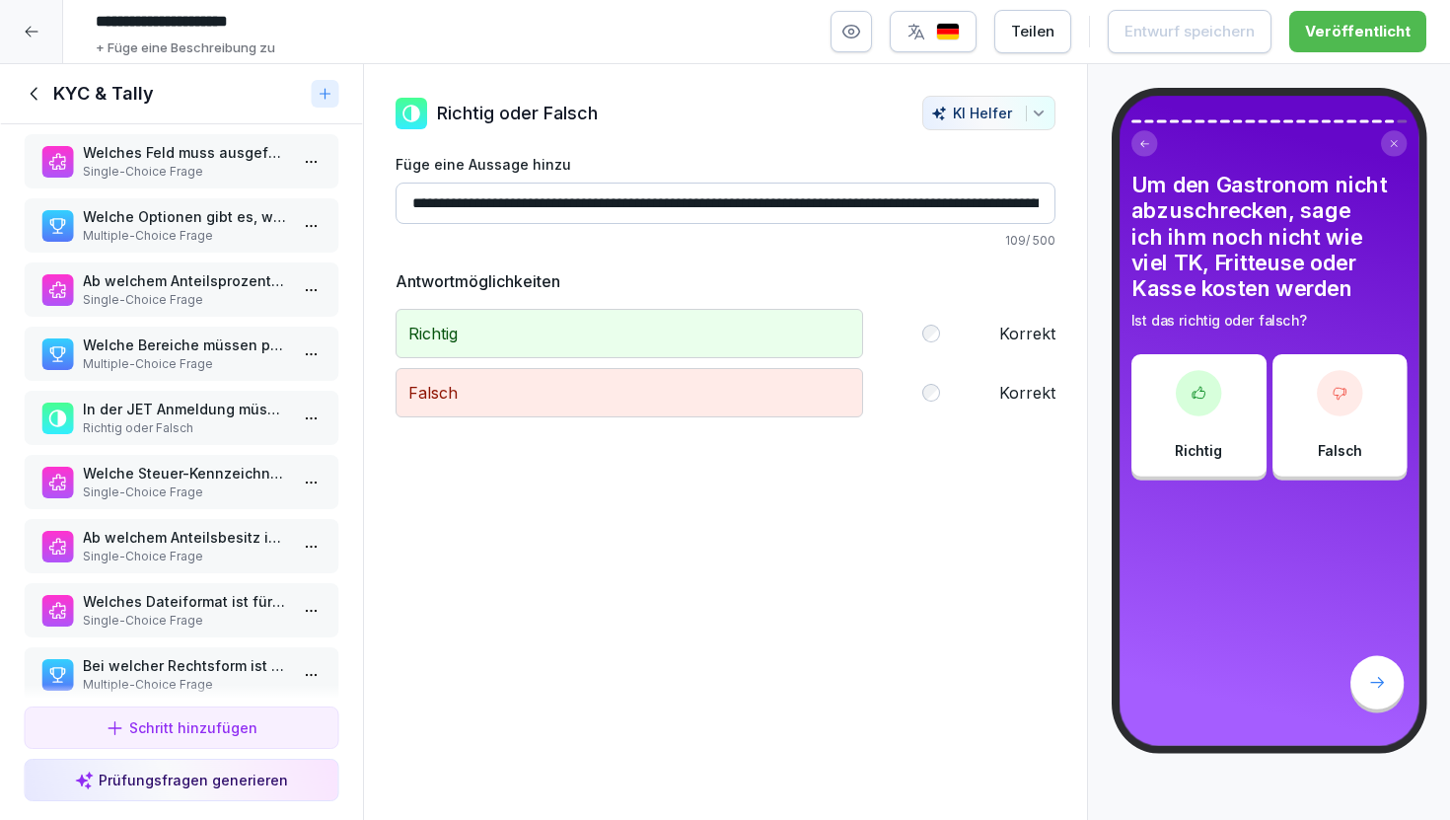
scroll to position [256, 0]
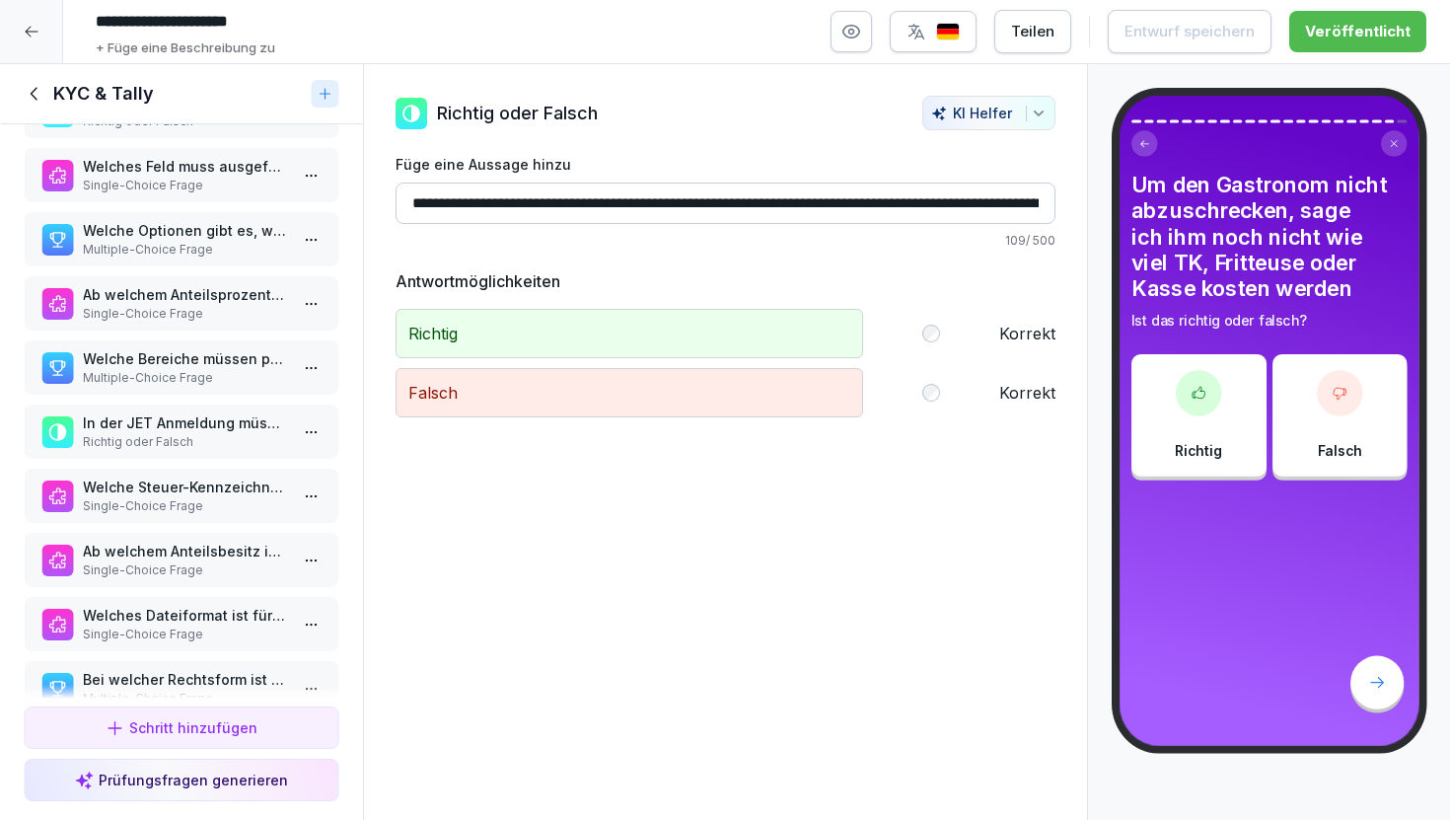
click at [195, 243] on p "Multiple-Choice Frage" at bounding box center [185, 250] width 205 height 18
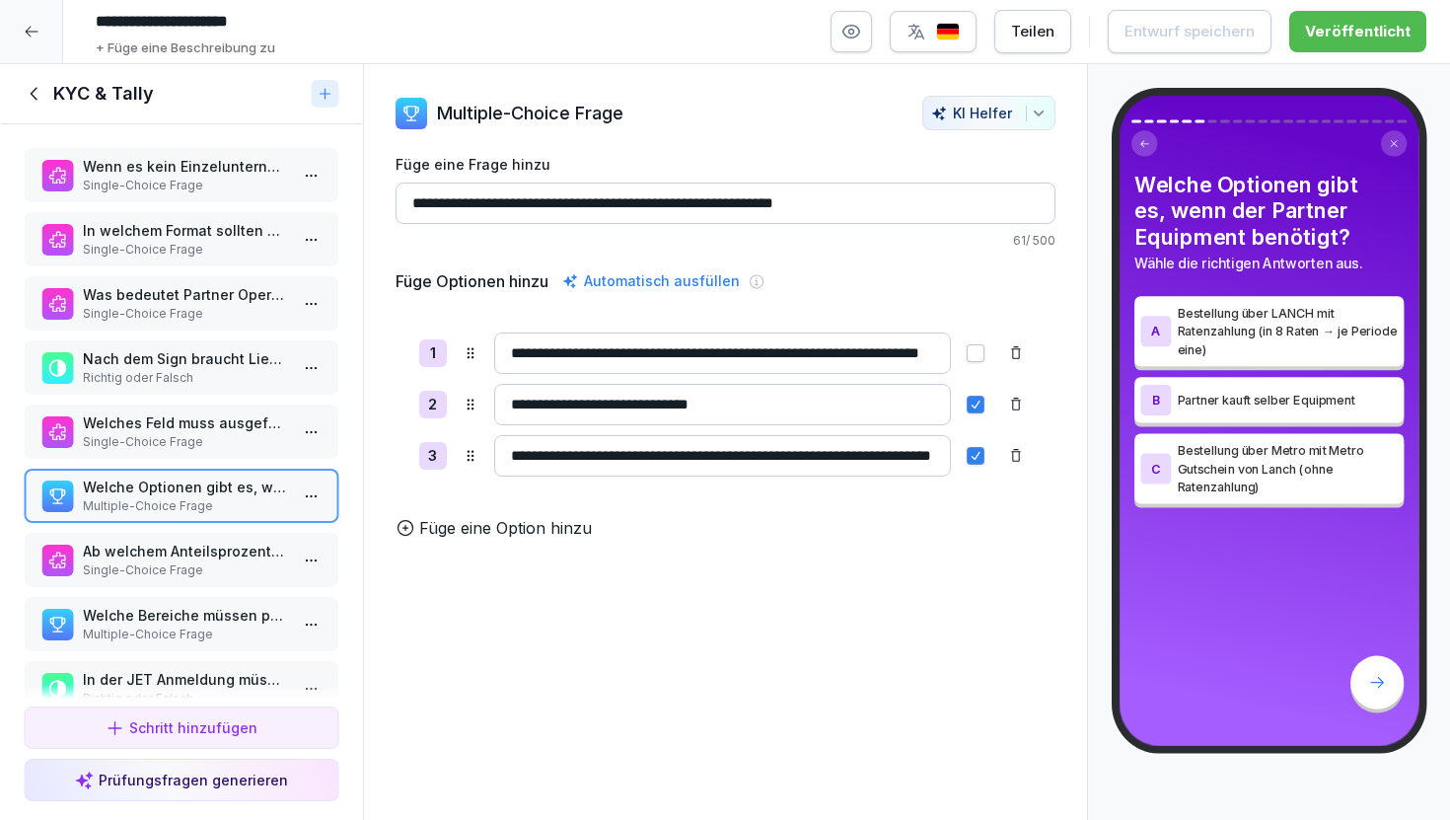
scroll to position [11, 0]
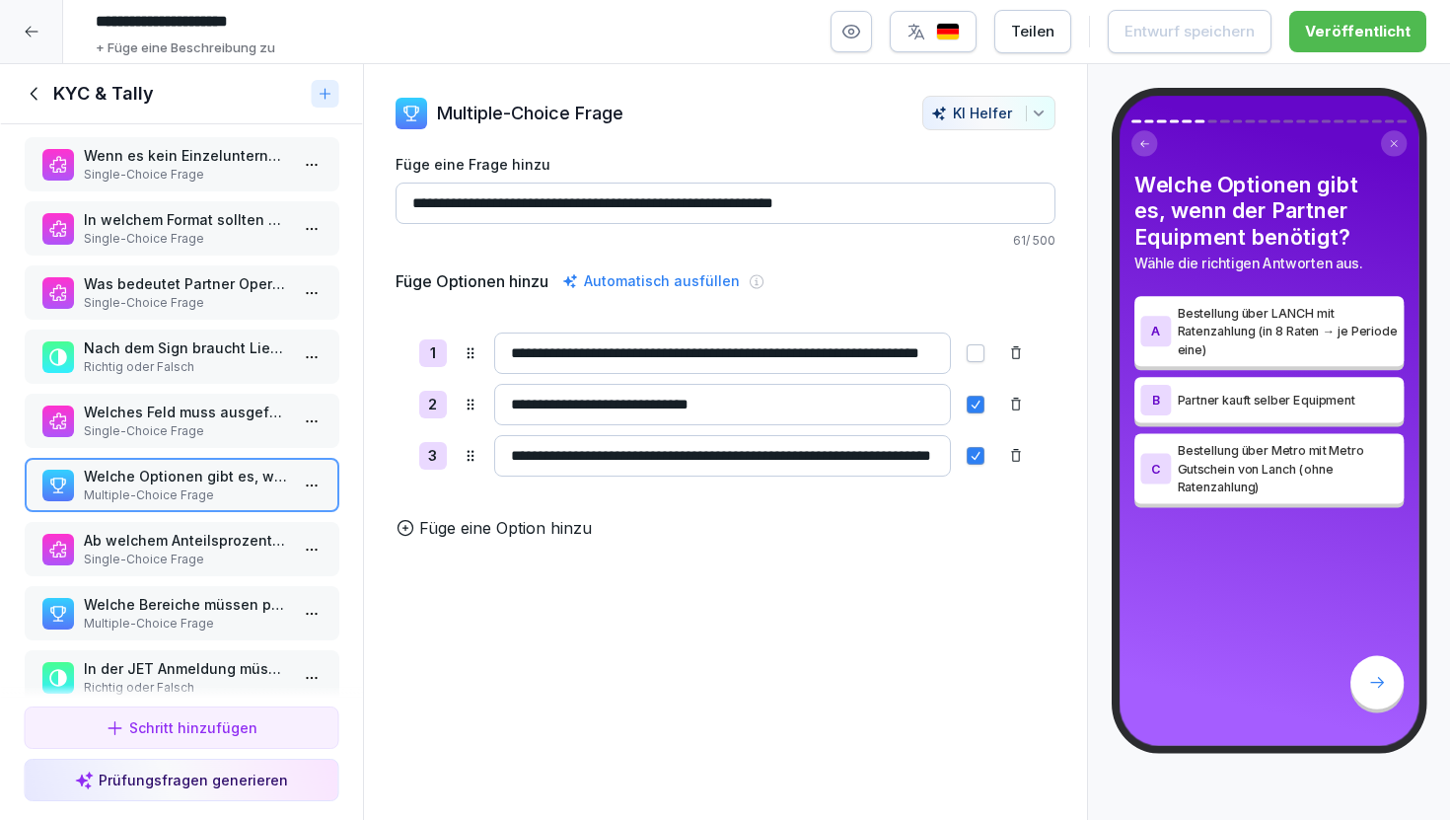
click at [106, 364] on p "Richtig oder Falsch" at bounding box center [185, 367] width 205 height 18
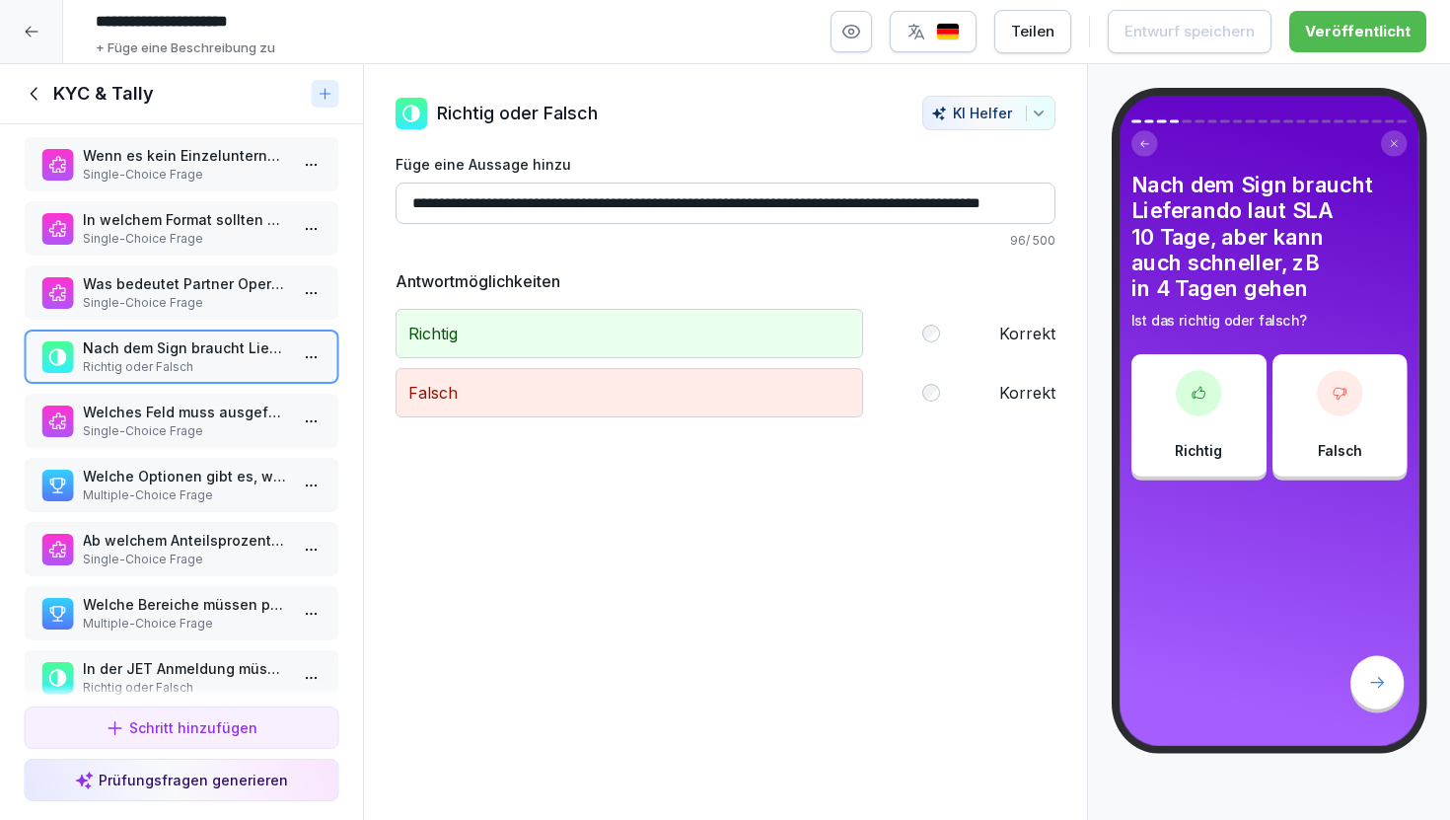
click at [33, 84] on icon at bounding box center [35, 94] width 22 height 22
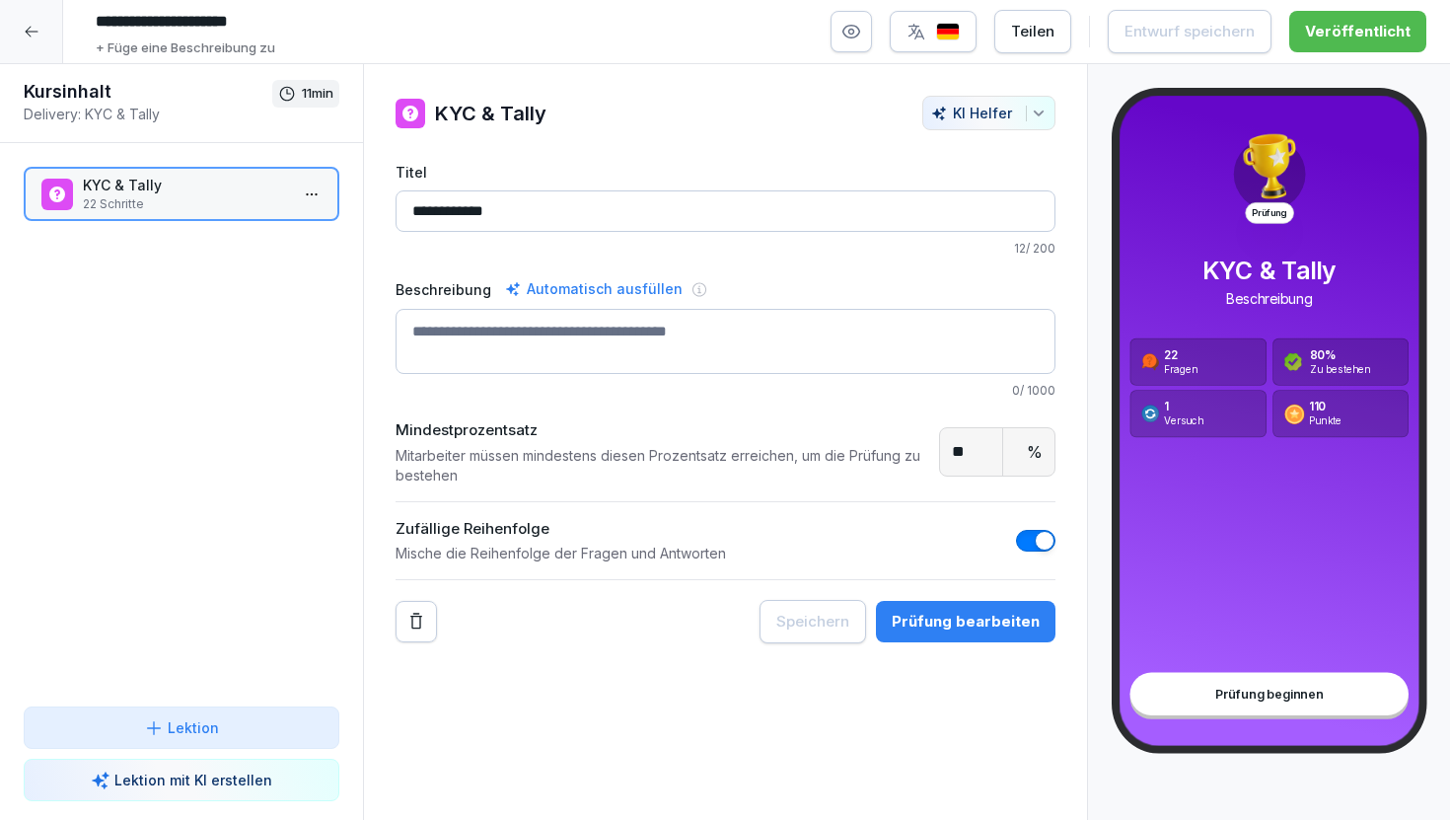
click at [37, 22] on div at bounding box center [31, 31] width 63 height 63
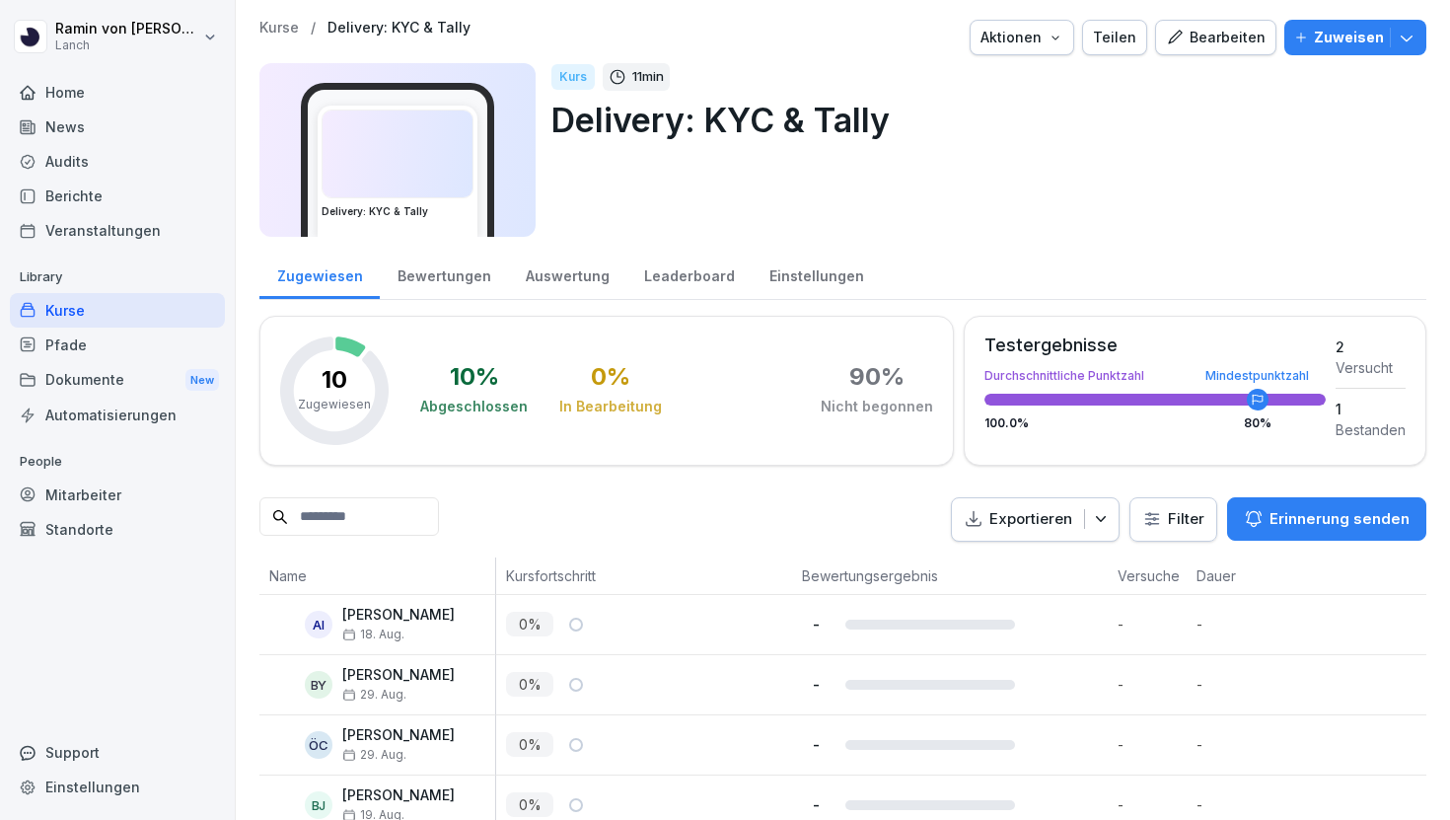
click at [650, 282] on div "Leaderboard" at bounding box center [688, 274] width 125 height 50
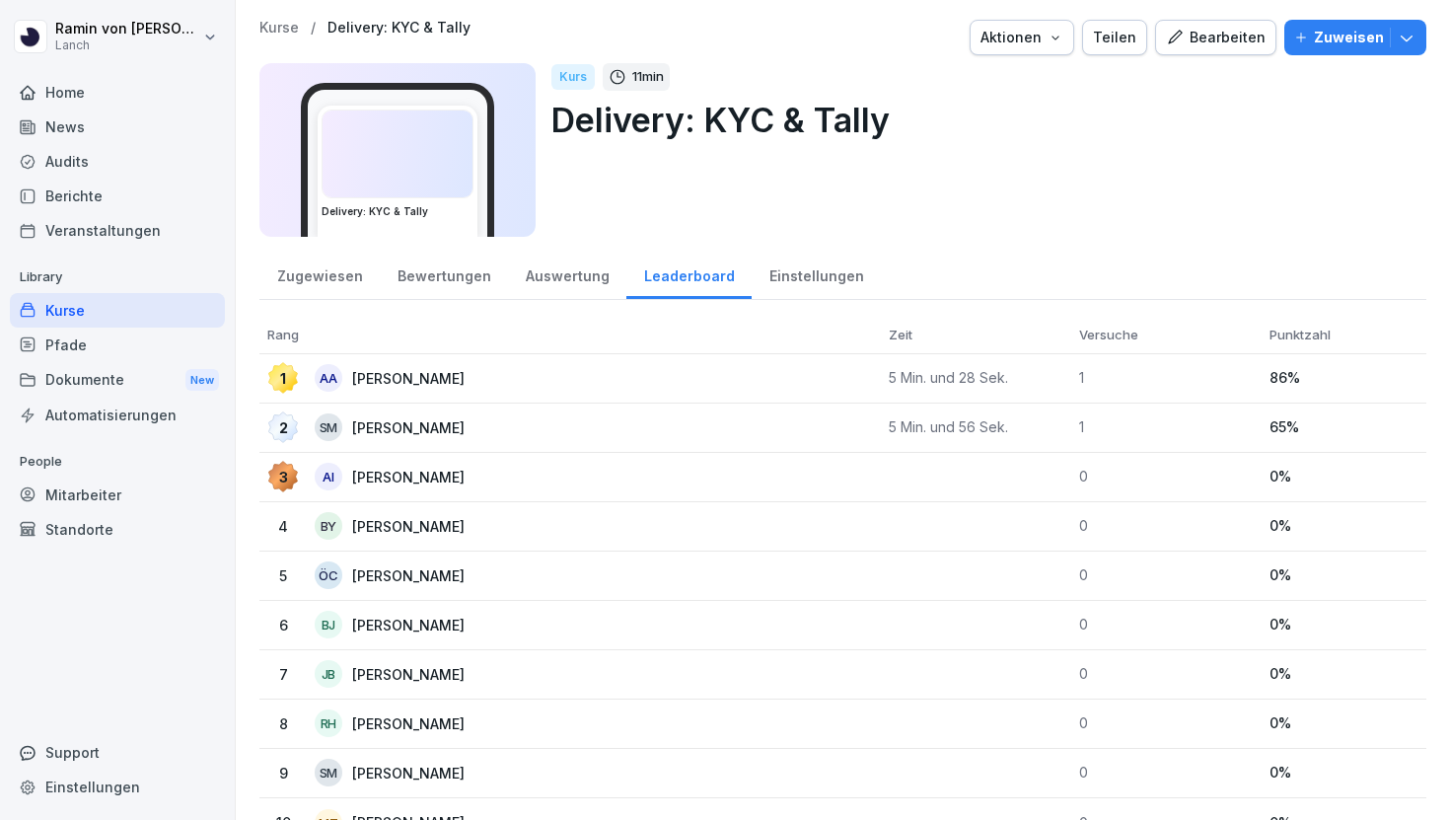
scroll to position [27, 0]
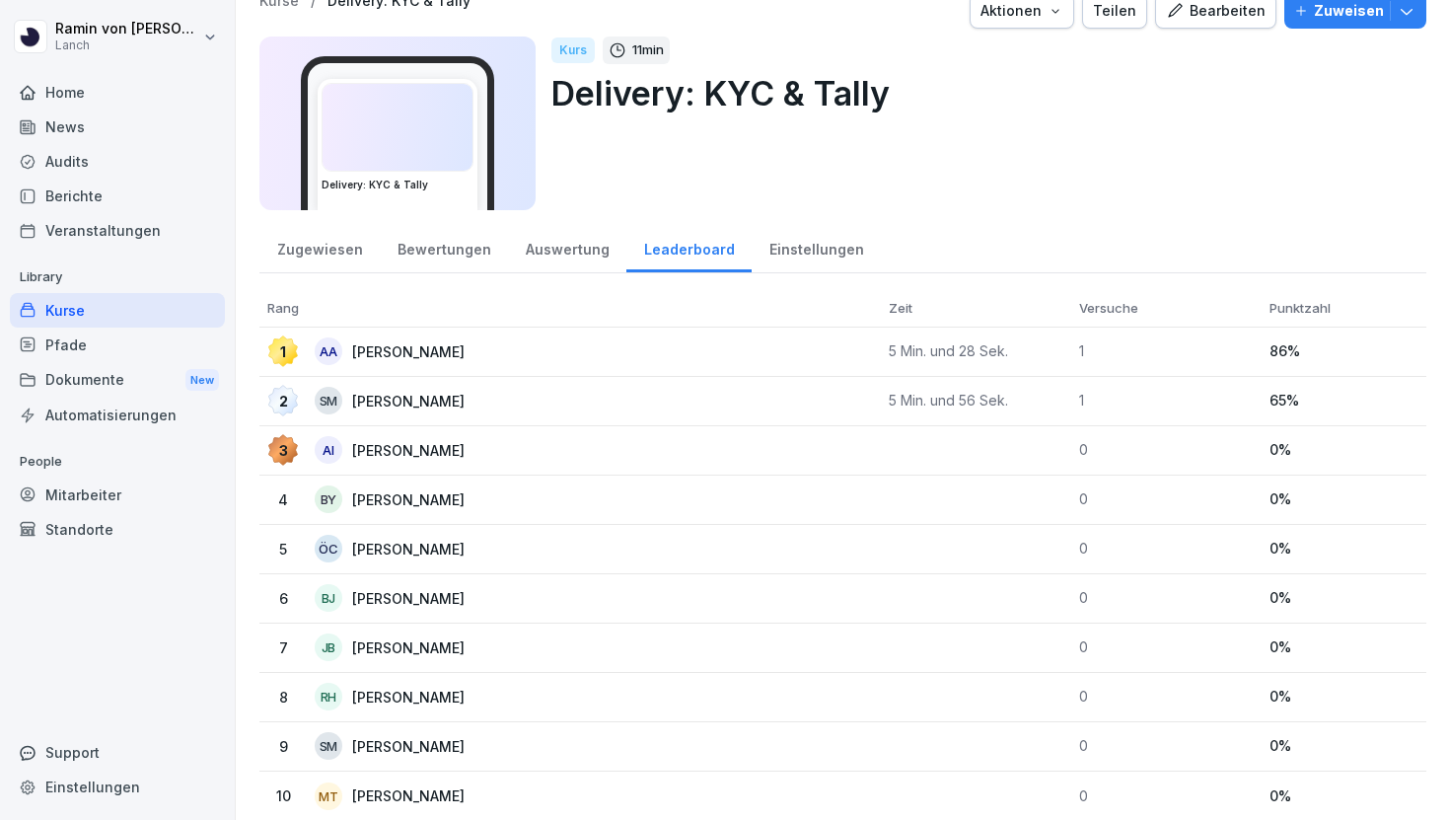
click at [807, 251] on div "Einstellungen" at bounding box center [816, 247] width 129 height 50
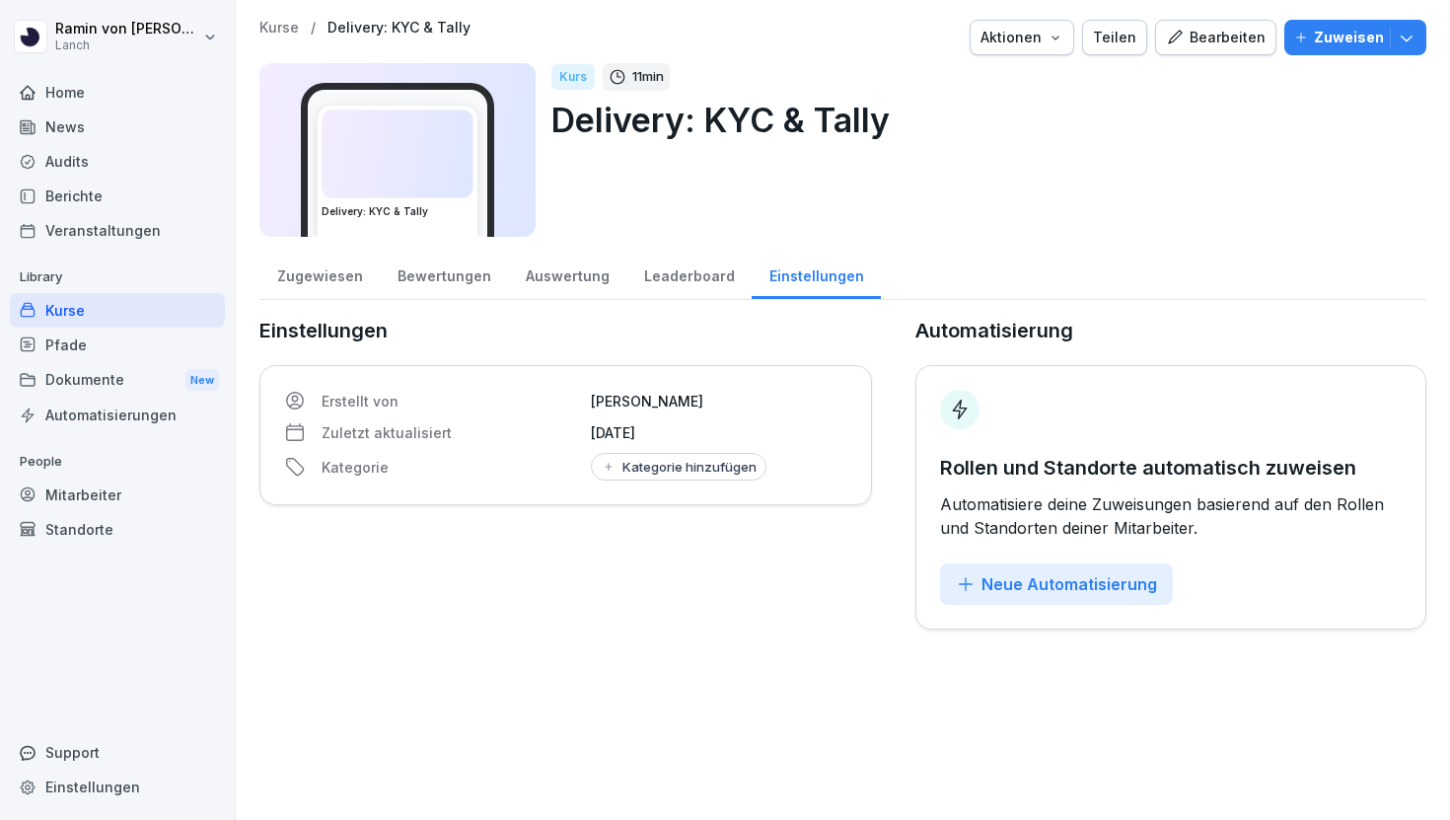
click at [663, 272] on div "Leaderboard" at bounding box center [688, 274] width 125 height 50
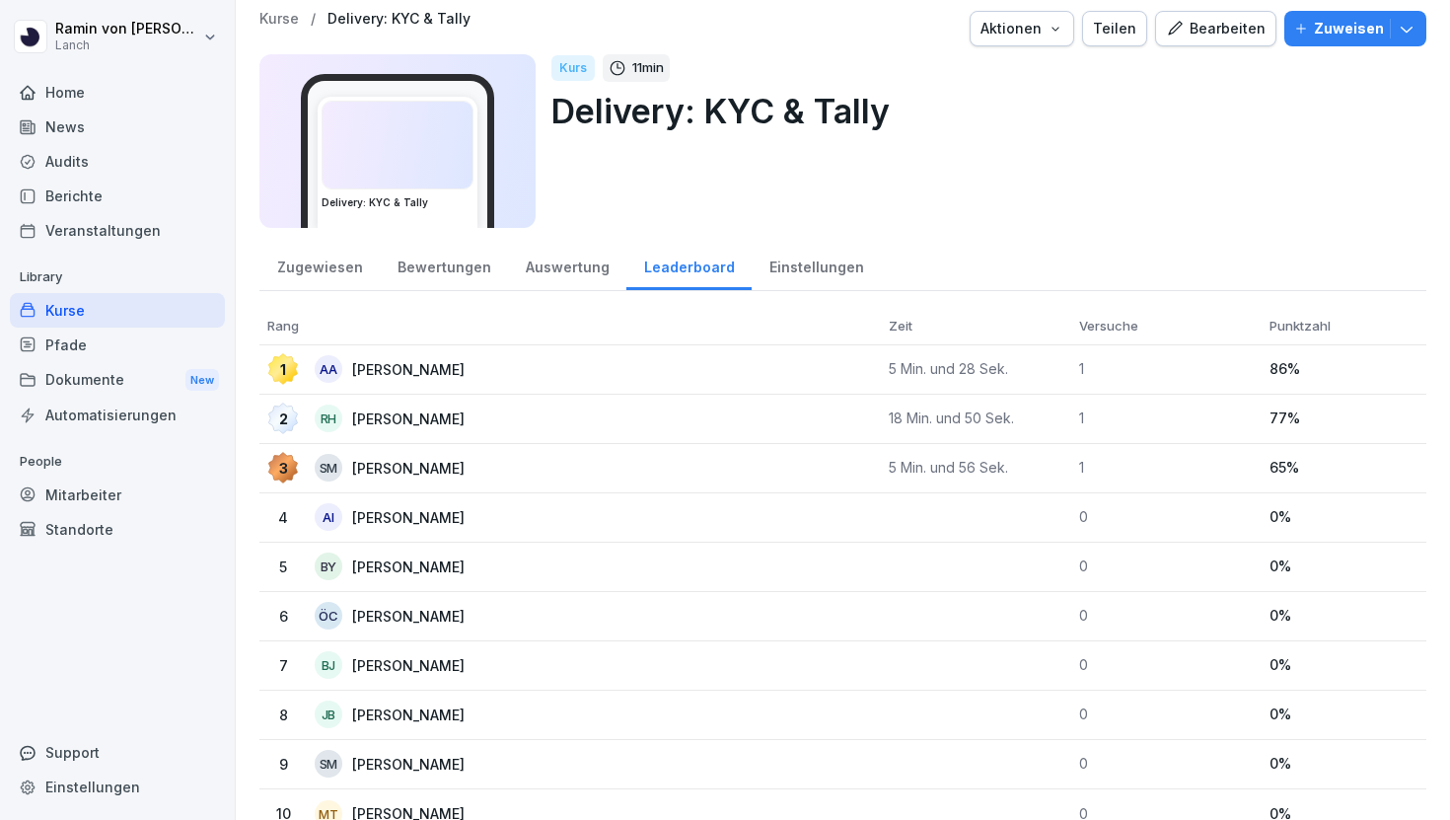
scroll to position [46, 0]
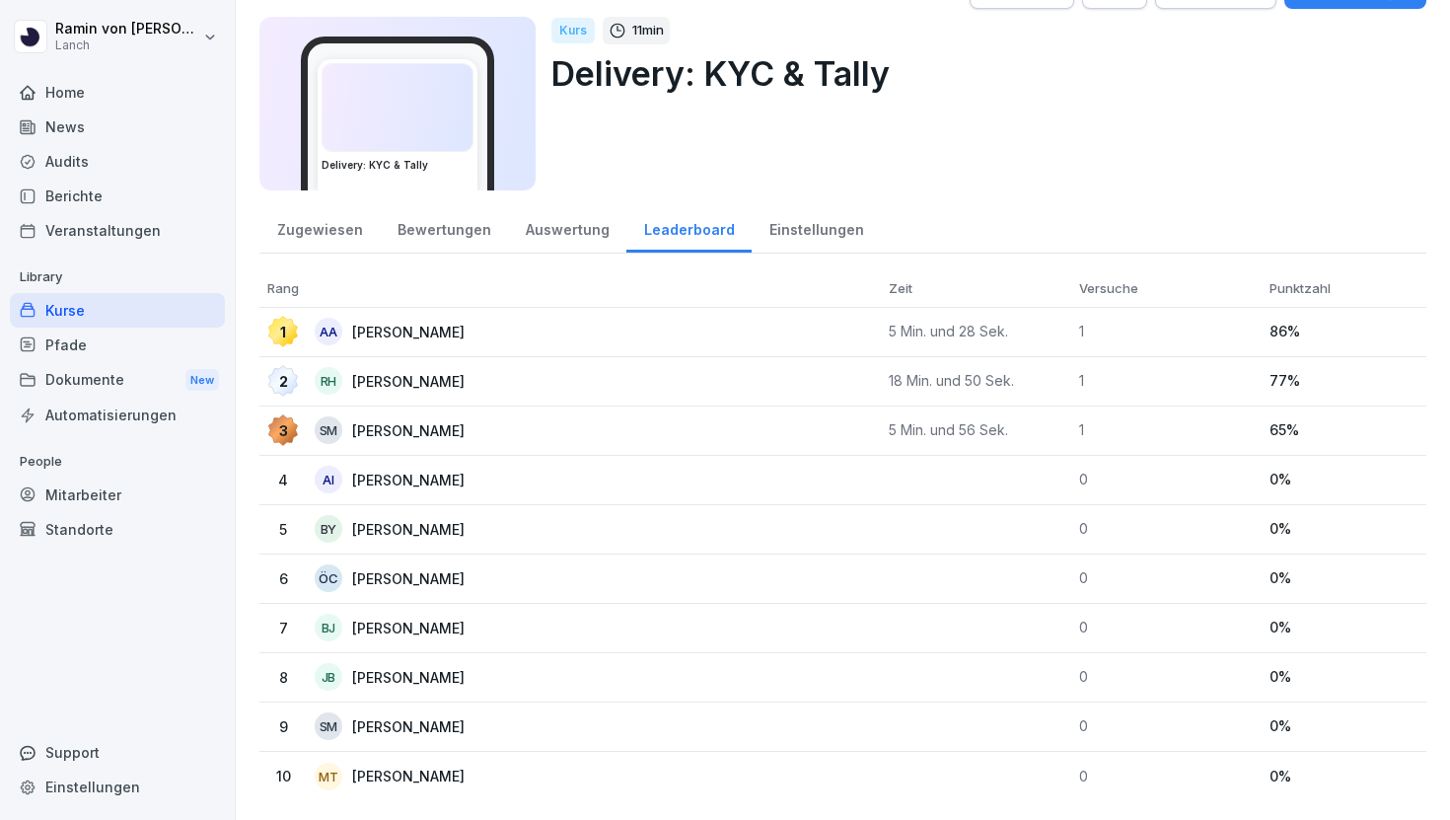
click at [303, 236] on div "Zugewiesen" at bounding box center [319, 227] width 120 height 50
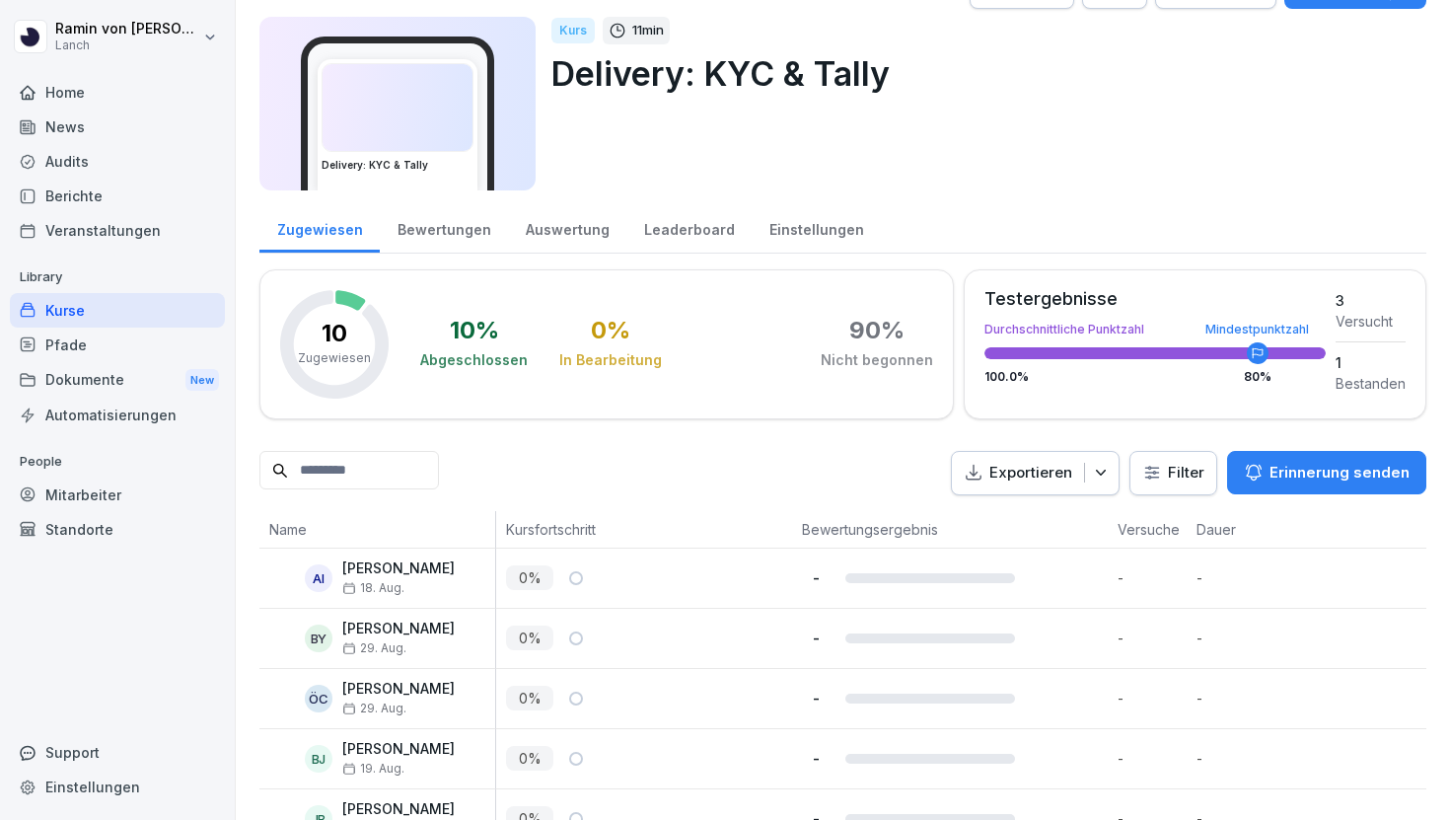
click at [51, 315] on div "Kurse" at bounding box center [117, 310] width 215 height 35
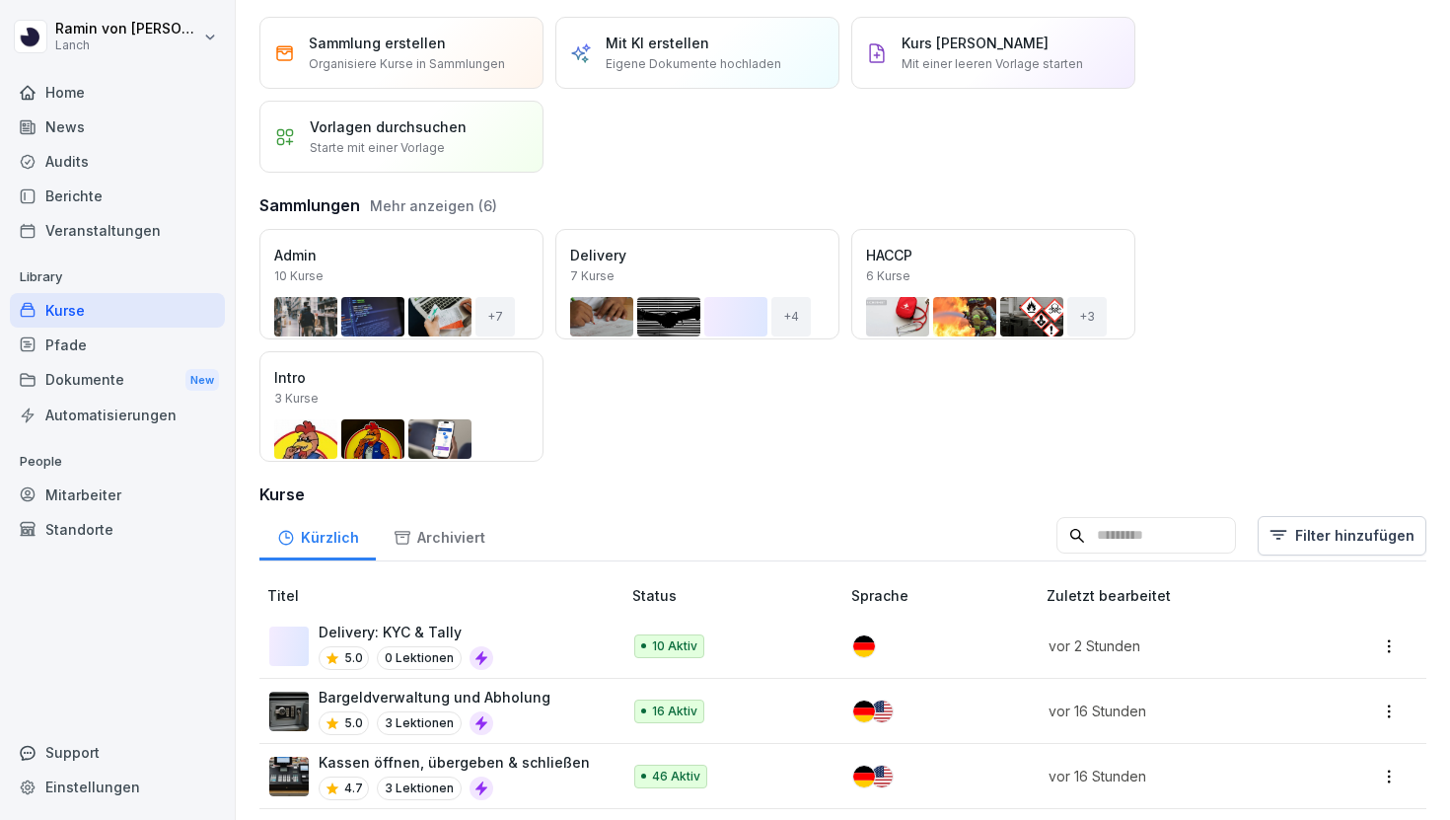
scroll to position [60, 0]
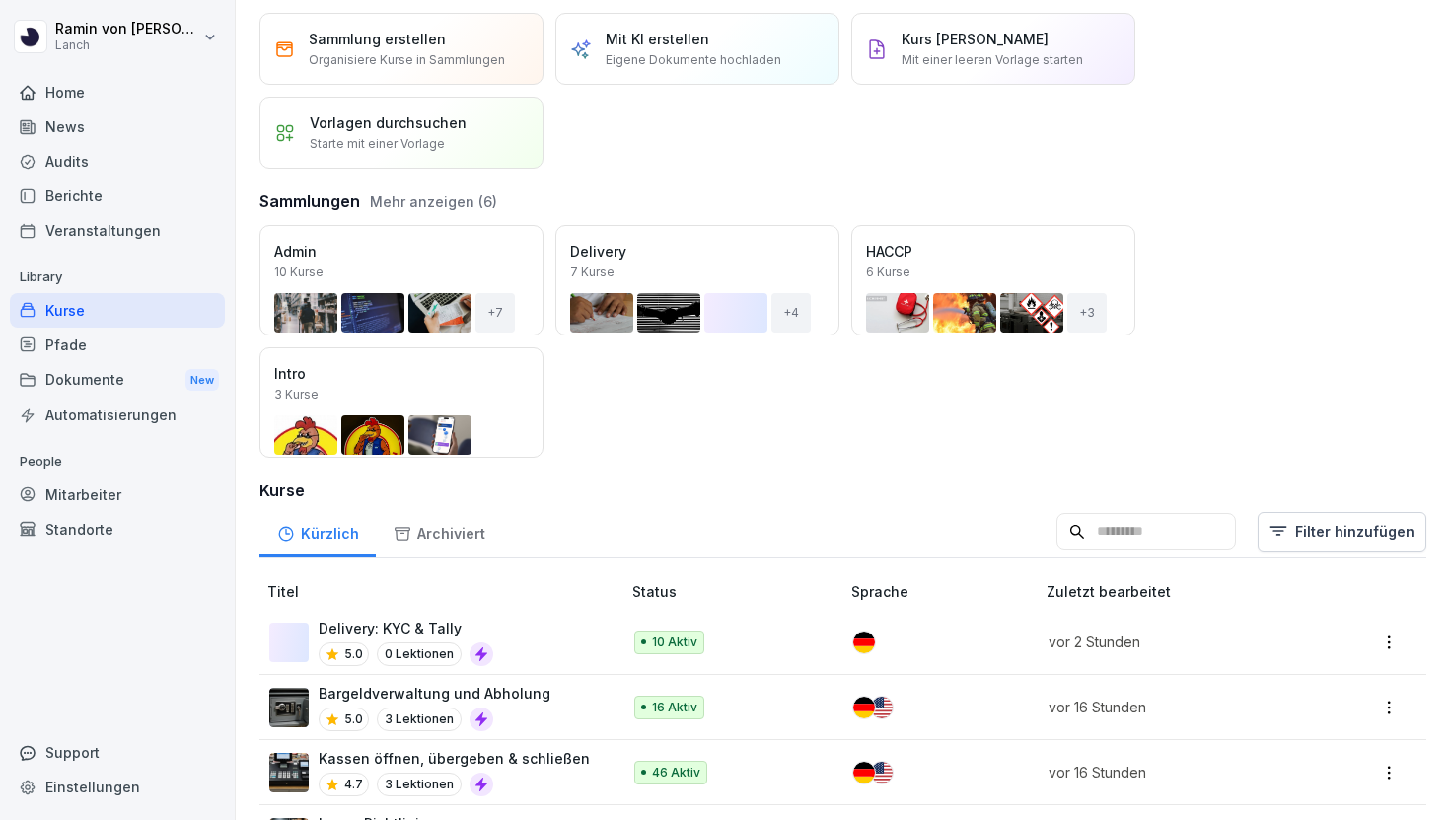
click at [540, 648] on div "Delivery: KYC & Tally 5.0 0 Lektionen" at bounding box center [434, 642] width 331 height 48
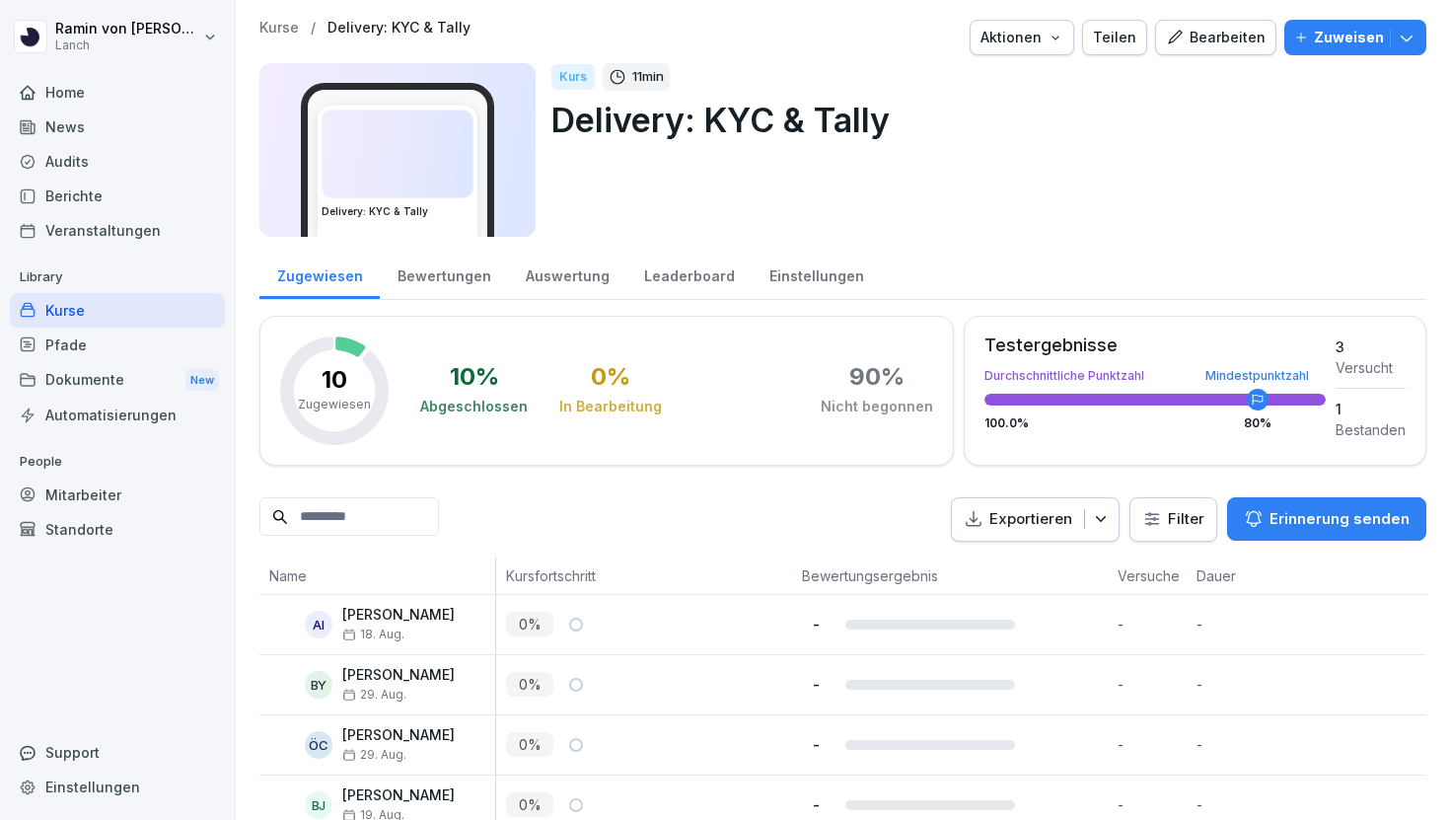
click at [1339, 31] on p "Zuweisen" at bounding box center [1349, 38] width 70 height 22
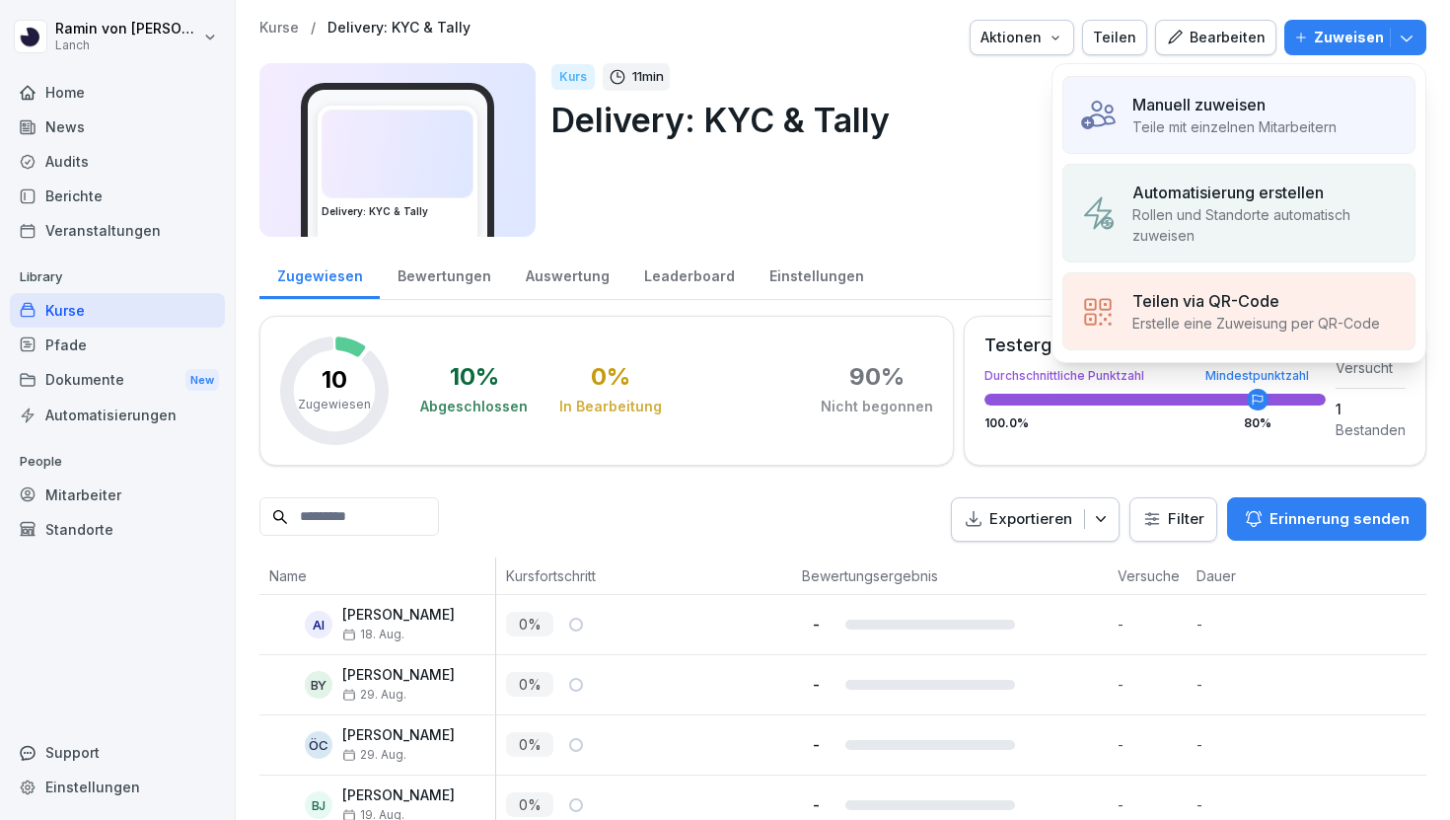
click at [1248, 125] on p "Teile mit einzelnen Mitarbeitern" at bounding box center [1235, 126] width 204 height 21
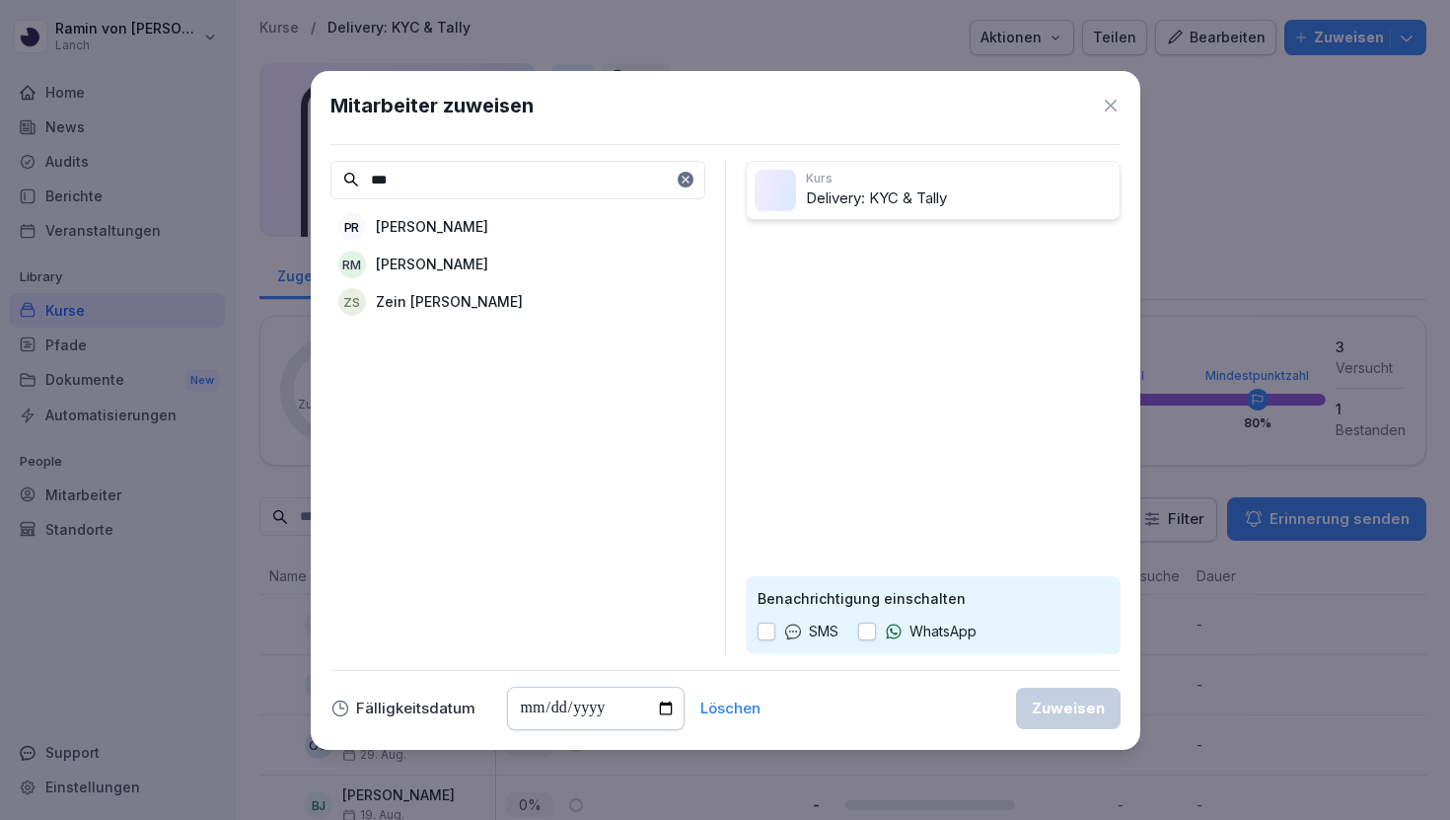
type input "***"
click at [511, 256] on div "RM [PERSON_NAME]" at bounding box center [517, 265] width 375 height 36
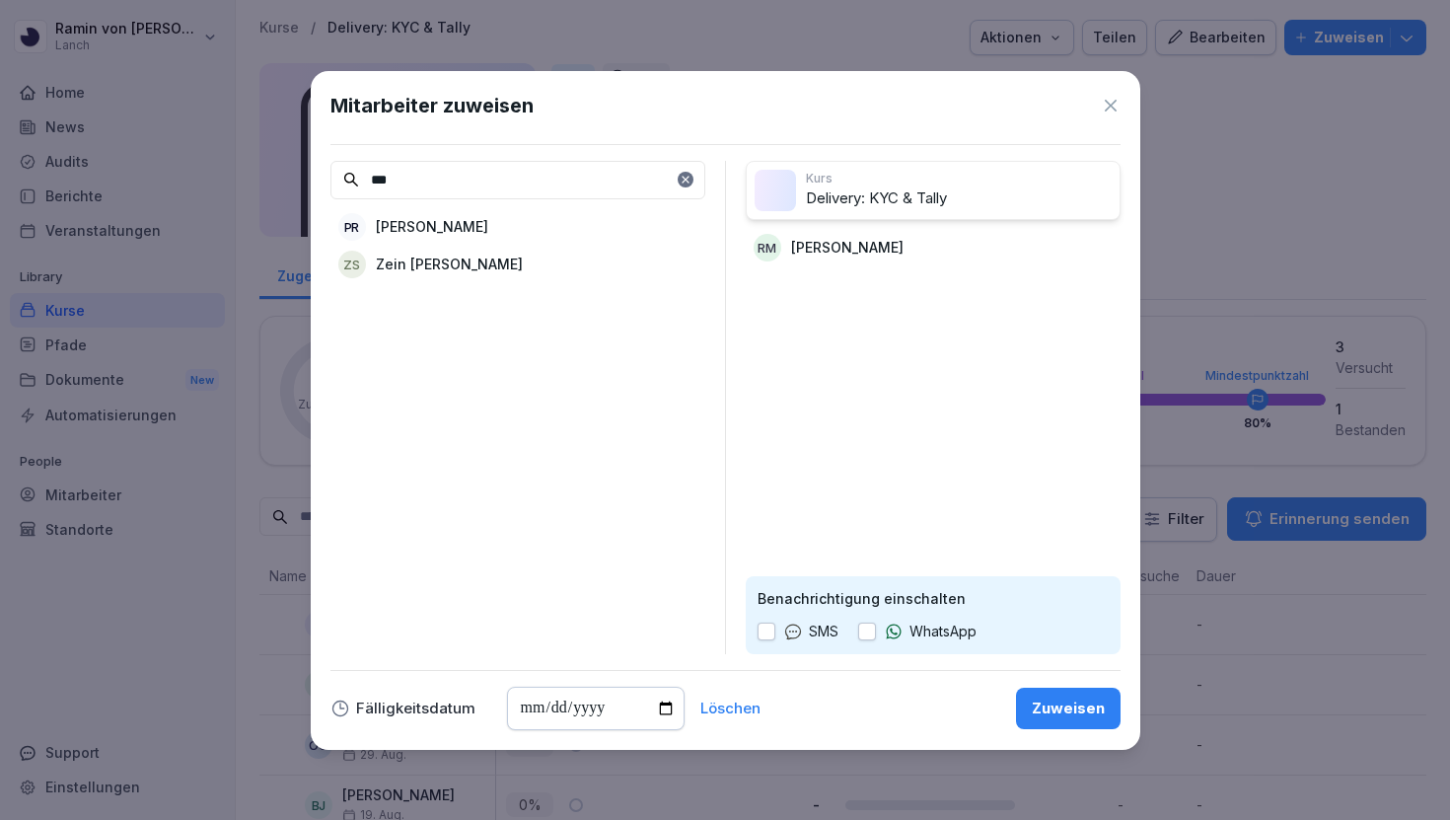
click at [1050, 700] on div "Zuweisen" at bounding box center [1068, 708] width 73 height 22
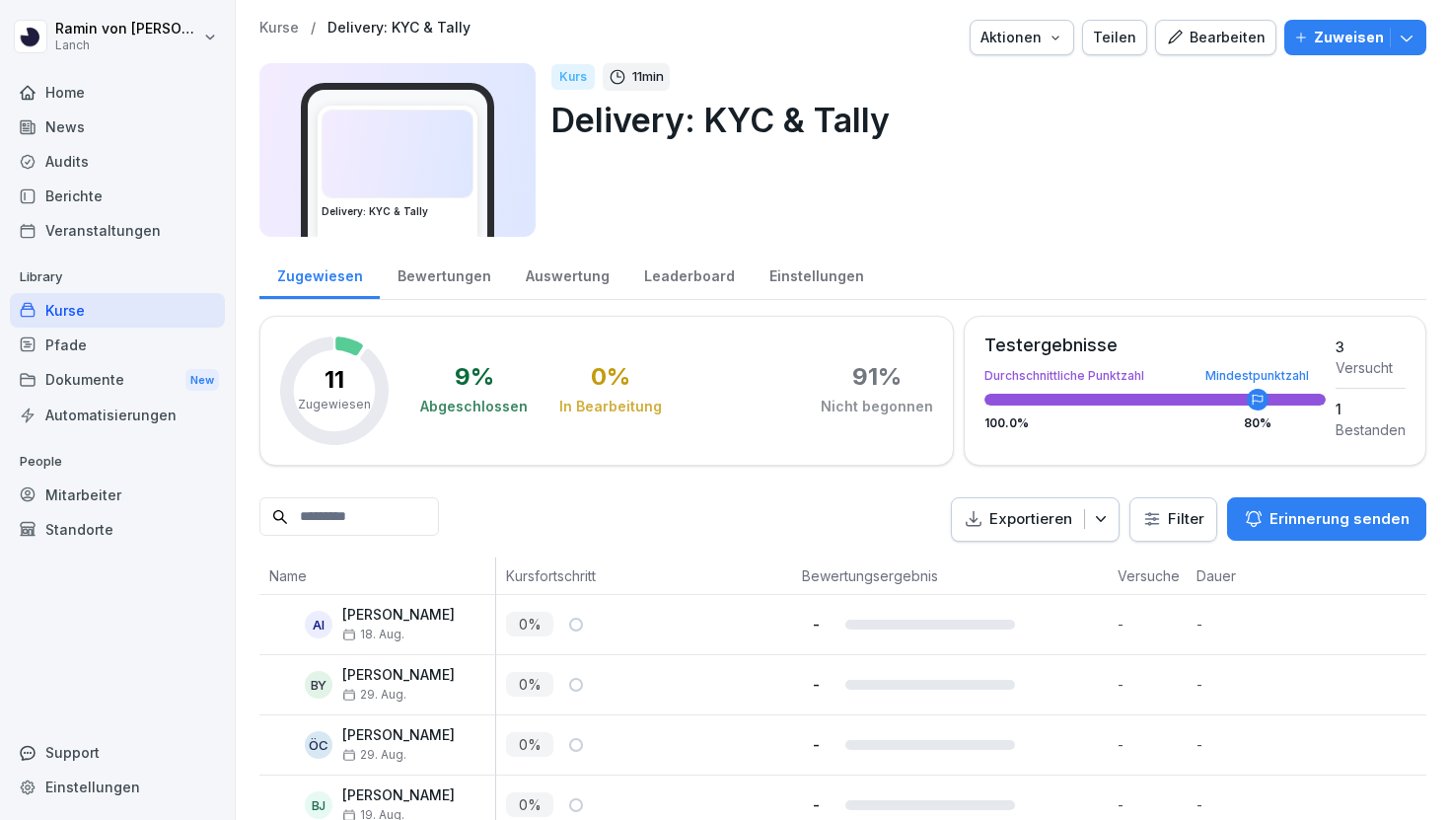
click at [1238, 29] on div "Bearbeiten" at bounding box center [1216, 38] width 100 height 22
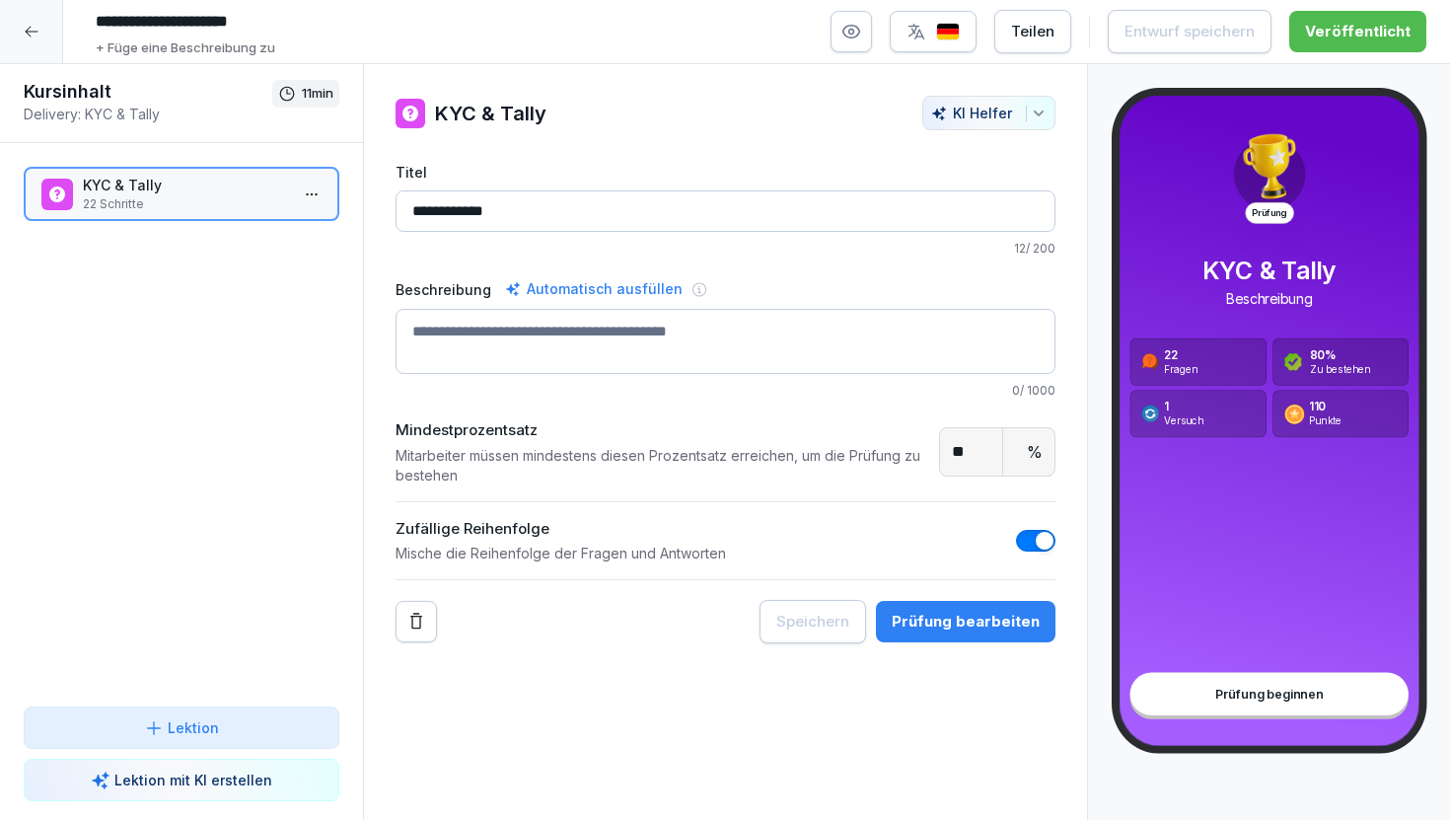
click at [954, 624] on div "Prüfung bearbeiten" at bounding box center [966, 622] width 148 height 22
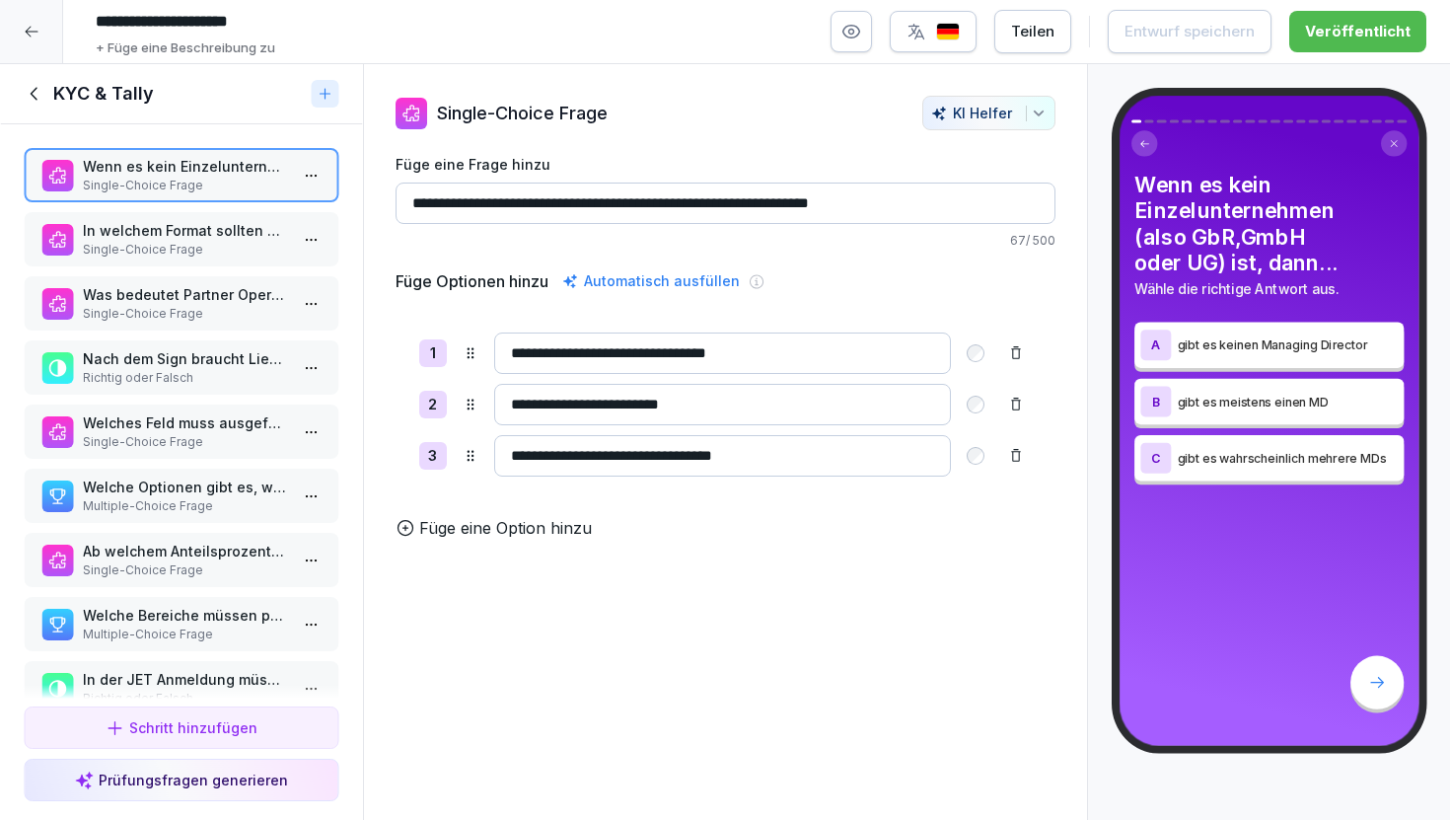
click at [31, 80] on div "KYC & Tally" at bounding box center [181, 94] width 363 height 60
click at [36, 106] on div "KYC & Tally" at bounding box center [181, 94] width 363 height 60
click at [33, 91] on icon at bounding box center [33, 93] width 7 height 13
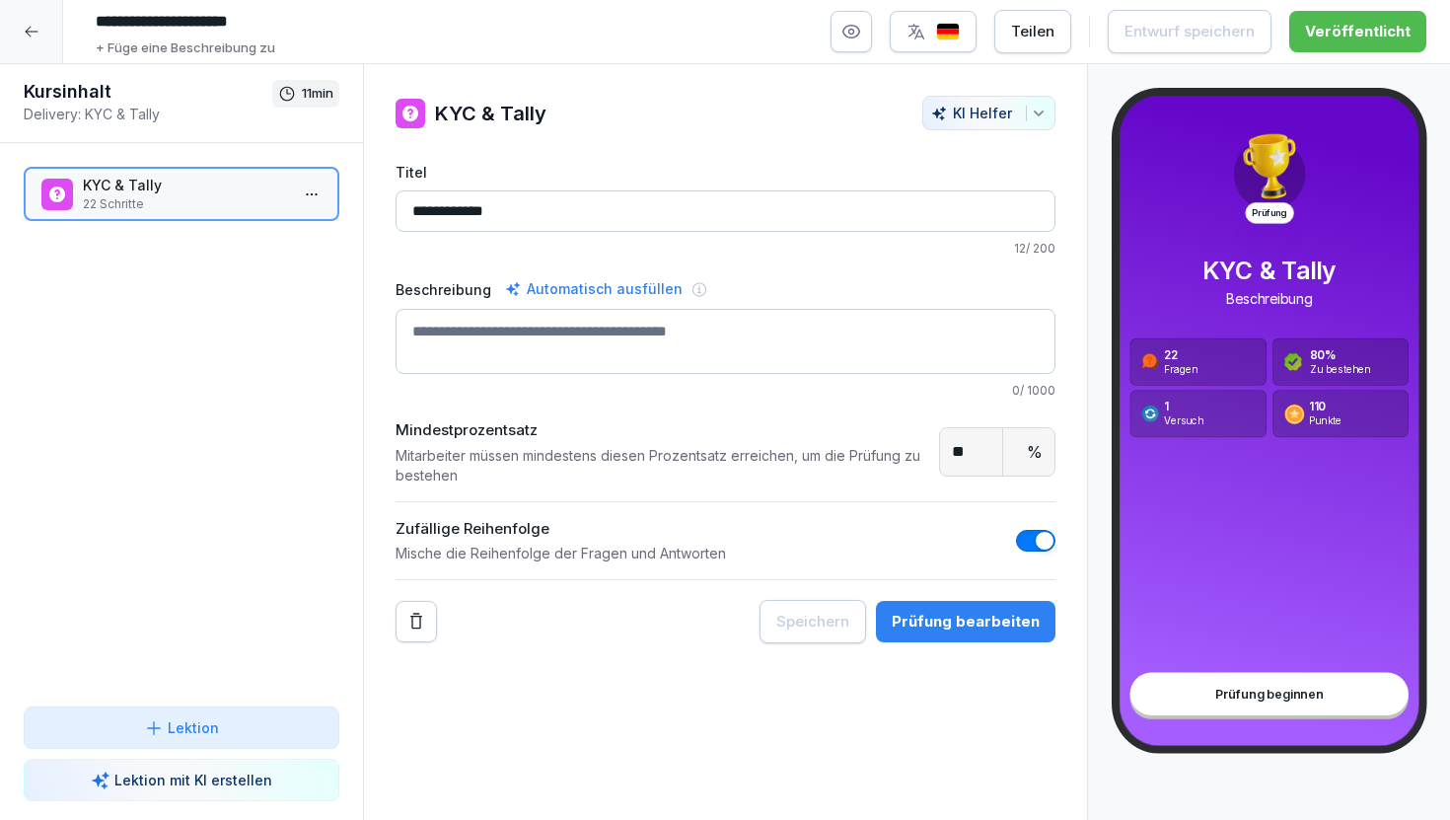
click at [28, 28] on icon at bounding box center [32, 32] width 16 height 16
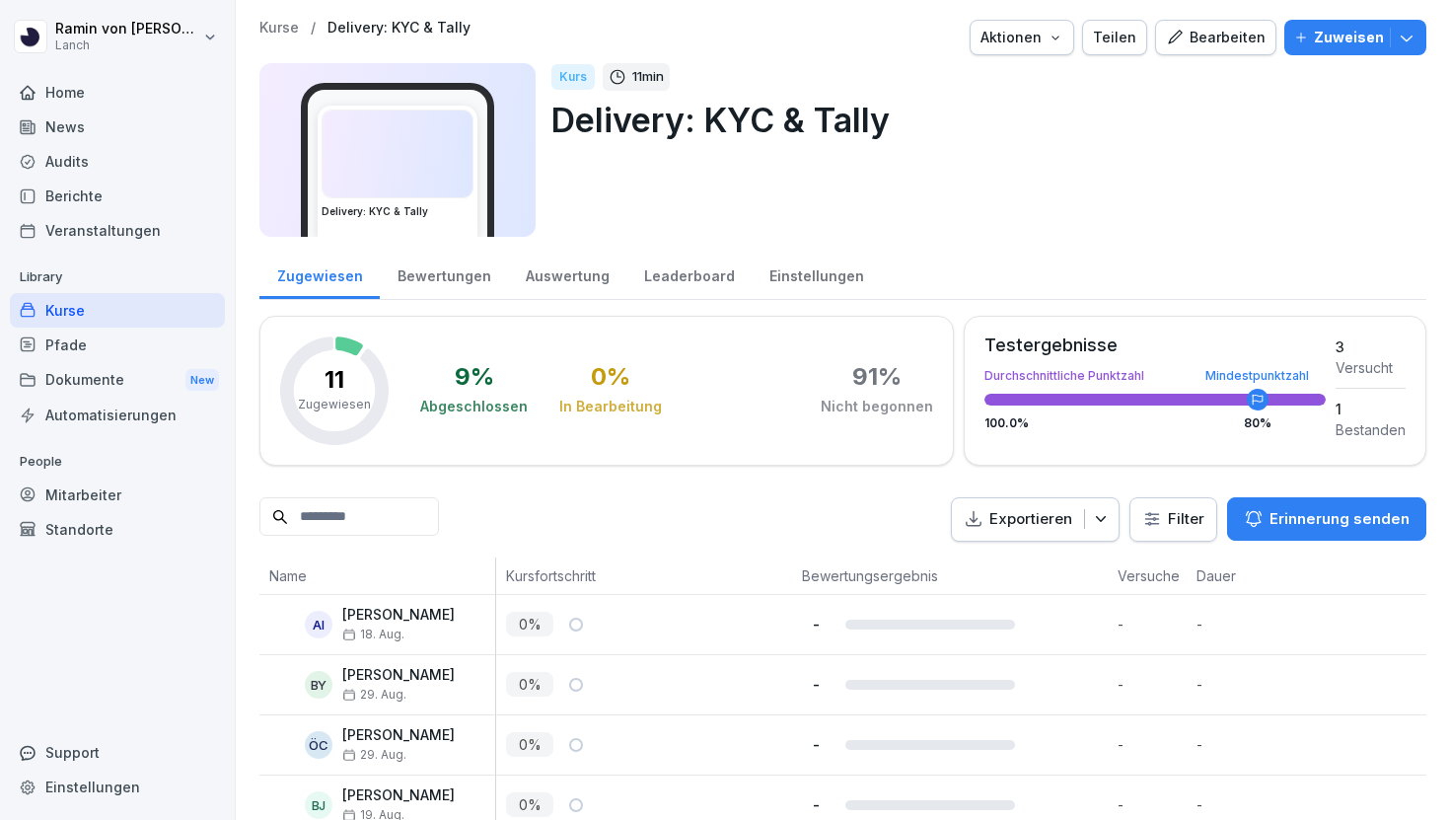
click at [1228, 36] on div "Bearbeiten" at bounding box center [1216, 38] width 100 height 22
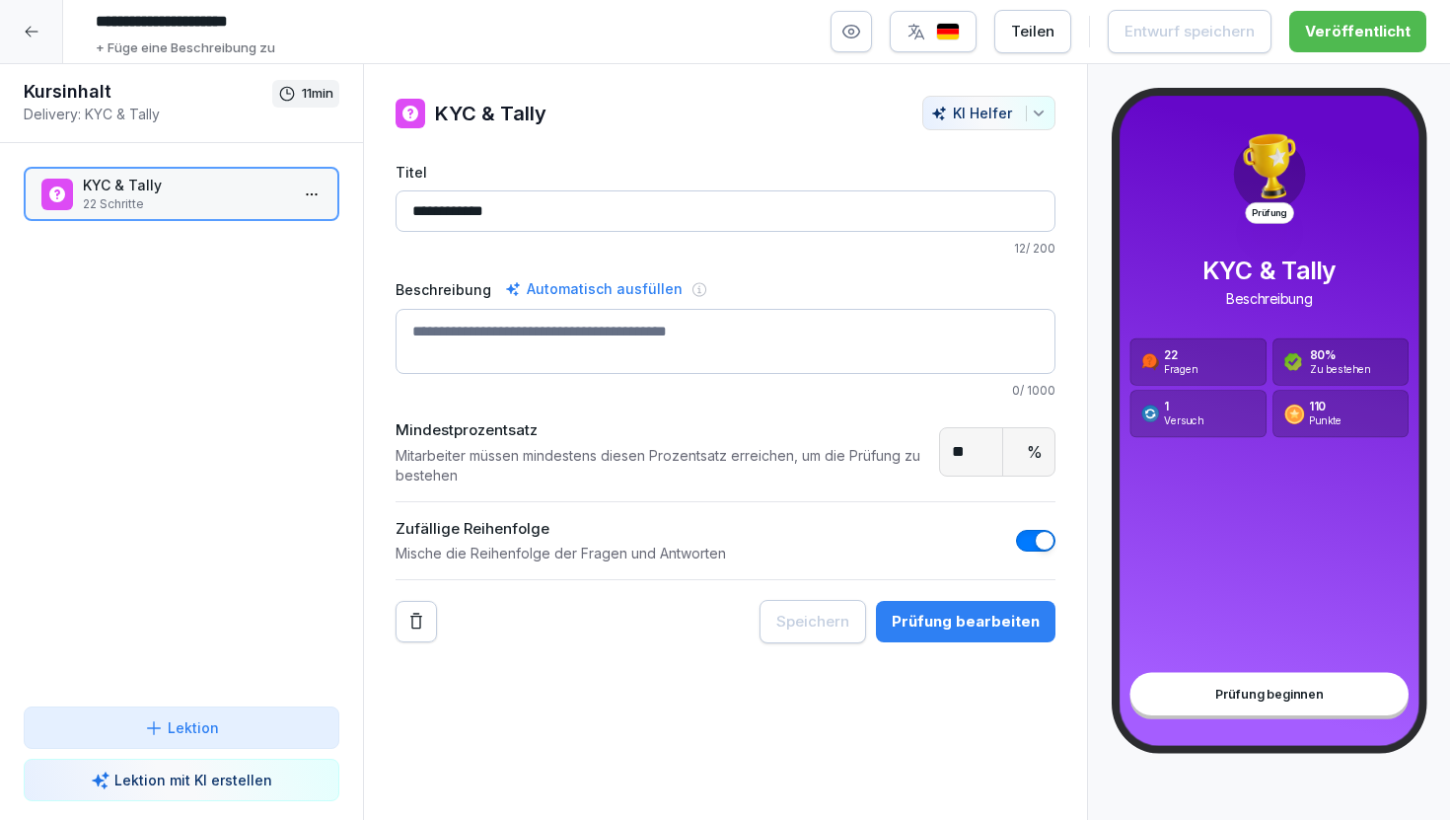
click at [967, 630] on div "Prüfung bearbeiten" at bounding box center [966, 622] width 148 height 22
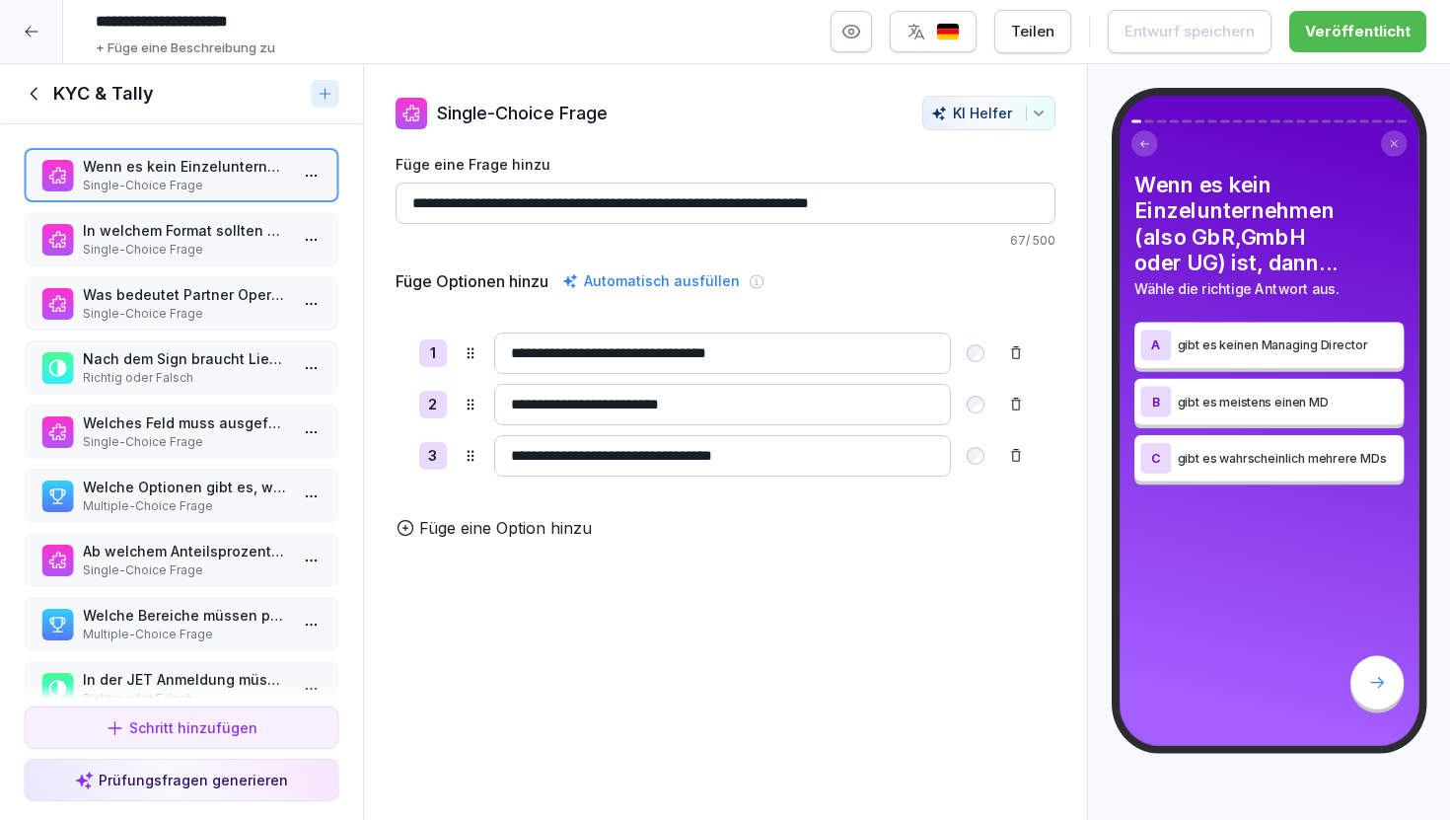
click at [175, 241] on p "Single-Choice Frage" at bounding box center [185, 250] width 205 height 18
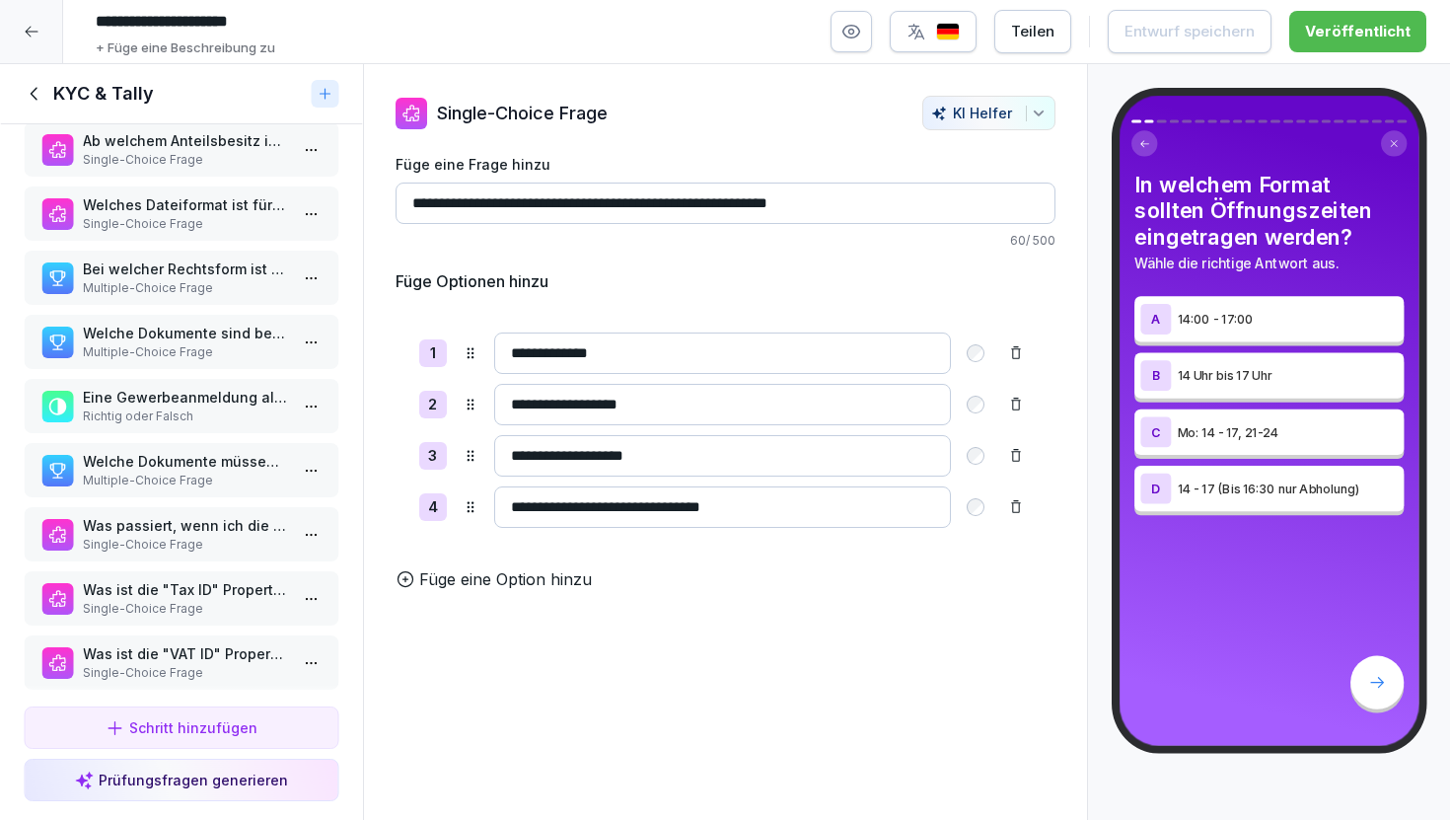
scroll to position [661, 0]
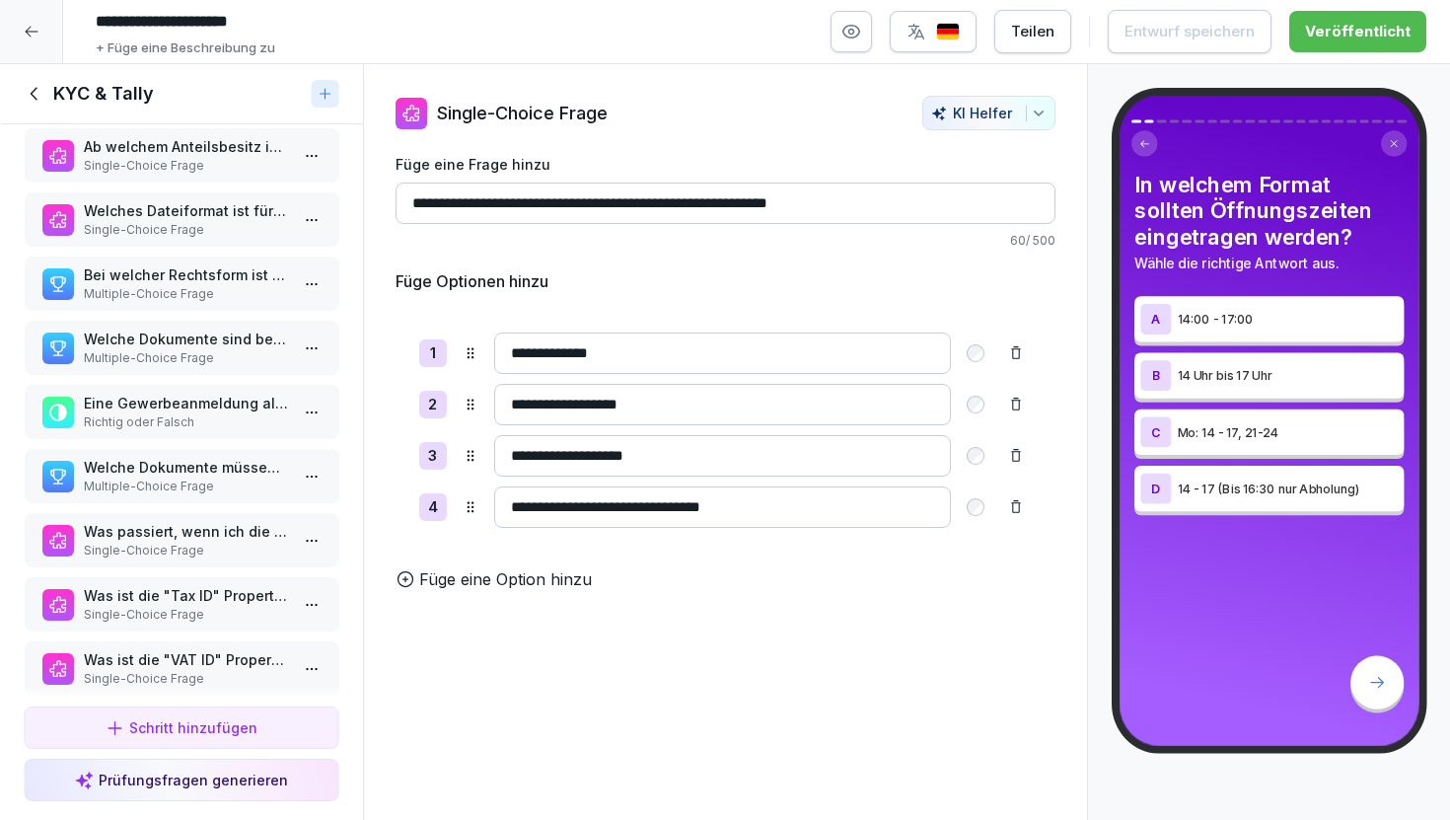
click at [173, 274] on p "Bei welcher Rechtsform ist ein Handelsregisterauszug erforderlich?" at bounding box center [185, 274] width 205 height 21
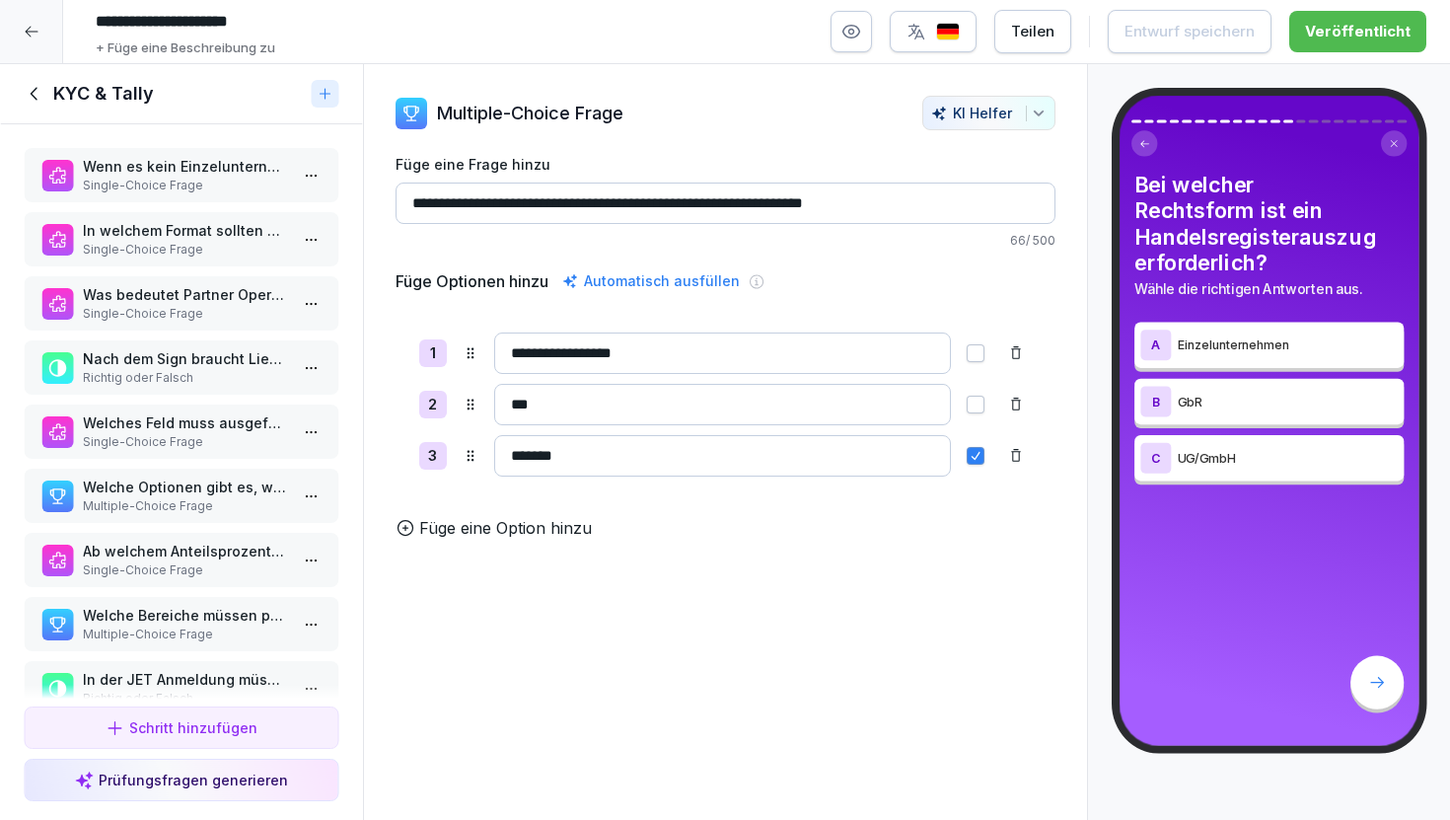
click at [199, 427] on p "Welches Feld muss ausgefüllt sein (in Hubspot), damit der Partner ausgezahlt wi…" at bounding box center [185, 422] width 205 height 21
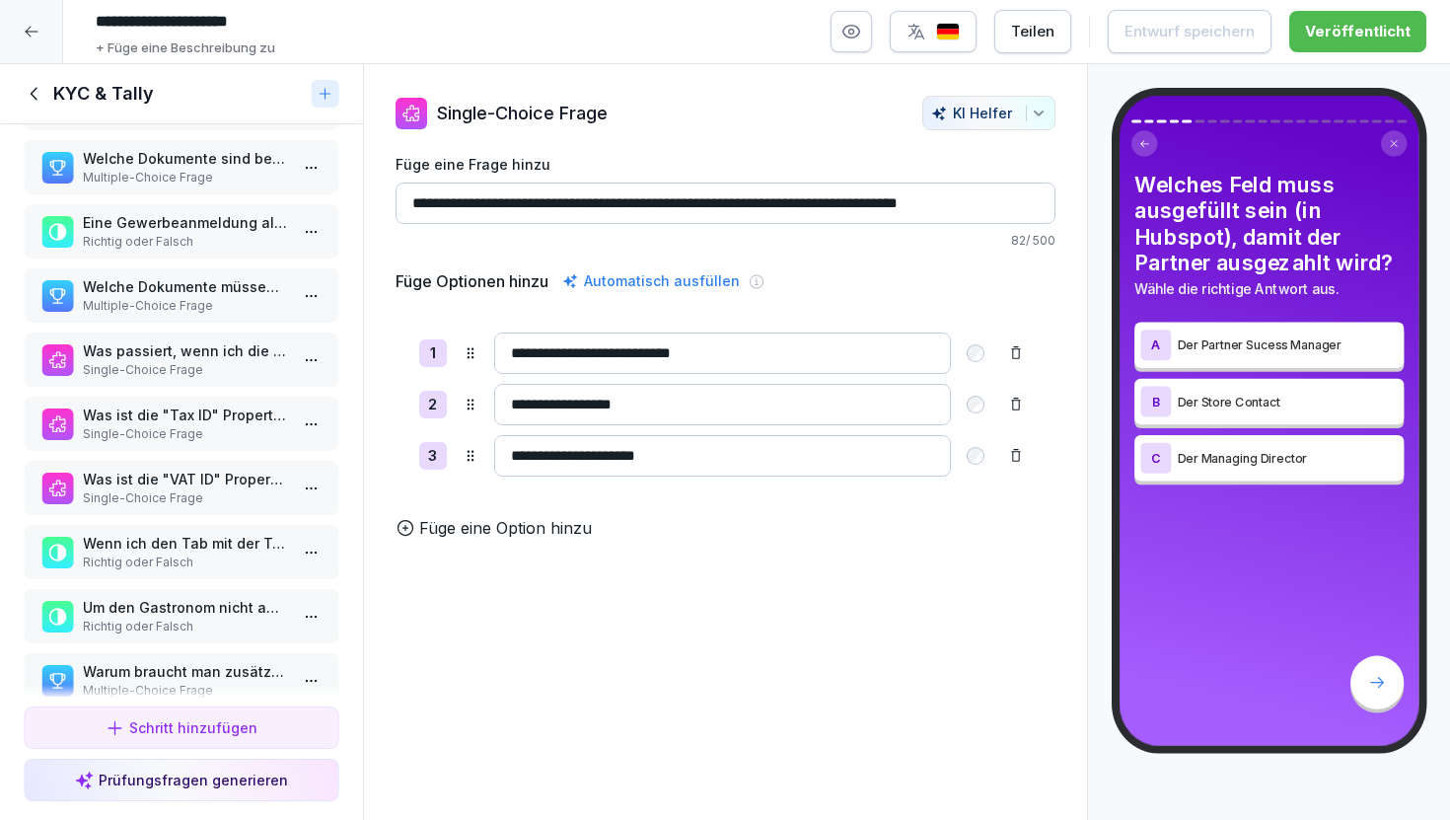
scroll to position [874, 0]
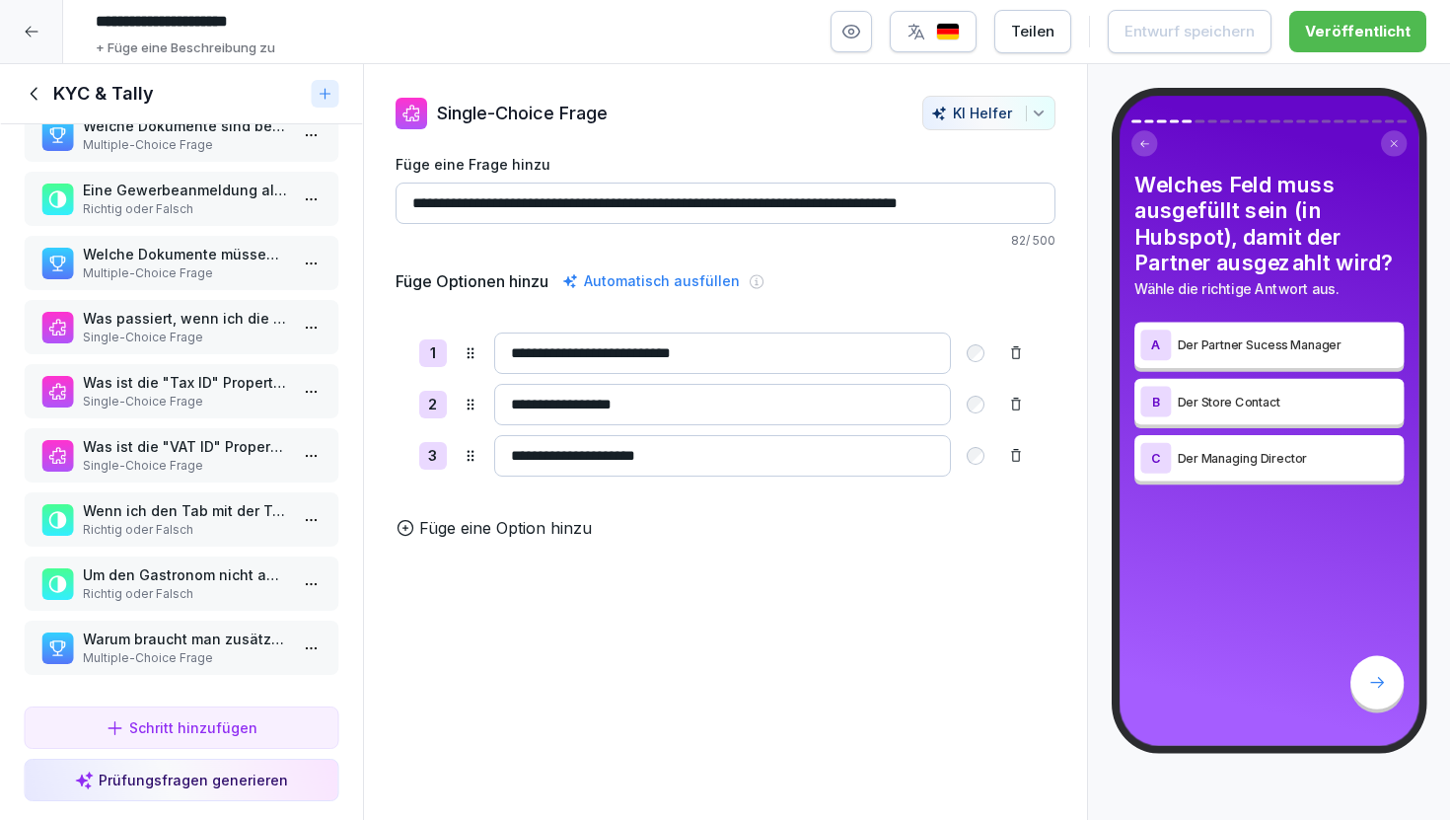
click at [182, 472] on p "Single-Choice Frage" at bounding box center [185, 466] width 205 height 18
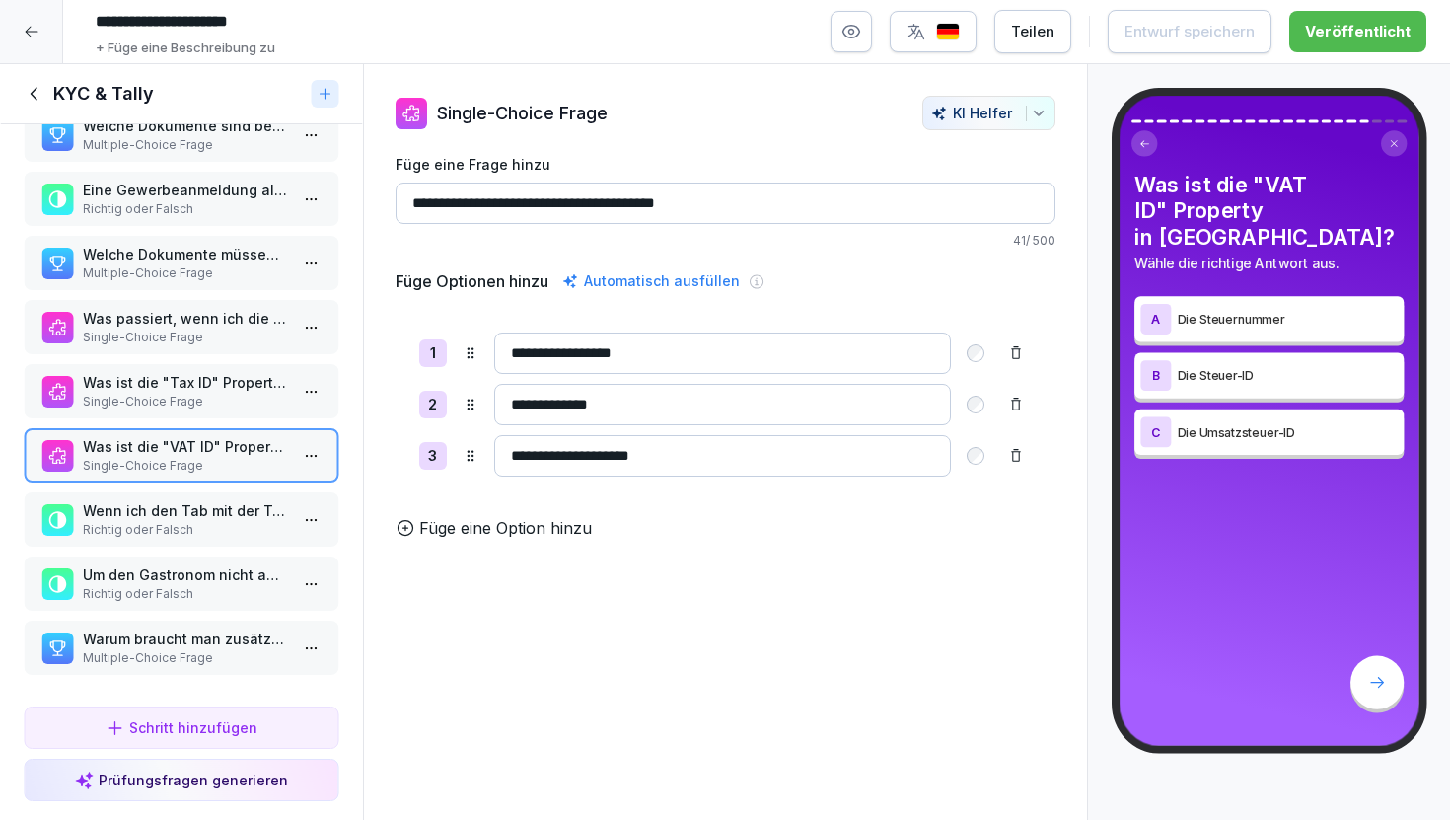
click at [175, 404] on p "Single-Choice Frage" at bounding box center [185, 402] width 205 height 18
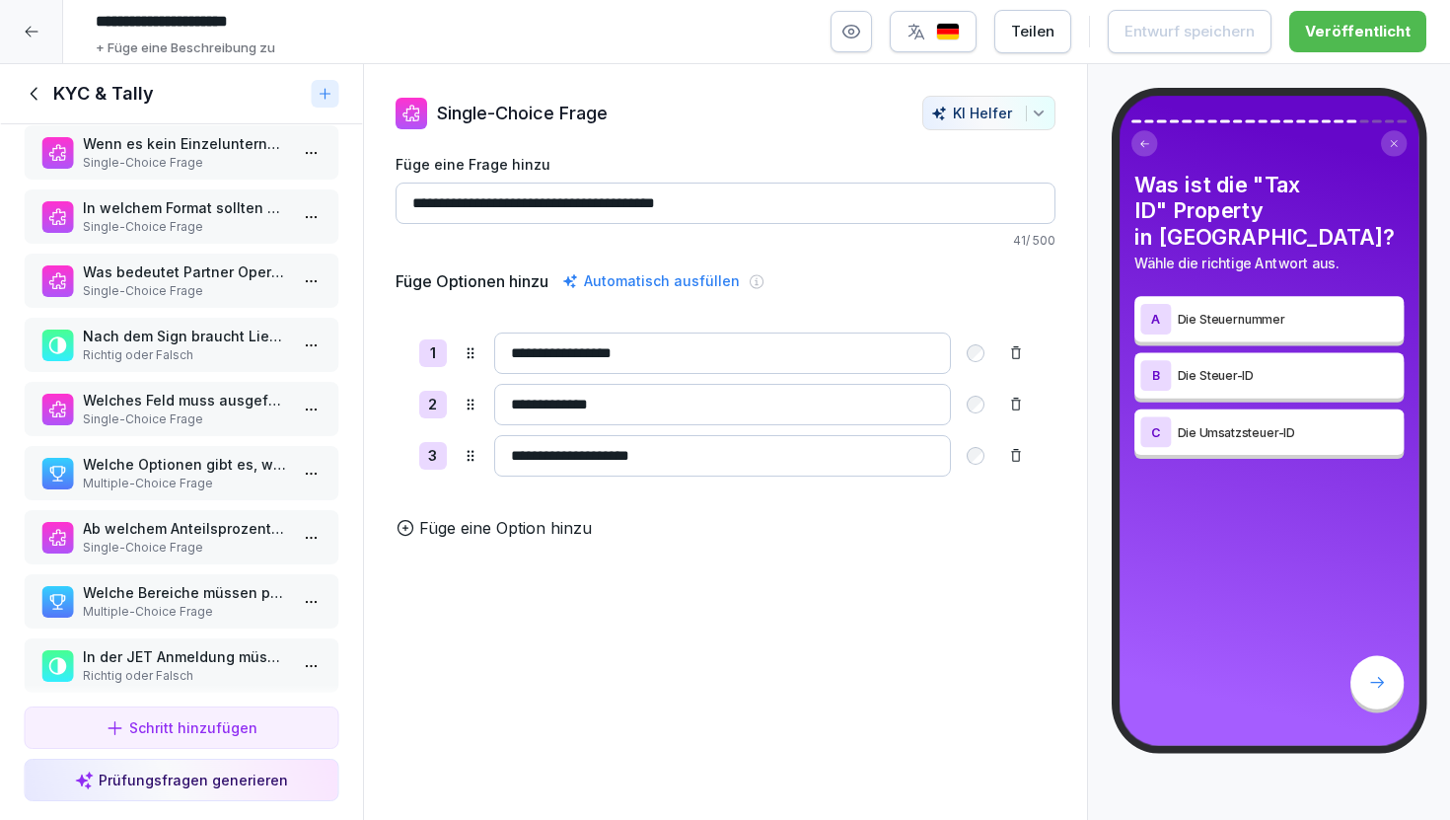
scroll to position [16, 0]
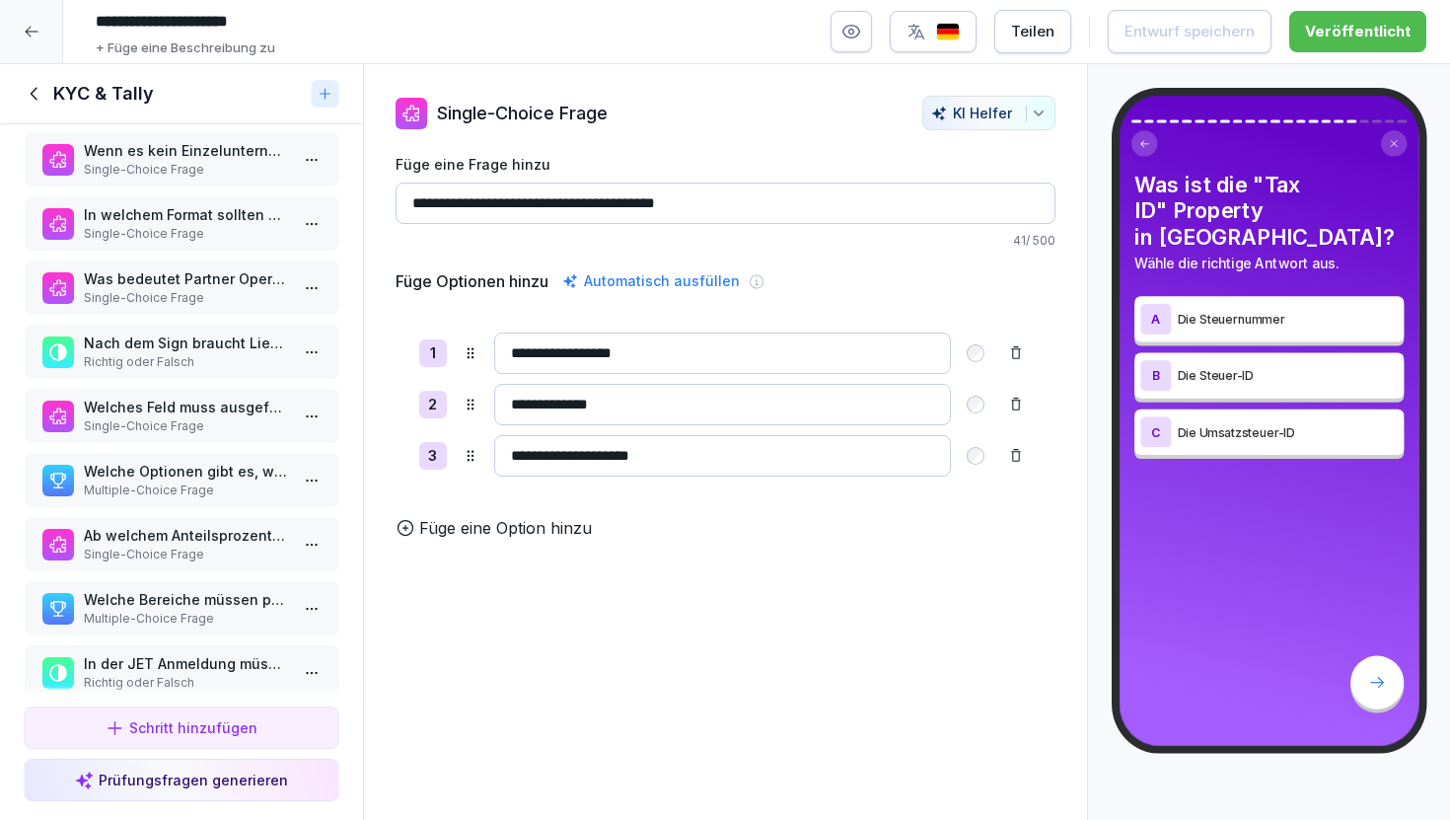
click at [174, 358] on p "Richtig oder Falsch" at bounding box center [185, 362] width 205 height 18
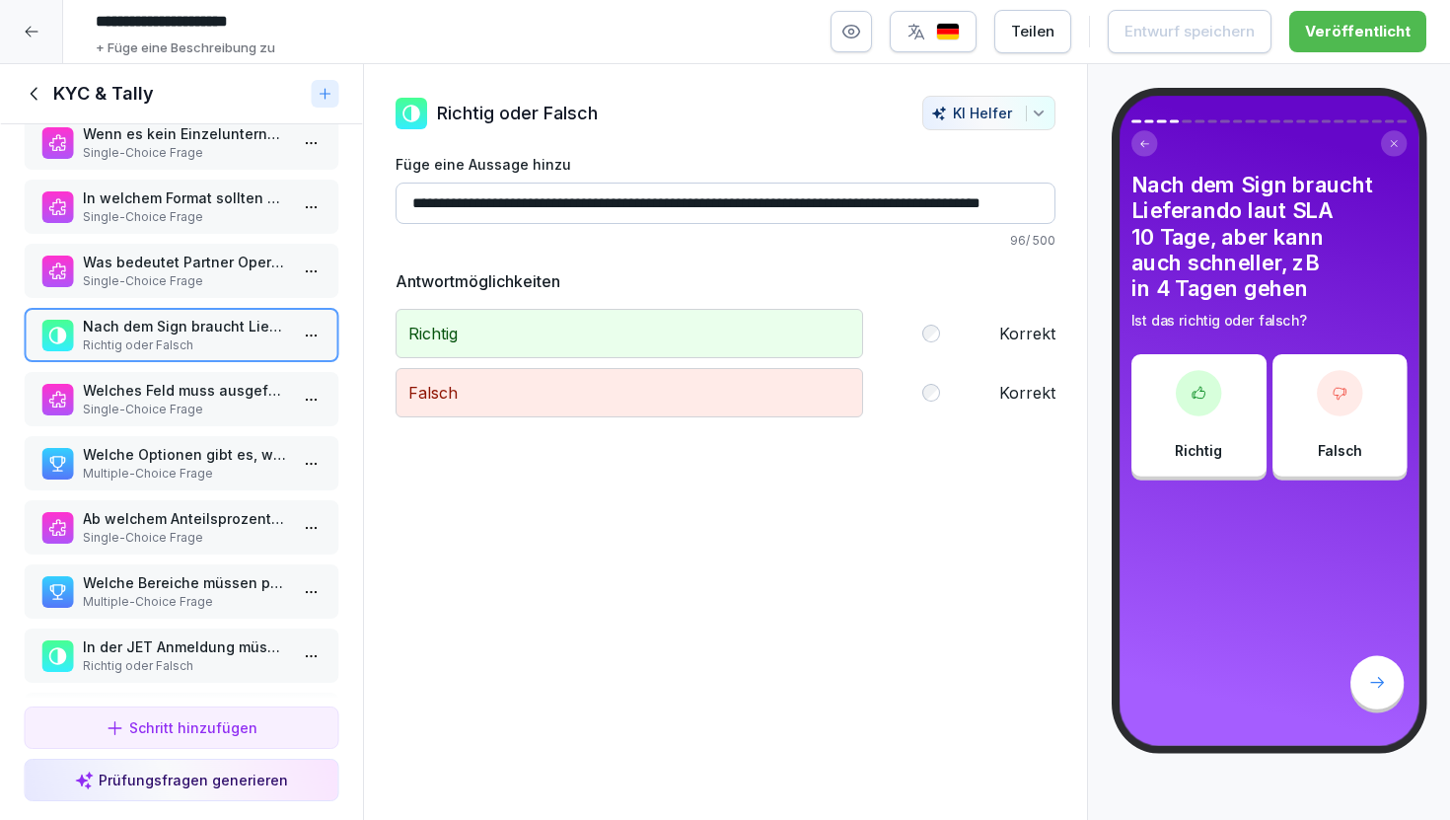
scroll to position [37, 0]
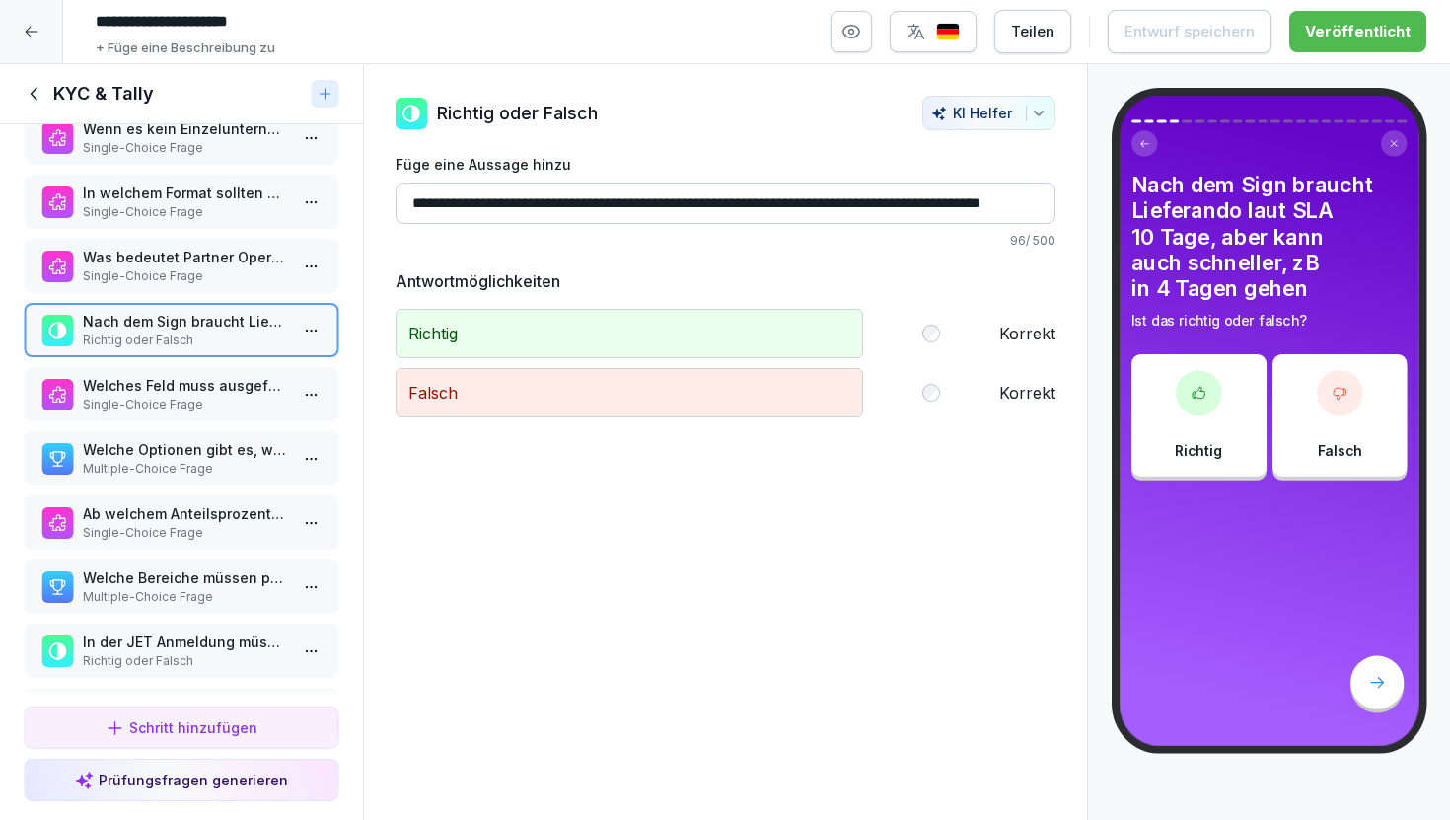
click at [158, 503] on p "Ab welchem Anteilsprozentsatz ist ein UBO erforderlich?" at bounding box center [185, 513] width 205 height 21
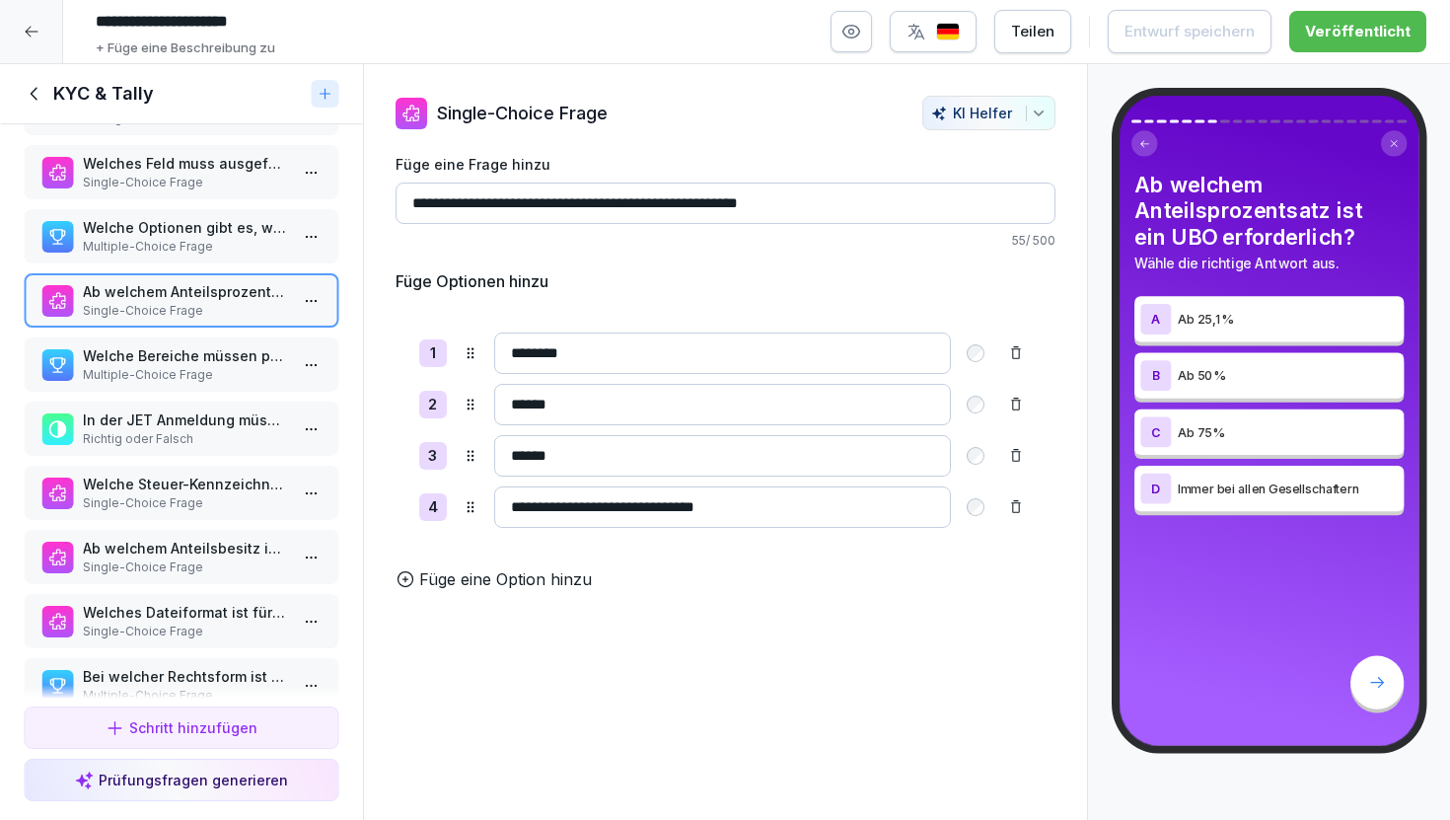
scroll to position [261, 0]
click at [180, 554] on p "Ab welchem Anteilsbesitz ist bei UBO-Nachweisen eine Unterschrift erforderlich?" at bounding box center [185, 546] width 205 height 21
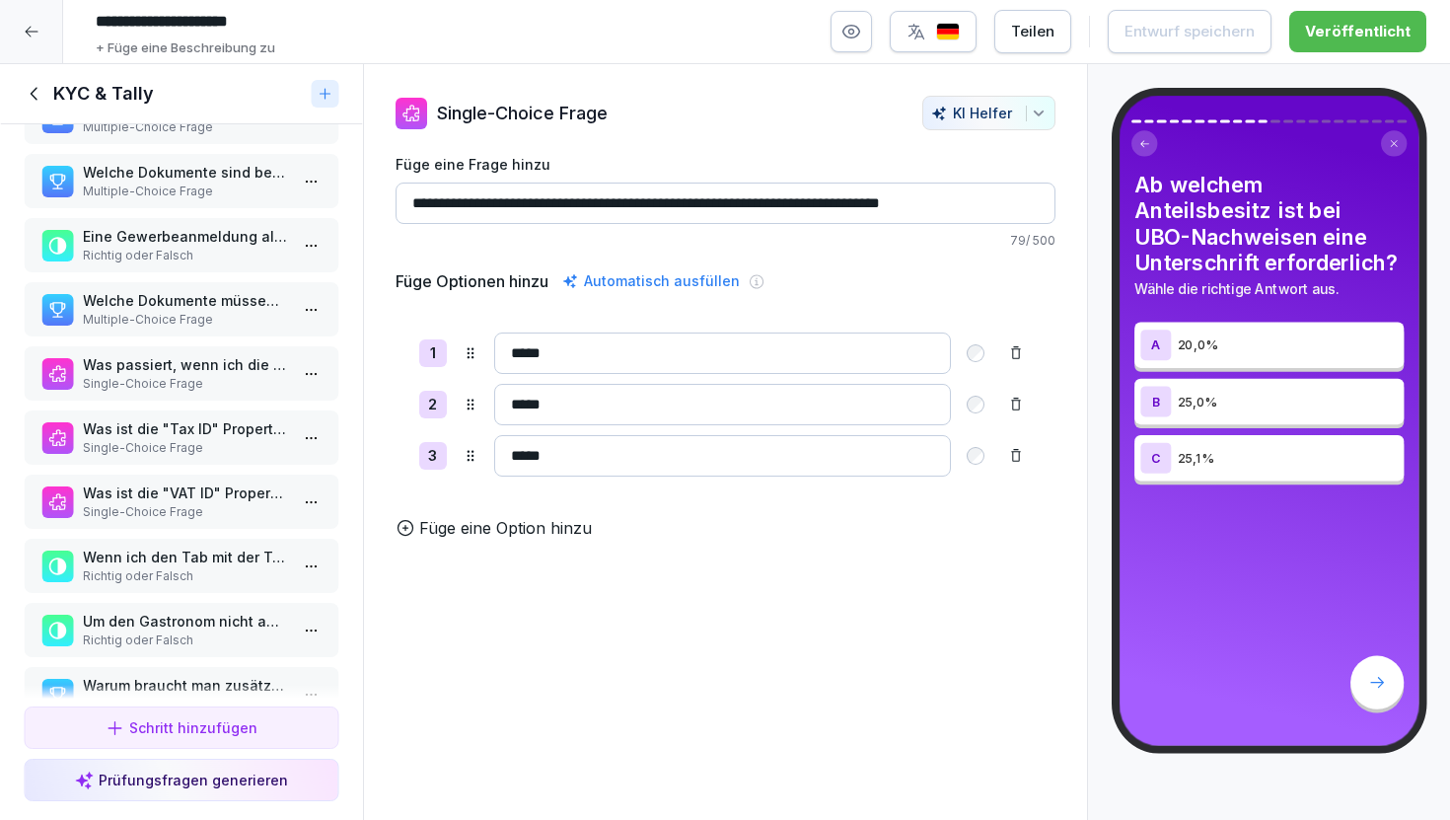
scroll to position [813, 0]
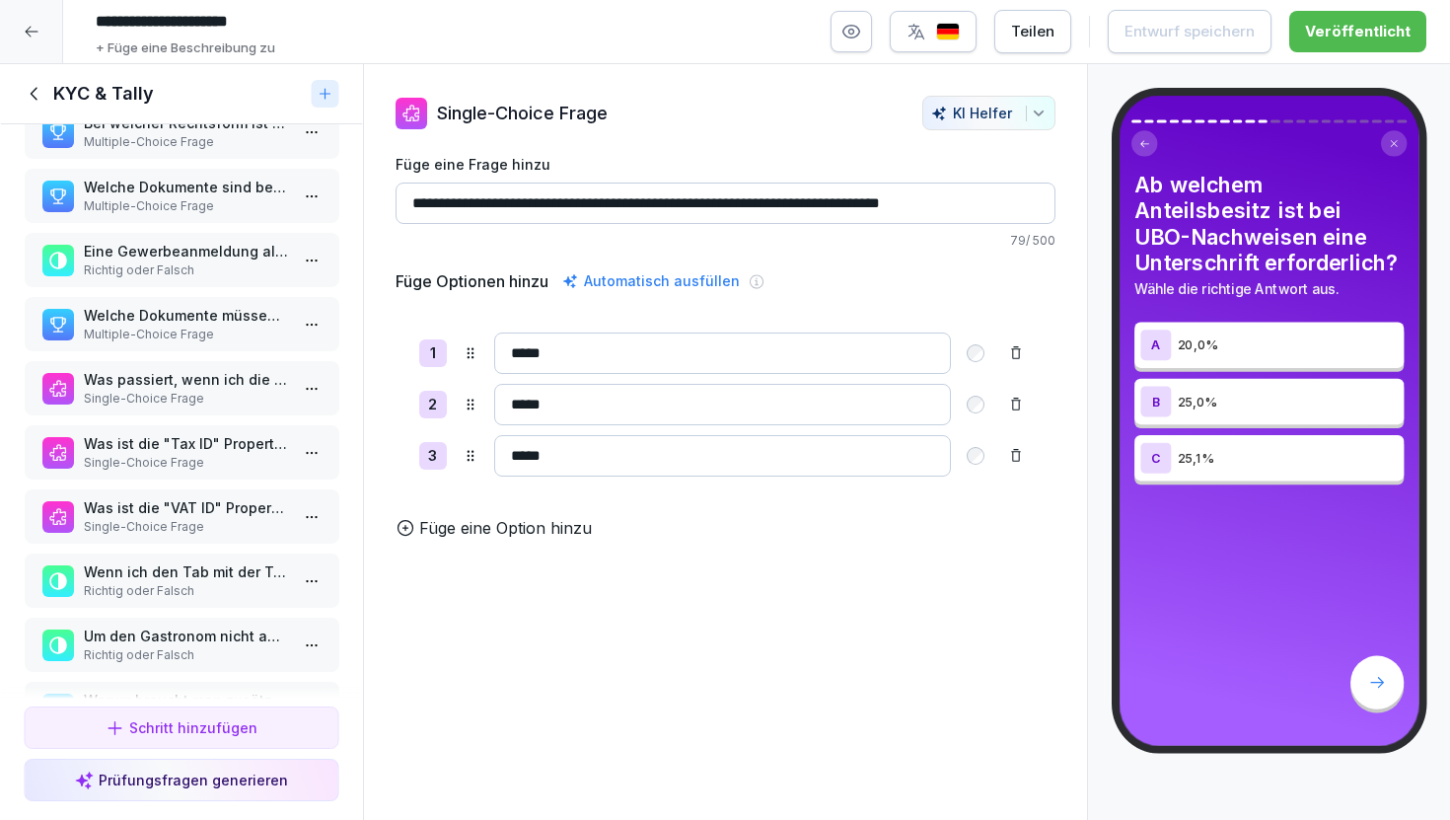
click at [163, 335] on p "Multiple-Choice Frage" at bounding box center [185, 335] width 205 height 18
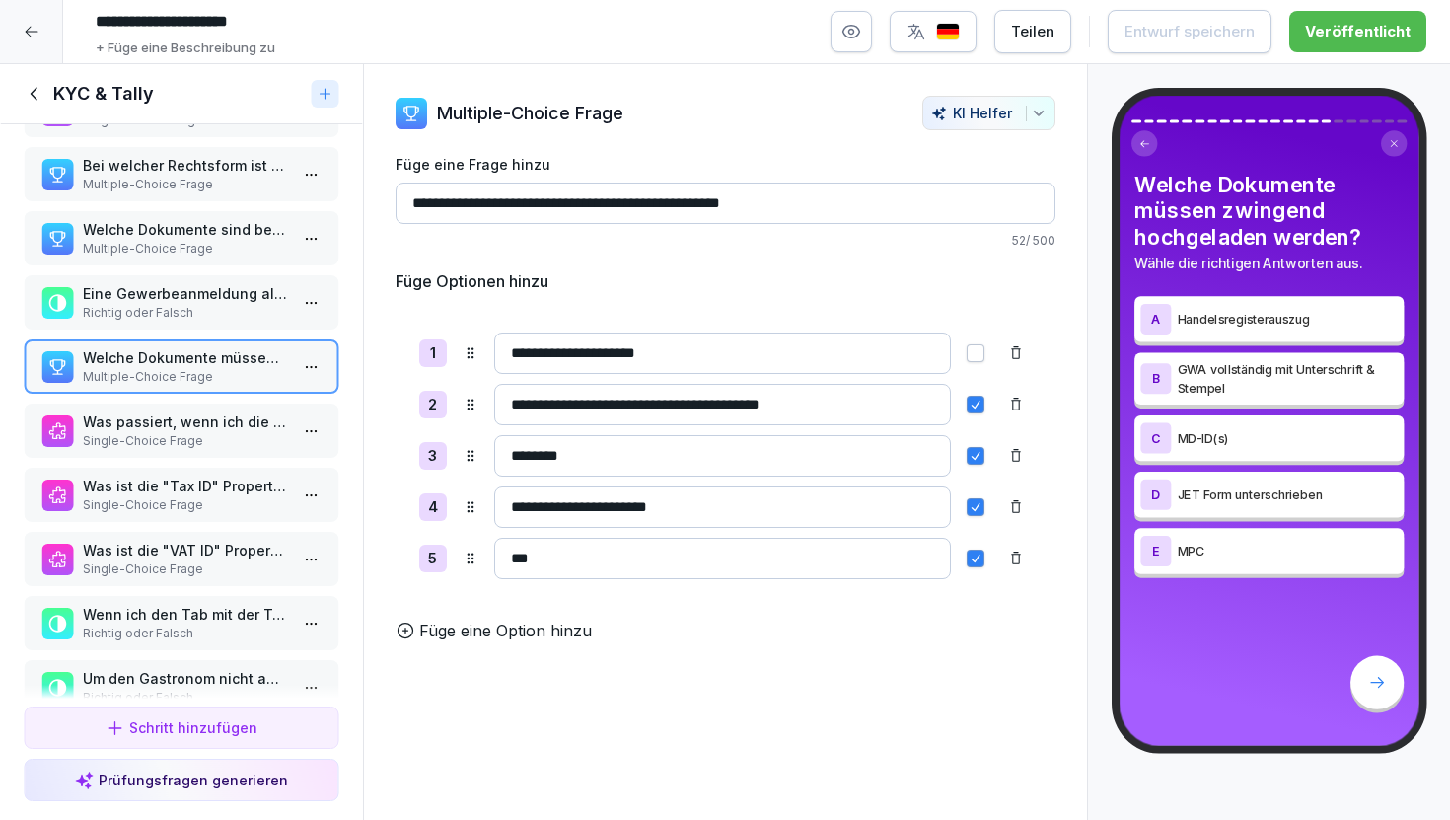
scroll to position [760, 0]
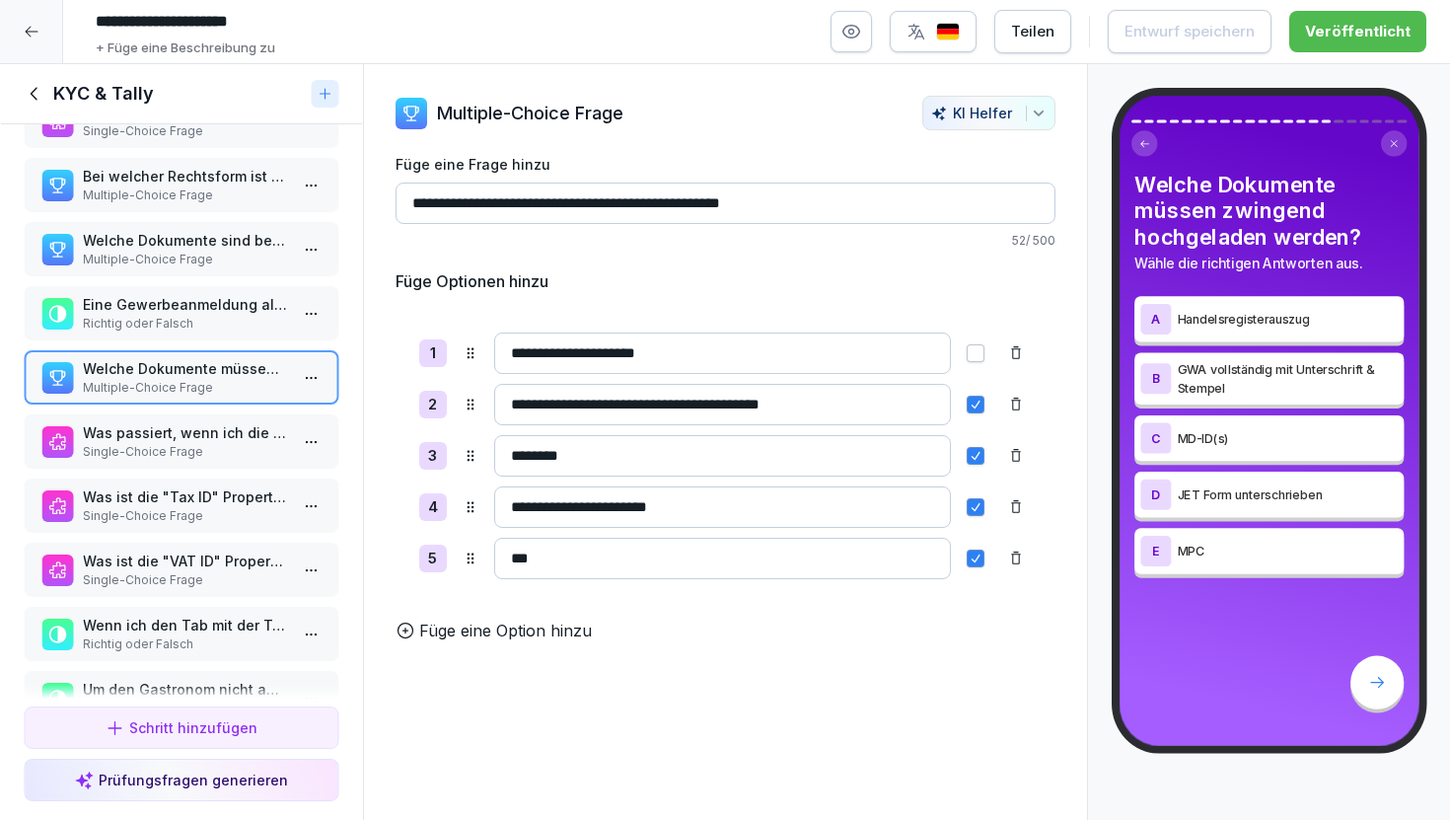
click at [162, 256] on p "Multiple-Choice Frage" at bounding box center [185, 260] width 205 height 18
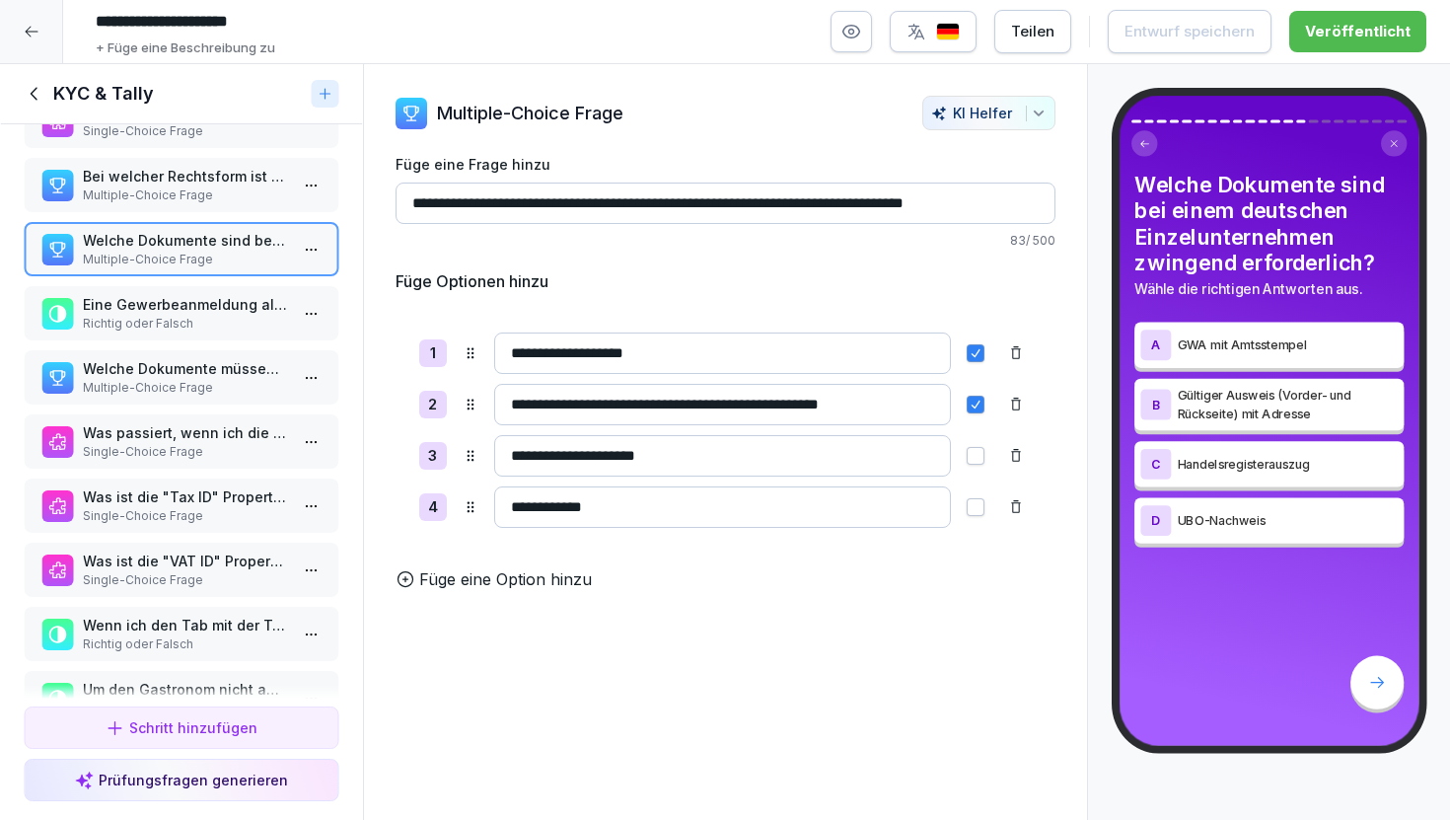
click at [30, 19] on div at bounding box center [31, 31] width 63 height 63
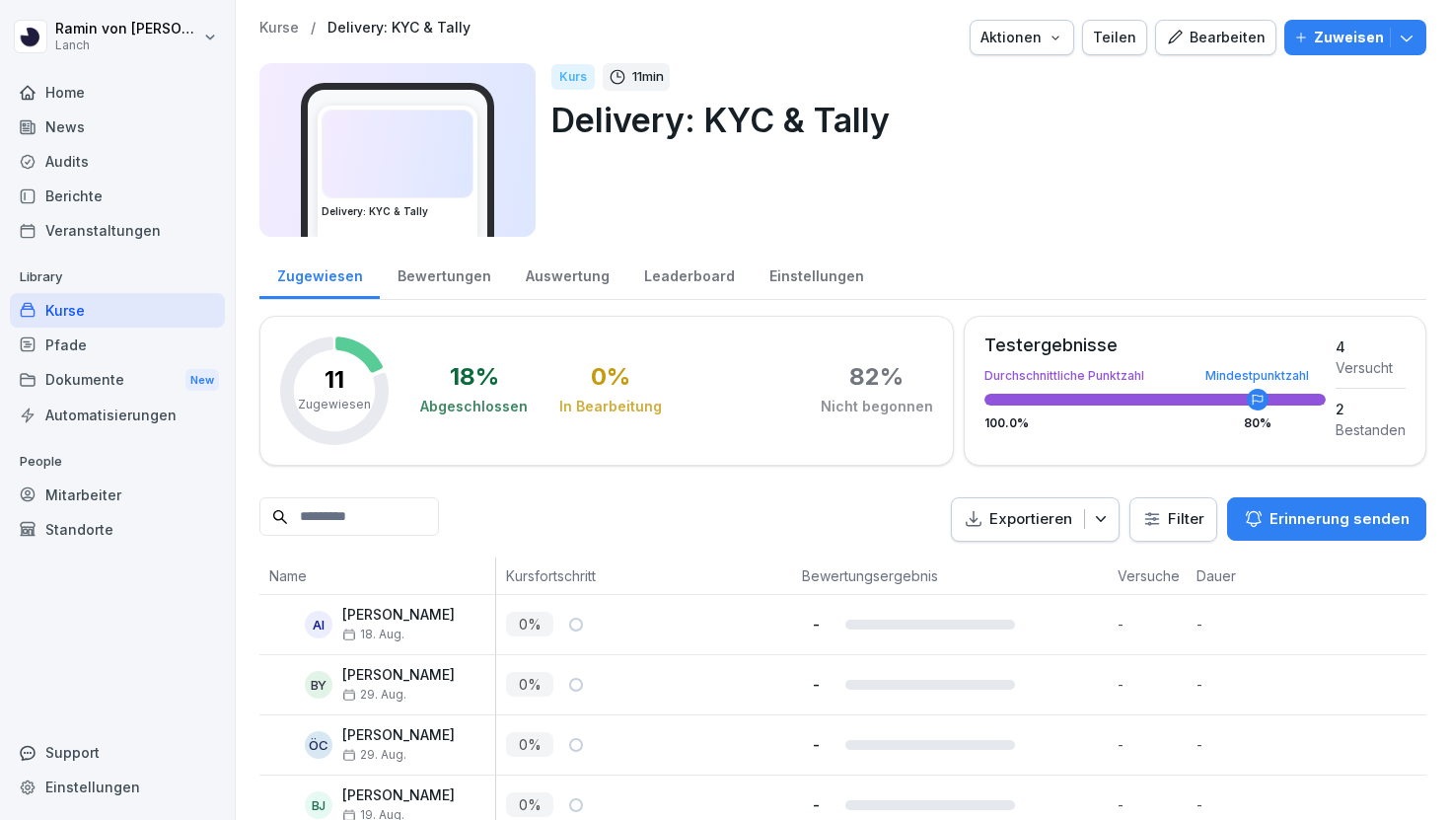
click at [565, 271] on div "Auswertung" at bounding box center [567, 274] width 118 height 50
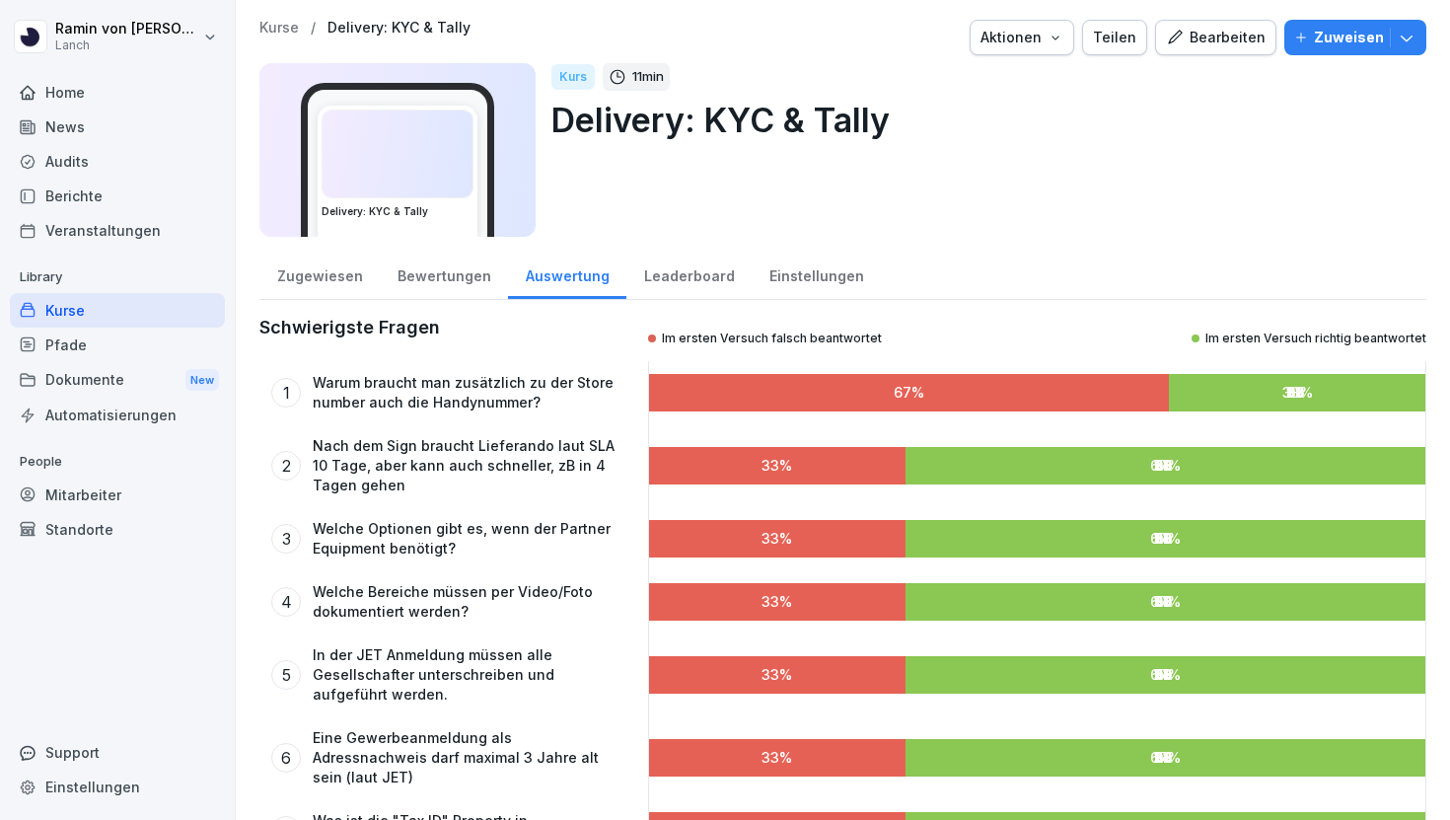
click at [797, 278] on div "Einstellungen" at bounding box center [816, 274] width 129 height 50
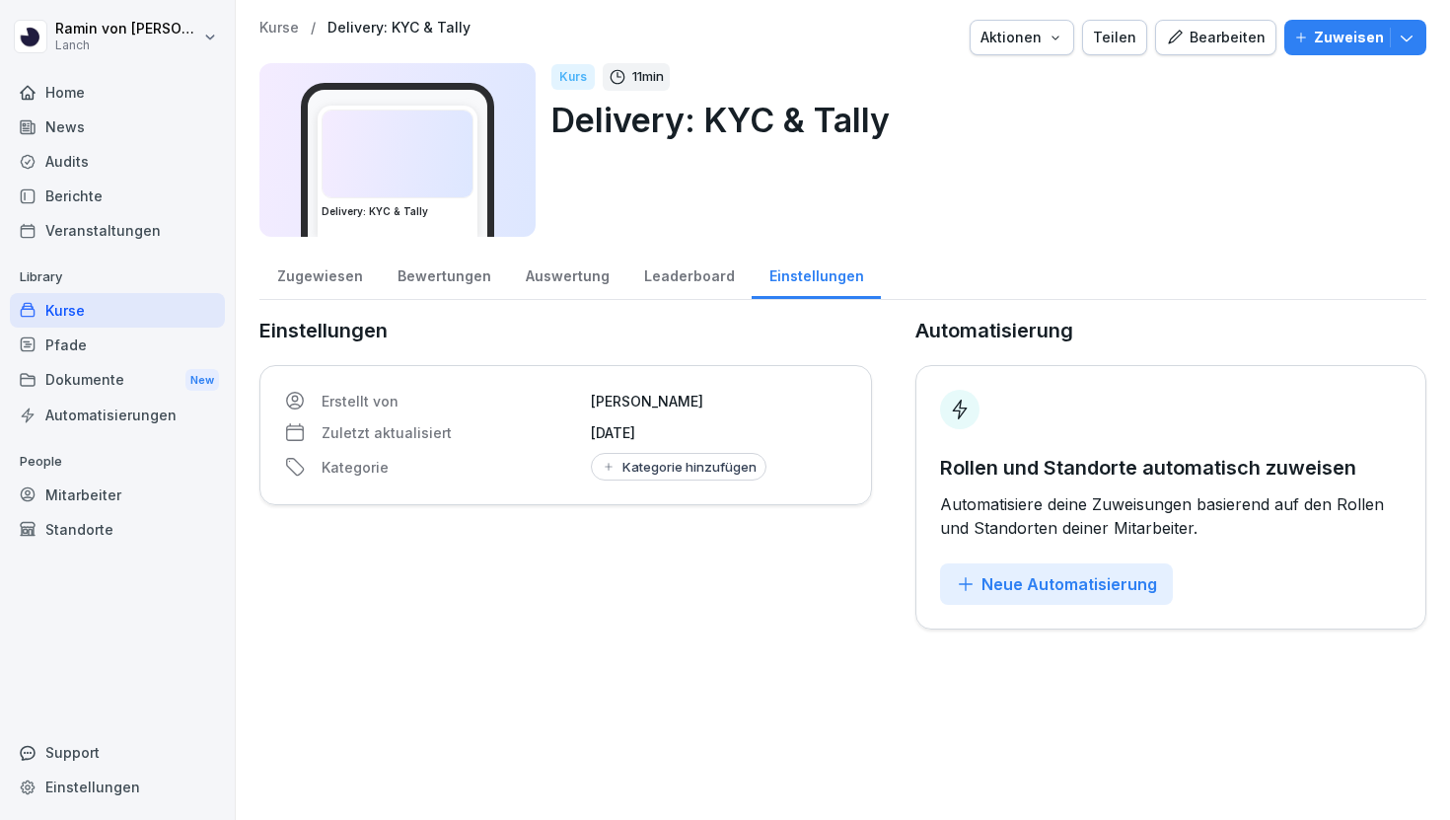
click at [649, 283] on div "Leaderboard" at bounding box center [688, 274] width 125 height 50
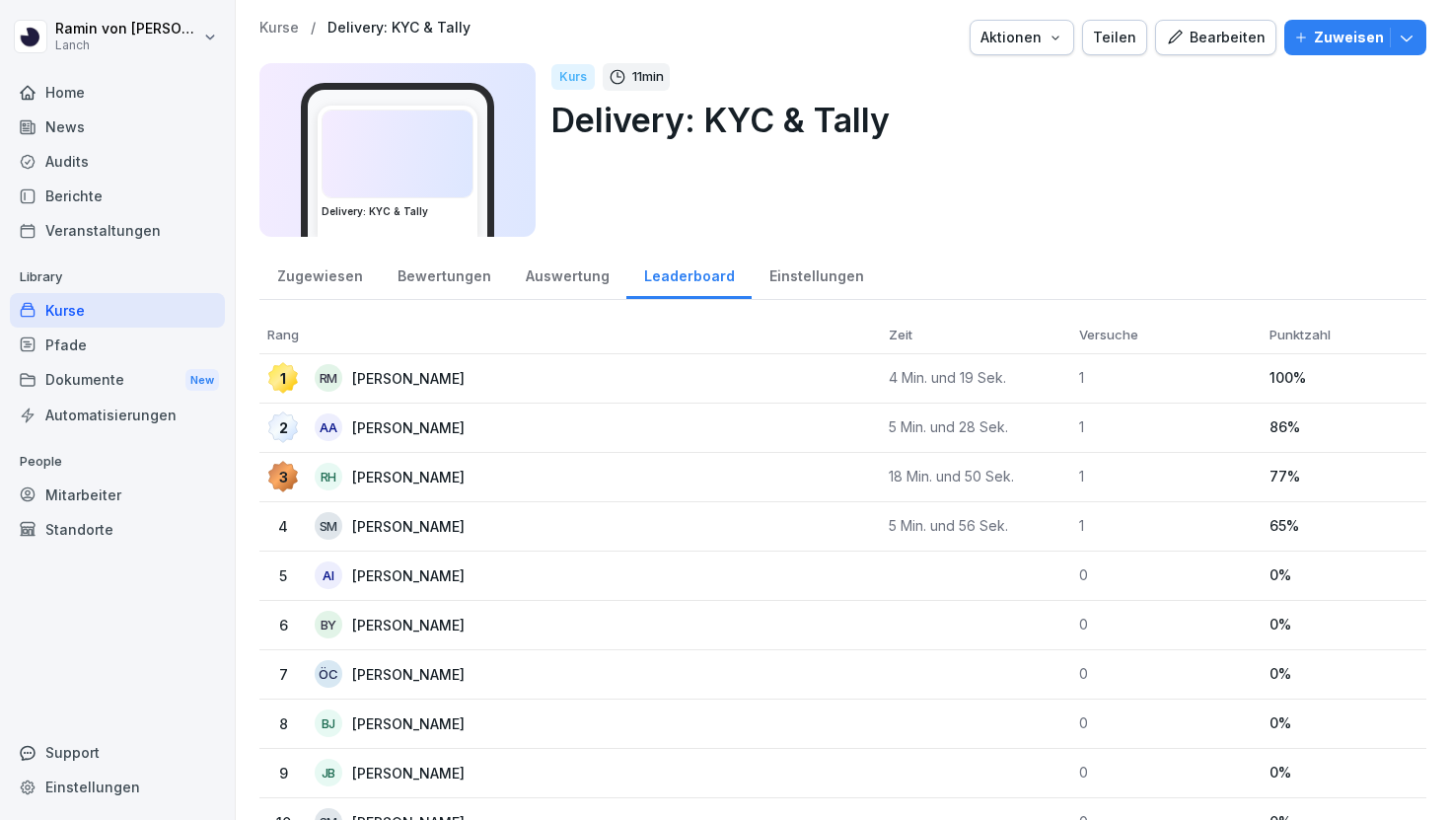
scroll to position [76, 0]
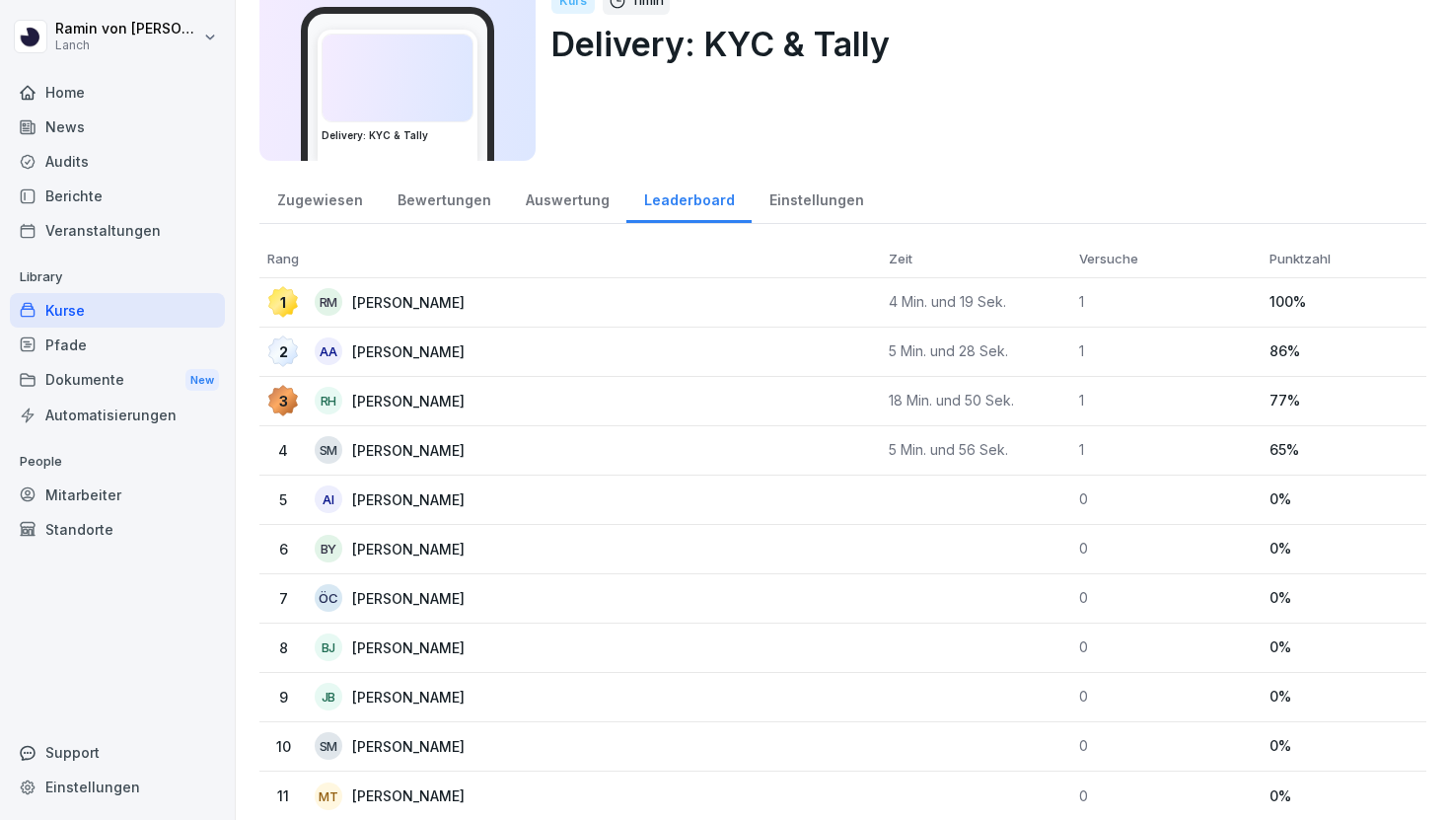
click at [461, 190] on div "Bewertungen" at bounding box center [444, 198] width 128 height 50
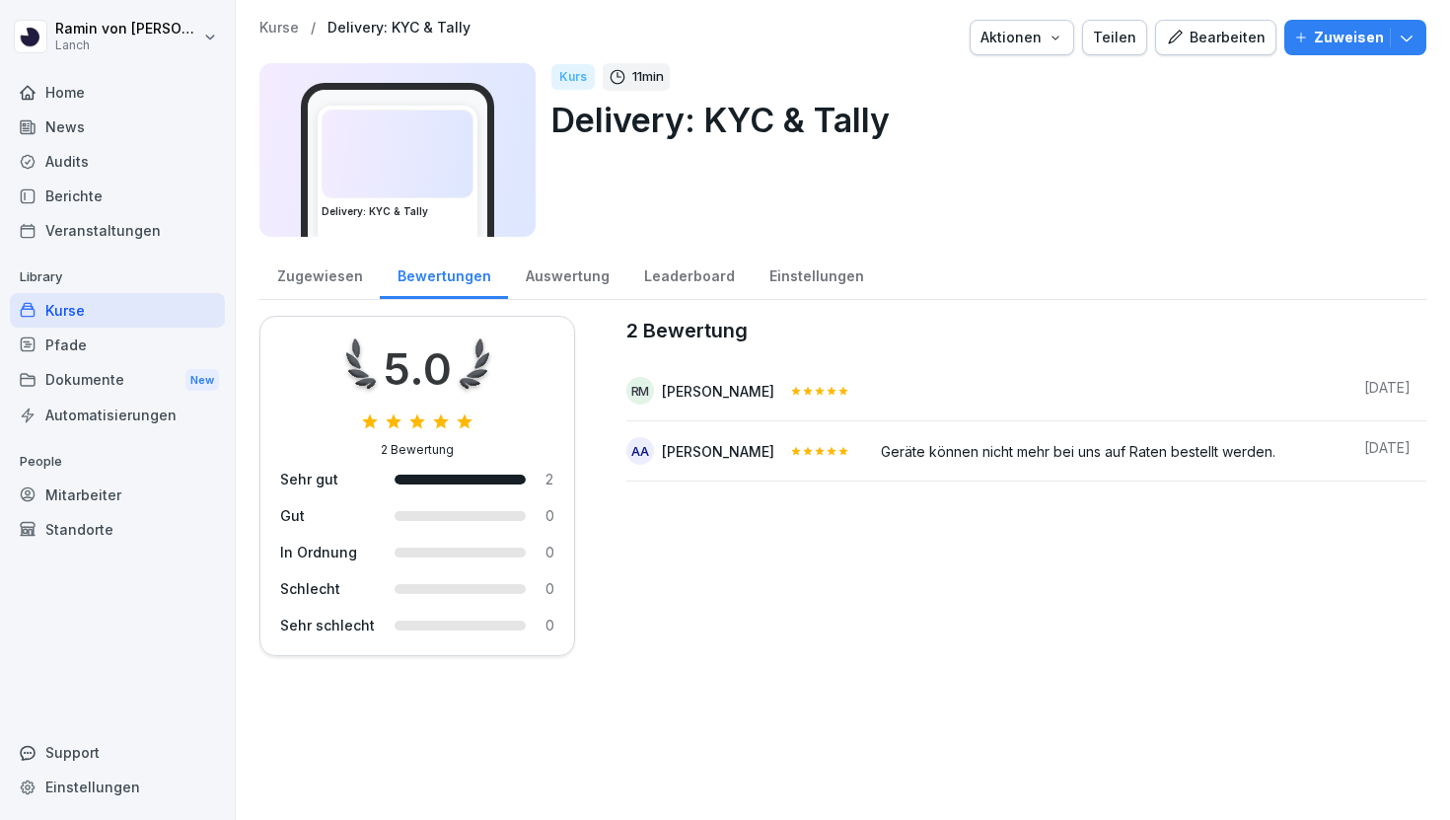
click at [548, 265] on div "Auswertung" at bounding box center [567, 274] width 118 height 50
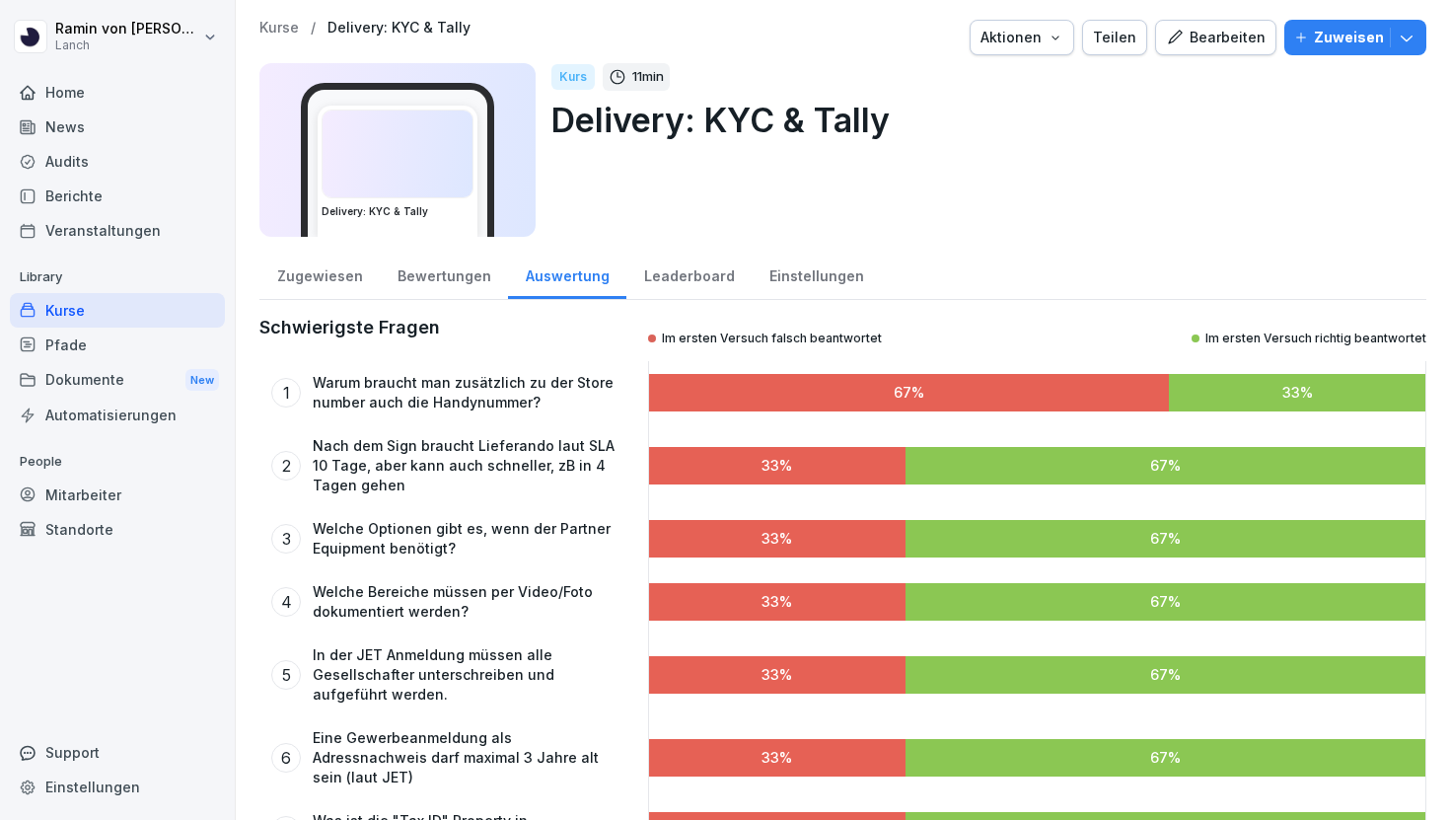
click at [316, 285] on div "Zugewiesen" at bounding box center [319, 274] width 120 height 50
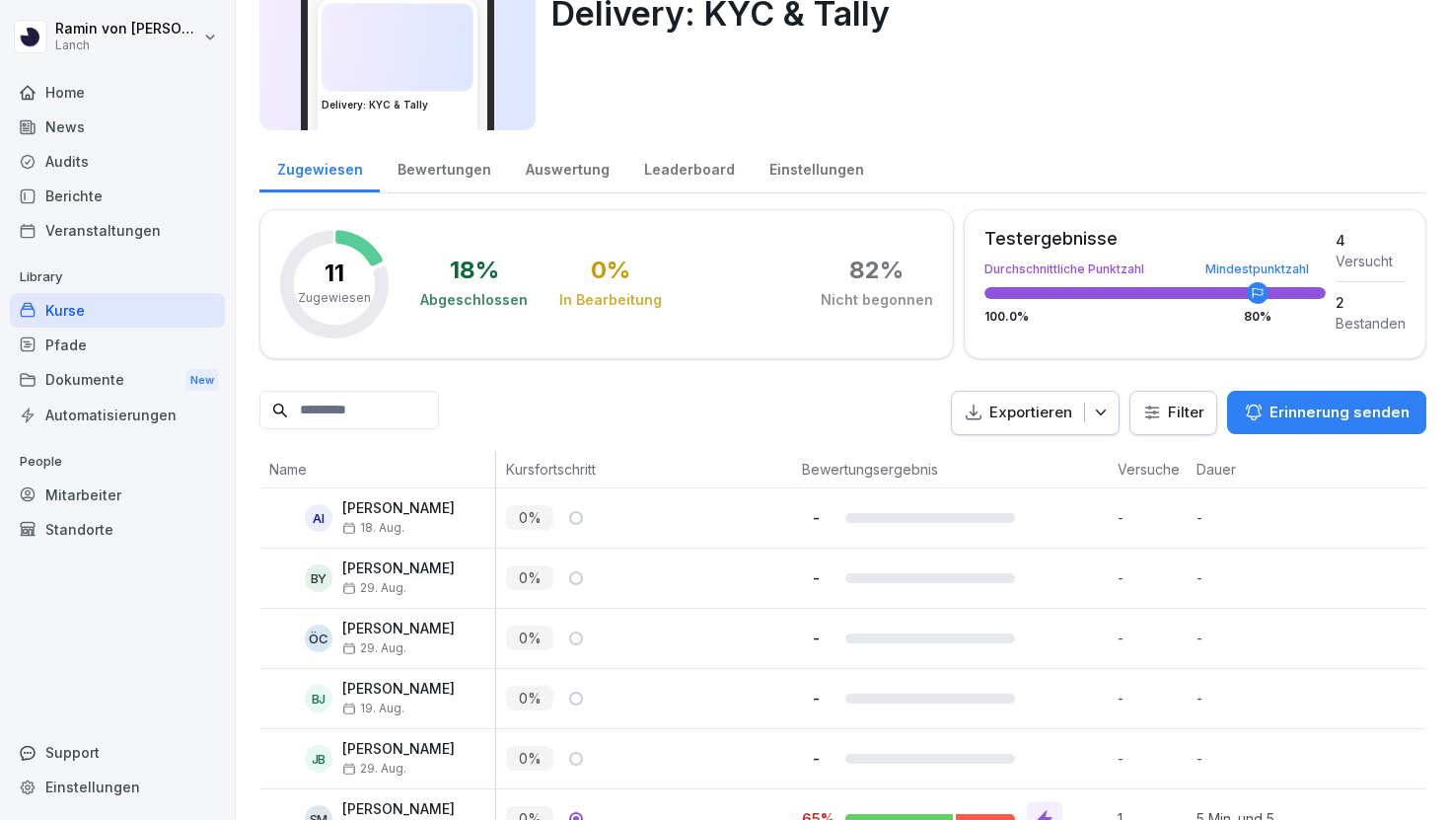
scroll to position [111, 0]
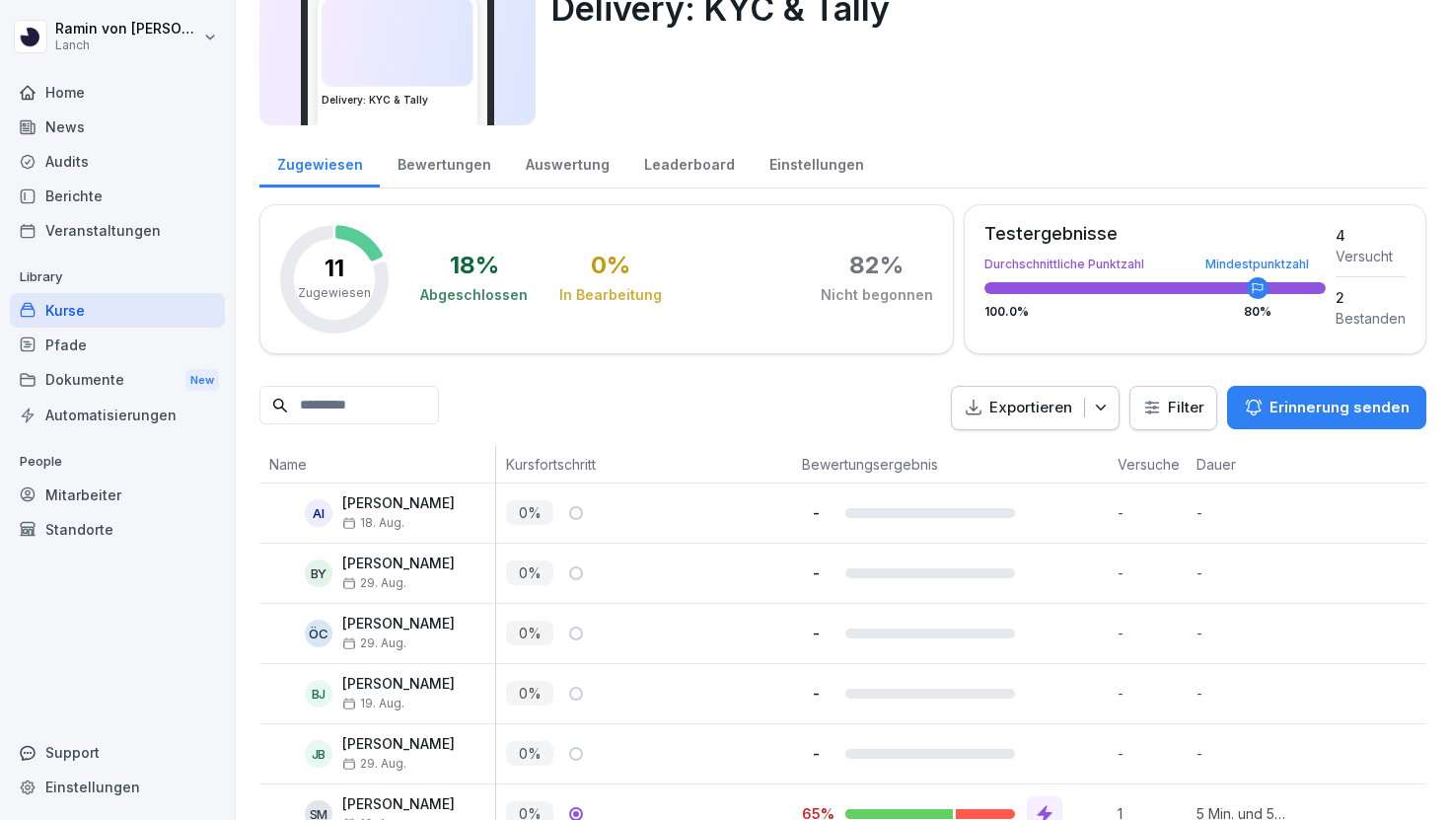
click at [1039, 251] on div "Testergebnisse Durchschnittliche Punktzahl Mindestpunktzahl 100.0 % 80 %" at bounding box center [1155, 277] width 341 height 104
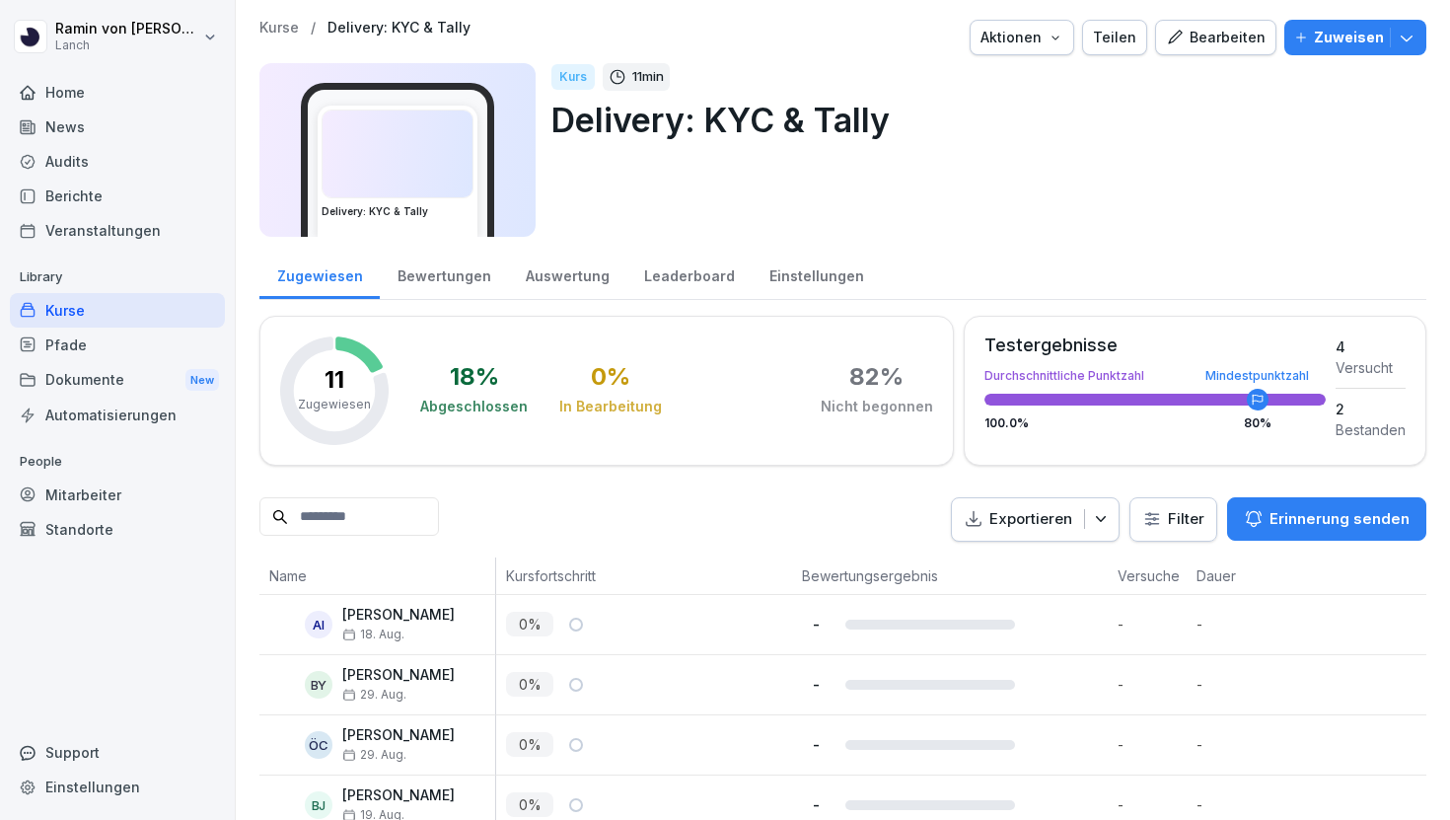
click at [1204, 25] on button "Bearbeiten" at bounding box center [1215, 38] width 121 height 36
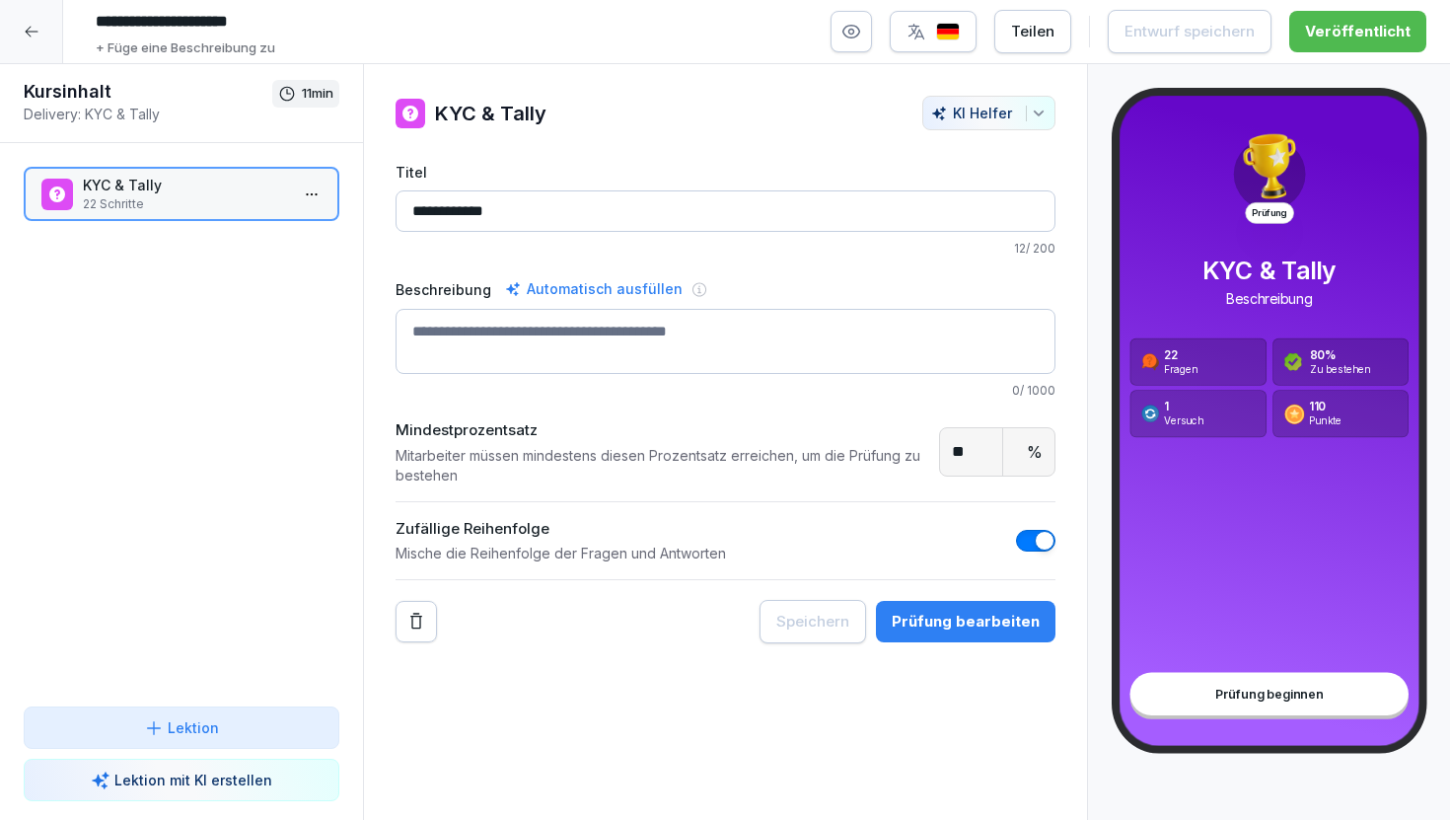
click at [46, 36] on div at bounding box center [31, 31] width 63 height 63
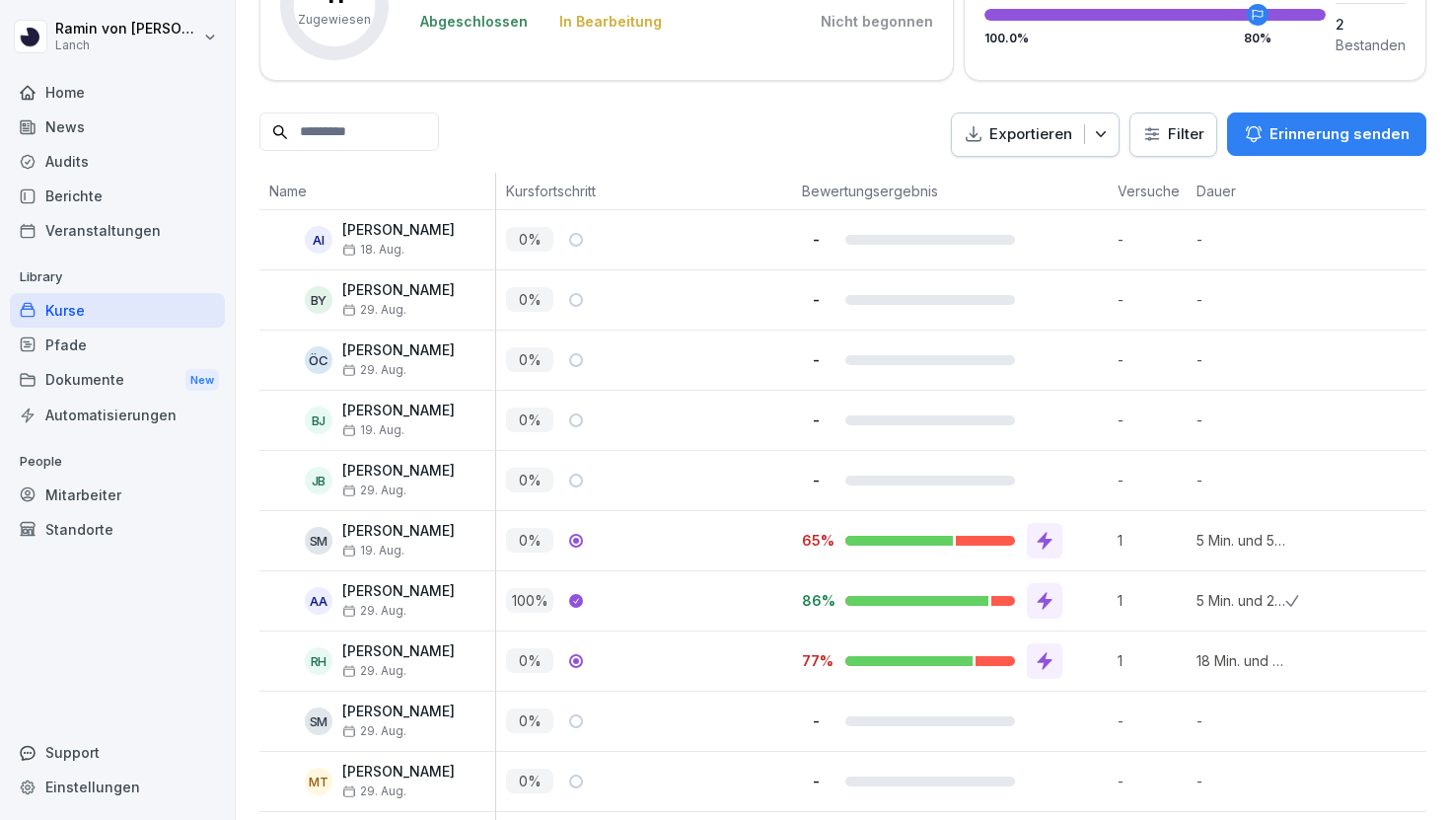
scroll to position [456, 0]
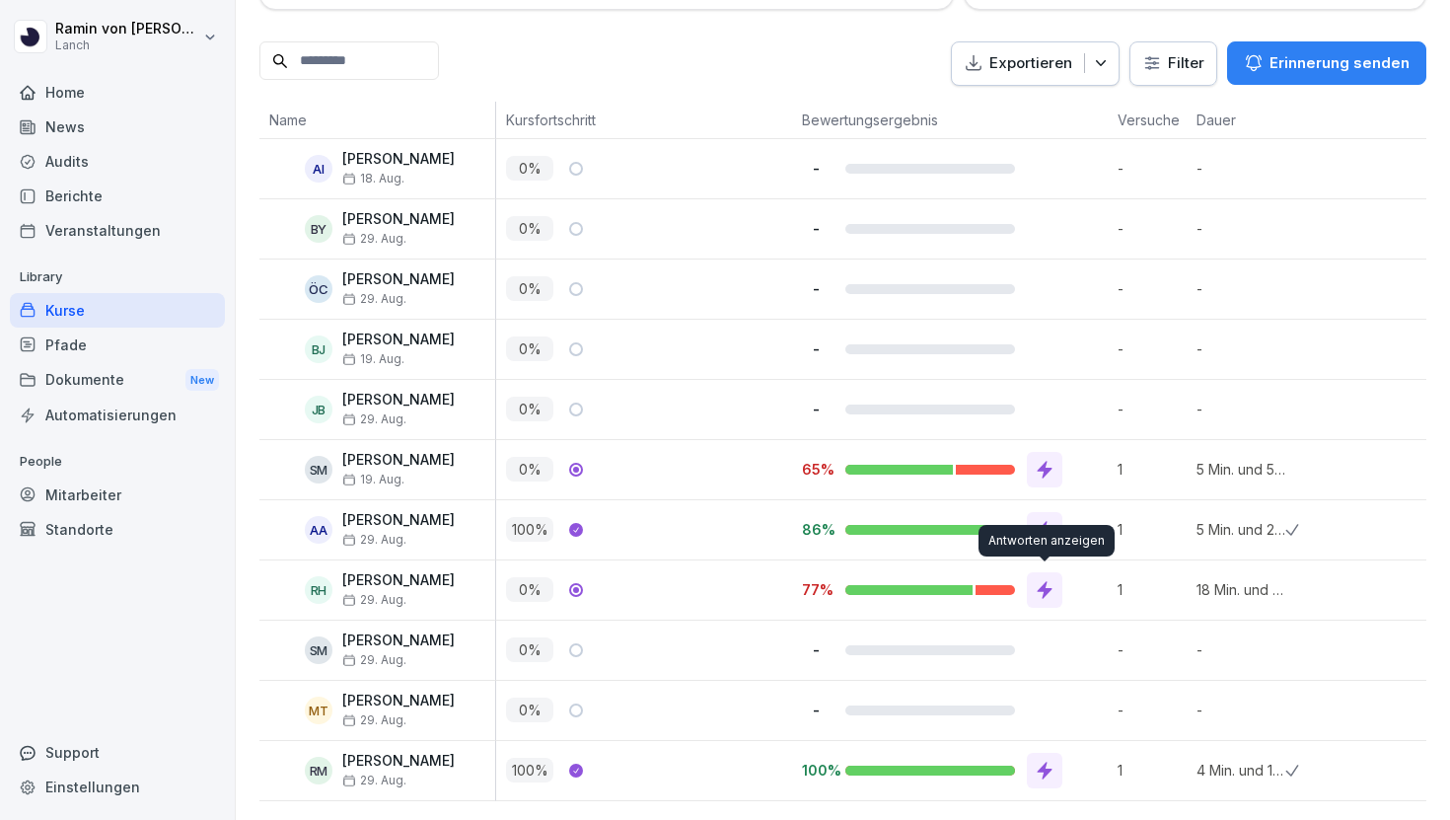
click at [1053, 588] on icon at bounding box center [1045, 590] width 20 height 20
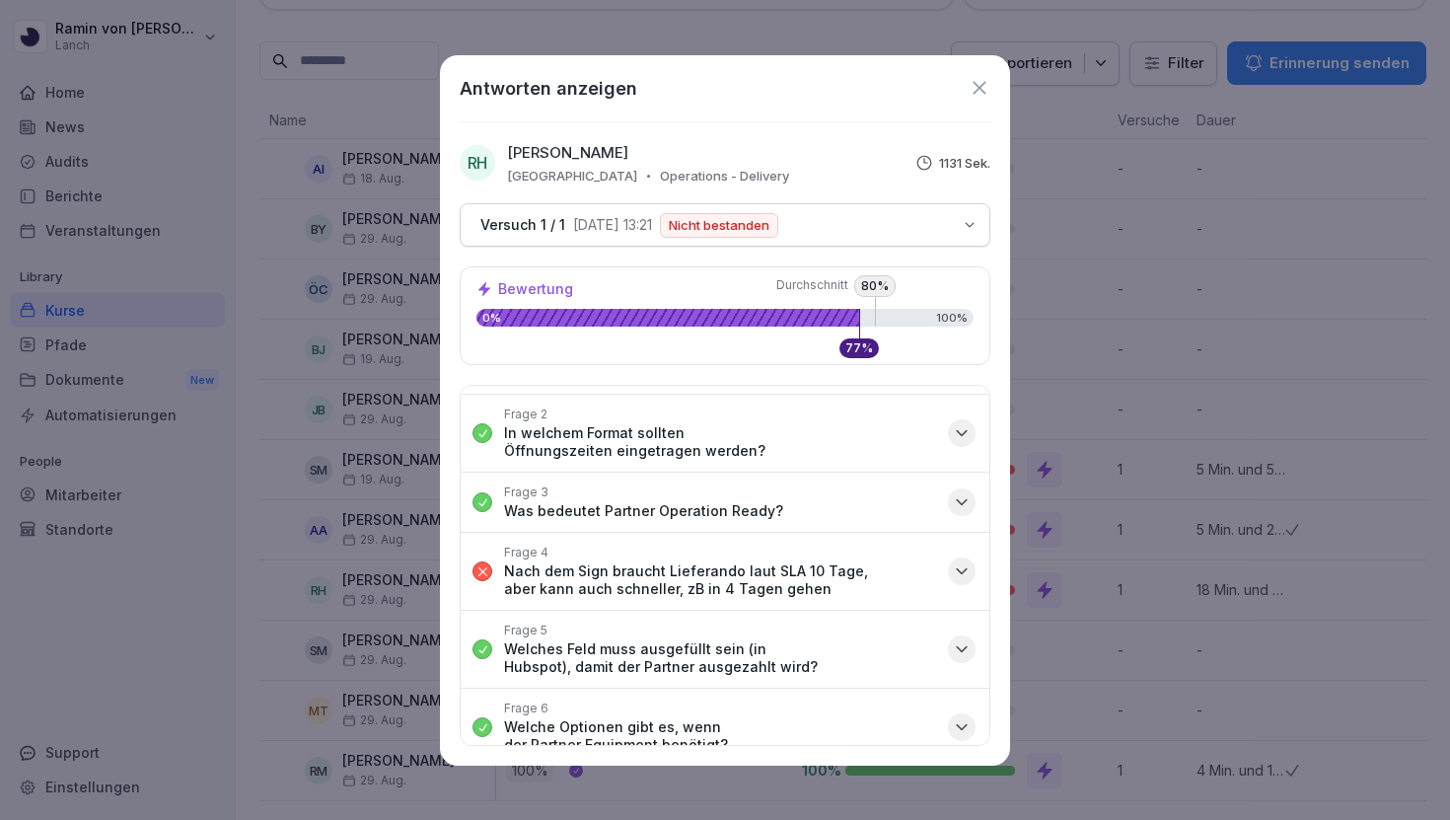
scroll to position [70, 0]
click at [970, 560] on icon "button" at bounding box center [962, 570] width 20 height 20
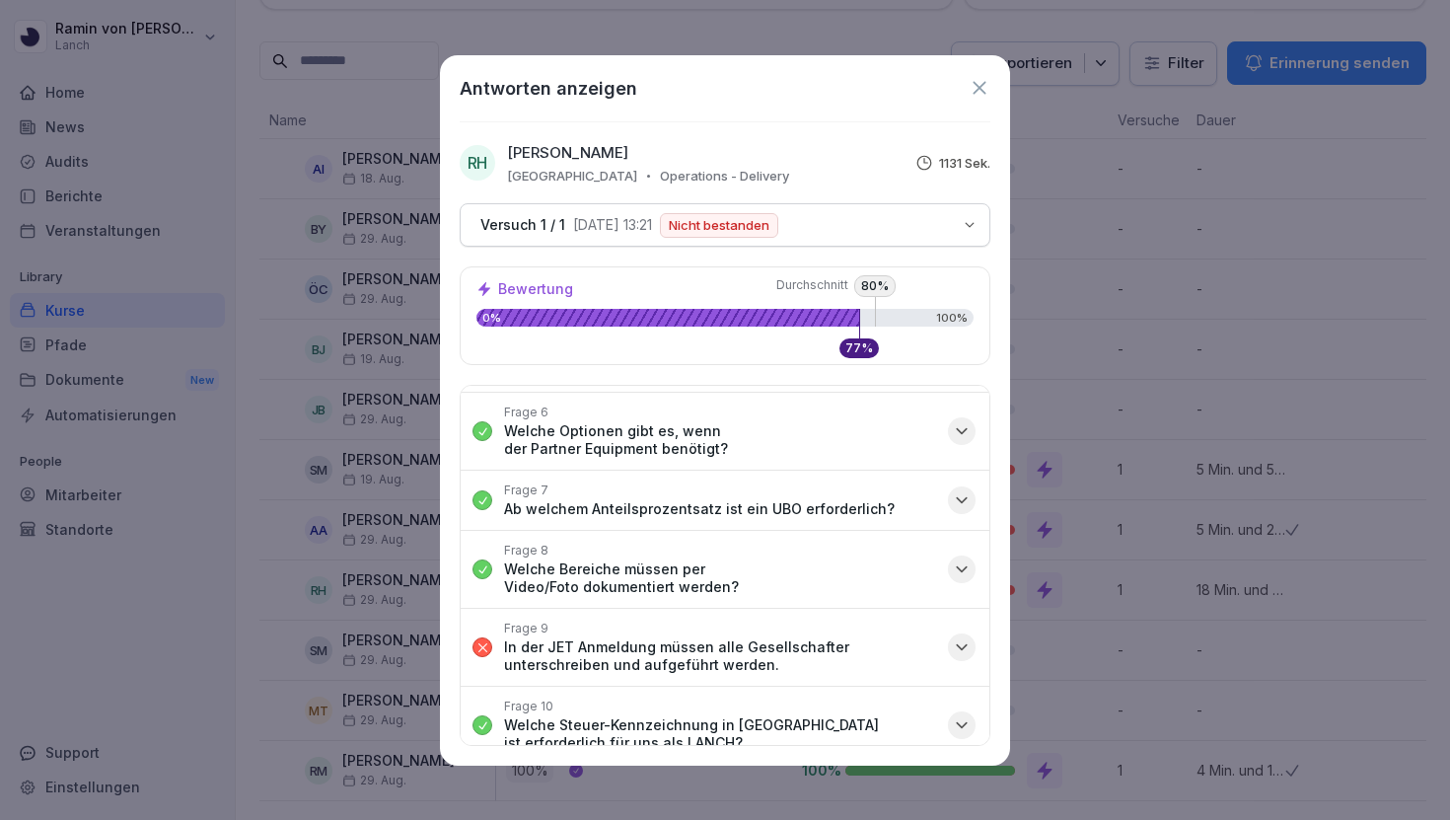
scroll to position [463, 0]
click at [965, 635] on icon "button" at bounding box center [962, 645] width 20 height 20
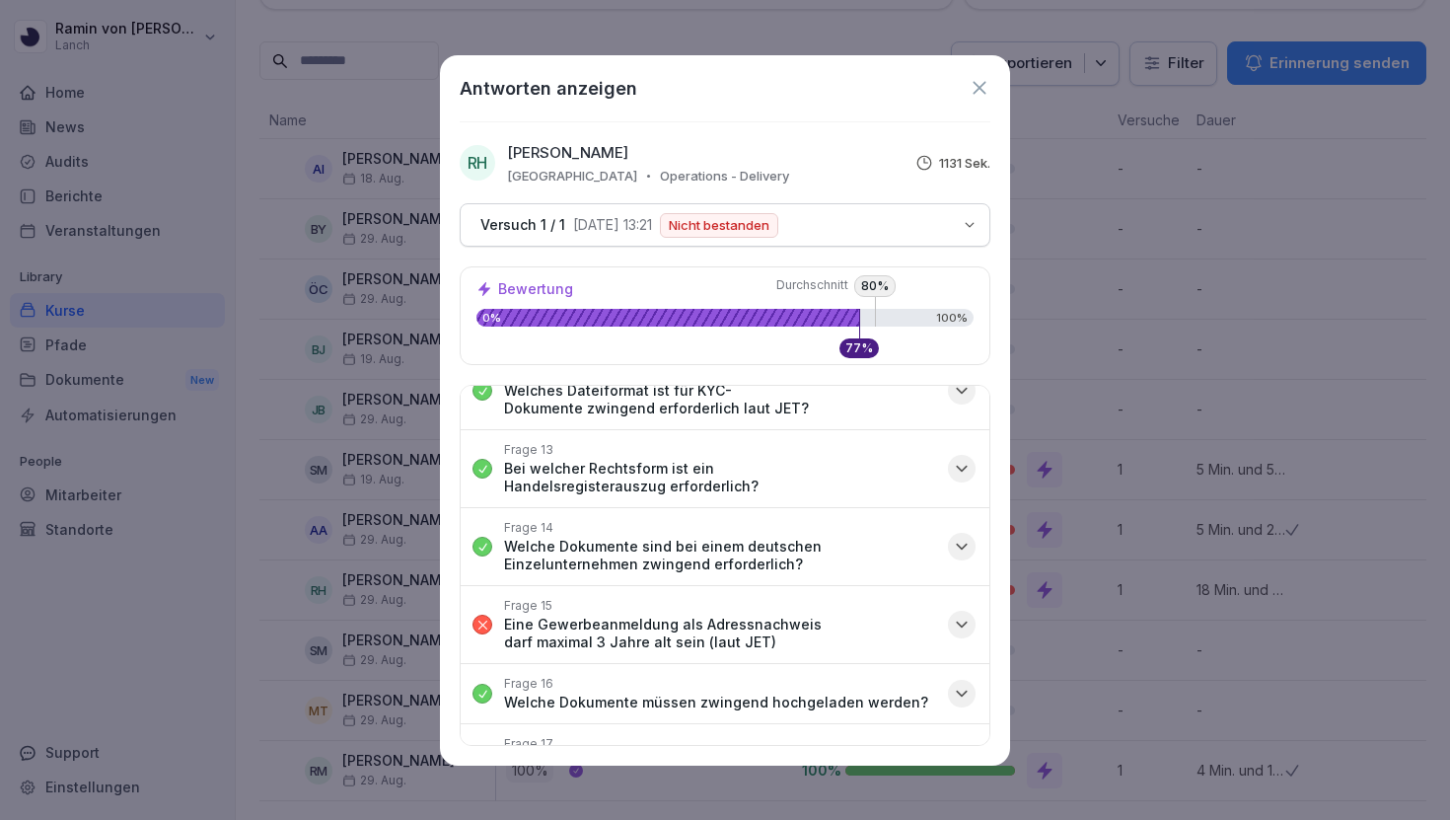
scroll to position [1045, 0]
click at [957, 624] on icon "button" at bounding box center [962, 626] width 10 height 5
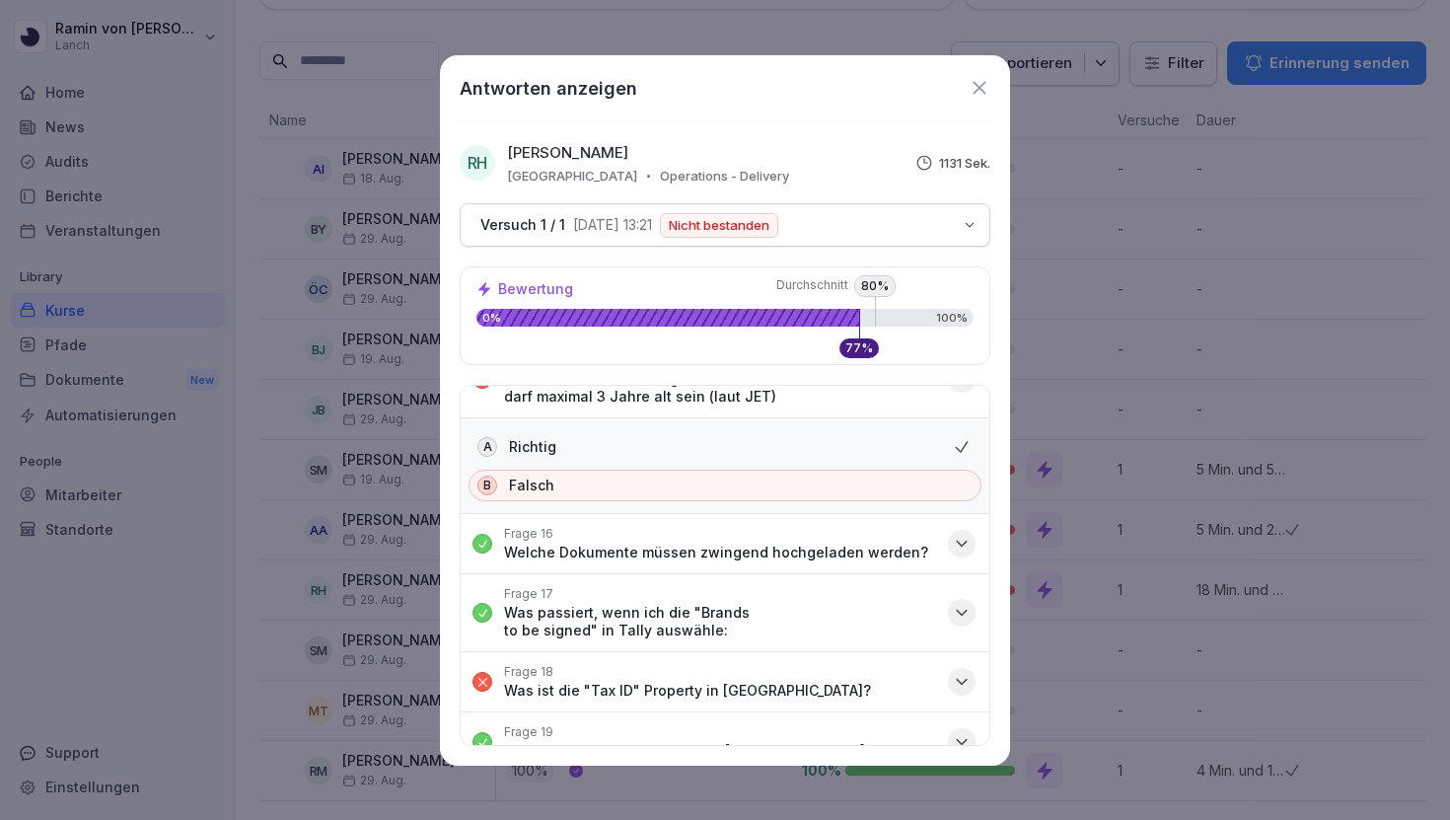
scroll to position [1393, 0]
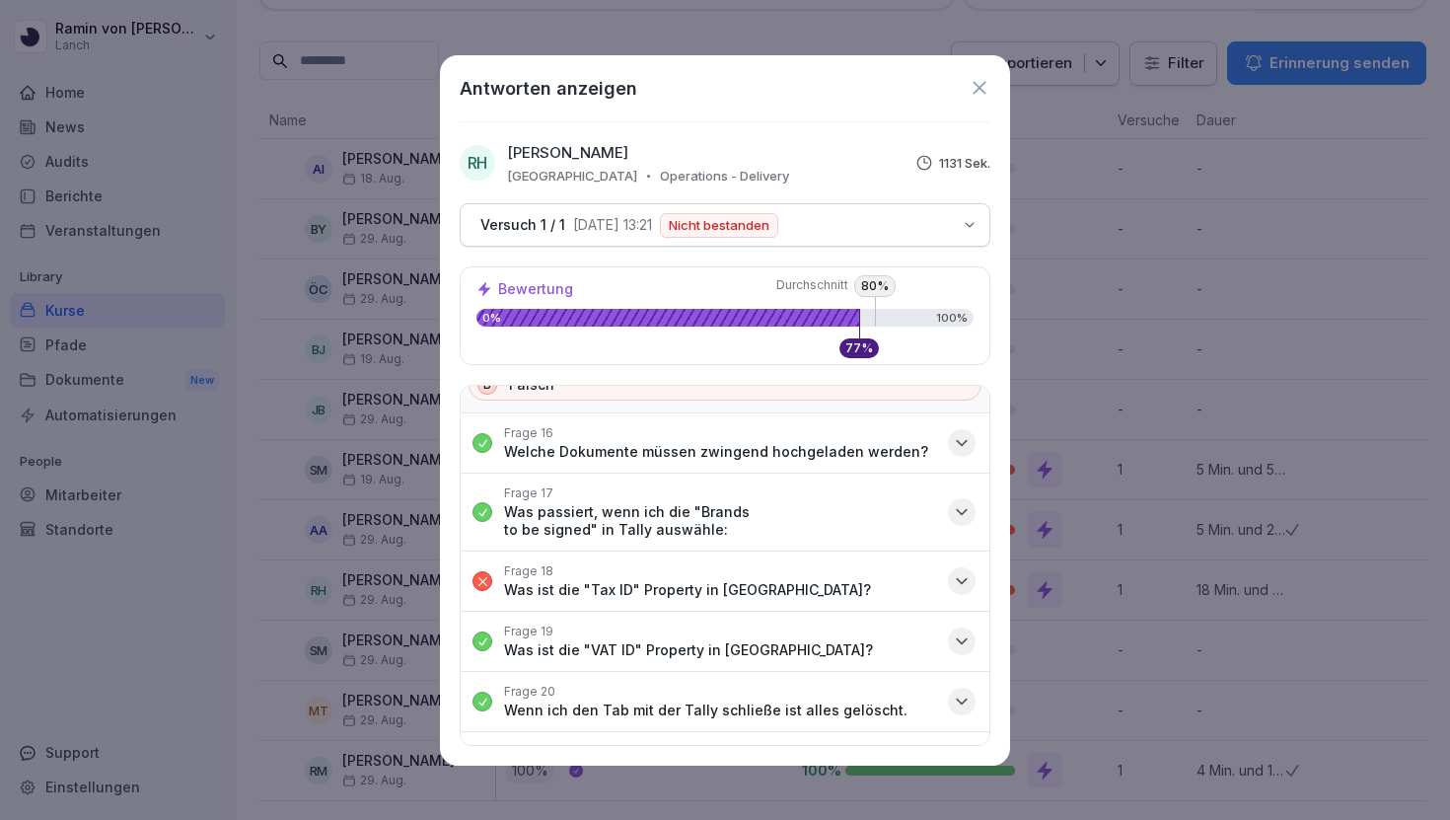
click at [964, 571] on icon "button" at bounding box center [962, 581] width 20 height 20
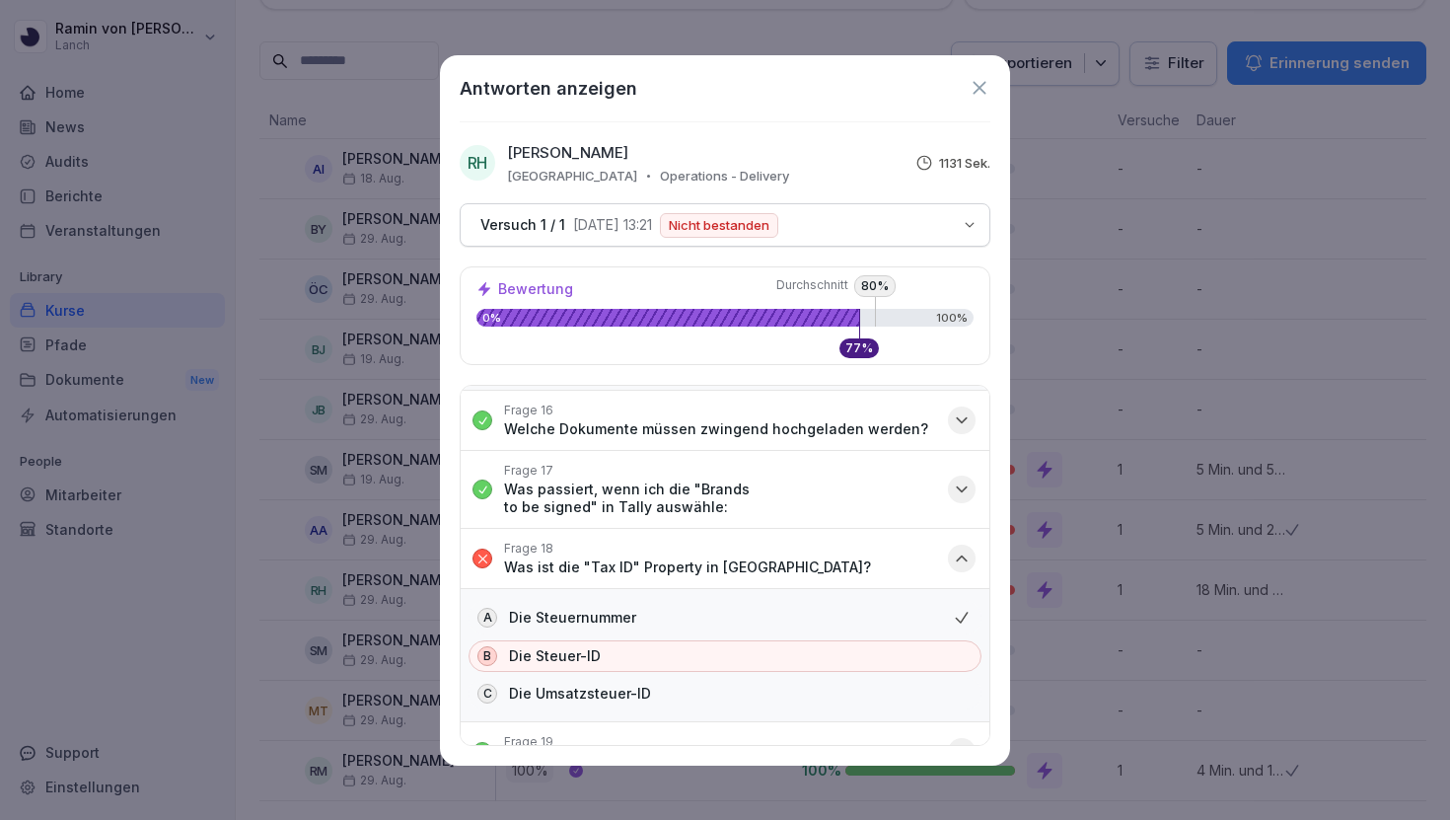
scroll to position [1417, 0]
click at [961, 555] on icon "button" at bounding box center [962, 557] width 10 height 5
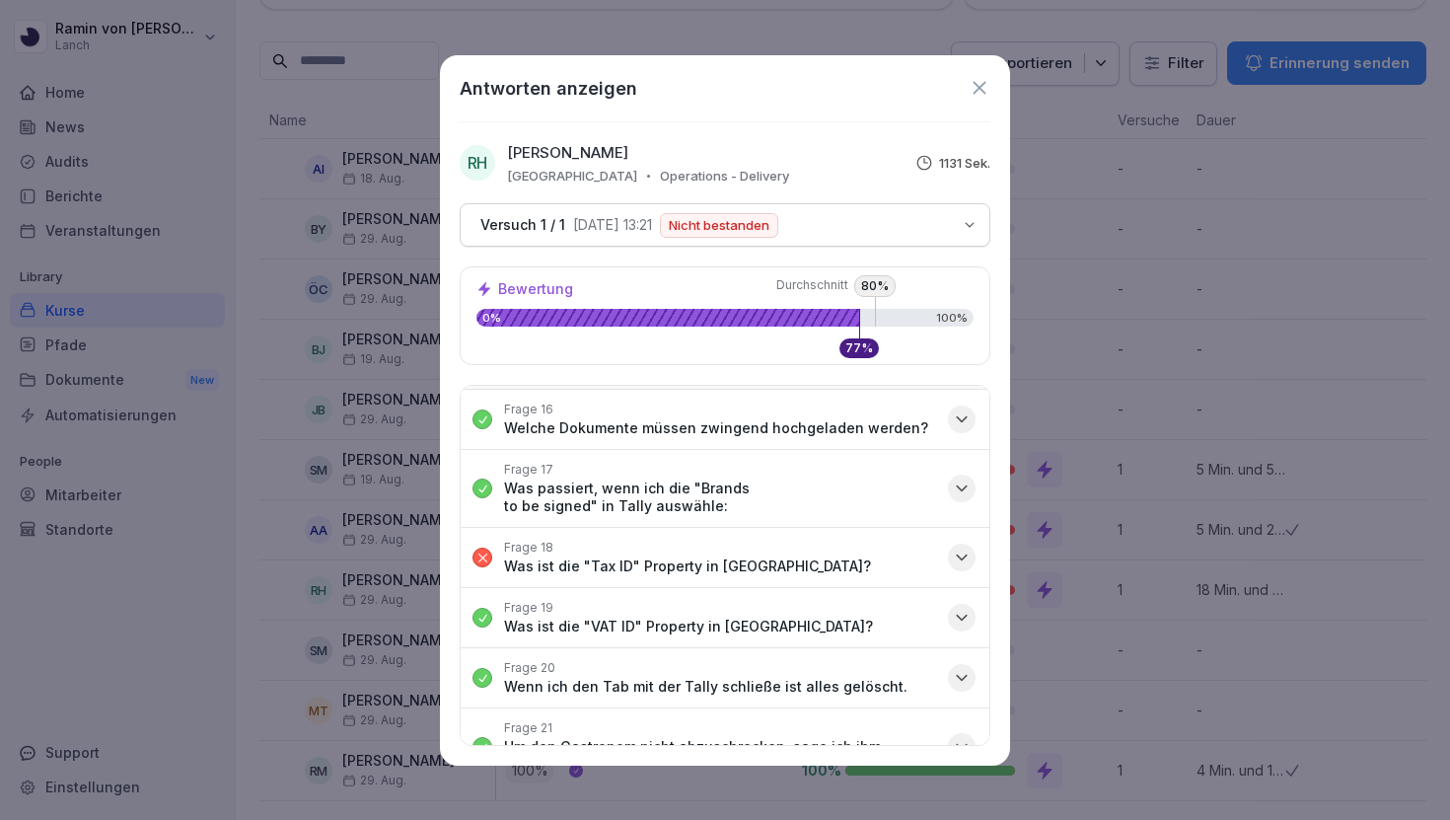
scroll to position [1482, 0]
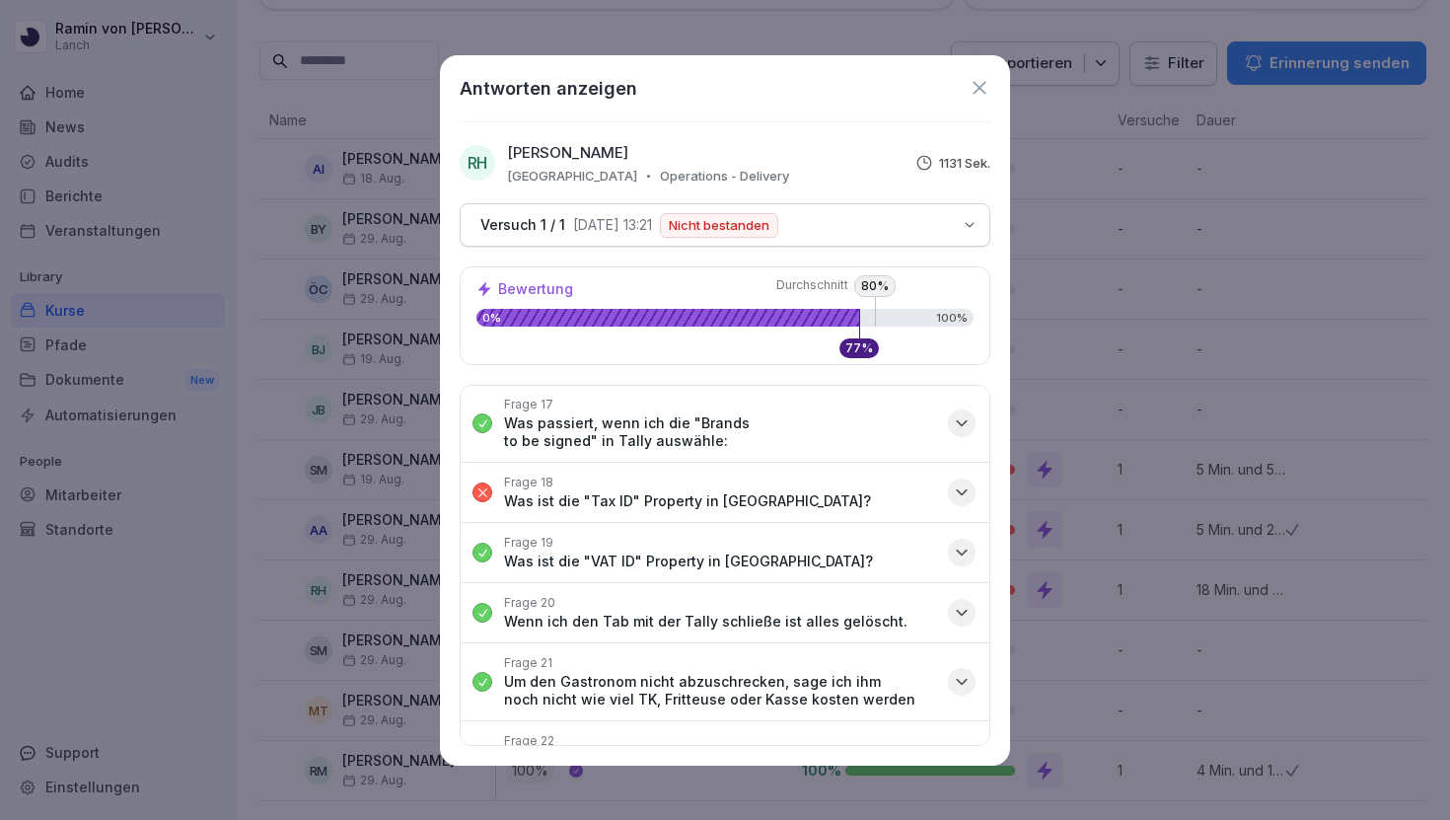
click at [942, 721] on button "Frage 22 Warum braucht man zusätzlich zu der Store number auch die Handynummer?" at bounding box center [725, 759] width 529 height 77
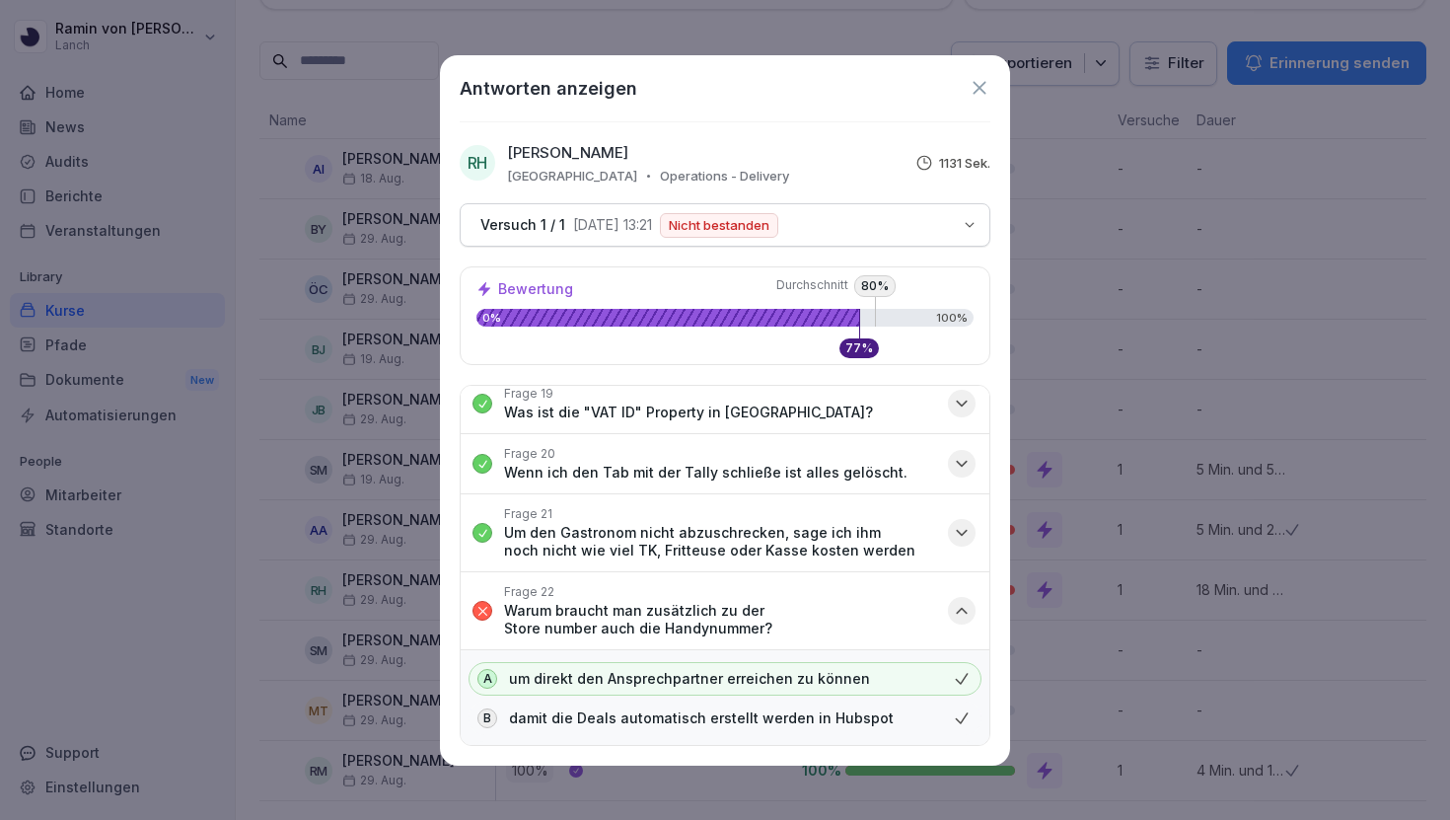
scroll to position [1656, 0]
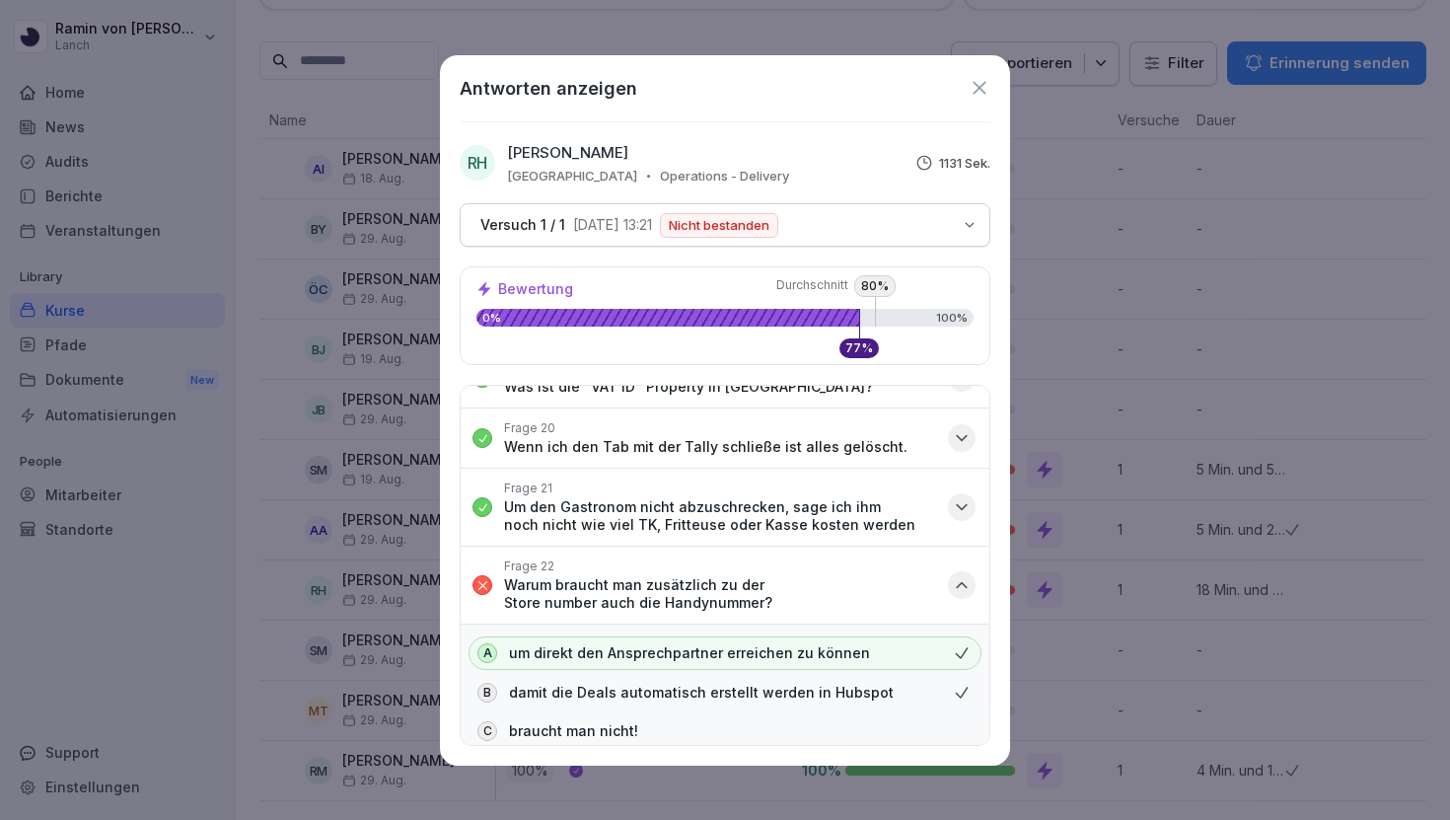
click at [984, 85] on icon at bounding box center [980, 88] width 22 height 22
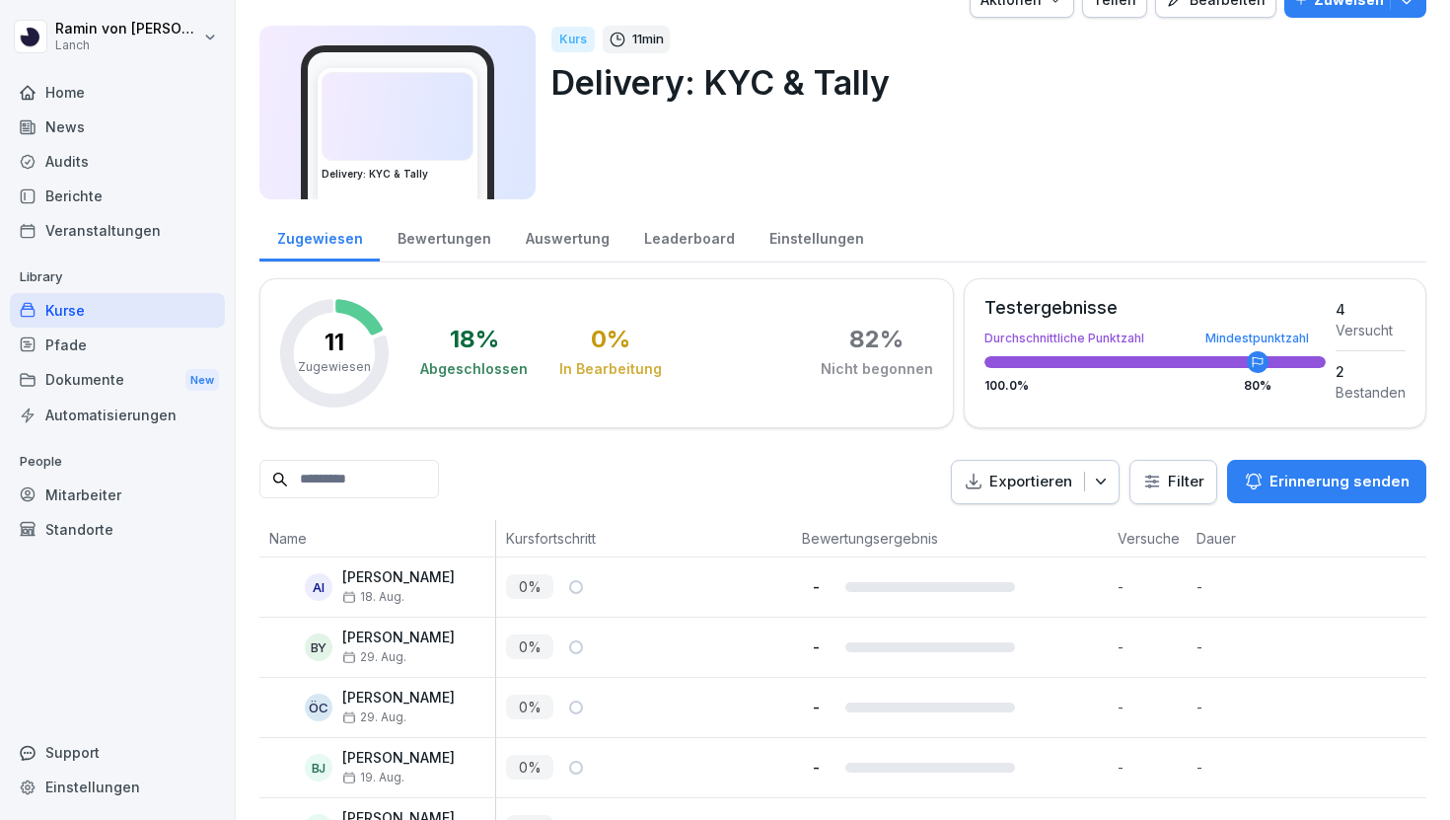
scroll to position [0, 0]
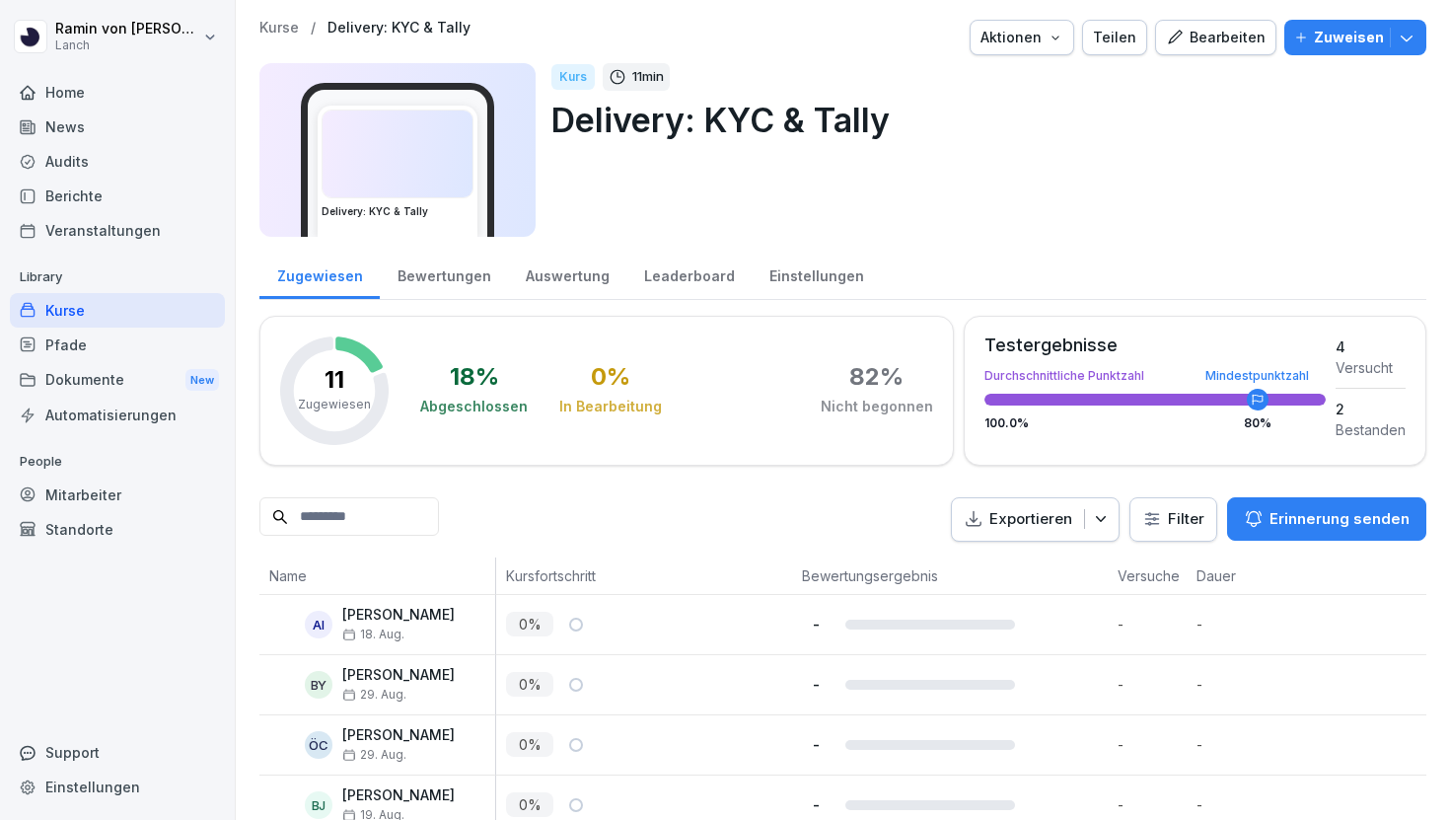
click at [1221, 43] on div "Bearbeiten" at bounding box center [1216, 38] width 100 height 22
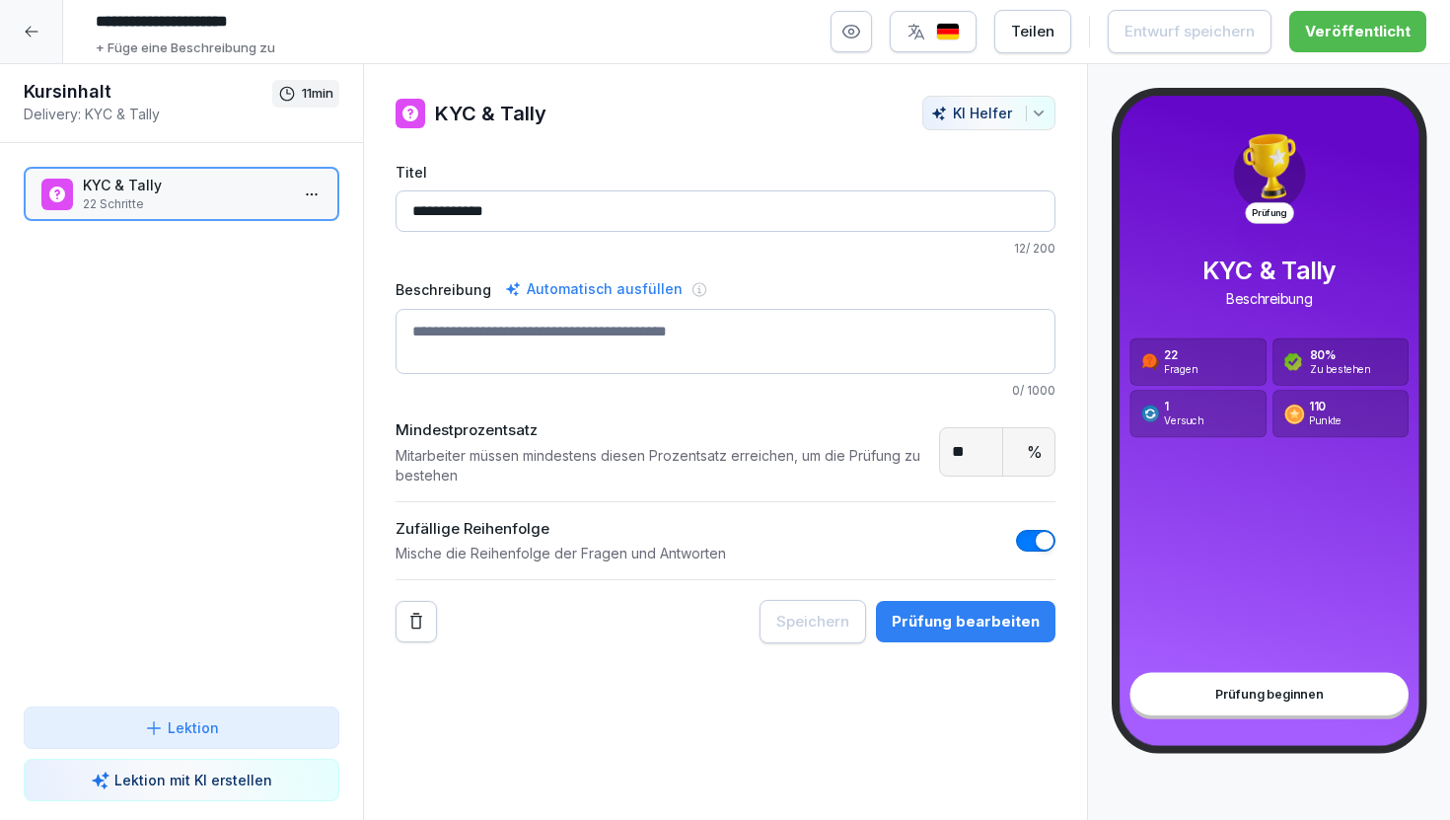
click at [28, 26] on icon at bounding box center [32, 32] width 16 height 16
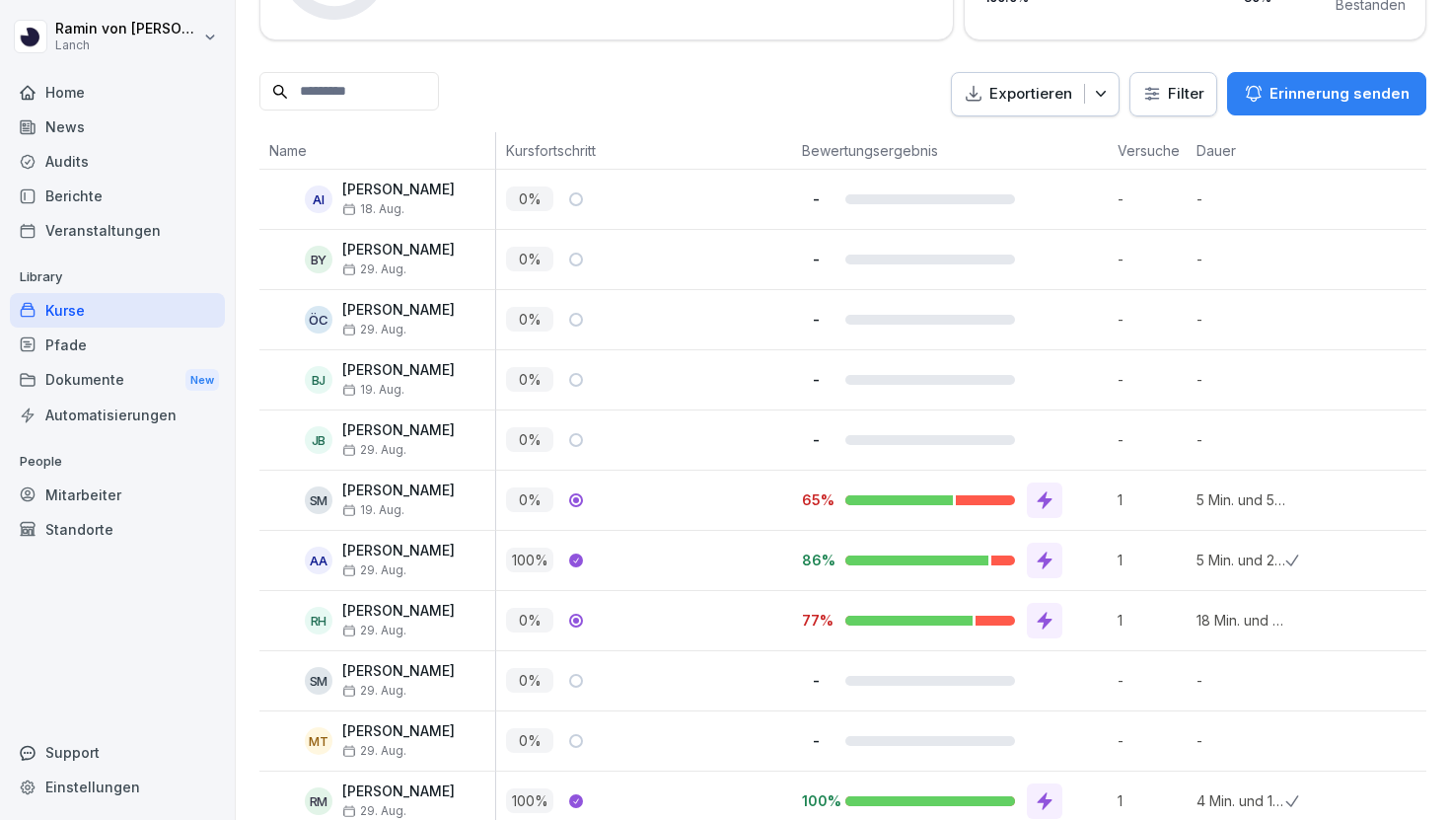
scroll to position [456, 0]
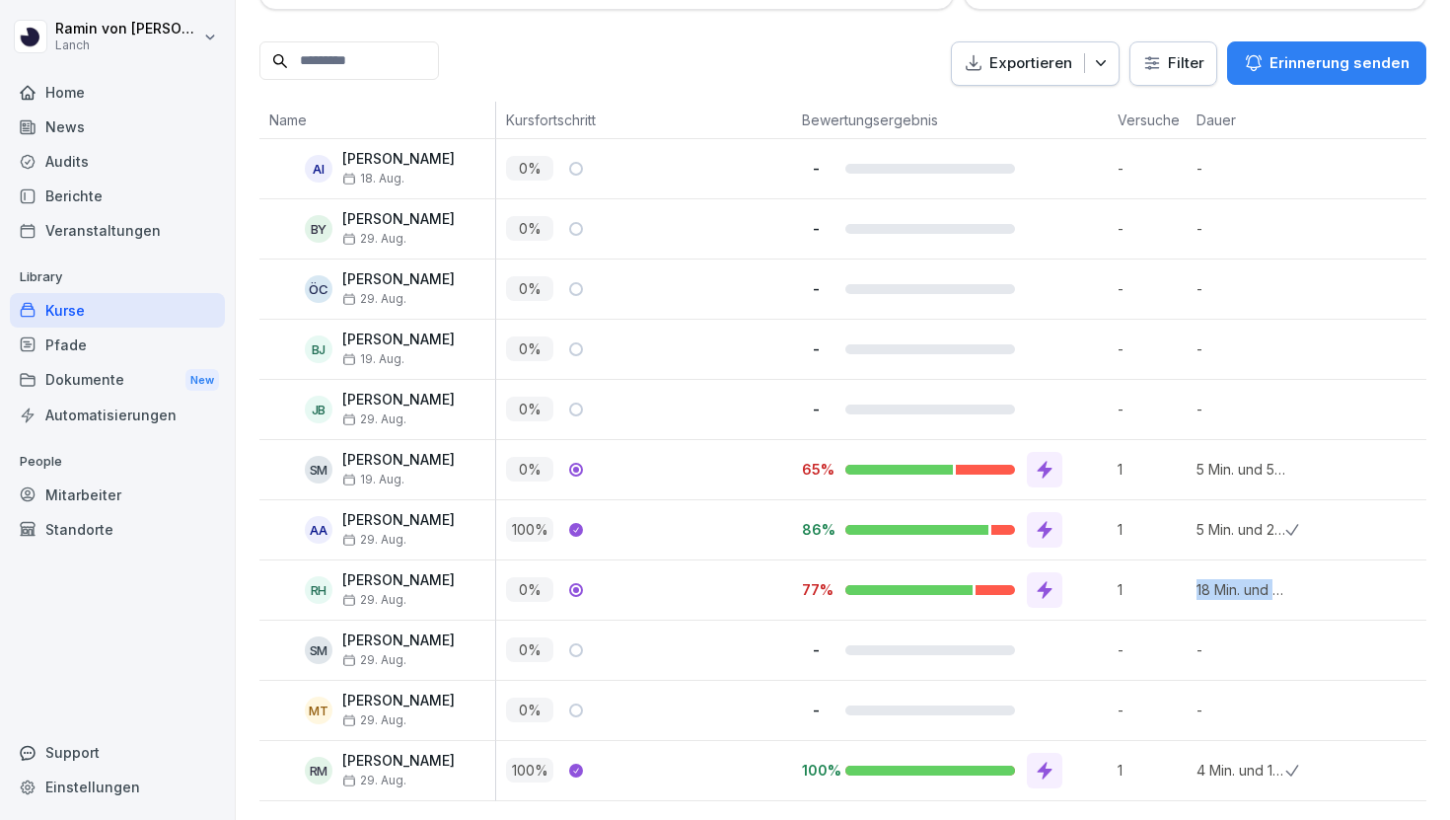
drag, startPoint x: 1199, startPoint y: 592, endPoint x: 1293, endPoint y: 592, distance: 94.7
click at [1293, 592] on tr "RH Richard Heinrich 29. Aug. 0 % 77% 1 18 Min. und 50 Sek. vor 8 Minuten" at bounding box center [1038, 590] width 1559 height 60
click at [1293, 592] on div at bounding box center [1329, 589] width 89 height 59
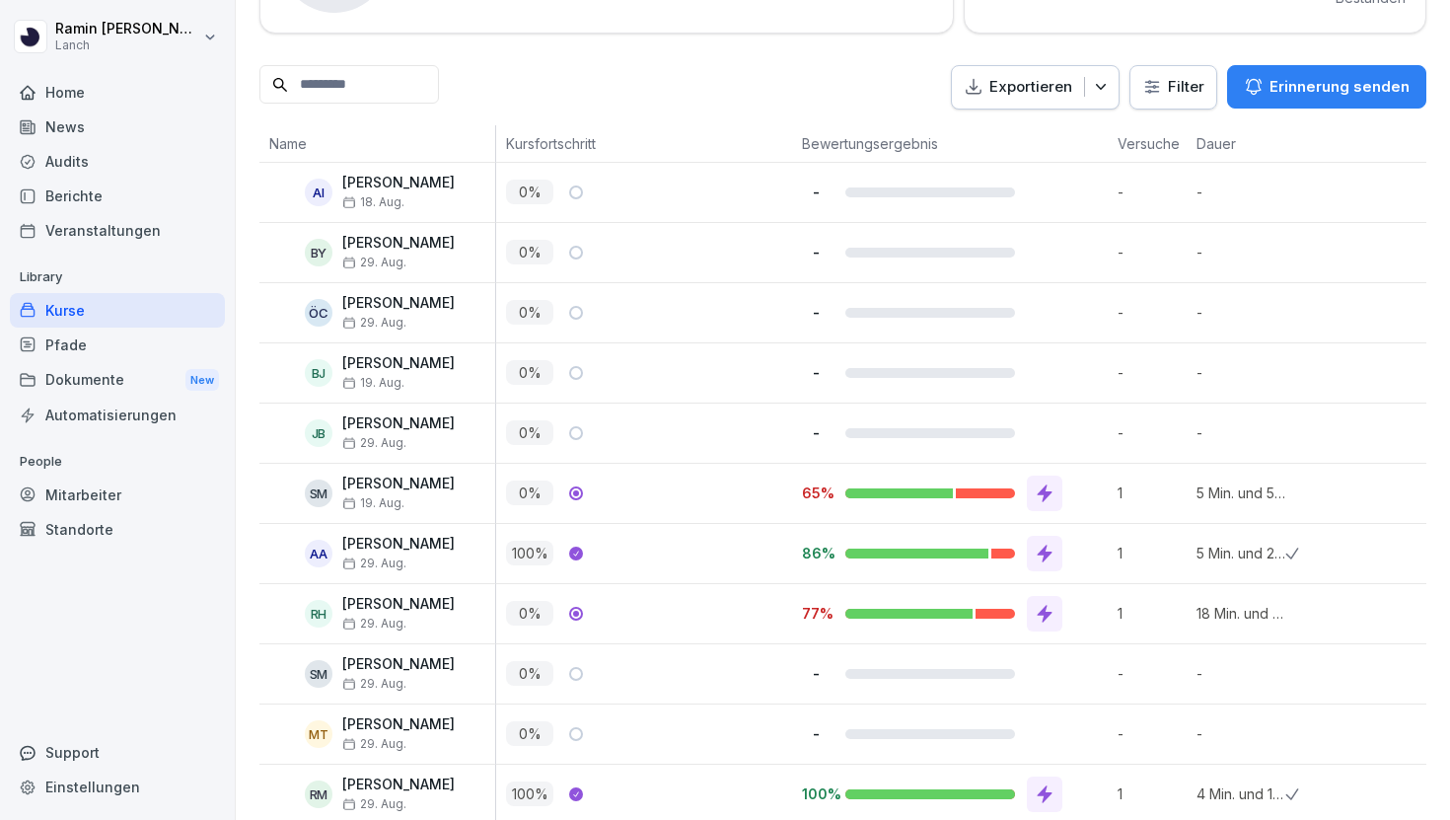
scroll to position [422, 0]
